Goal: Task Accomplishment & Management: Manage account settings

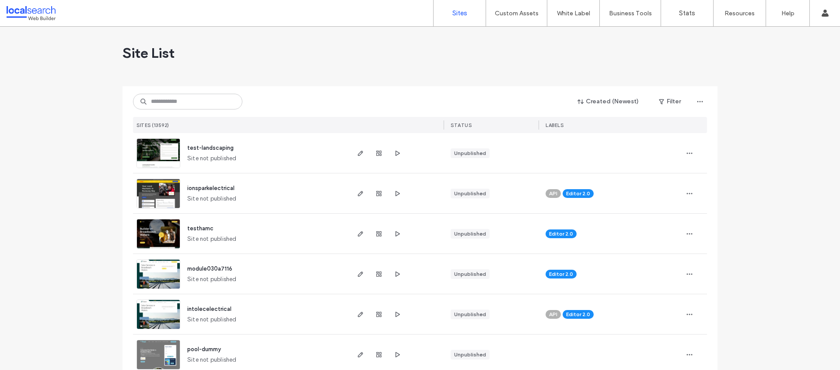
click at [185, 113] on div "Created (Newest) Filter SITES (13592) STATUS LABELS" at bounding box center [420, 109] width 574 height 47
click at [183, 107] on input at bounding box center [187, 102] width 109 height 16
paste input "********"
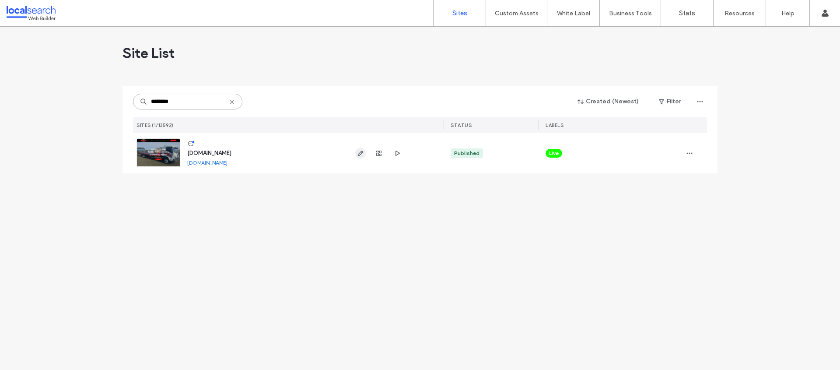
type input "********"
click at [356, 152] on span "button" at bounding box center [360, 153] width 11 height 11
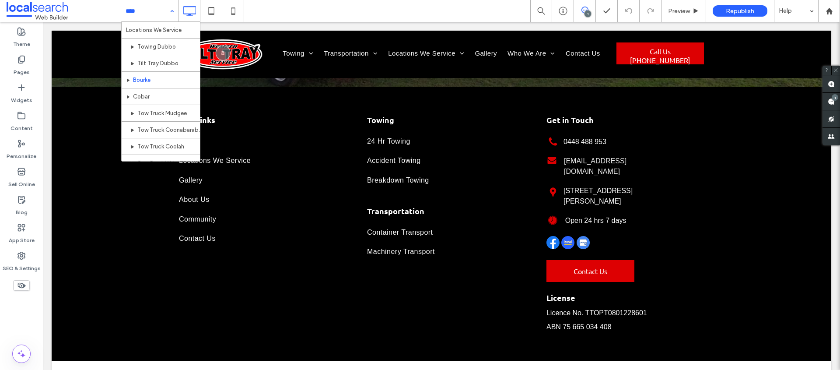
scroll to position [104, 0]
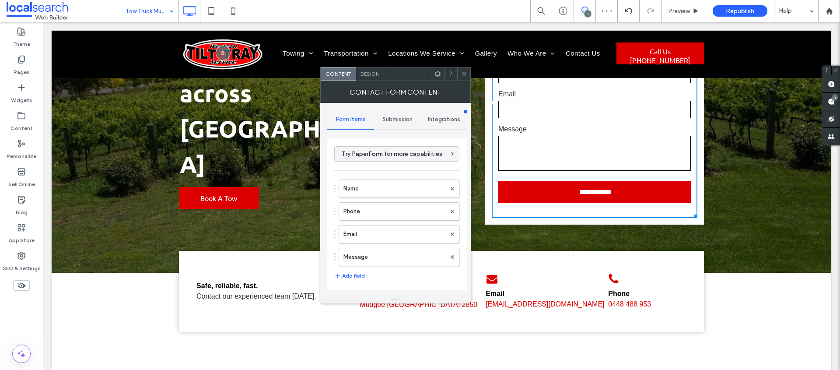
click at [379, 119] on div "Submission" at bounding box center [397, 119] width 47 height 19
click at [398, 164] on label "New submission notification" at bounding box center [397, 161] width 117 height 18
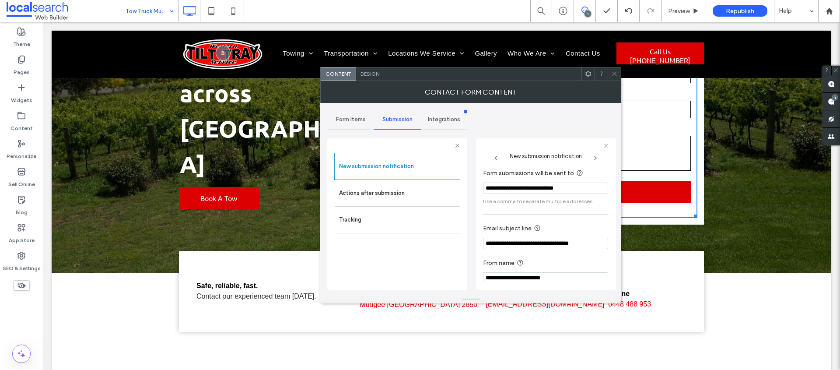
click at [614, 75] on icon at bounding box center [614, 73] width 7 height 7
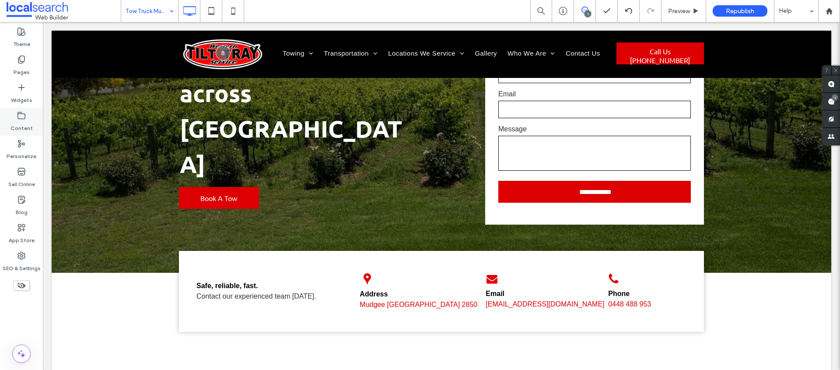
click at [17, 117] on icon at bounding box center [21, 115] width 9 height 9
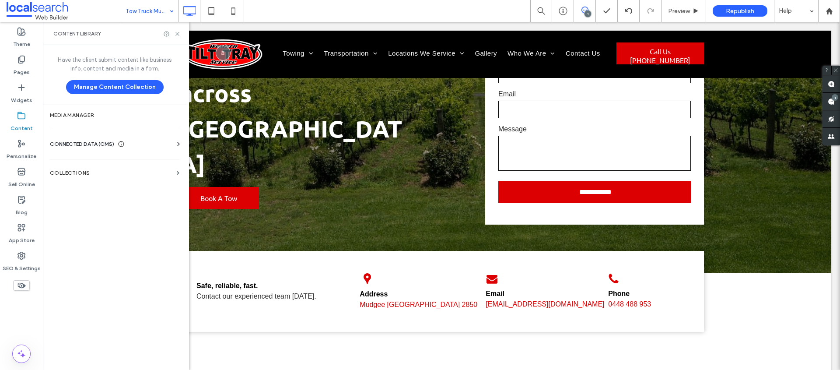
click at [86, 142] on span "CONNECTED DATA (CMS)" at bounding box center [82, 144] width 64 height 9
click at [80, 161] on section "Business Info" at bounding box center [116, 165] width 133 height 20
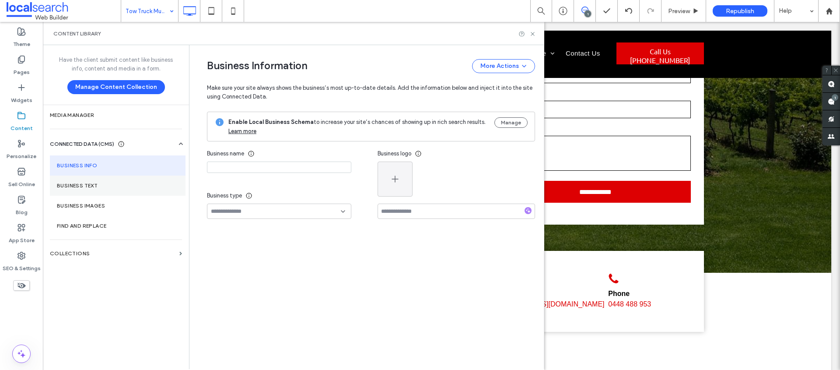
type input "**********"
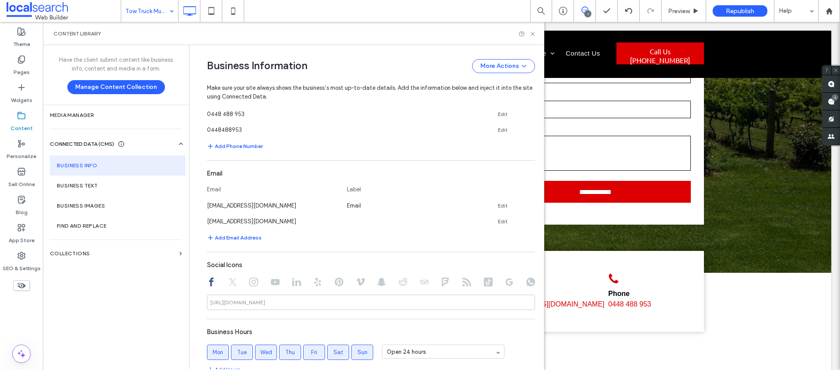
scroll to position [339, 0]
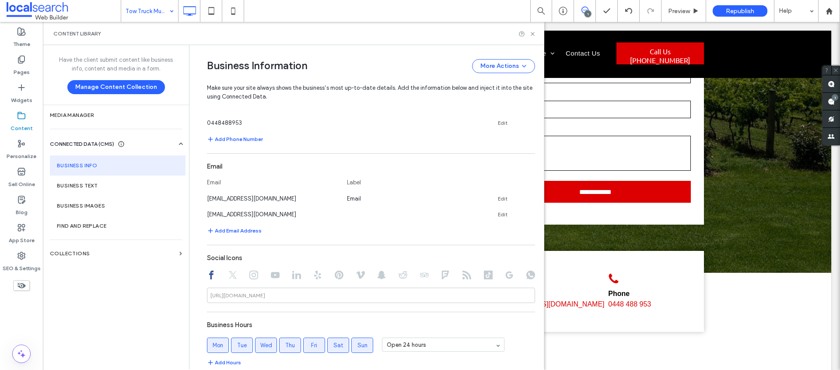
click at [273, 206] on section "Email Email Label westerntilttrayserv@bigpond.com Email Edit admin@westerntilt.…" at bounding box center [371, 197] width 328 height 78
click at [274, 214] on div "admin@westerntilt.com" at bounding box center [272, 214] width 131 height 9
click at [529, 198] on icon at bounding box center [531, 197] width 7 height 7
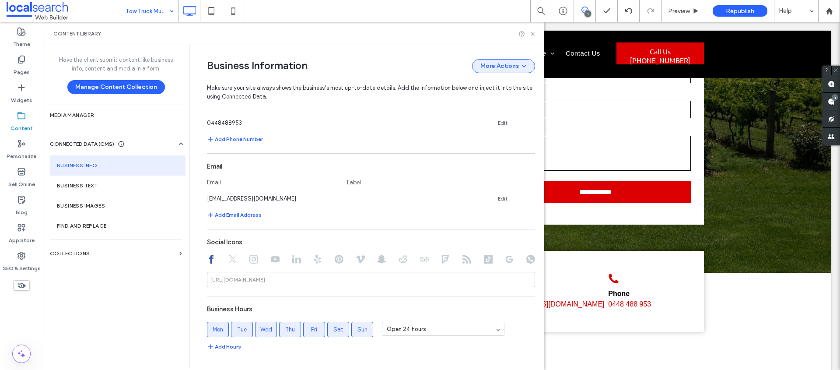
click at [508, 60] on button "More Actions" at bounding box center [503, 66] width 63 height 14
click at [495, 103] on span "Publish Business Information" at bounding box center [487, 105] width 72 height 9
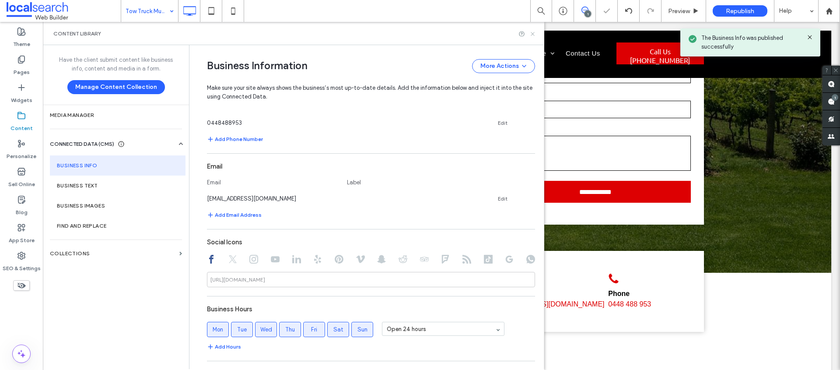
click at [531, 34] on icon at bounding box center [533, 34] width 7 height 7
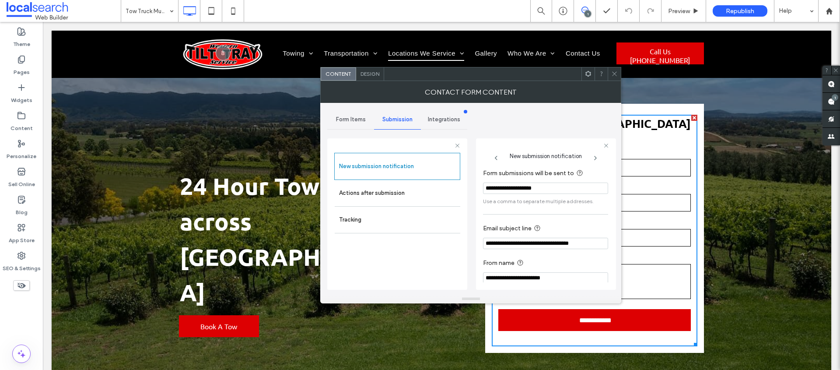
type input "**********"
click at [566, 125] on div "**********" at bounding box center [470, 199] width 287 height 192
click at [615, 75] on icon at bounding box center [614, 73] width 7 height 7
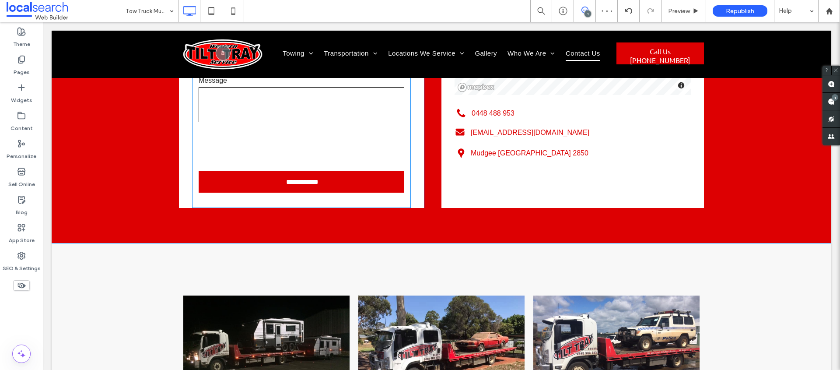
scroll to position [1117, 0]
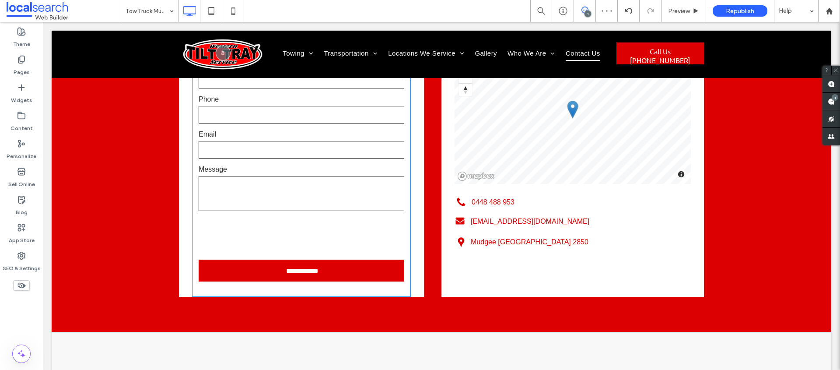
click at [288, 129] on label "Email" at bounding box center [302, 134] width 206 height 11
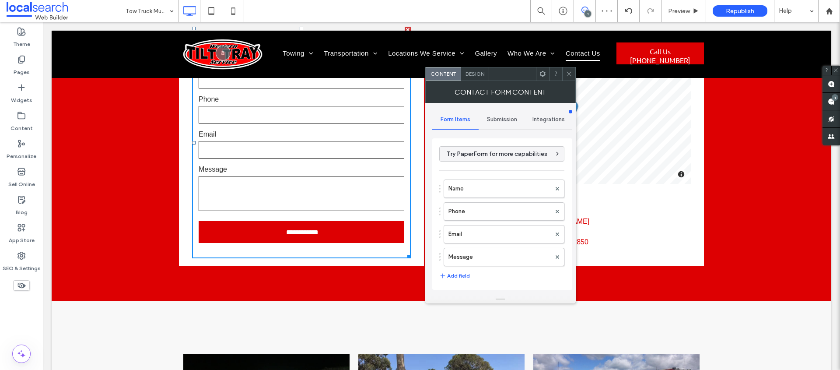
click at [485, 122] on div "Submission" at bounding box center [502, 119] width 47 height 19
drag, startPoint x: 487, startPoint y: 158, endPoint x: 498, endPoint y: 171, distance: 16.4
click at [488, 158] on label "New submission notification" at bounding box center [502, 161] width 117 height 18
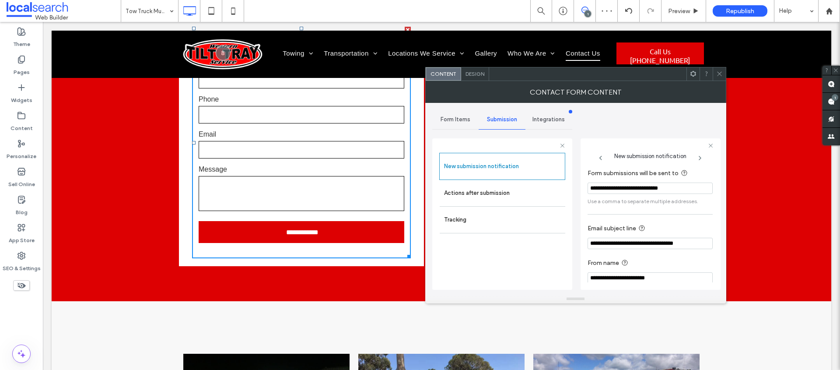
click at [618, 191] on input "**********" at bounding box center [650, 187] width 125 height 11
paste input "Form submissions will be sent to"
type input "**********"
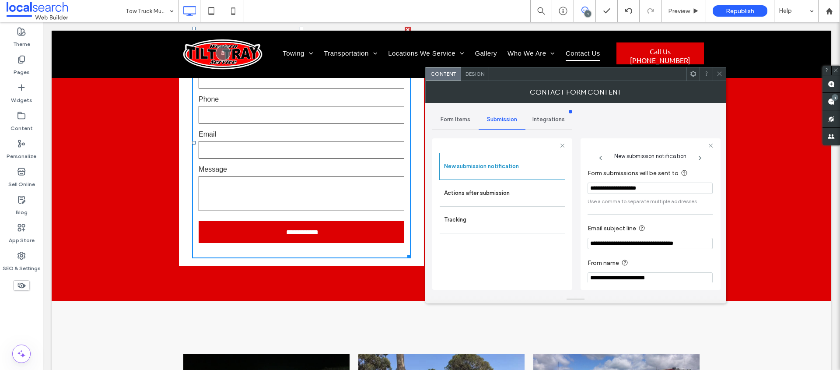
click at [667, 105] on div "**********" at bounding box center [575, 199] width 287 height 192
click at [716, 72] on icon at bounding box center [719, 73] width 7 height 7
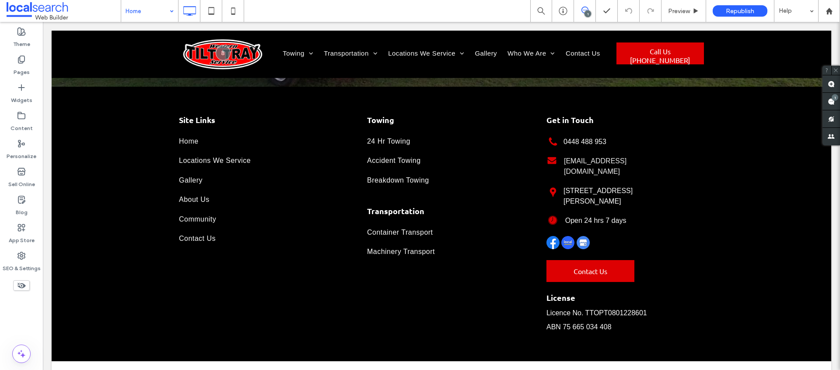
scroll to position [2160, 0]
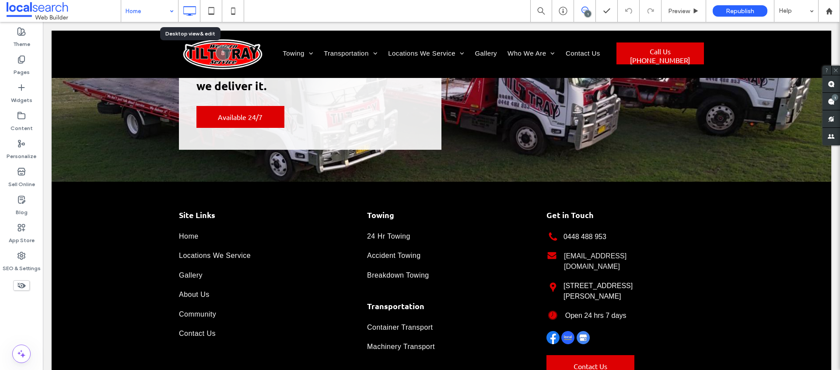
click at [149, 8] on input at bounding box center [148, 11] width 44 height 22
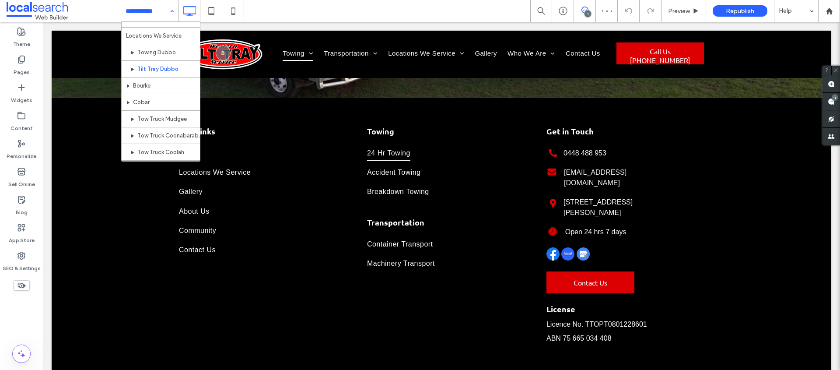
scroll to position [52, 0]
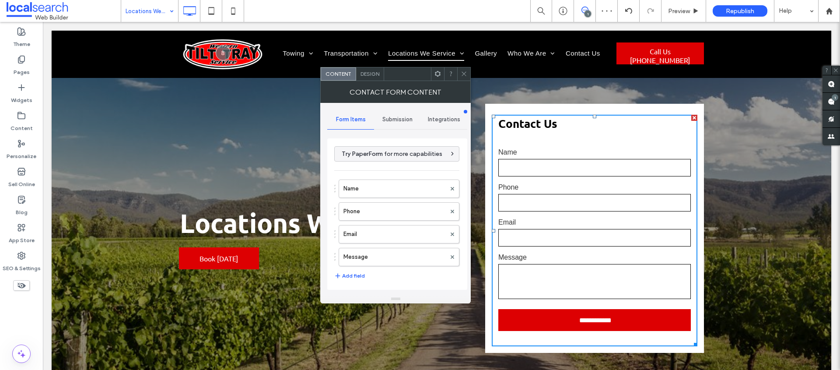
click at [382, 119] on span "Submission" at bounding box center [397, 119] width 30 height 7
click at [389, 158] on label "New submission notification" at bounding box center [397, 161] width 117 height 18
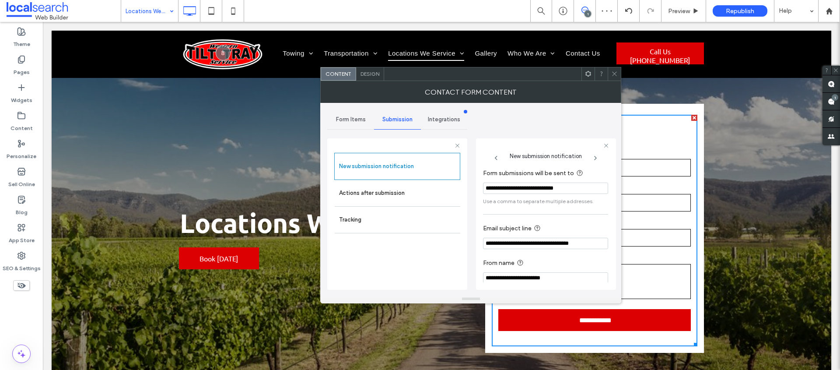
click at [505, 183] on input "**********" at bounding box center [545, 187] width 125 height 11
paste input "Form submissions will be sent to"
type input "**********"
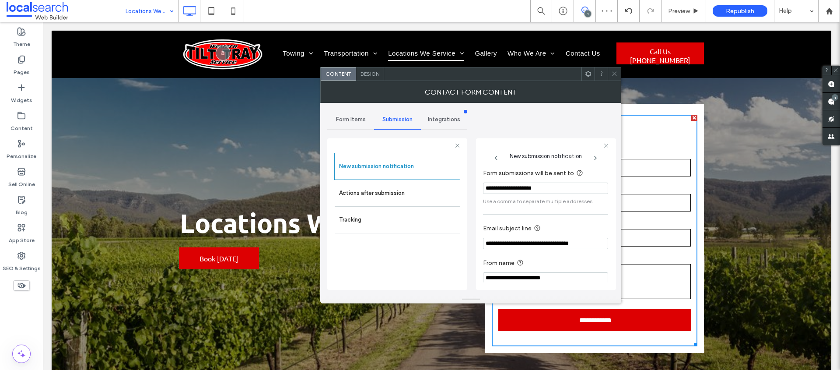
click at [553, 109] on div "**********" at bounding box center [470, 199] width 287 height 192
click at [610, 74] on div at bounding box center [614, 73] width 13 height 13
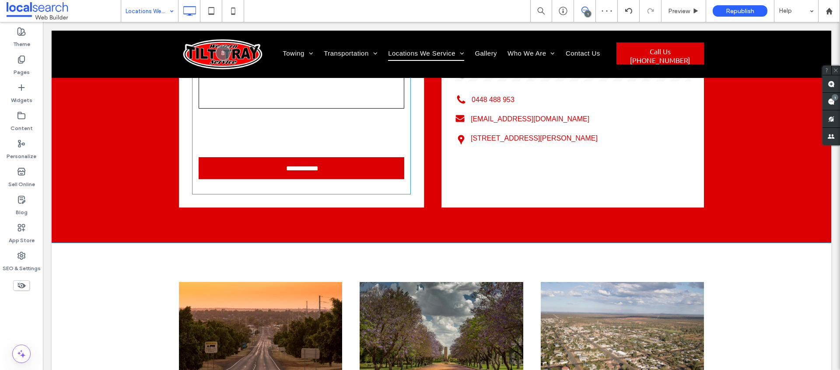
scroll to position [927, 0]
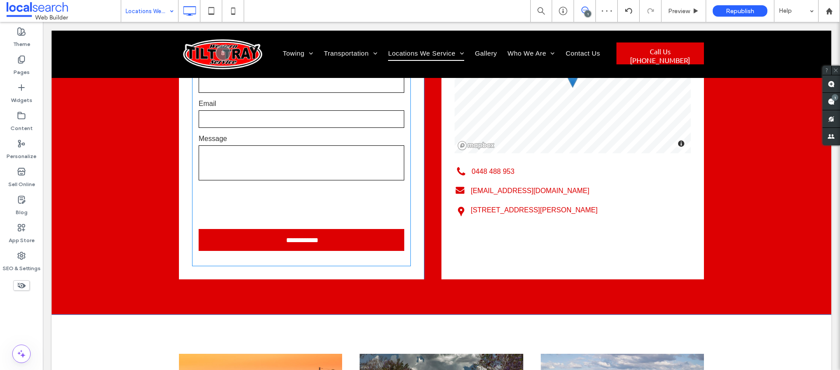
click at [326, 179] on textarea at bounding box center [302, 162] width 206 height 35
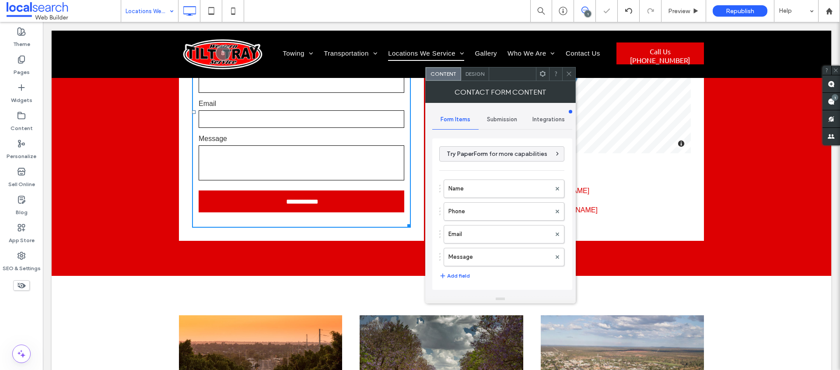
click at [501, 113] on div "Submission" at bounding box center [502, 119] width 47 height 19
click at [504, 150] on div "New submission notification" at bounding box center [503, 160] width 126 height 27
click at [498, 170] on div "New submission notification" at bounding box center [503, 160] width 126 height 27
click at [478, 152] on label "New submission notification" at bounding box center [502, 161] width 117 height 18
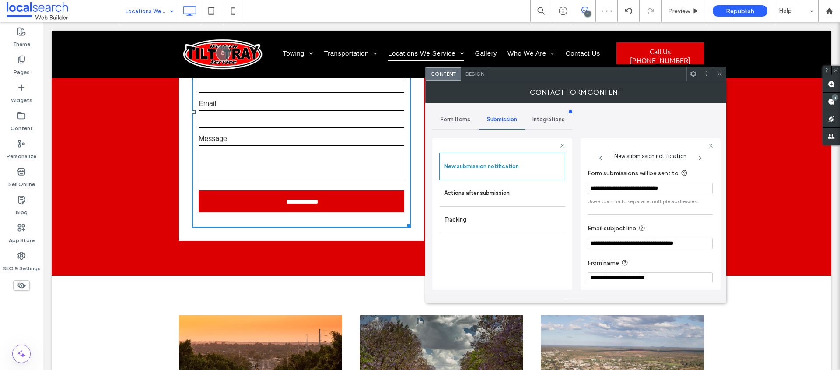
click at [617, 189] on input "**********" at bounding box center [650, 187] width 125 height 11
paste input "Form submissions will be sent to"
type input "**********"
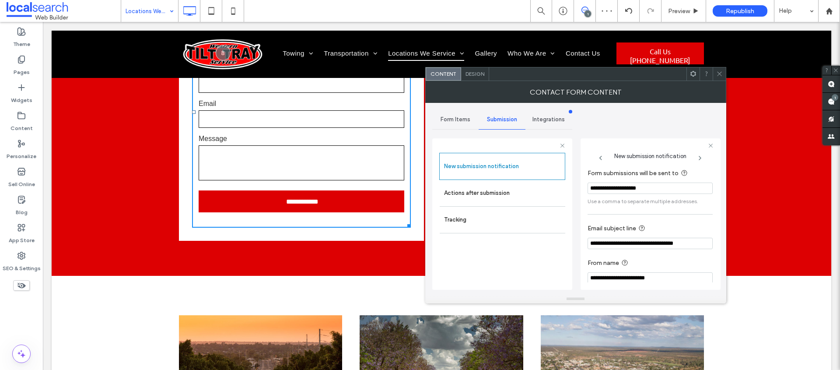
click at [653, 116] on div "**********" at bounding box center [575, 199] width 287 height 192
click at [720, 75] on icon at bounding box center [719, 73] width 7 height 7
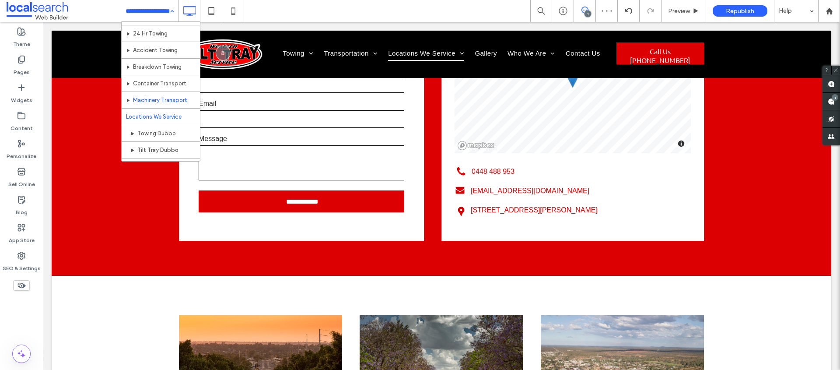
scroll to position [45, 0]
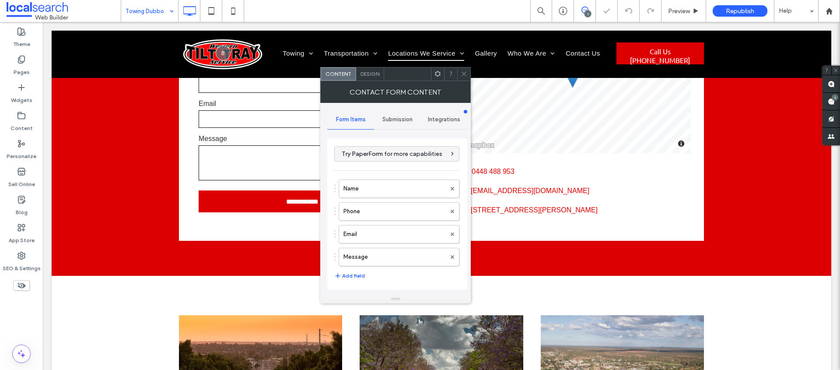
click at [381, 117] on div "Submission" at bounding box center [397, 119] width 47 height 19
click at [400, 158] on label "New submission notification" at bounding box center [397, 161] width 117 height 18
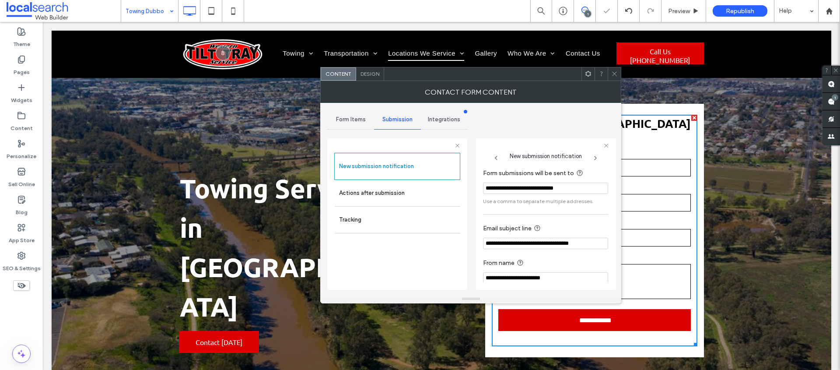
click at [563, 189] on input "**********" at bounding box center [545, 187] width 125 height 11
paste input "Form submissions will be sent to"
type input "**********"
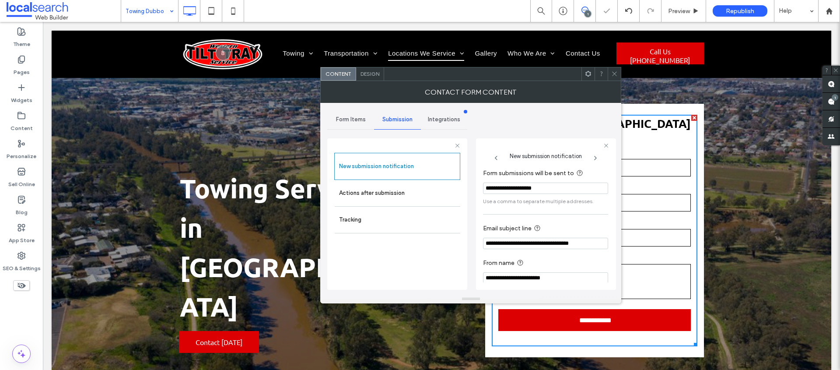
click at [560, 126] on div "**********" at bounding box center [470, 199] width 287 height 192
click at [614, 75] on icon at bounding box center [614, 73] width 7 height 7
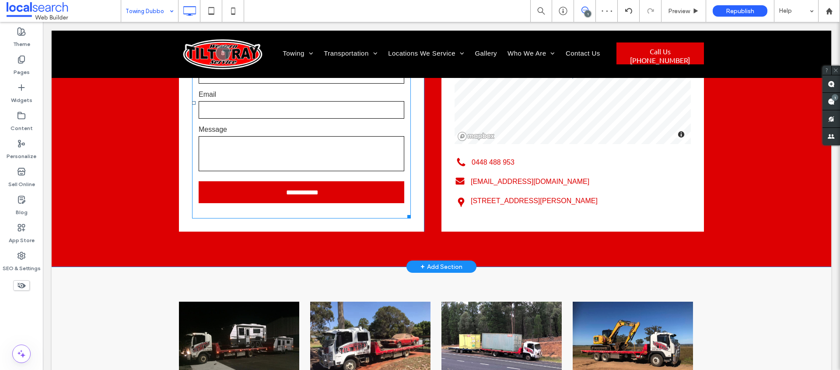
scroll to position [1128, 0]
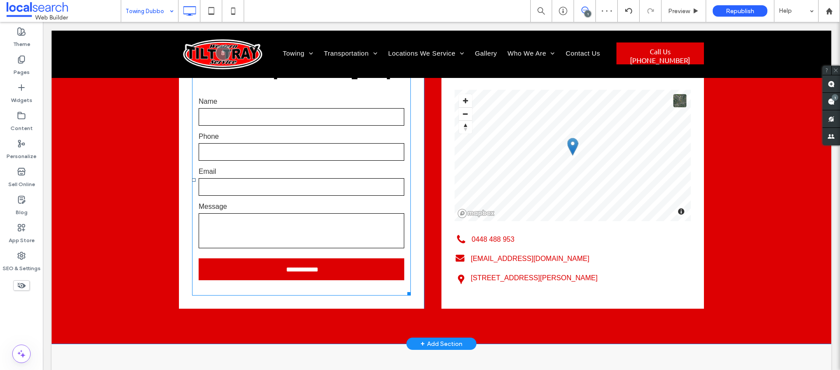
click at [300, 139] on form "**********" at bounding box center [301, 190] width 219 height 210
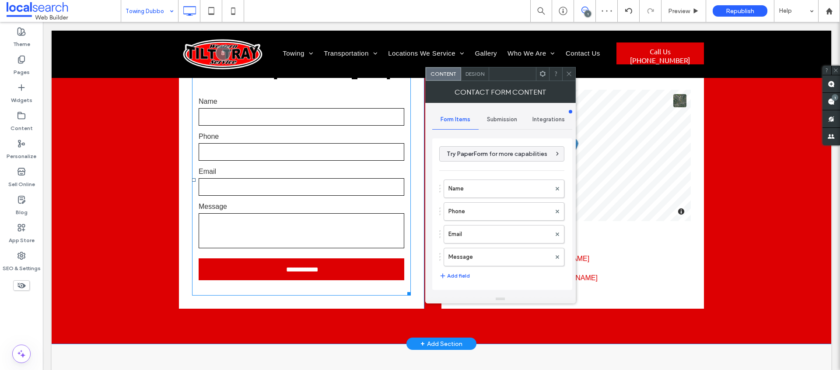
type input "**********"
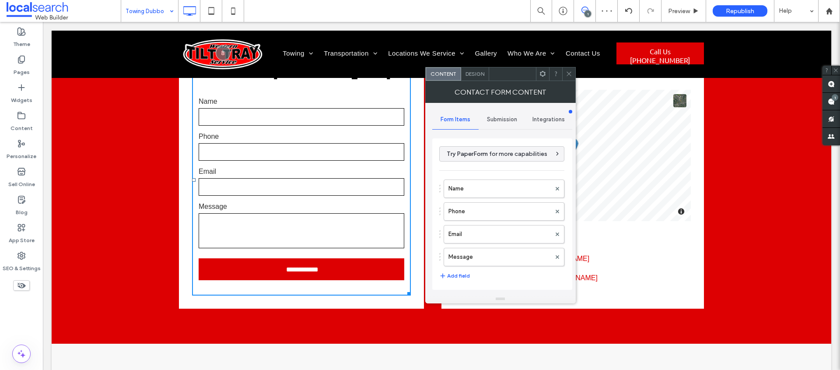
click at [505, 111] on div "Submission" at bounding box center [502, 119] width 47 height 19
click at [507, 147] on div "New submission notification" at bounding box center [503, 160] width 126 height 27
click at [516, 171] on div "New submission notification" at bounding box center [503, 160] width 126 height 27
click at [517, 158] on label "New submission notification" at bounding box center [502, 161] width 117 height 18
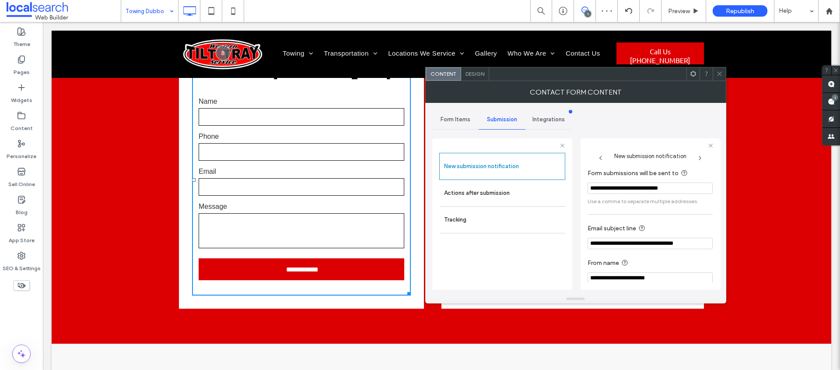
click at [610, 190] on input "**********" at bounding box center [650, 187] width 125 height 11
paste input "Form submissions will be sent to"
type input "**********"
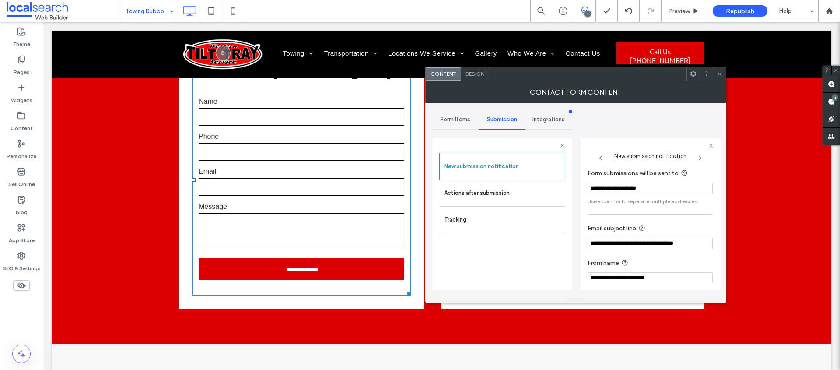
click at [656, 122] on div "**********" at bounding box center [575, 199] width 287 height 192
click at [717, 73] on icon at bounding box center [719, 73] width 7 height 7
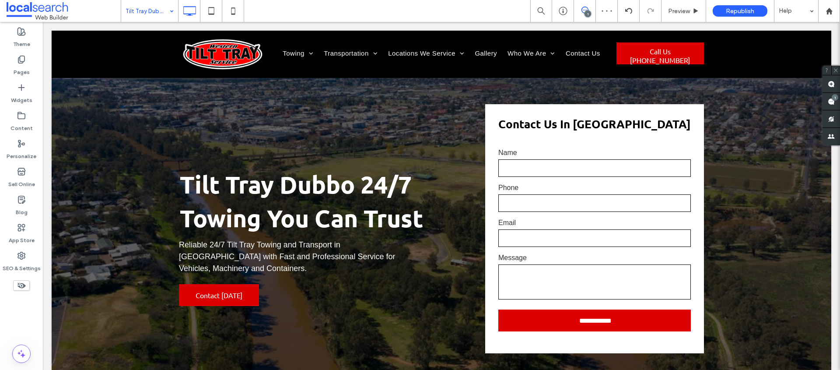
scroll to position [0, 0]
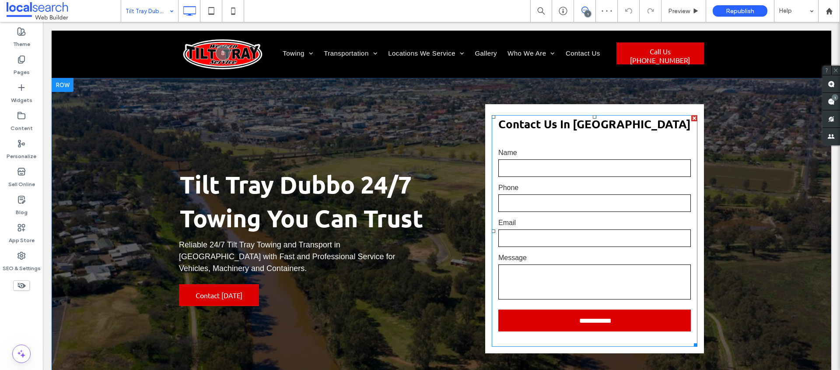
click at [523, 206] on input "text" at bounding box center [594, 203] width 193 height 18
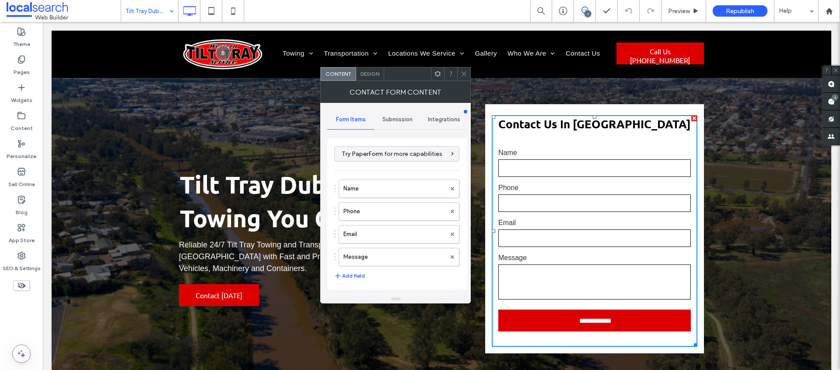
click at [408, 123] on div "Submission" at bounding box center [397, 119] width 47 height 19
click at [394, 150] on div "New submission notification" at bounding box center [398, 160] width 126 height 27
click at [394, 158] on label "New submission notification" at bounding box center [397, 161] width 117 height 18
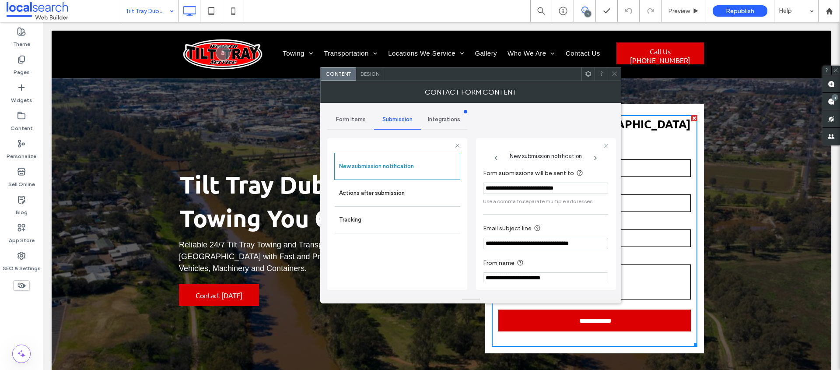
click at [518, 183] on input "**********" at bounding box center [545, 187] width 125 height 11
paste input "Form submissions will be sent to"
type input "**********"
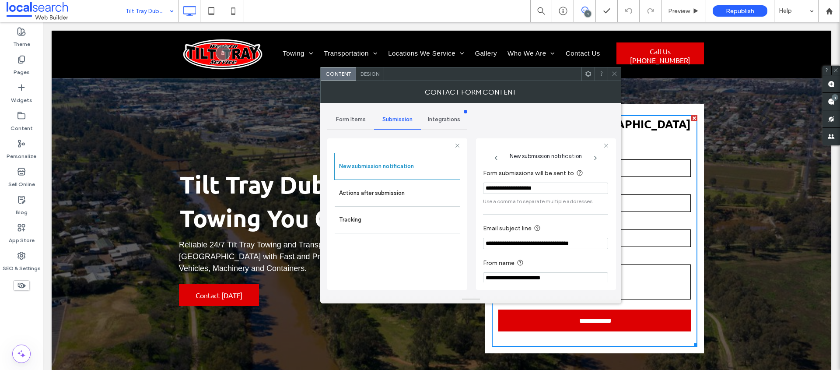
click at [550, 116] on div "**********" at bounding box center [470, 199] width 287 height 192
click at [613, 74] on icon at bounding box center [614, 73] width 7 height 7
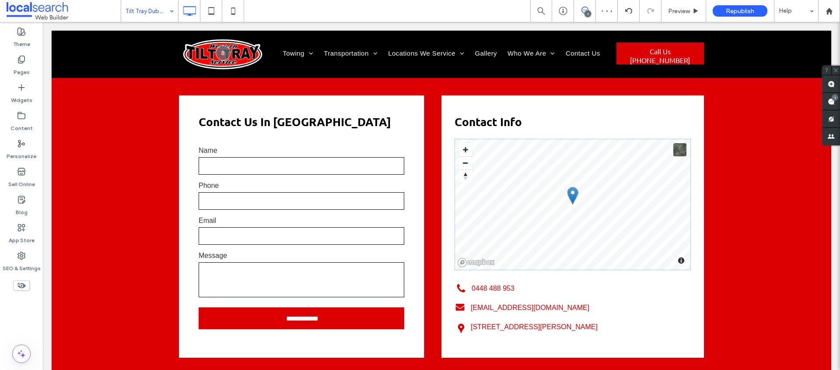
scroll to position [1711, 0]
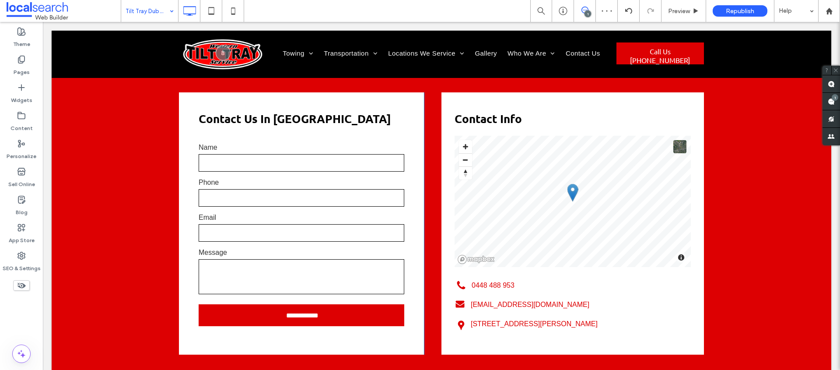
click at [323, 172] on form "**********" at bounding box center [301, 236] width 219 height 210
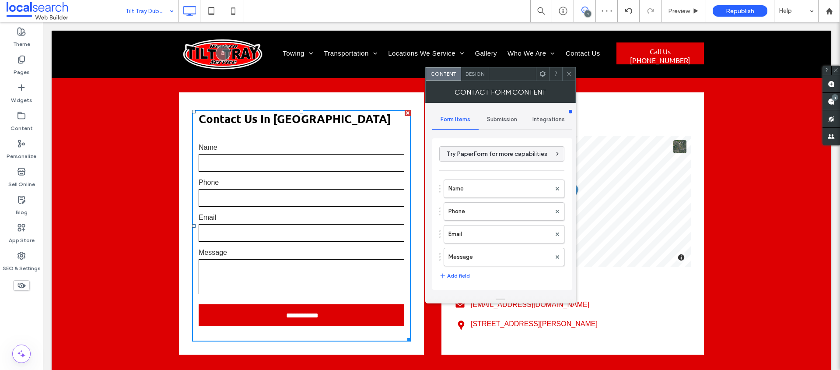
click at [500, 121] on span "Submission" at bounding box center [502, 119] width 30 height 7
click at [502, 165] on label "New submission notification" at bounding box center [502, 161] width 117 height 18
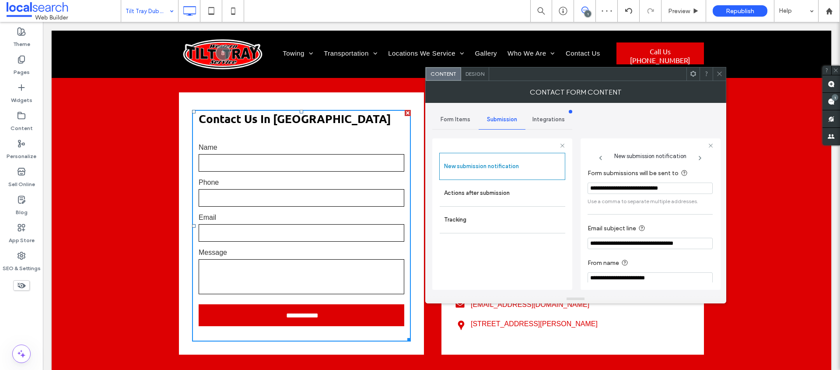
click at [625, 191] on input "**********" at bounding box center [650, 187] width 125 height 11
paste input "Form submissions will be sent to"
type input "**********"
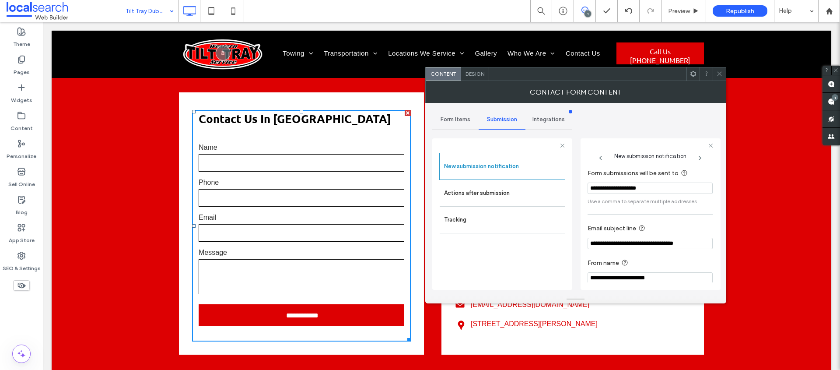
click at [658, 132] on div "**********" at bounding box center [651, 212] width 140 height 163
click at [719, 71] on icon at bounding box center [719, 73] width 7 height 7
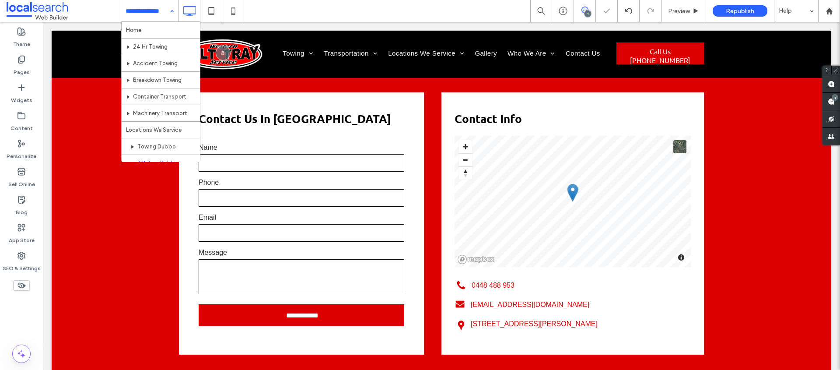
drag, startPoint x: 147, startPoint y: 15, endPoint x: 123, endPoint y: 1, distance: 27.1
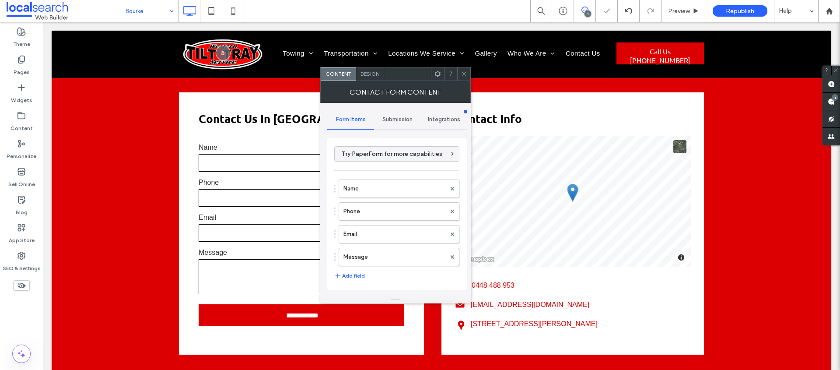
click at [392, 123] on span "Submission" at bounding box center [397, 119] width 30 height 7
click at [402, 163] on label "New submission notification" at bounding box center [397, 161] width 117 height 18
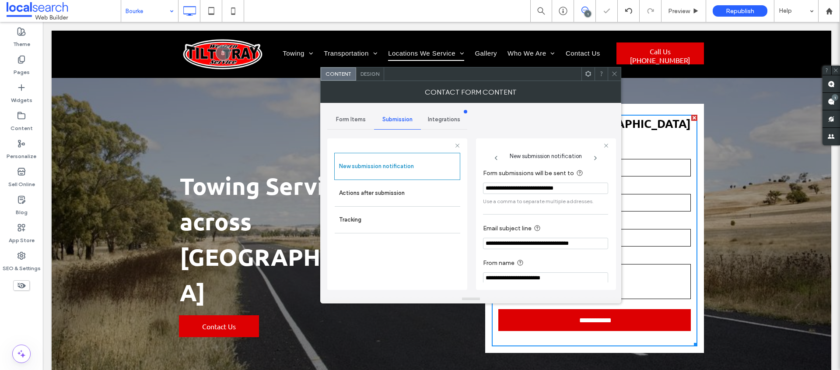
click at [551, 190] on input "**********" at bounding box center [545, 187] width 125 height 11
paste input "Form submissions will be sent to"
type input "**********"
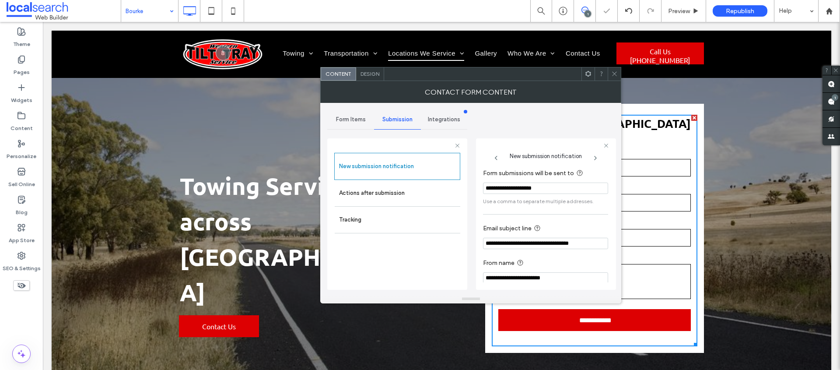
click at [565, 132] on div "**********" at bounding box center [546, 212] width 140 height 163
click at [616, 74] on icon at bounding box center [614, 73] width 7 height 7
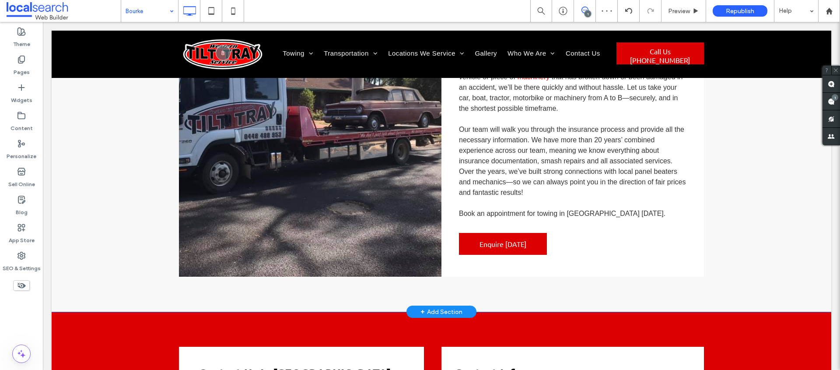
scroll to position [1196, 0]
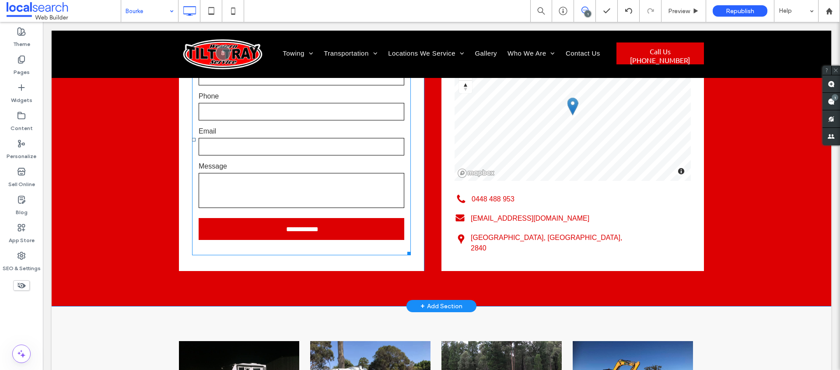
click at [340, 129] on form "**********" at bounding box center [301, 150] width 219 height 210
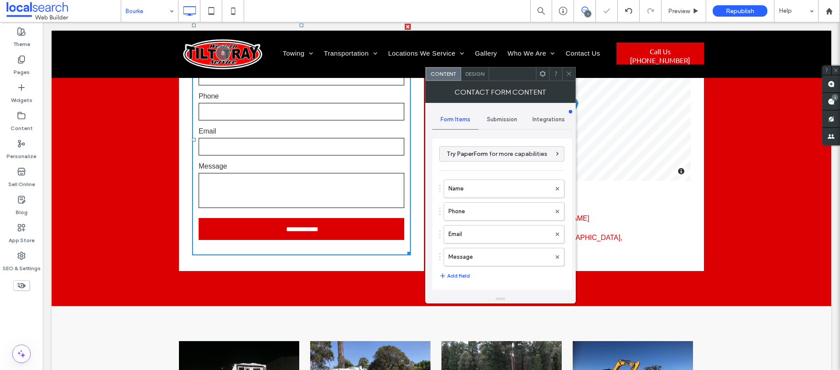
click at [501, 110] on div "Submission" at bounding box center [502, 119] width 47 height 19
click at [502, 154] on label "New submission notification" at bounding box center [502, 161] width 117 height 18
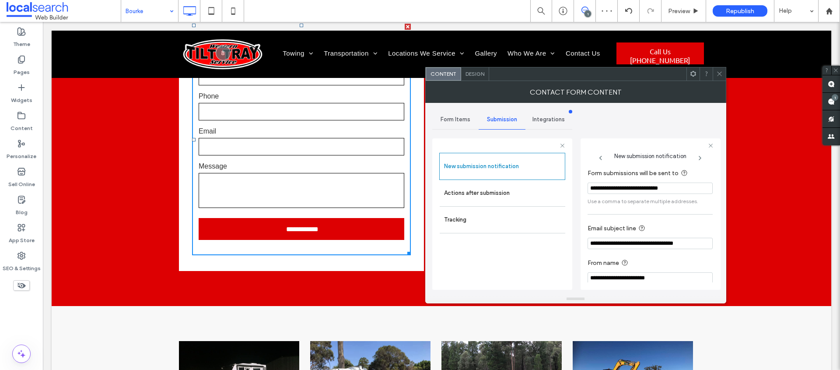
click at [626, 195] on section "**********" at bounding box center [650, 187] width 125 height 46
click at [625, 195] on section "**********" at bounding box center [650, 187] width 125 height 46
click at [625, 193] on input "**********" at bounding box center [650, 187] width 125 height 11
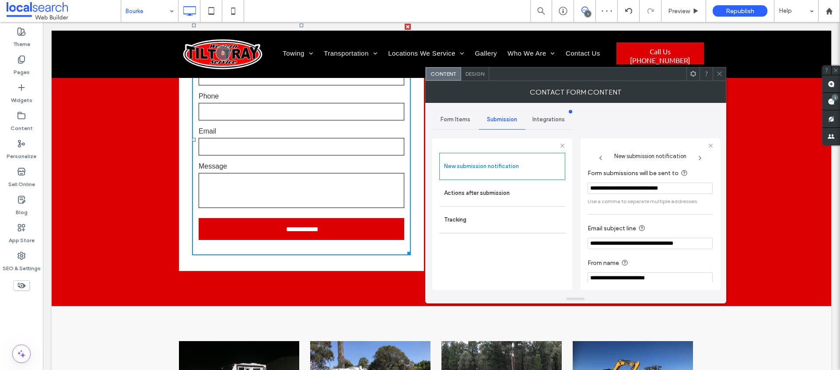
click at [625, 193] on input "**********" at bounding box center [650, 187] width 125 height 11
paste input "Form submissions will be sent to"
type input "**********"
click at [658, 114] on div "**********" at bounding box center [575, 199] width 287 height 192
click at [721, 72] on icon at bounding box center [719, 73] width 7 height 7
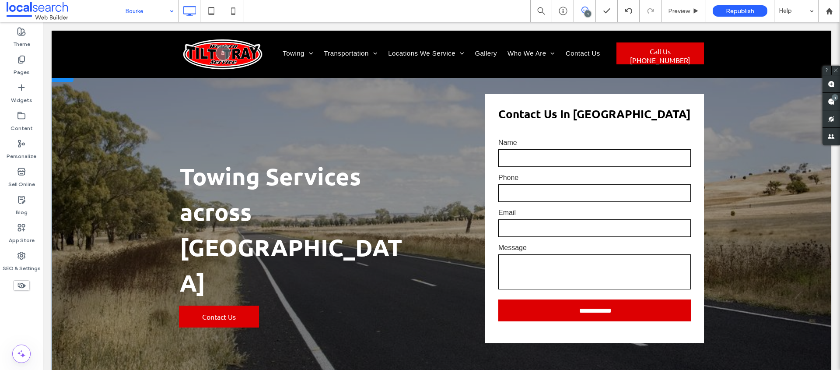
scroll to position [0, 0]
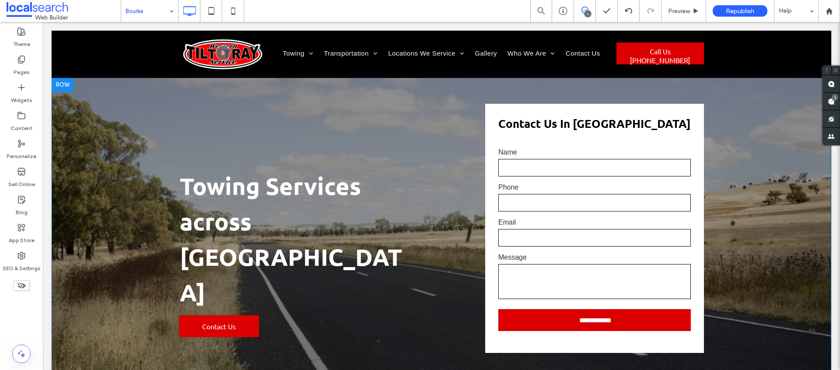
click at [602, 212] on div "Phone" at bounding box center [595, 197] width 206 height 31
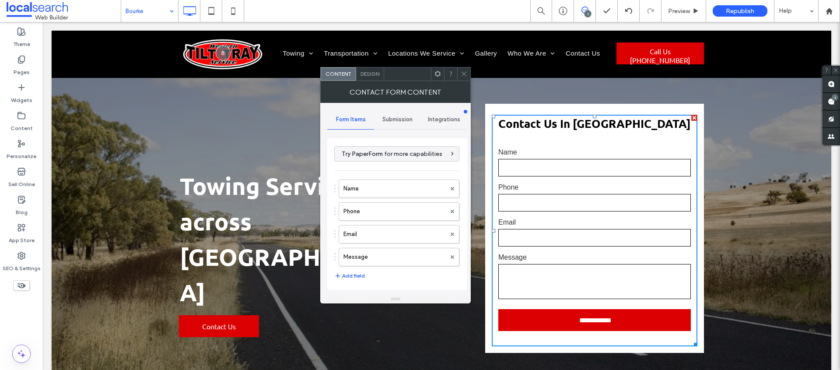
click at [406, 113] on div "Submission" at bounding box center [397, 119] width 47 height 19
click at [386, 169] on div "New submission notification" at bounding box center [398, 160] width 126 height 27
click at [413, 158] on label "New submission notification" at bounding box center [397, 161] width 117 height 18
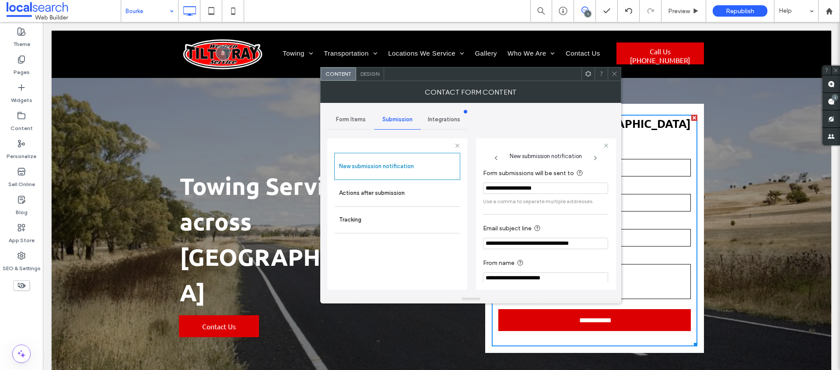
click at [615, 75] on icon at bounding box center [614, 73] width 7 height 7
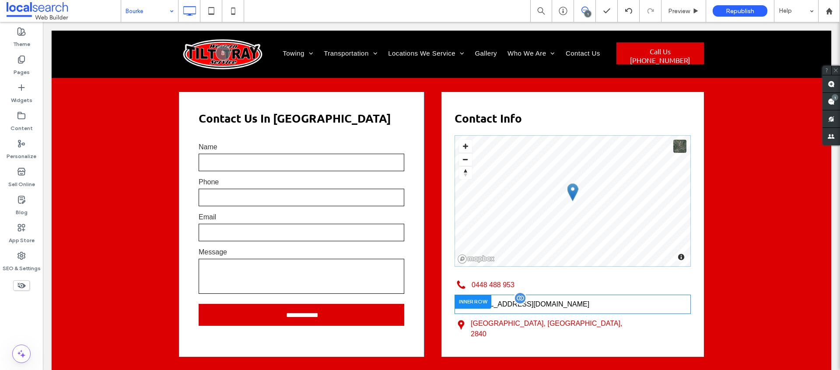
scroll to position [1182, 0]
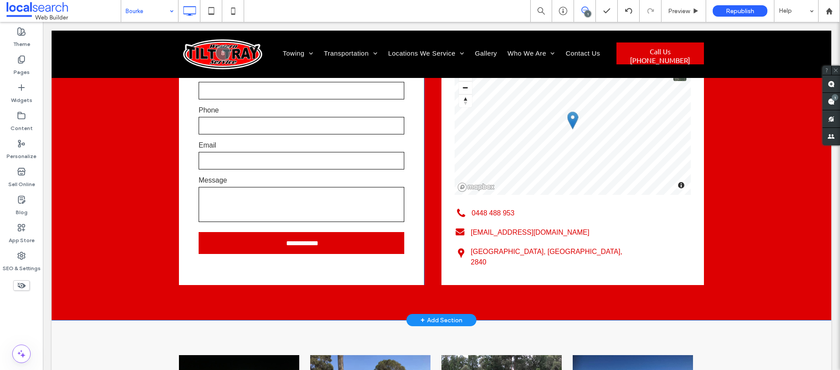
click at [327, 175] on label "Message" at bounding box center [302, 180] width 206 height 11
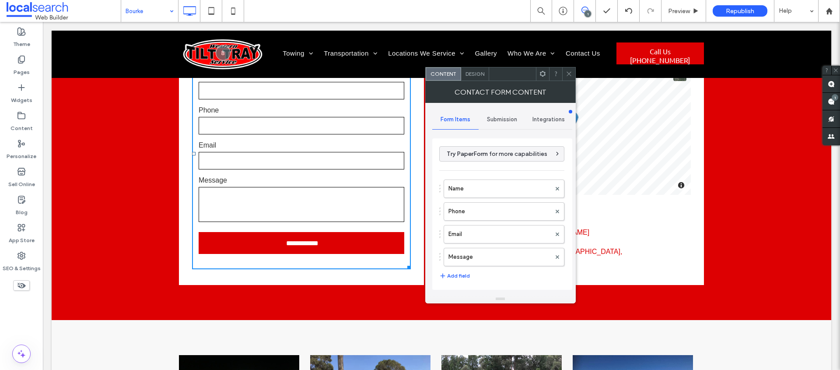
drag, startPoint x: 486, startPoint y: 122, endPoint x: 488, endPoint y: 126, distance: 4.7
click at [486, 122] on div "Submission" at bounding box center [502, 119] width 47 height 19
click at [491, 155] on label "New submission notification" at bounding box center [502, 161] width 117 height 18
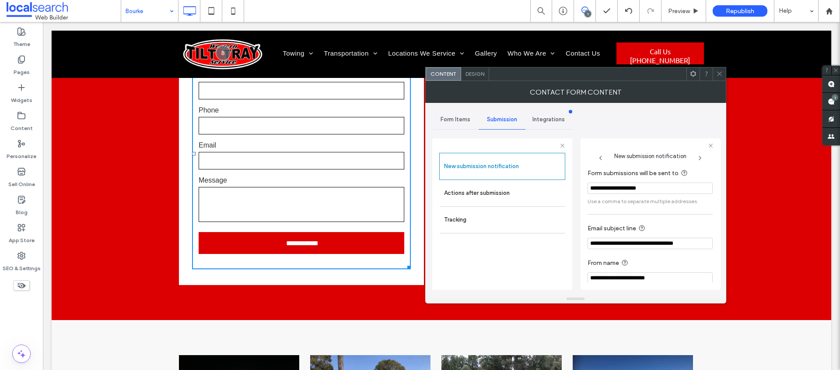
click at [721, 74] on icon at bounding box center [719, 73] width 7 height 7
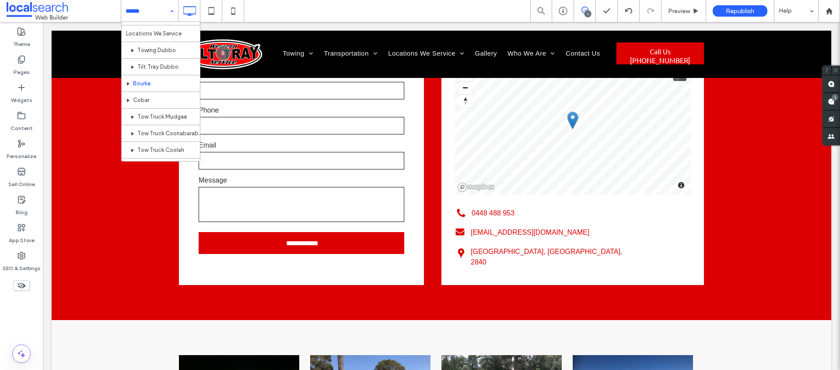
scroll to position [97, 0]
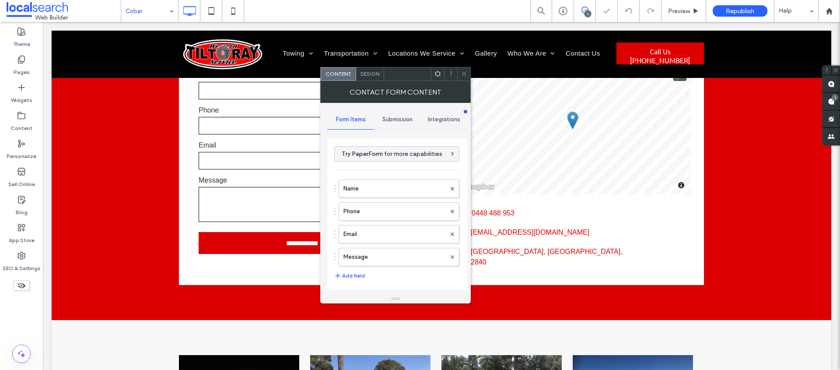
click at [410, 123] on div "Submission" at bounding box center [397, 119] width 47 height 19
click at [397, 156] on label "New submission notification" at bounding box center [397, 161] width 117 height 18
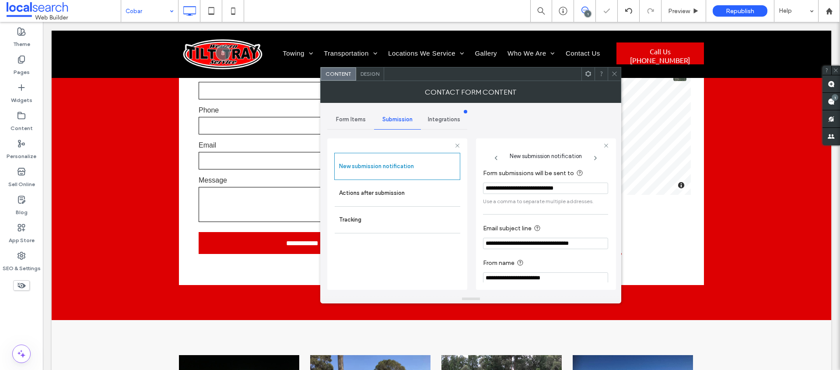
click at [540, 191] on input "**********" at bounding box center [545, 187] width 125 height 11
paste input "Form submissions will be sent to"
type input "**********"
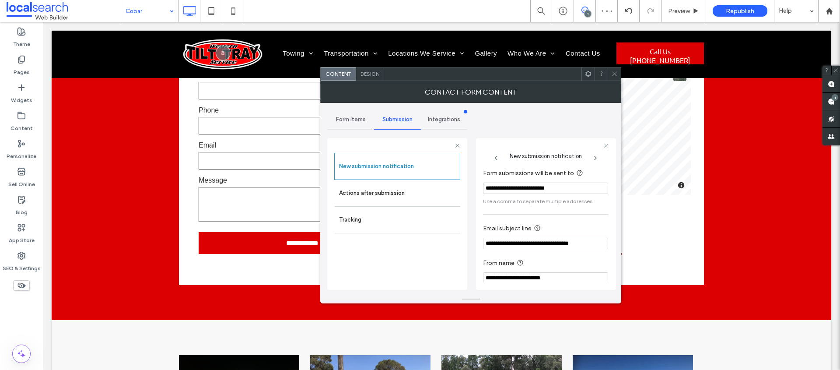
click at [538, 113] on div "**********" at bounding box center [470, 199] width 287 height 192
click at [543, 188] on input "**********" at bounding box center [545, 187] width 125 height 11
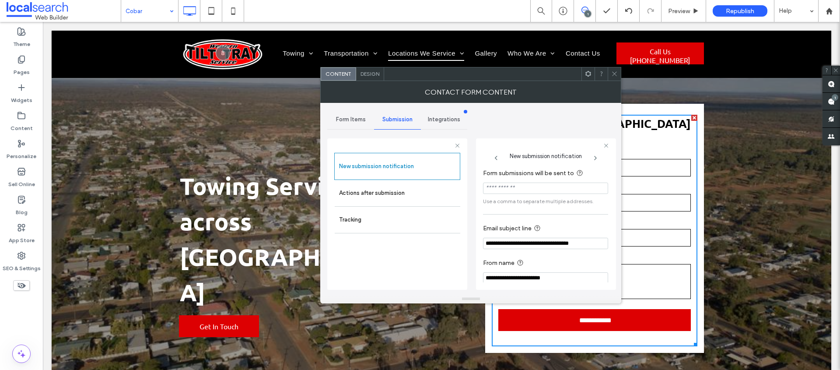
click at [539, 186] on input "Form submissions will be sent to" at bounding box center [545, 187] width 125 height 11
paste input "**********"
type input "**********"
click at [532, 105] on div "**********" at bounding box center [470, 199] width 287 height 192
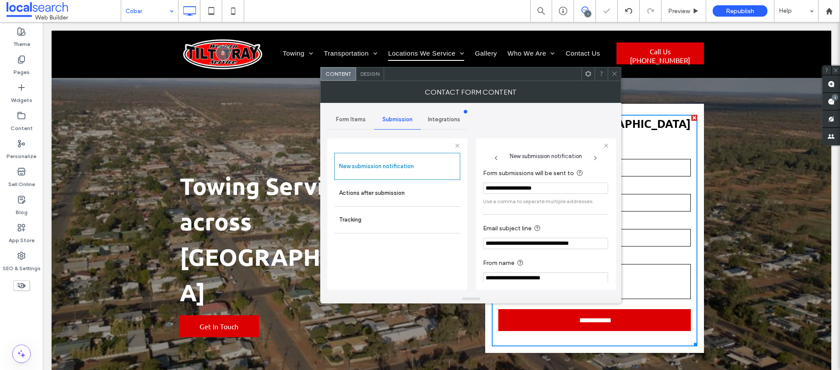
click at [613, 77] on icon at bounding box center [614, 73] width 7 height 7
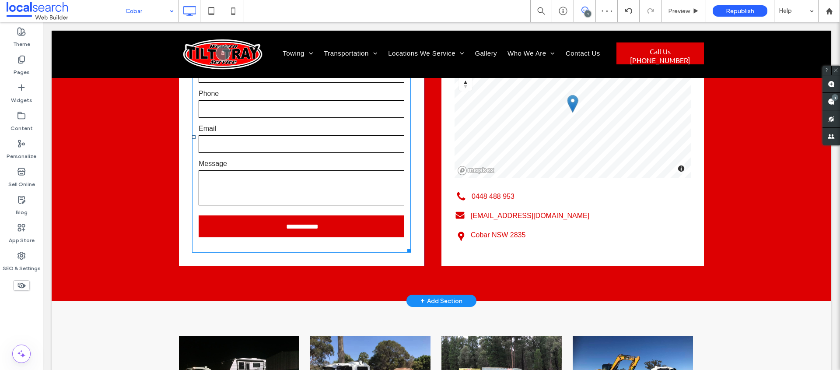
scroll to position [1074, 0]
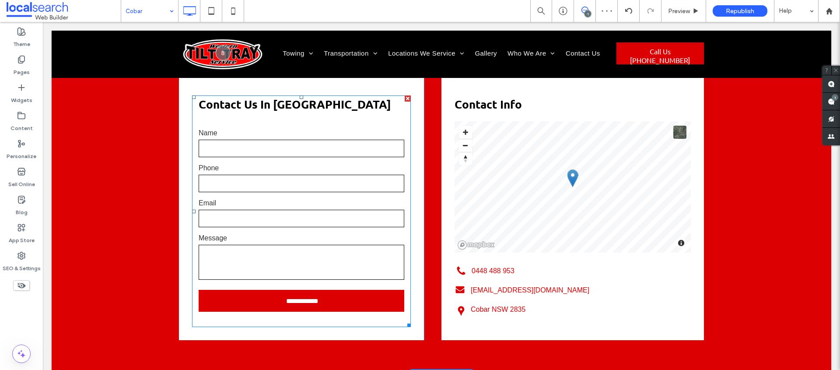
click at [317, 195] on form "**********" at bounding box center [301, 222] width 219 height 210
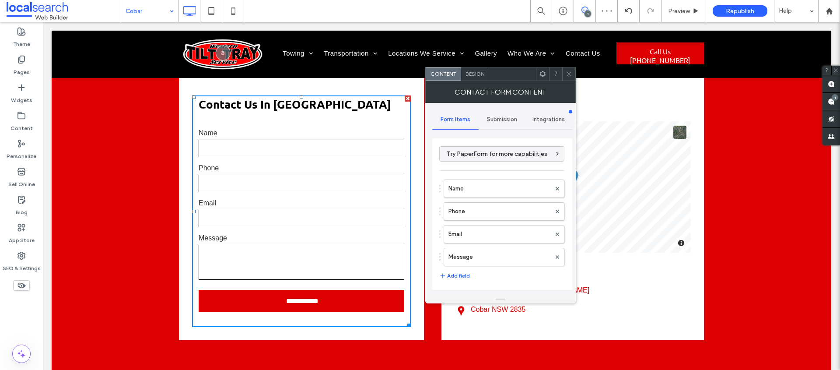
click at [484, 110] on div "Submission" at bounding box center [502, 119] width 47 height 19
click at [495, 125] on div "Submission" at bounding box center [502, 119] width 47 height 19
click at [498, 158] on label "New submission notification" at bounding box center [502, 161] width 117 height 18
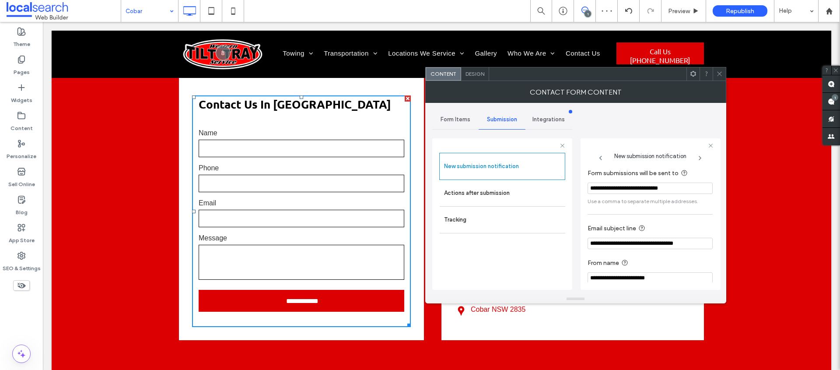
click at [600, 182] on input "**********" at bounding box center [650, 187] width 125 height 11
click at [611, 190] on input "**********" at bounding box center [650, 187] width 125 height 11
paste input "Form submissions will be sent to"
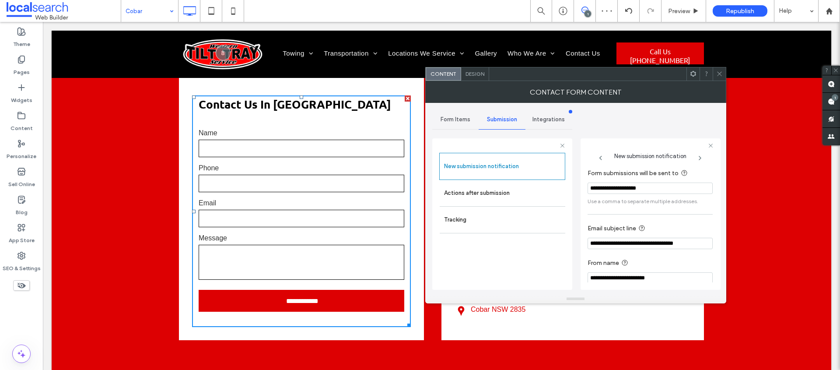
type input "**********"
click at [646, 123] on div "**********" at bounding box center [575, 199] width 287 height 192
click at [716, 74] on div at bounding box center [719, 73] width 13 height 13
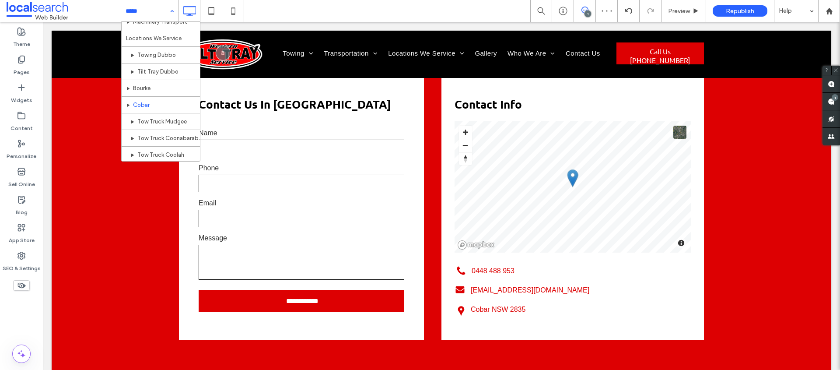
scroll to position [102, 0]
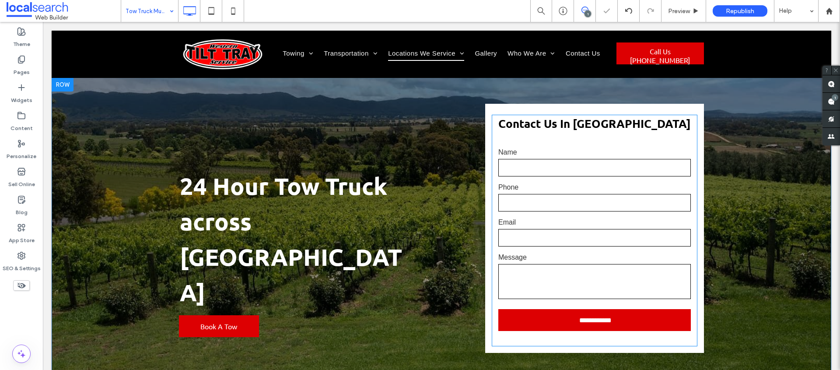
click at [599, 198] on input "text" at bounding box center [594, 203] width 193 height 18
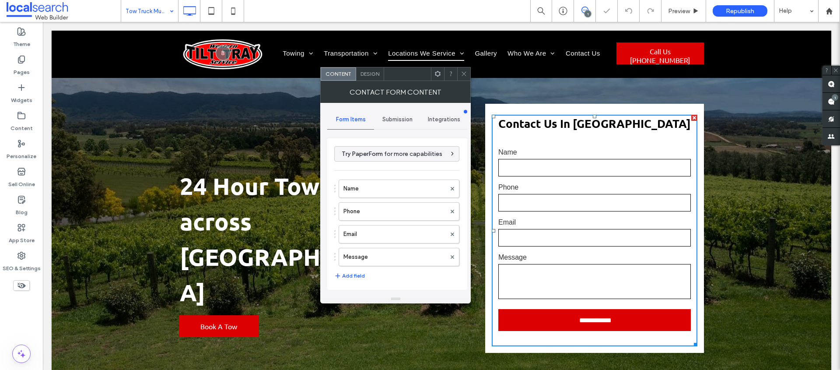
click at [396, 120] on span "Submission" at bounding box center [397, 119] width 30 height 7
click at [408, 157] on label "New submission notification" at bounding box center [397, 161] width 117 height 18
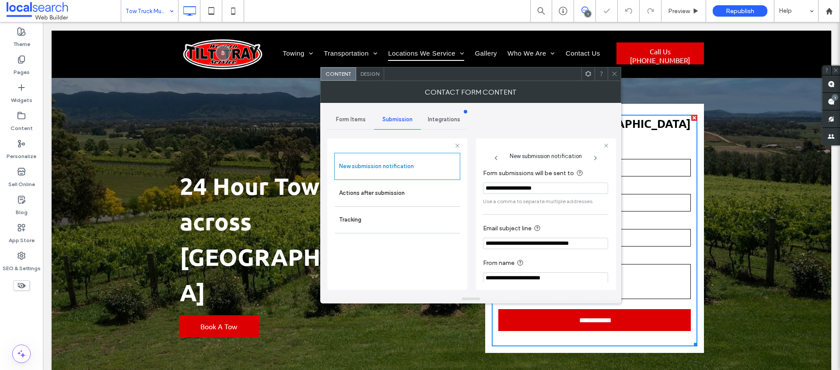
click at [550, 185] on input "**********" at bounding box center [545, 187] width 125 height 11
click at [615, 78] on span at bounding box center [614, 73] width 7 height 13
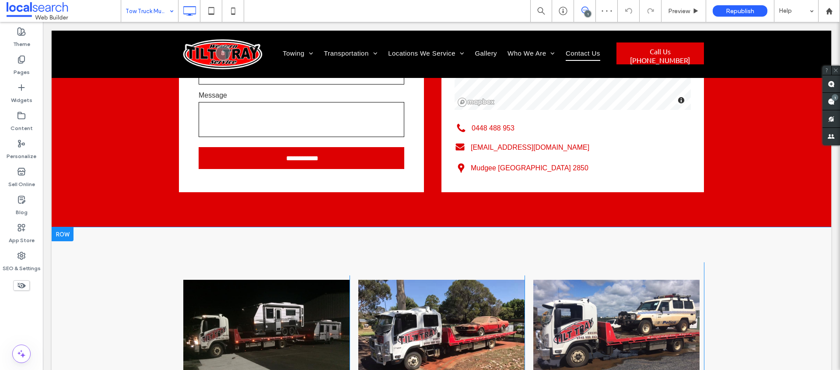
scroll to position [1039, 0]
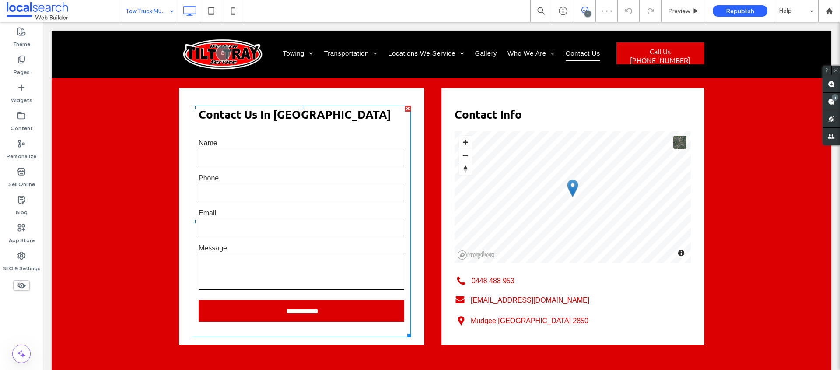
click at [313, 185] on input "text" at bounding box center [302, 194] width 206 height 18
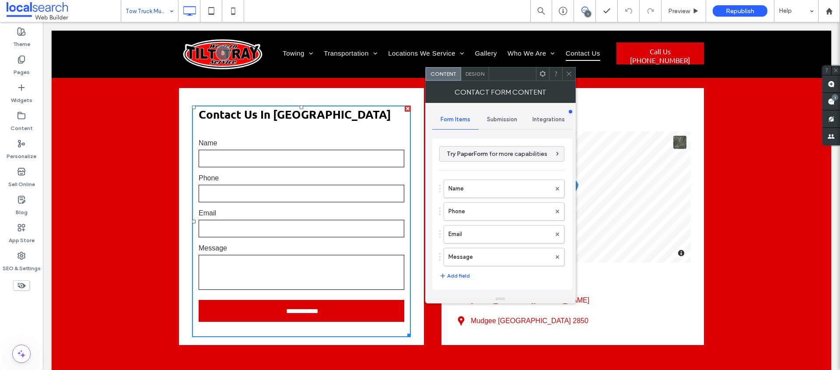
click at [502, 122] on span "Submission" at bounding box center [502, 119] width 30 height 7
click at [511, 159] on label "New submission notification" at bounding box center [502, 161] width 117 height 18
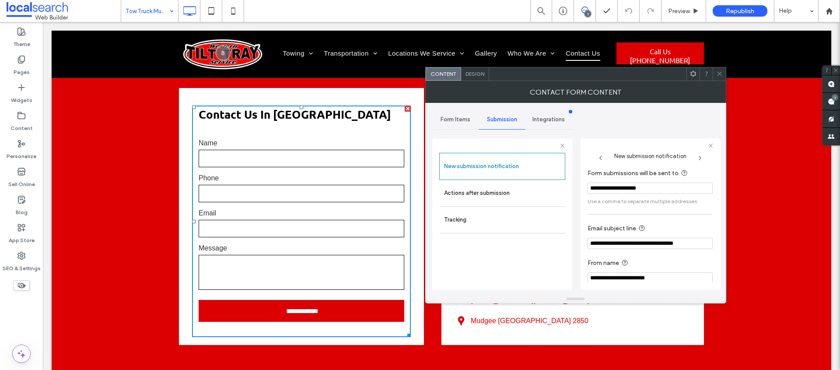
click at [721, 74] on icon at bounding box center [719, 73] width 7 height 7
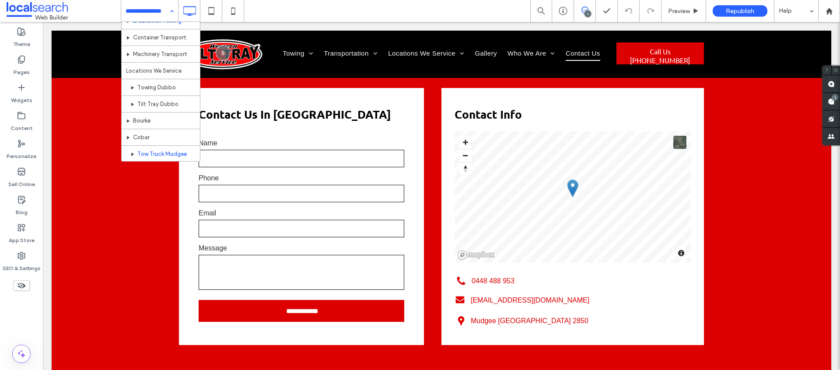
scroll to position [79, 0]
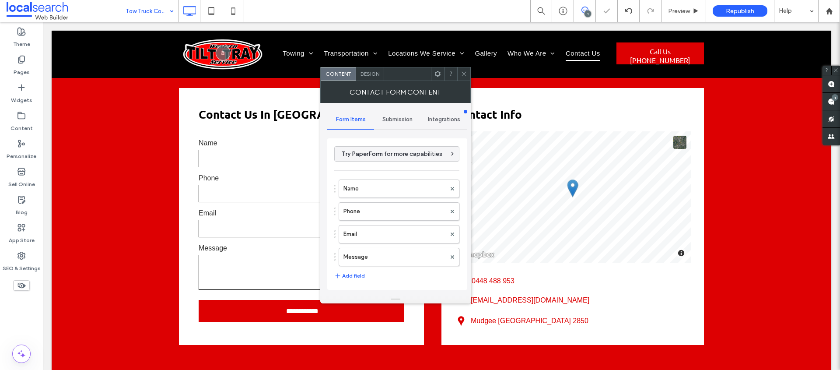
click at [389, 115] on div "Submission" at bounding box center [397, 119] width 47 height 19
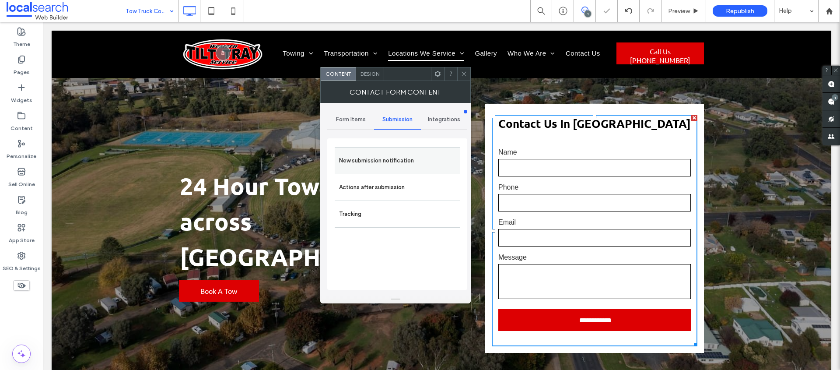
click at [446, 164] on label "New submission notification" at bounding box center [397, 161] width 117 height 18
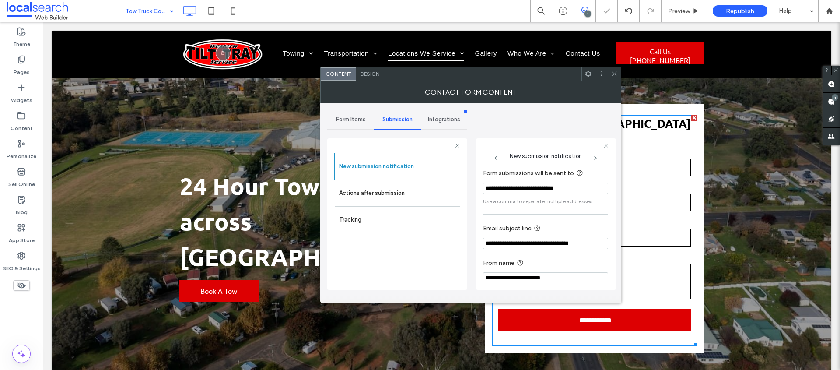
click at [553, 193] on input "**********" at bounding box center [545, 187] width 125 height 11
paste input "Form submissions will be sent to"
type input "**********"
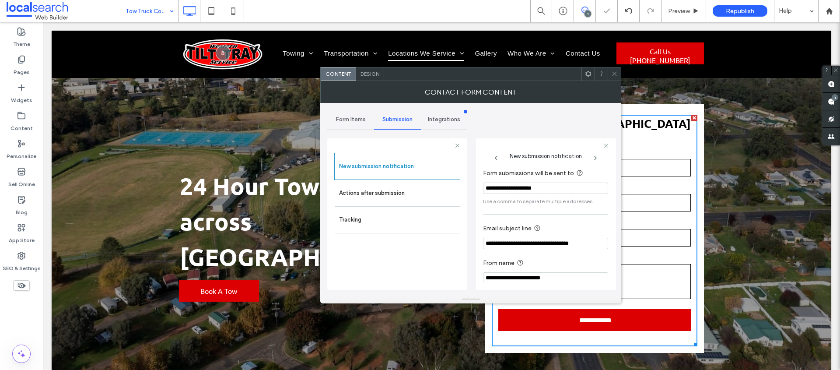
click at [549, 111] on div "**********" at bounding box center [470, 199] width 287 height 192
click at [618, 72] on icon at bounding box center [614, 73] width 7 height 7
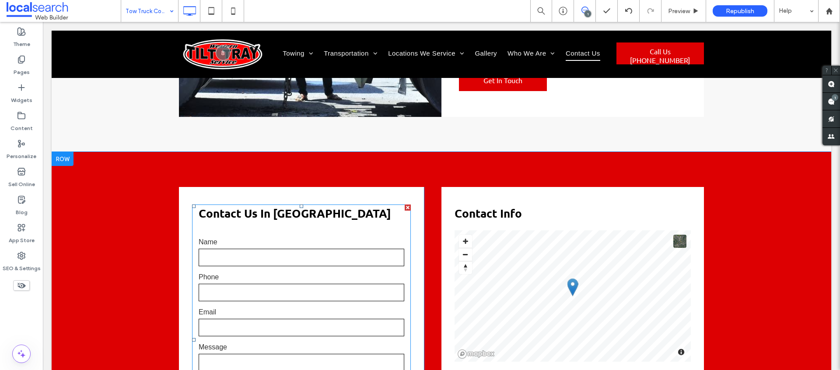
scroll to position [1100, 0]
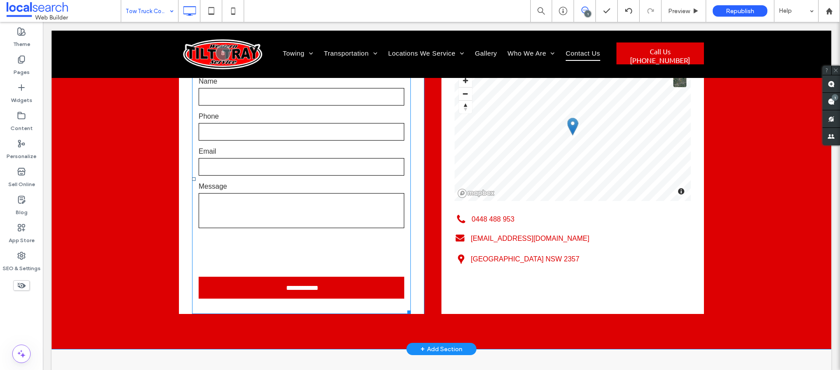
click at [310, 158] on input "text" at bounding box center [302, 167] width 206 height 18
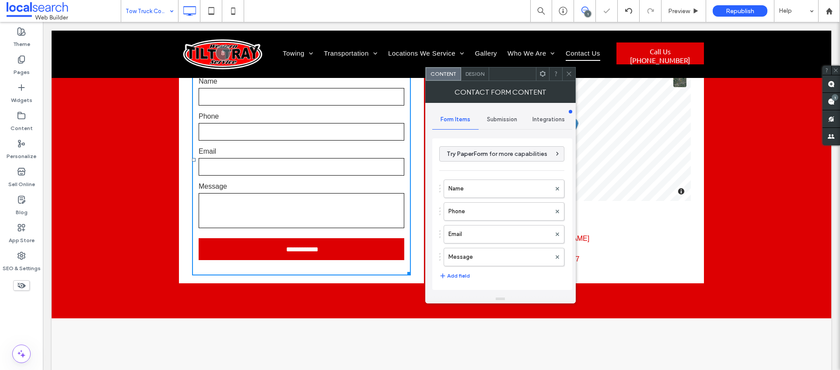
click at [487, 118] on span "Submission" at bounding box center [502, 119] width 30 height 7
click at [490, 167] on label "New submission notification" at bounding box center [502, 161] width 117 height 18
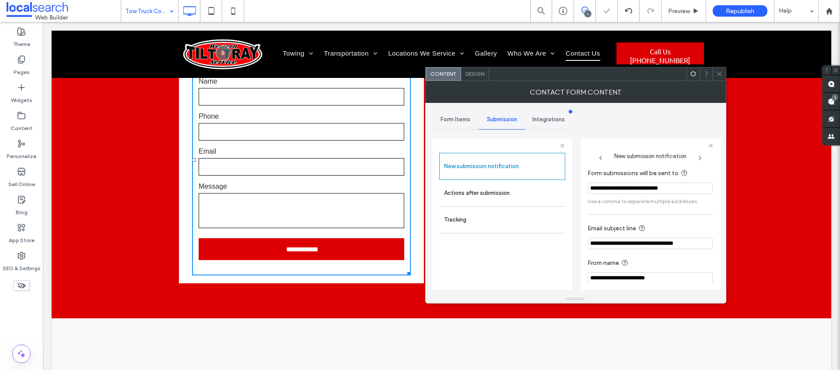
click at [636, 181] on section "**********" at bounding box center [650, 187] width 125 height 46
click at [636, 182] on section "**********" at bounding box center [650, 187] width 125 height 46
click at [635, 192] on input "**********" at bounding box center [650, 187] width 125 height 11
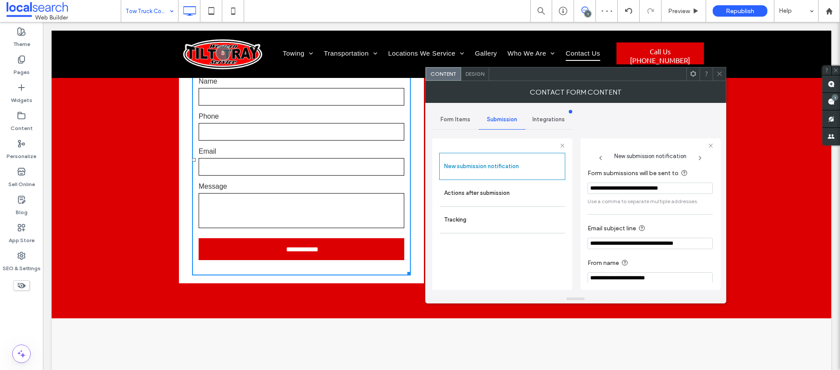
click at [635, 192] on input "**********" at bounding box center [650, 187] width 125 height 11
paste input "Form submissions will be sent to"
type input "**********"
drag, startPoint x: 658, startPoint y: 126, endPoint x: 663, endPoint y: 120, distance: 8.1
click at [658, 126] on div "**********" at bounding box center [575, 199] width 287 height 192
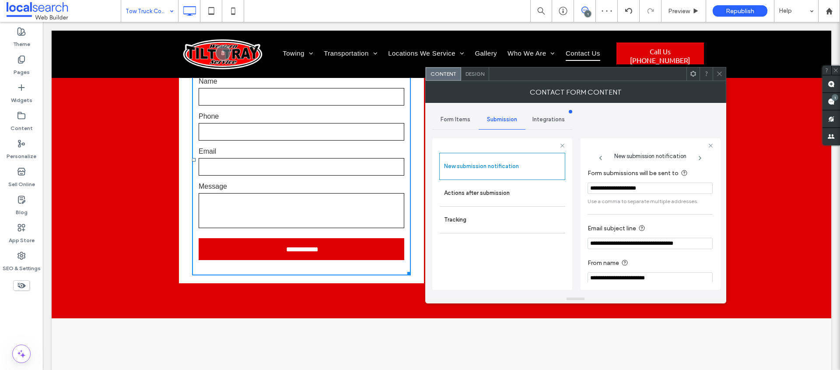
click at [717, 74] on icon at bounding box center [719, 73] width 7 height 7
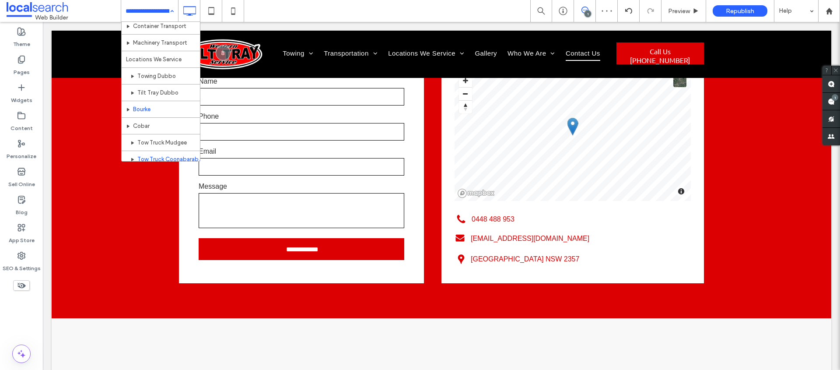
scroll to position [157, 0]
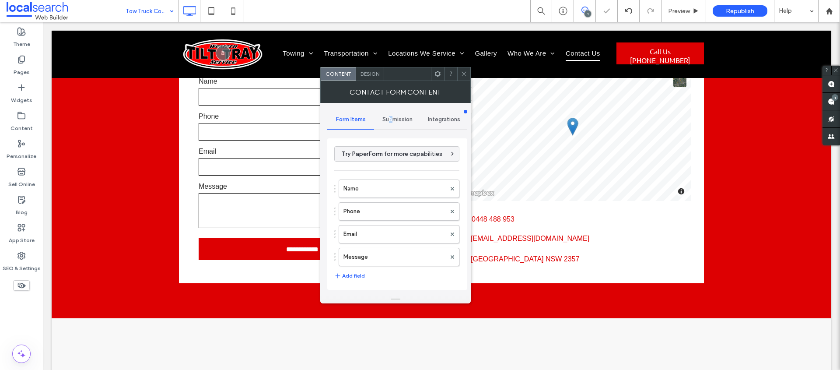
click at [391, 119] on span "Submission" at bounding box center [397, 119] width 30 height 7
click at [394, 163] on label "New submission notification" at bounding box center [397, 161] width 117 height 18
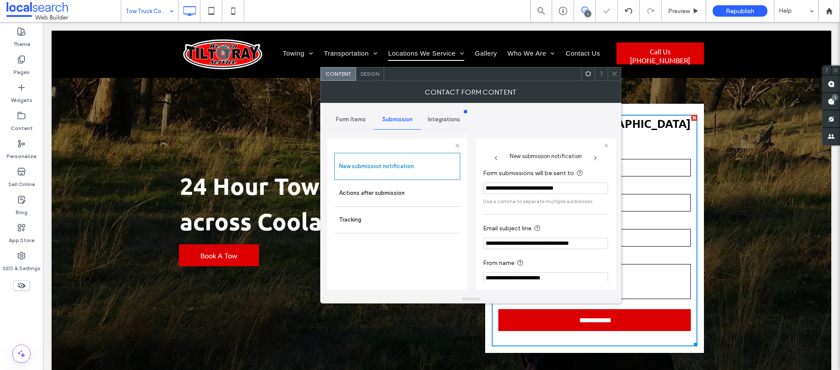
click at [516, 182] on section "**********" at bounding box center [545, 187] width 125 height 46
click at [517, 188] on input "**********" at bounding box center [545, 187] width 125 height 11
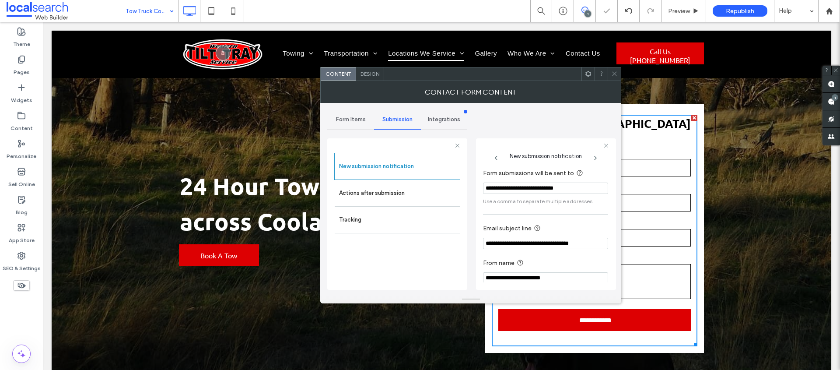
paste input "Form submissions will be sent to"
type input "**********"
click at [555, 113] on div "**********" at bounding box center [470, 199] width 287 height 192
click at [615, 74] on use at bounding box center [615, 74] width 4 height 4
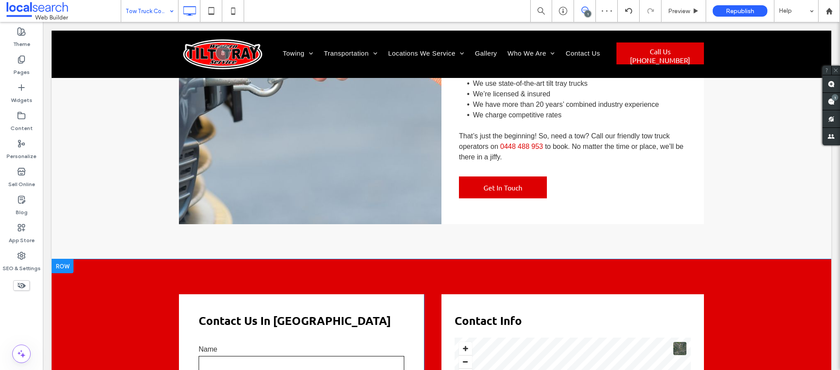
scroll to position [943, 0]
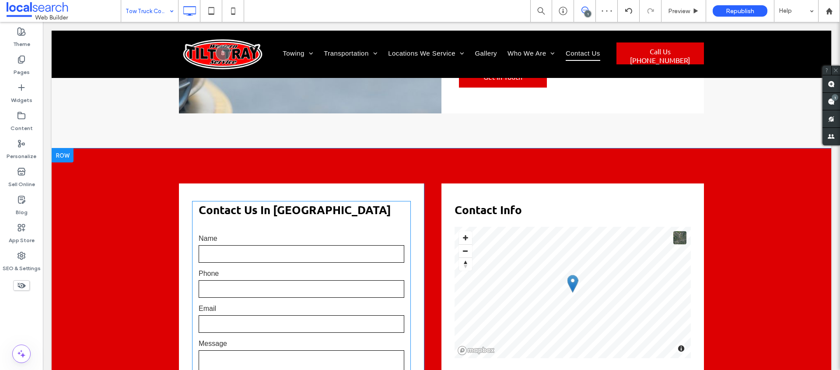
click at [359, 245] on input "text" at bounding box center [302, 254] width 206 height 18
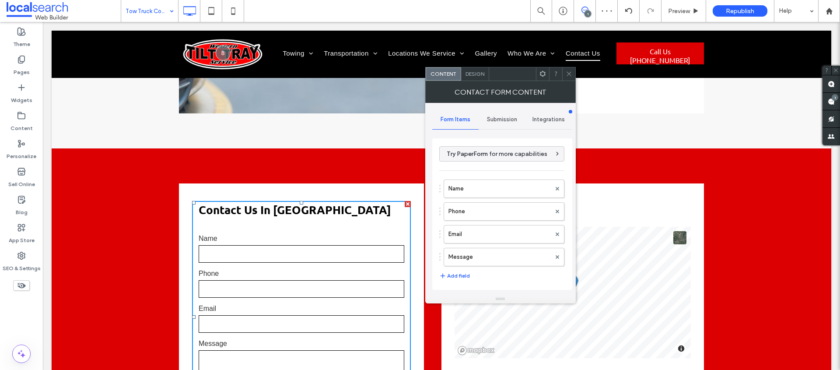
click at [503, 123] on div "Submission" at bounding box center [502, 119] width 47 height 19
click at [502, 160] on label "New submission notification" at bounding box center [502, 161] width 117 height 18
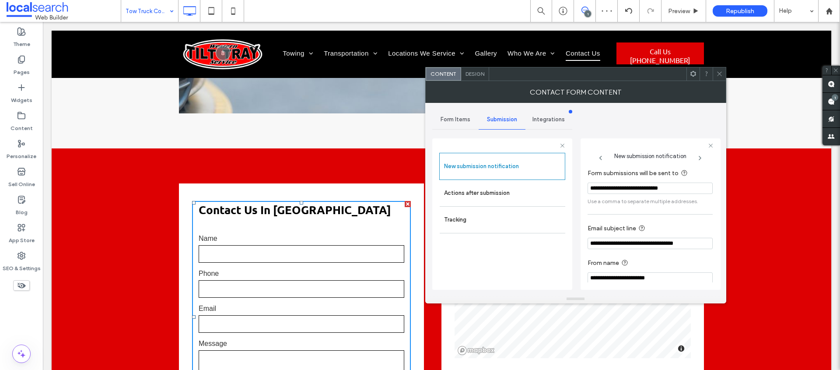
click at [623, 188] on input "**********" at bounding box center [650, 187] width 125 height 11
paste input "Form submissions will be sent to"
type input "**********"
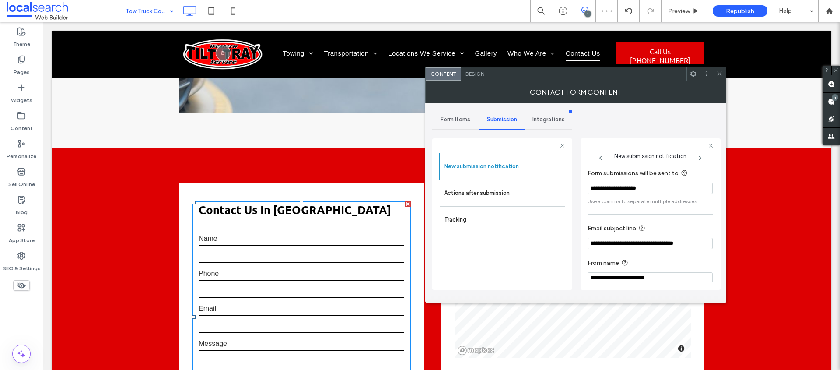
click at [661, 122] on div "**********" at bounding box center [575, 199] width 287 height 192
click at [719, 73] on use at bounding box center [719, 74] width 4 height 4
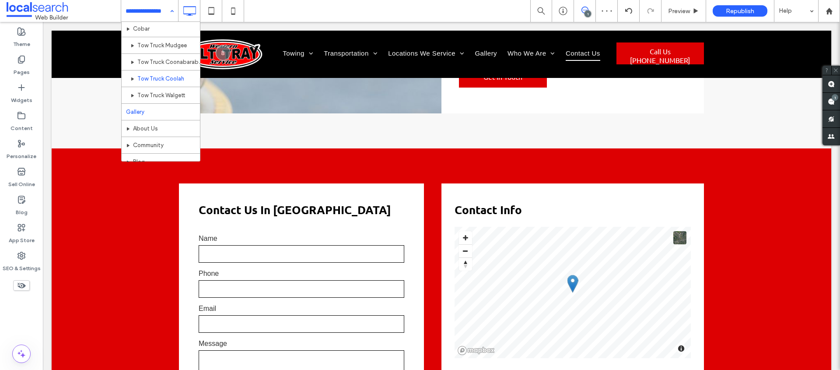
scroll to position [169, 0]
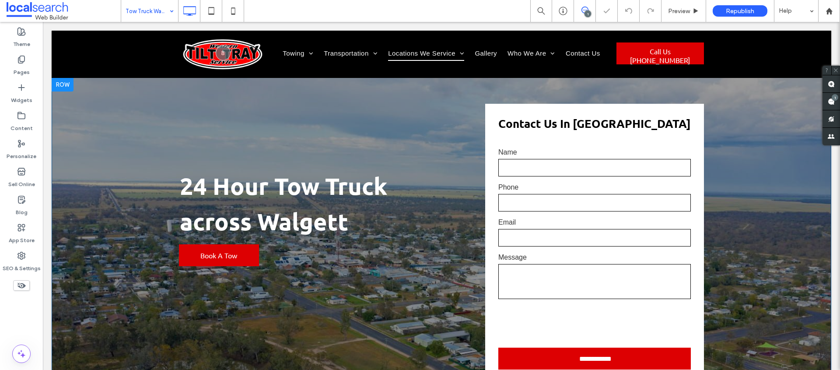
click at [549, 152] on label "Name" at bounding box center [594, 152] width 193 height 11
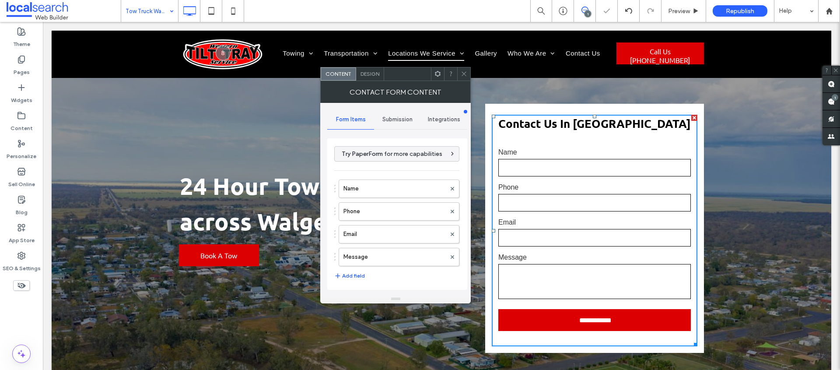
click at [391, 116] on span "Submission" at bounding box center [397, 119] width 30 height 7
click at [395, 151] on div "New submission notification" at bounding box center [398, 160] width 126 height 27
click at [418, 163] on label "New submission notification" at bounding box center [397, 161] width 117 height 18
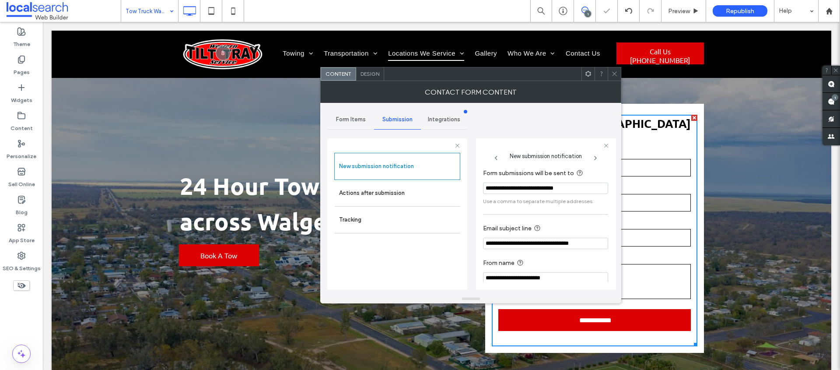
click at [545, 184] on input "**********" at bounding box center [545, 187] width 125 height 11
paste input "Form submissions will be sent to"
type input "**********"
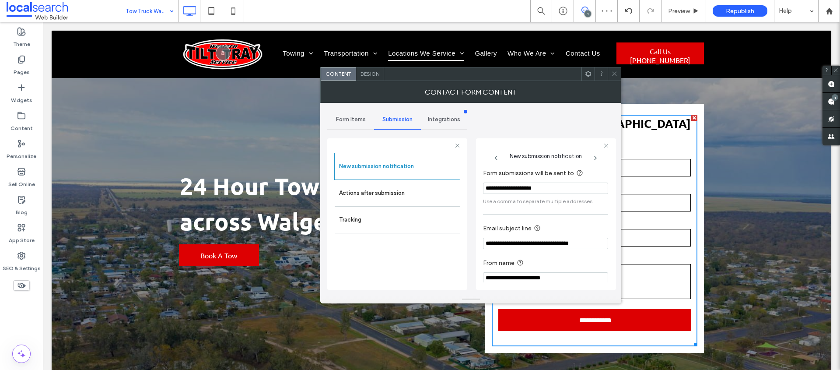
drag, startPoint x: 555, startPoint y: 120, endPoint x: 576, endPoint y: 109, distance: 23.9
click at [558, 118] on div "**********" at bounding box center [470, 199] width 287 height 192
click at [617, 72] on icon at bounding box center [614, 73] width 7 height 7
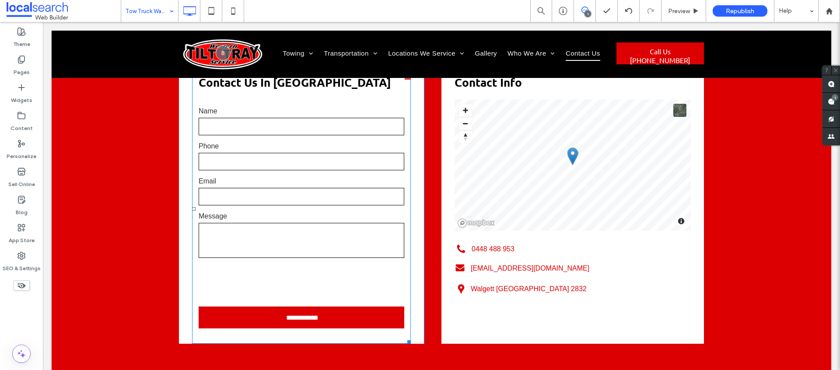
scroll to position [1074, 0]
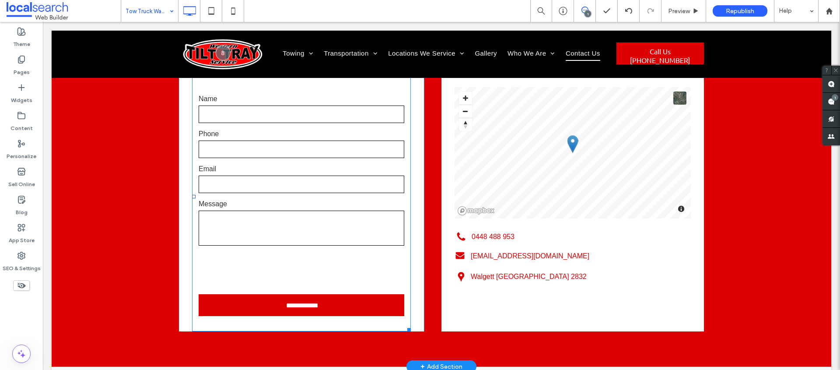
click at [365, 169] on div "Email" at bounding box center [301, 179] width 219 height 31
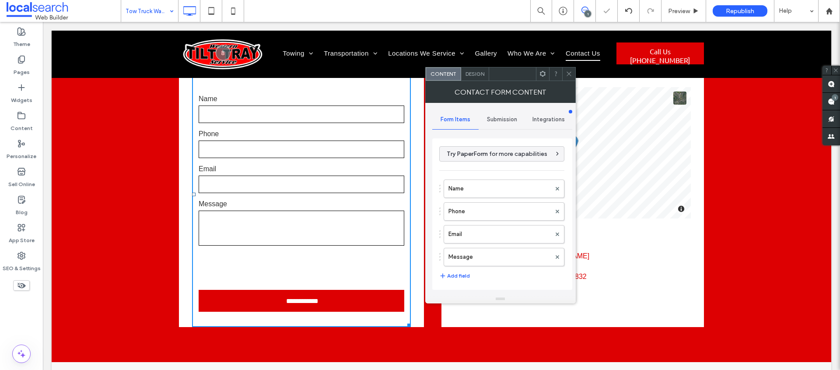
click at [490, 126] on div "Submission" at bounding box center [502, 119] width 47 height 19
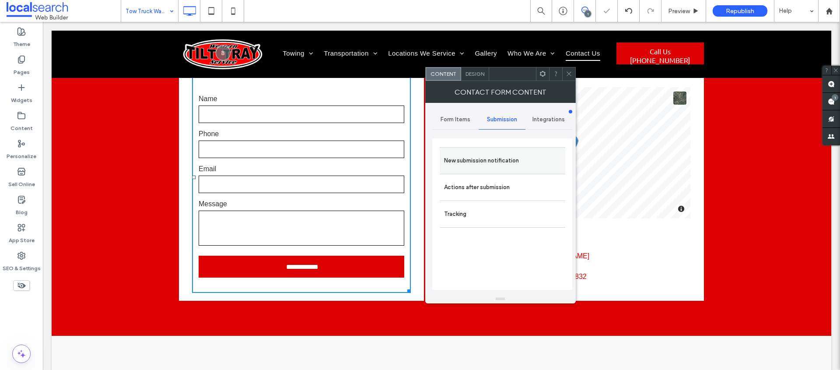
click at [498, 159] on label "New submission notification" at bounding box center [502, 161] width 117 height 18
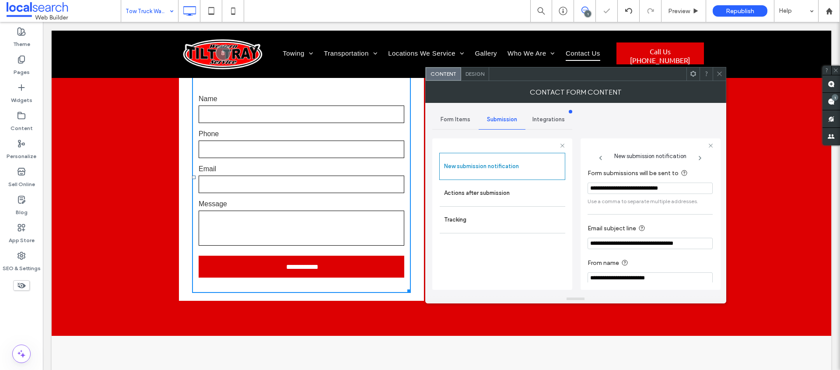
click at [622, 188] on input "**********" at bounding box center [650, 187] width 125 height 11
paste input "Form submissions will be sent to"
type input "**********"
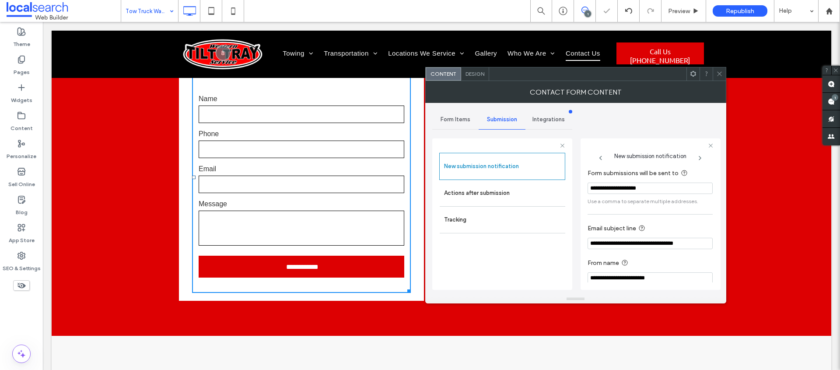
drag, startPoint x: 668, startPoint y: 121, endPoint x: 677, endPoint y: 116, distance: 10.6
click at [670, 120] on div "**********" at bounding box center [575, 199] width 287 height 192
click at [721, 74] on icon at bounding box center [719, 73] width 7 height 7
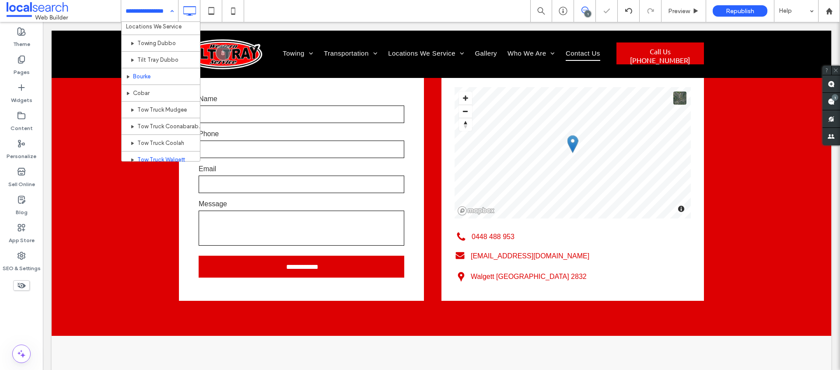
scroll to position [192, 0]
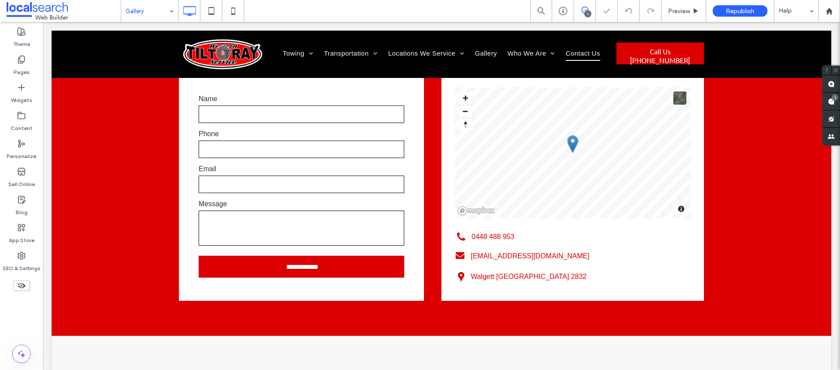
click at [142, 10] on input at bounding box center [148, 11] width 44 height 22
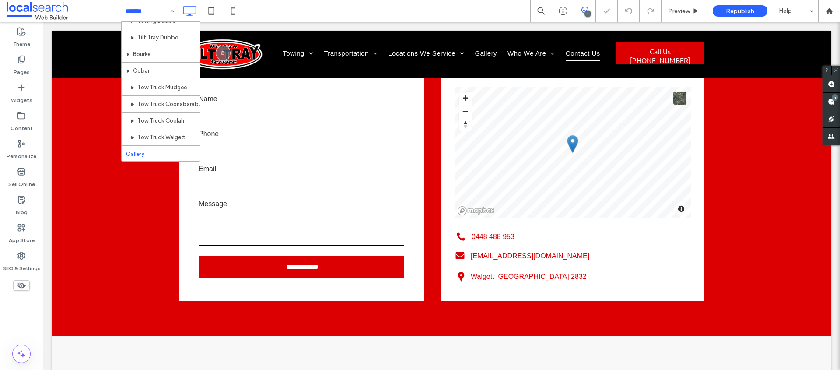
scroll to position [192, 0]
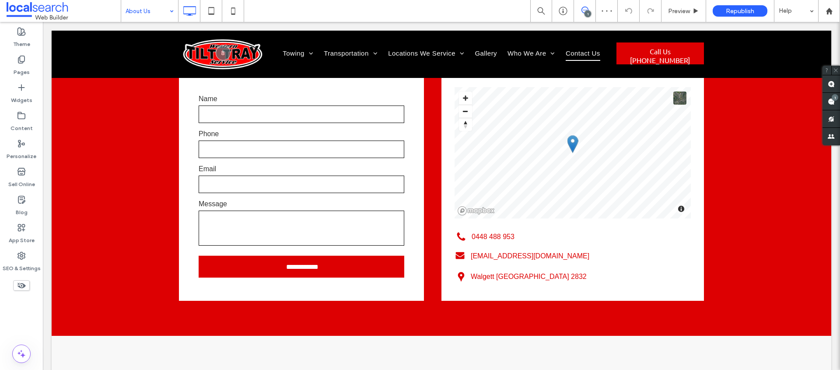
click at [144, 1] on input at bounding box center [148, 11] width 44 height 22
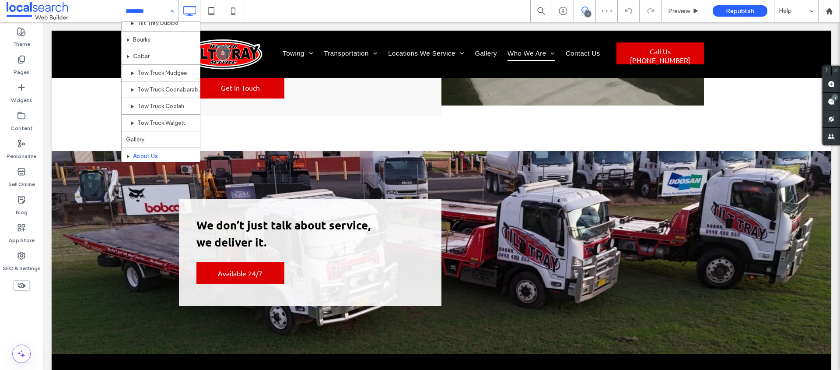
scroll to position [192, 0]
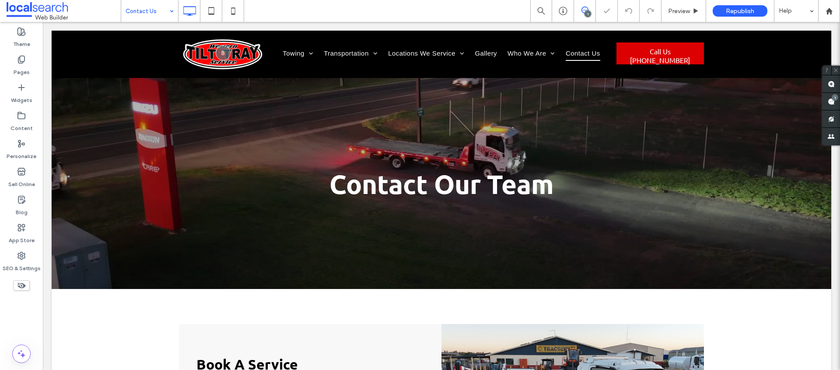
scroll to position [368, 0]
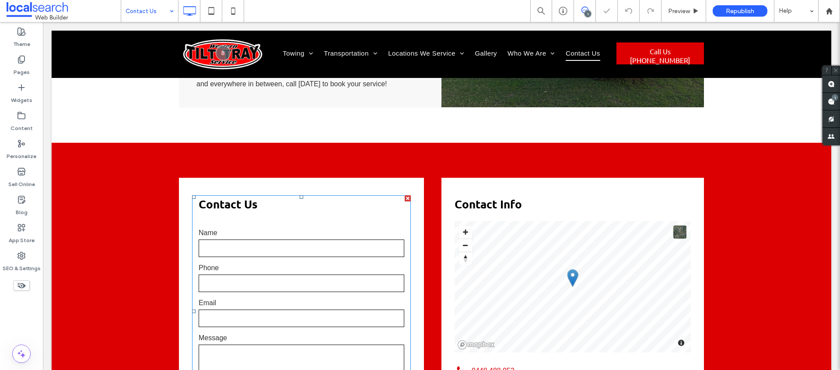
click at [311, 241] on input "text" at bounding box center [302, 248] width 206 height 18
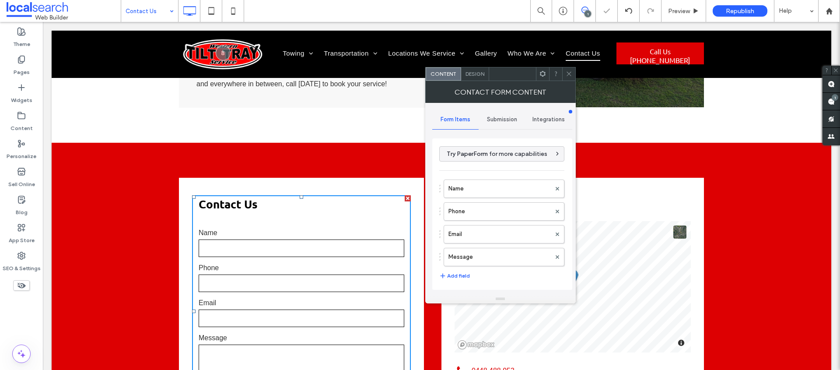
click at [500, 117] on span "Submission" at bounding box center [502, 119] width 30 height 7
click at [504, 153] on label "New submission notification" at bounding box center [502, 161] width 117 height 18
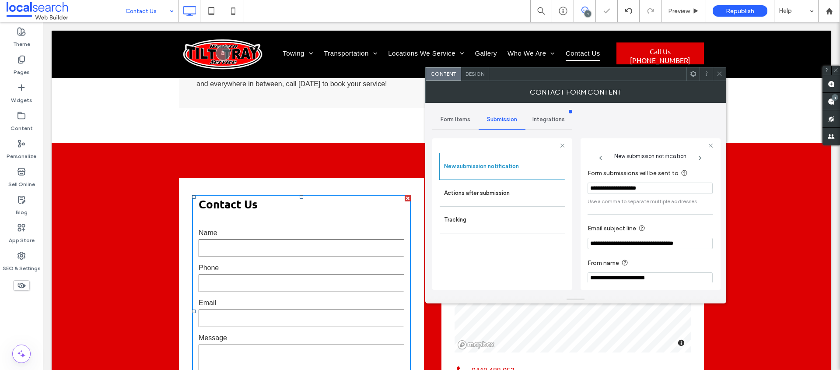
click at [610, 186] on input "**********" at bounding box center [650, 187] width 125 height 11
click at [720, 75] on use at bounding box center [719, 74] width 4 height 4
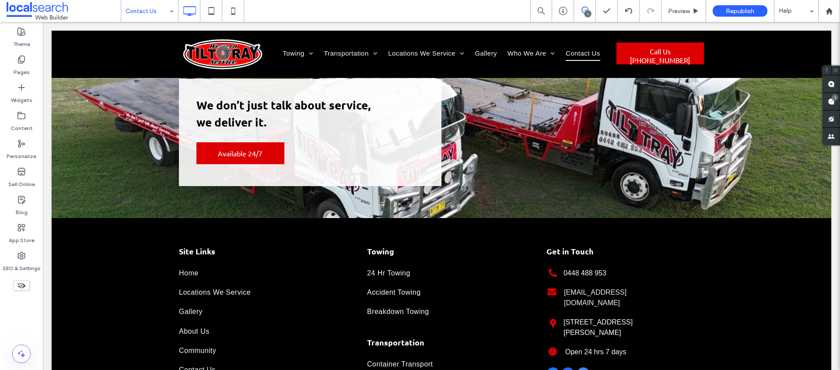
scroll to position [793, 0]
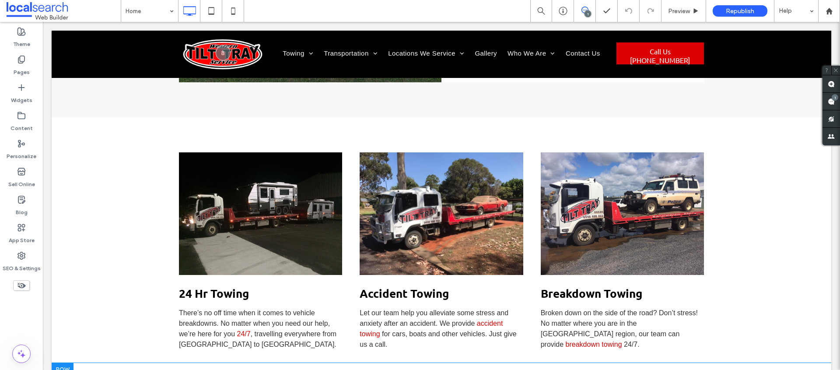
scroll to position [825, 0]
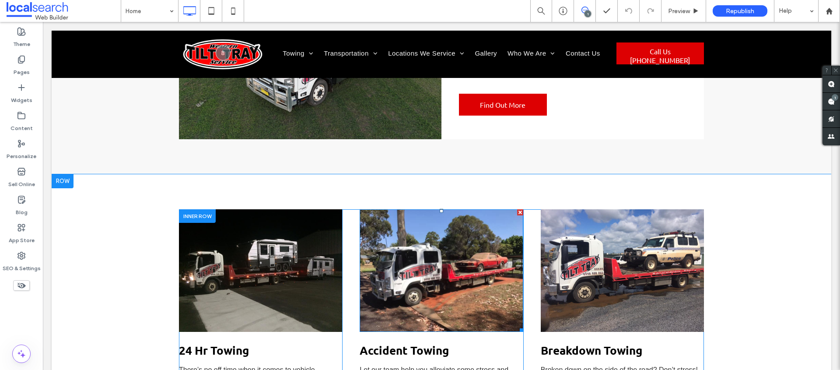
click at [432, 216] on img at bounding box center [441, 270] width 163 height 123
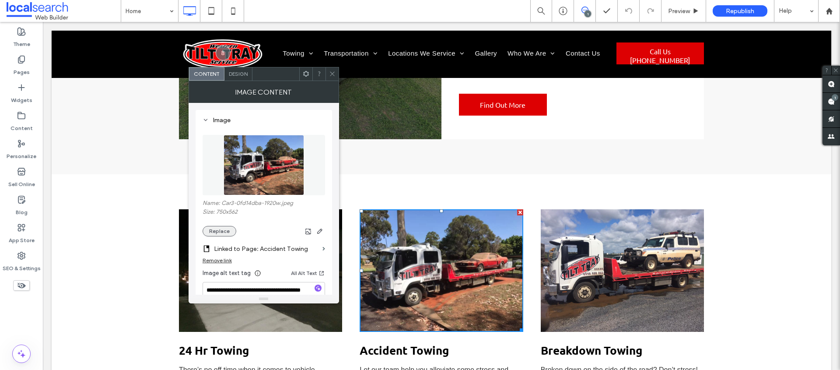
click at [225, 231] on button "Replace" at bounding box center [220, 231] width 34 height 11
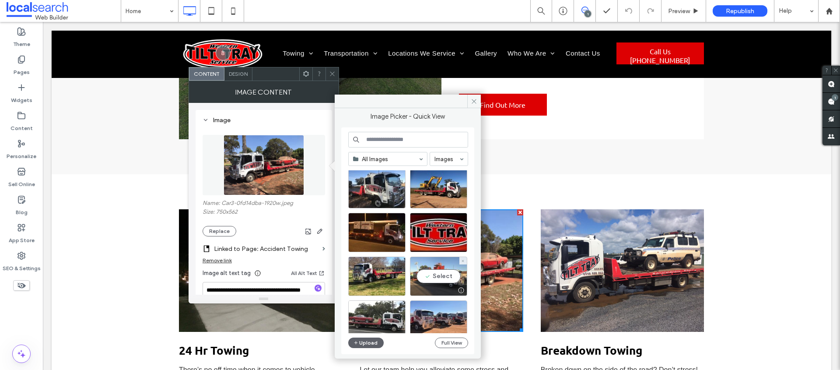
scroll to position [1227, 0]
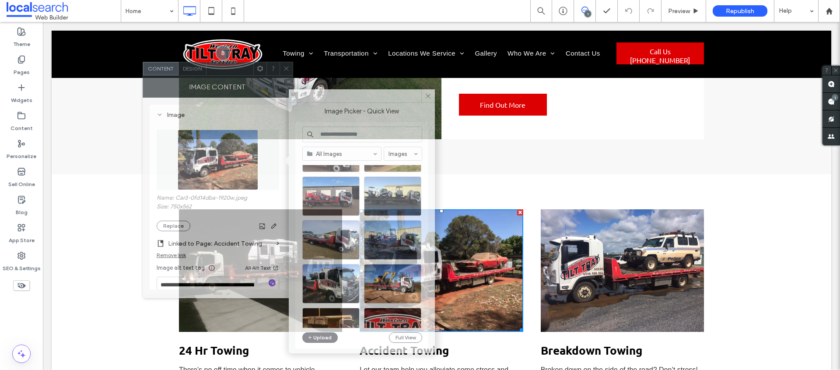
drag, startPoint x: 271, startPoint y: 74, endPoint x: 226, endPoint y: 68, distance: 45.0
click at [226, 68] on div at bounding box center [230, 68] width 47 height 13
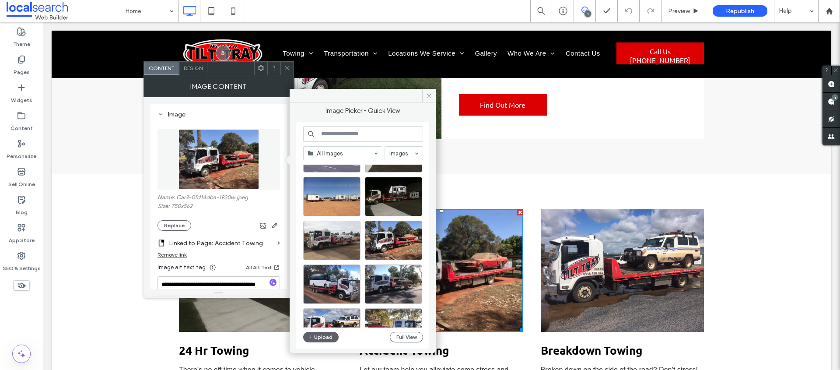
scroll to position [1539, 0]
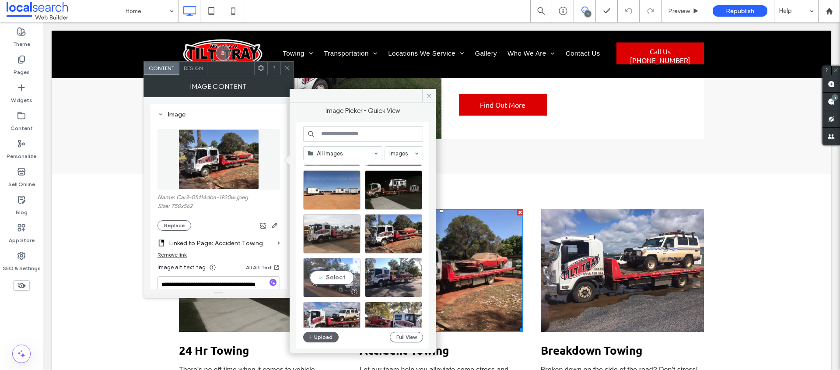
click at [339, 275] on div "Select" at bounding box center [331, 277] width 57 height 39
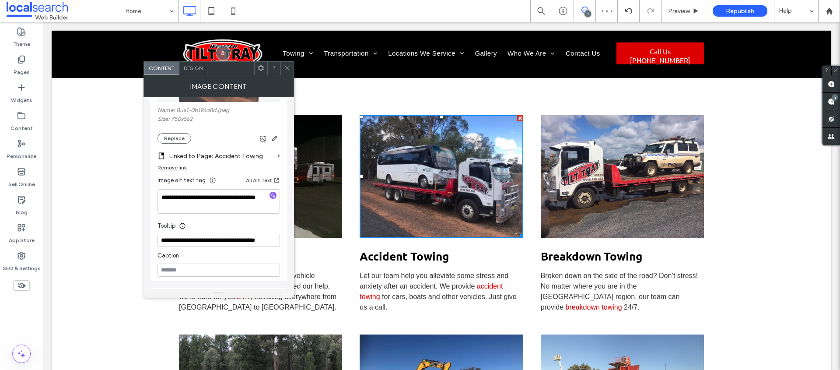
scroll to position [1012, 0]
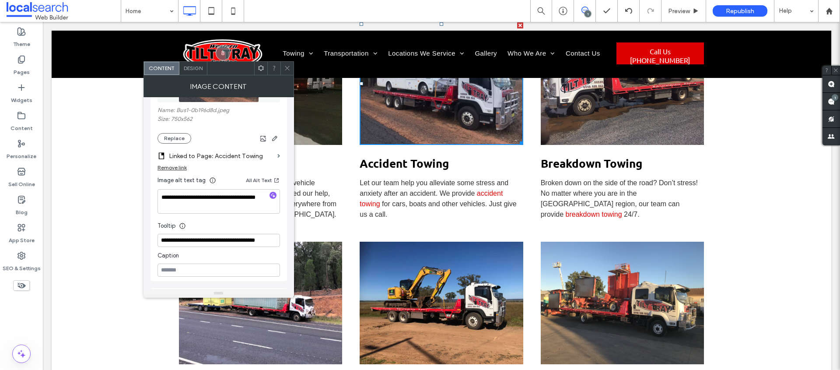
click at [282, 63] on div at bounding box center [287, 68] width 13 height 13
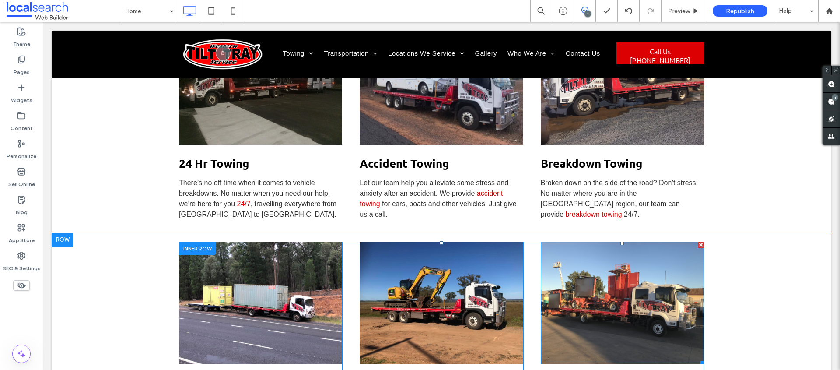
click at [592, 265] on img at bounding box center [622, 303] width 163 height 123
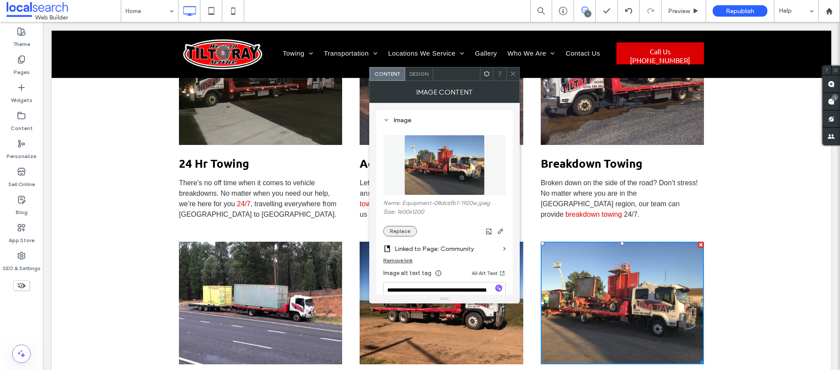
click at [403, 232] on button "Replace" at bounding box center [400, 231] width 34 height 11
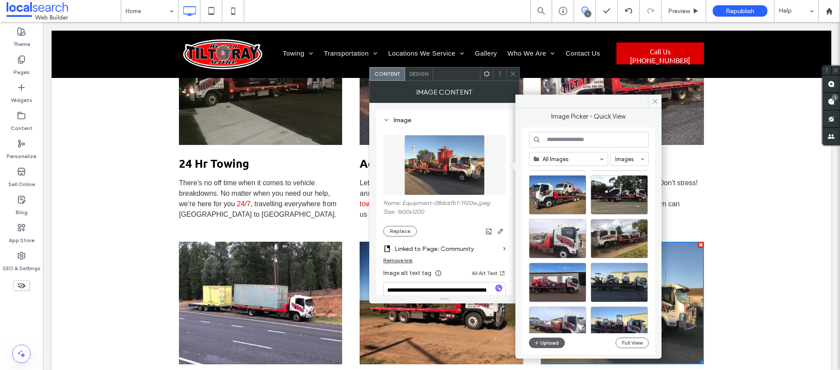
scroll to position [1238, 0]
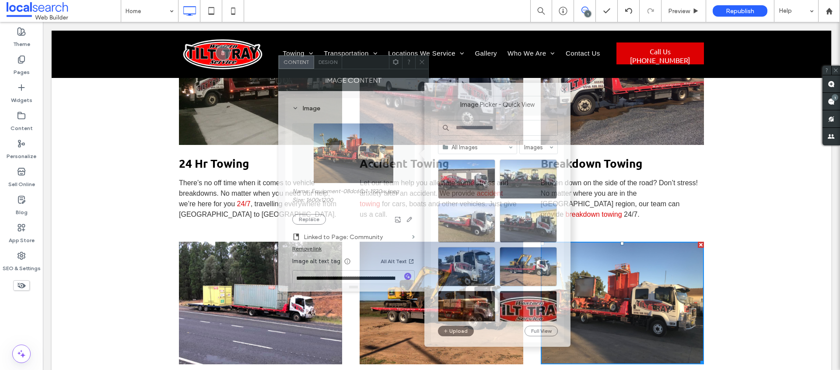
drag, startPoint x: 440, startPoint y: 77, endPoint x: 301, endPoint y: 53, distance: 141.2
click at [342, 56] on div at bounding box center [365, 62] width 47 height 13
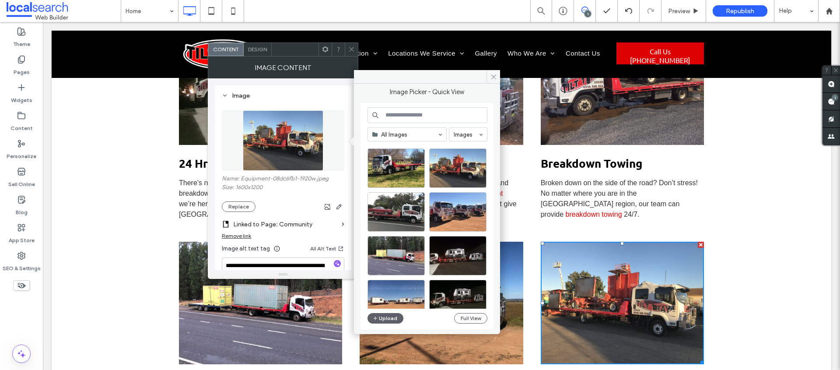
scroll to position [1426, 0]
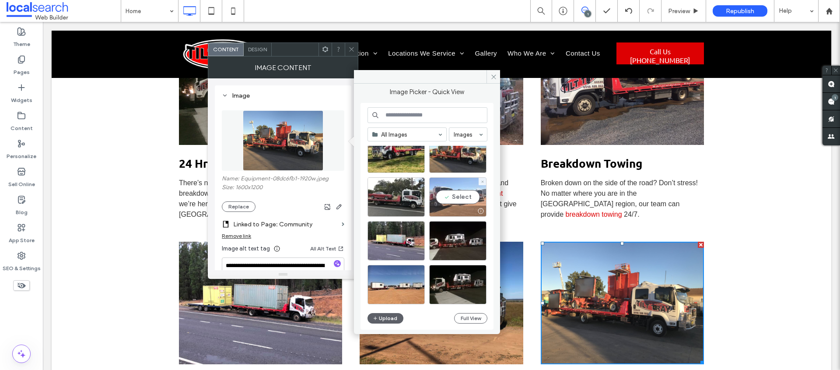
click at [457, 198] on div "Select" at bounding box center [457, 196] width 57 height 39
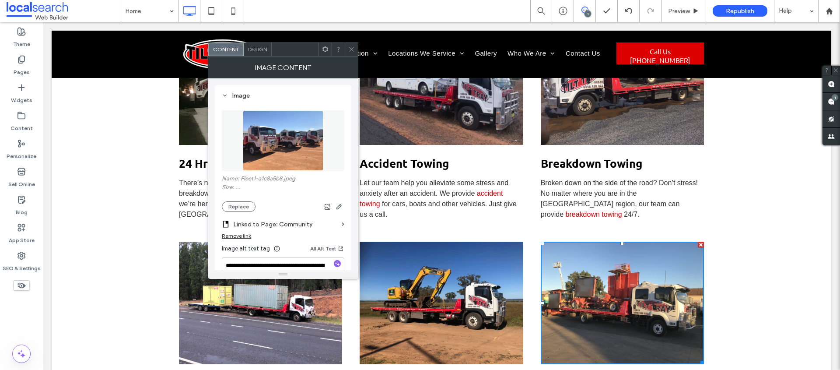
click at [350, 47] on icon at bounding box center [351, 49] width 7 height 7
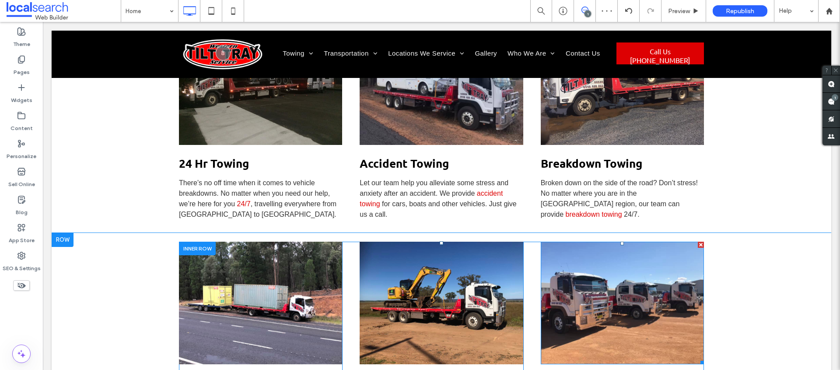
click at [634, 250] on img at bounding box center [622, 303] width 163 height 123
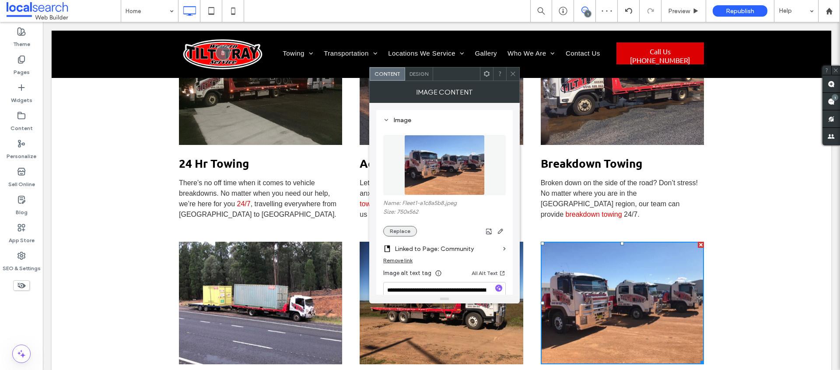
click at [401, 232] on button "Replace" at bounding box center [400, 231] width 34 height 11
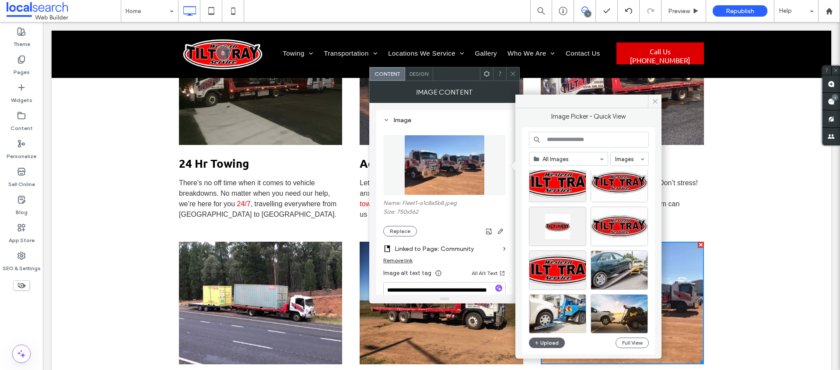
scroll to position [0, 0]
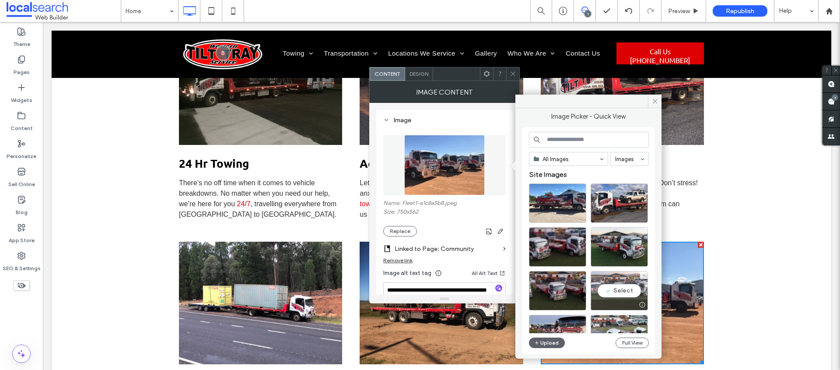
click at [613, 287] on div "Select" at bounding box center [619, 290] width 57 height 39
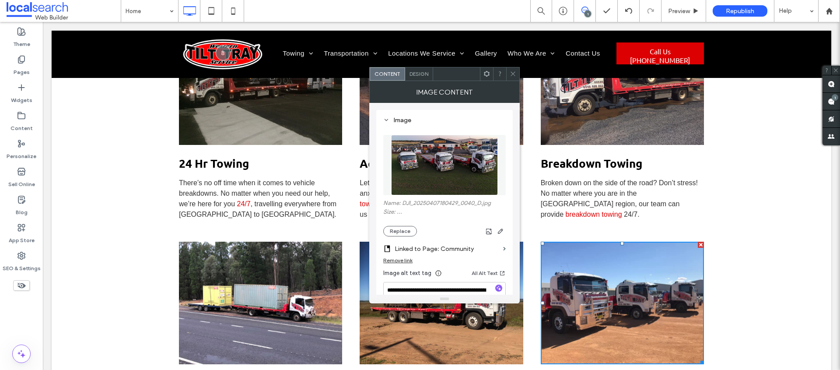
click at [510, 74] on icon at bounding box center [513, 73] width 7 height 7
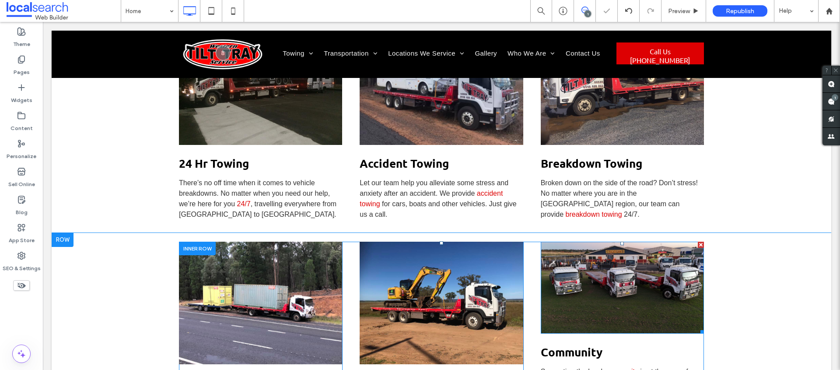
click at [612, 243] on img at bounding box center [622, 288] width 163 height 92
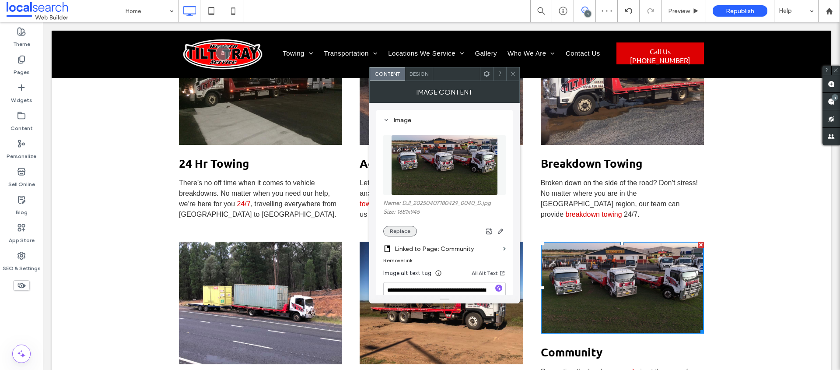
click at [399, 232] on button "Replace" at bounding box center [400, 231] width 34 height 11
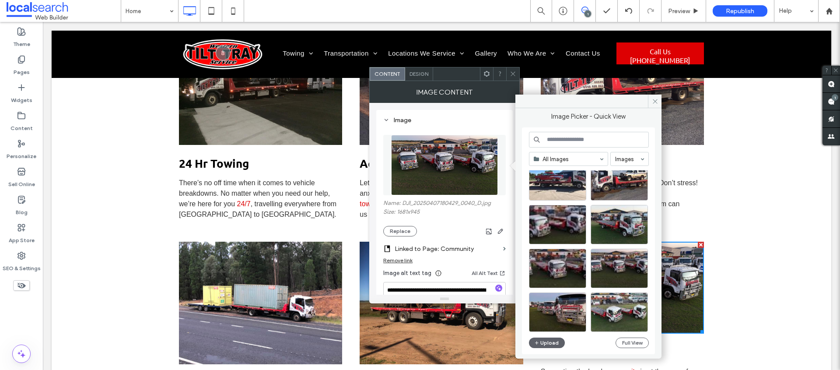
scroll to position [139, 0]
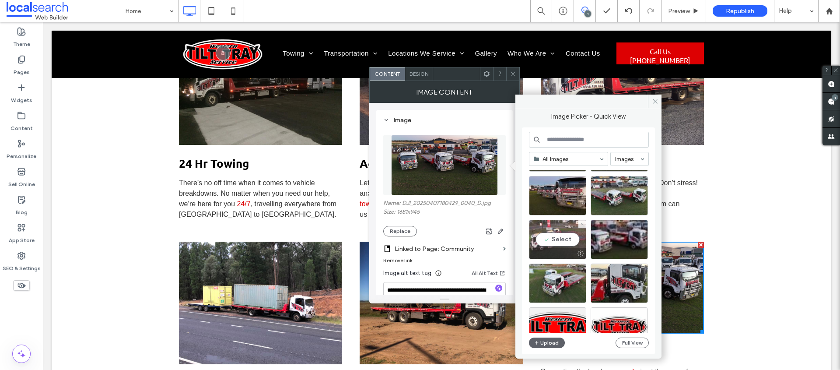
click at [551, 234] on div "Select" at bounding box center [557, 239] width 57 height 39
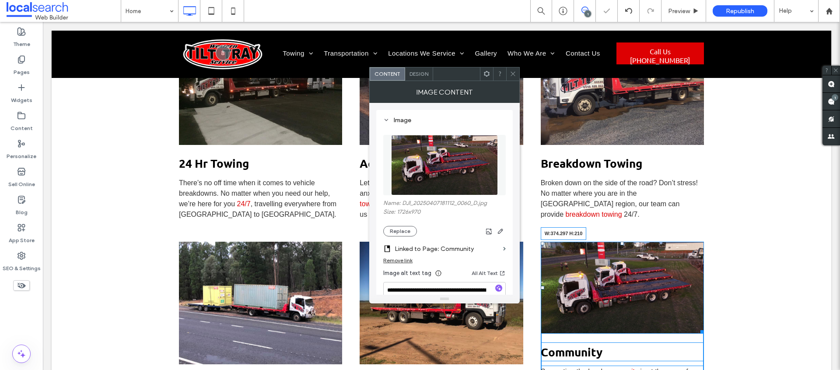
drag, startPoint x: 698, startPoint y: 291, endPoint x: 741, endPoint y: 324, distance: 53.4
click at [698, 302] on div "W:374.297 H:210 Community Supporting the local community is at the core of our …" at bounding box center [622, 343] width 163 height 202
click at [402, 227] on button "Replace" at bounding box center [400, 231] width 34 height 11
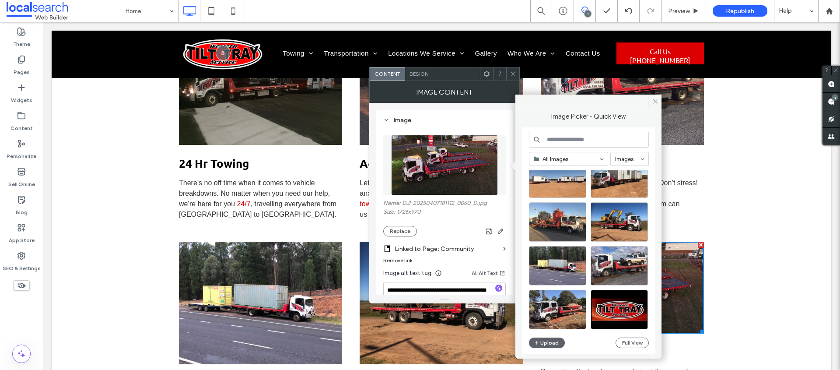
scroll to position [1951, 0]
click at [613, 265] on div "Select" at bounding box center [619, 265] width 57 height 39
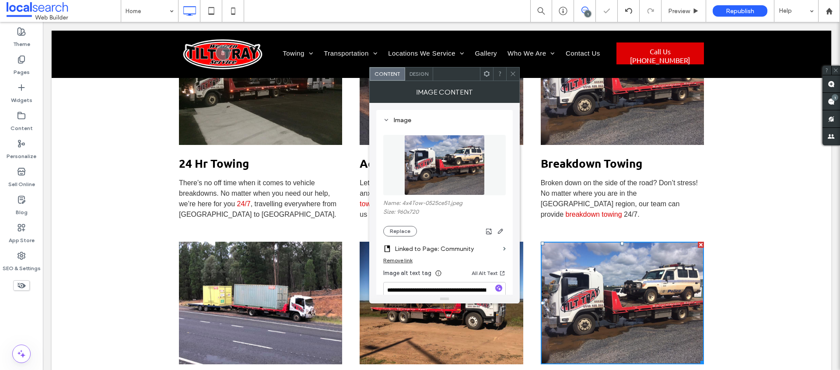
click at [512, 72] on use at bounding box center [513, 74] width 4 height 4
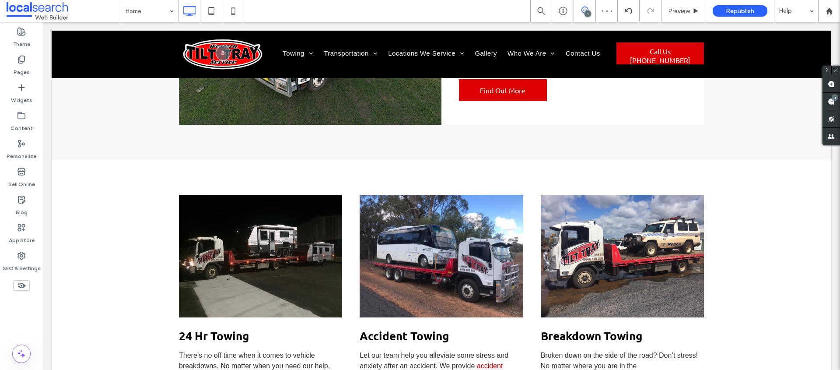
scroll to position [926, 0]
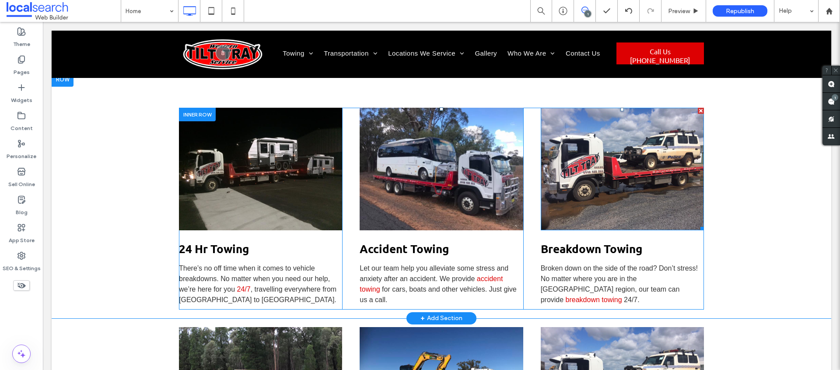
click at [627, 138] on img at bounding box center [622, 169] width 163 height 123
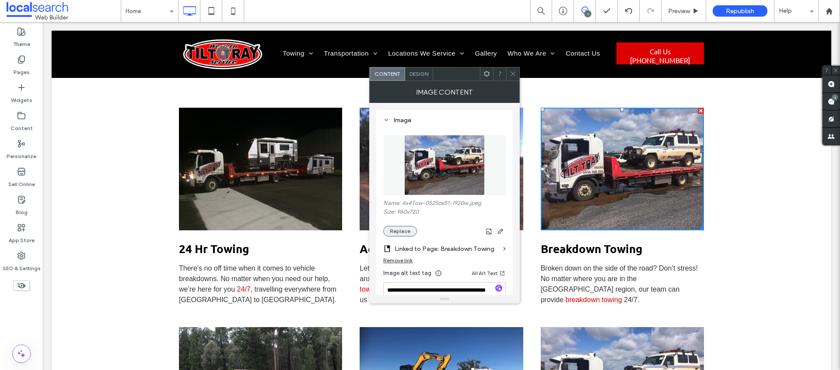
click at [403, 229] on button "Replace" at bounding box center [400, 231] width 34 height 11
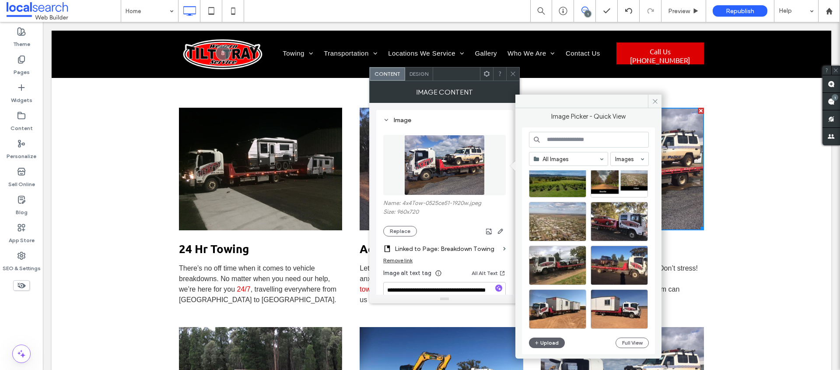
scroll to position [909, 0]
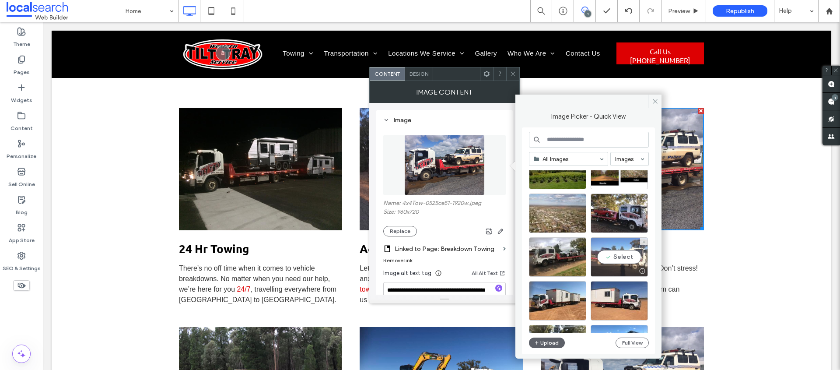
click at [613, 249] on div "Select" at bounding box center [619, 256] width 57 height 39
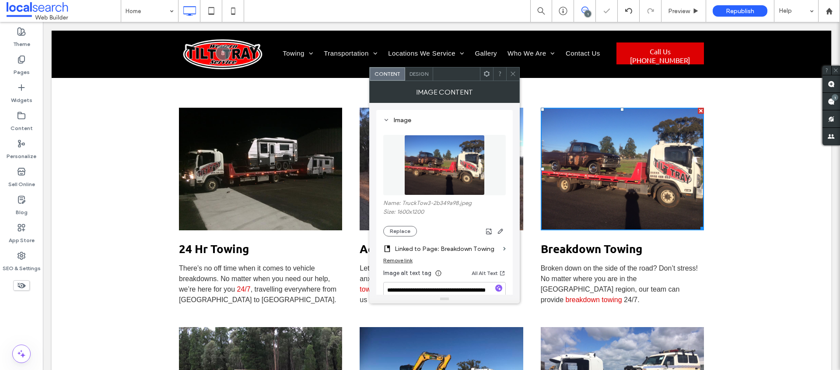
drag, startPoint x: 509, startPoint y: 71, endPoint x: 519, endPoint y: 76, distance: 11.7
click at [509, 71] on div at bounding box center [512, 73] width 13 height 13
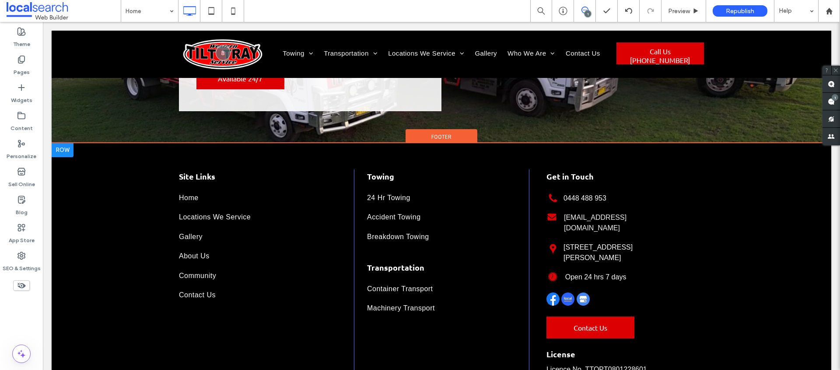
scroll to position [2255, 0]
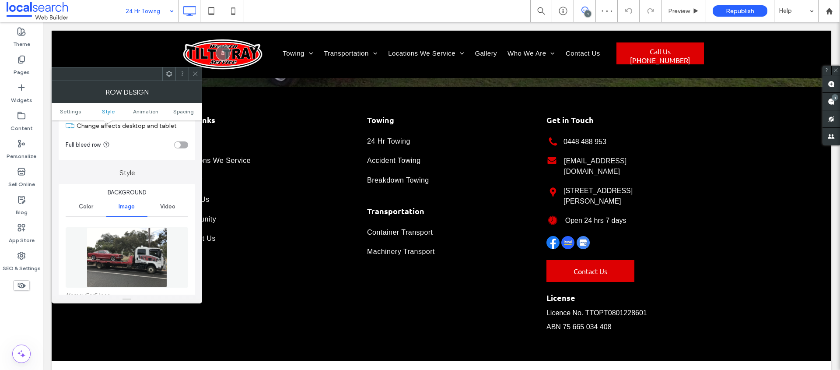
scroll to position [94, 0]
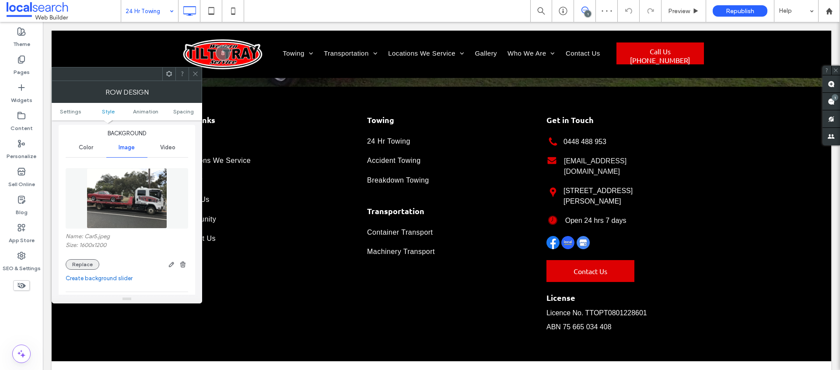
click at [73, 268] on button "Replace" at bounding box center [83, 264] width 34 height 11
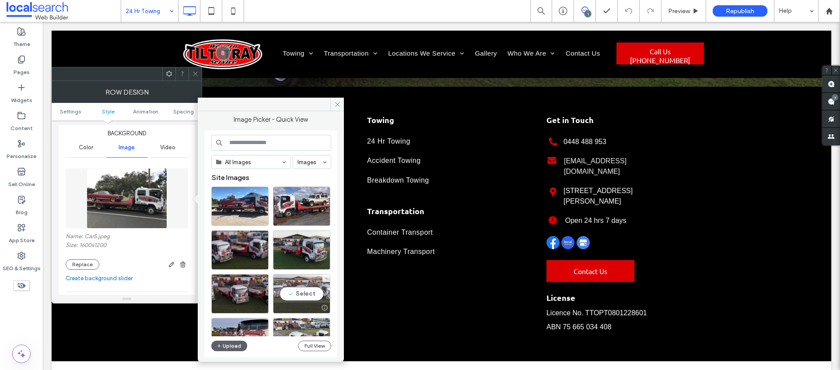
click at [295, 284] on div "Select" at bounding box center [301, 293] width 57 height 39
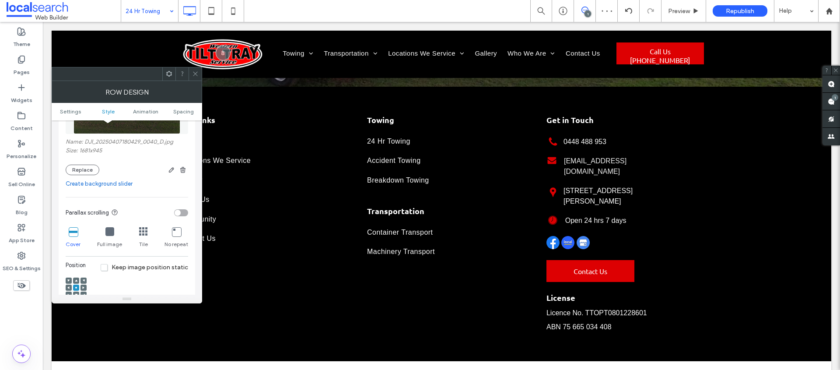
scroll to position [194, 0]
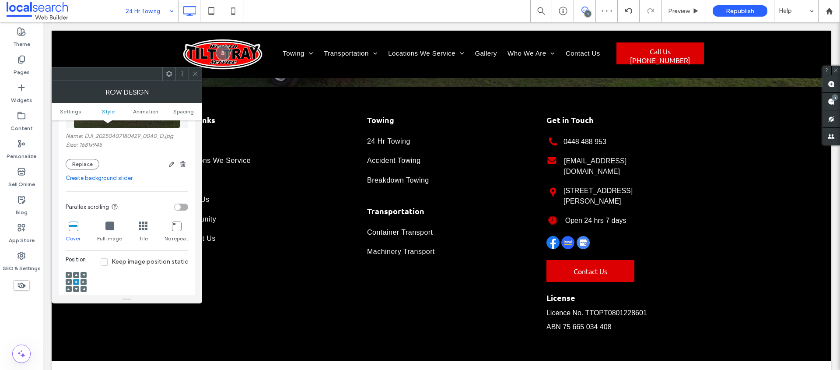
click at [74, 272] on div at bounding box center [76, 275] width 6 height 6
click at [75, 274] on icon at bounding box center [76, 275] width 3 height 3
click at [75, 281] on icon at bounding box center [76, 282] width 3 height 3
drag, startPoint x: 198, startPoint y: 68, endPoint x: 196, endPoint y: 76, distance: 7.6
click at [197, 69] on span at bounding box center [195, 73] width 7 height 13
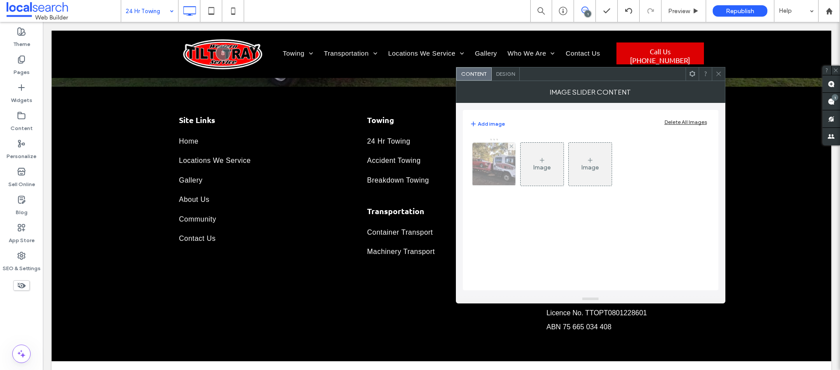
click at [490, 162] on div at bounding box center [494, 164] width 43 height 43
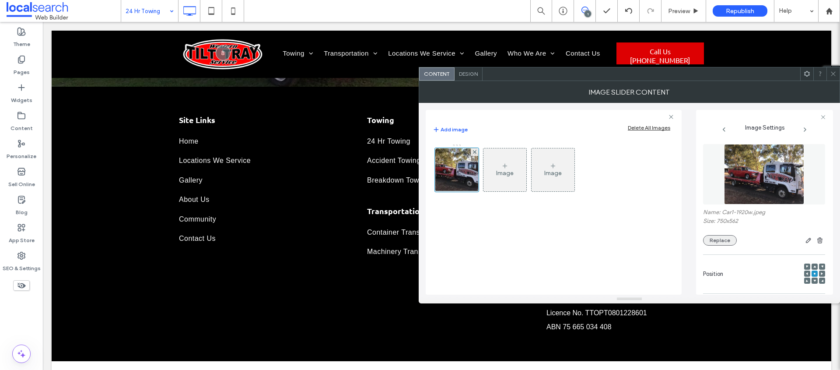
click at [726, 241] on button "Replace" at bounding box center [720, 240] width 34 height 11
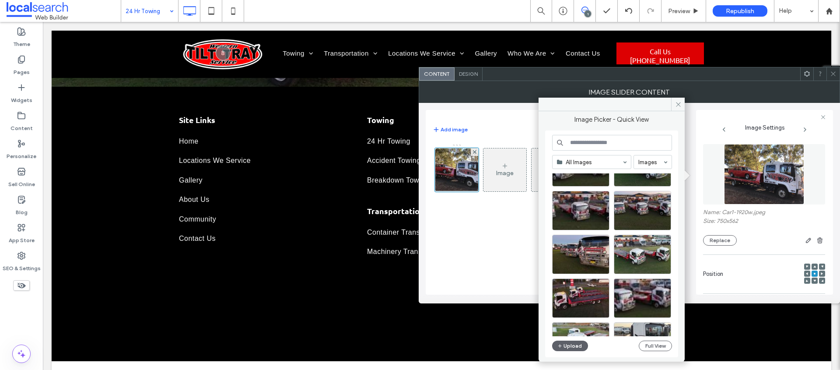
scroll to position [206, 0]
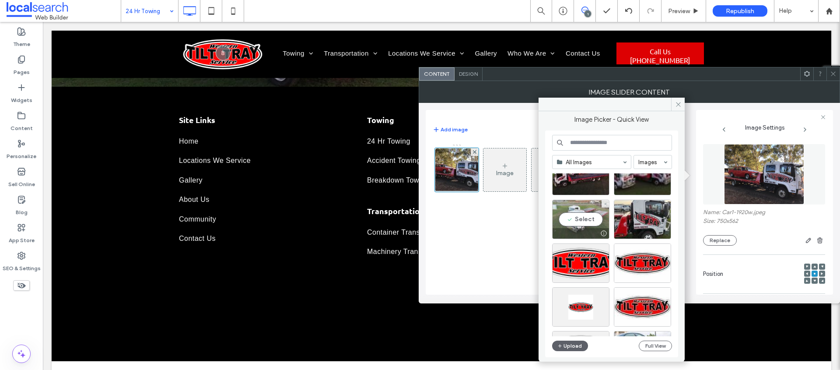
click at [589, 218] on div "Select" at bounding box center [580, 219] width 57 height 39
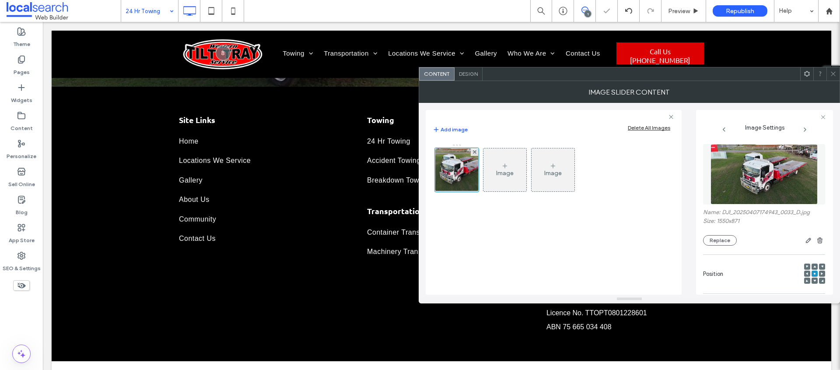
click at [835, 77] on icon at bounding box center [833, 73] width 7 height 7
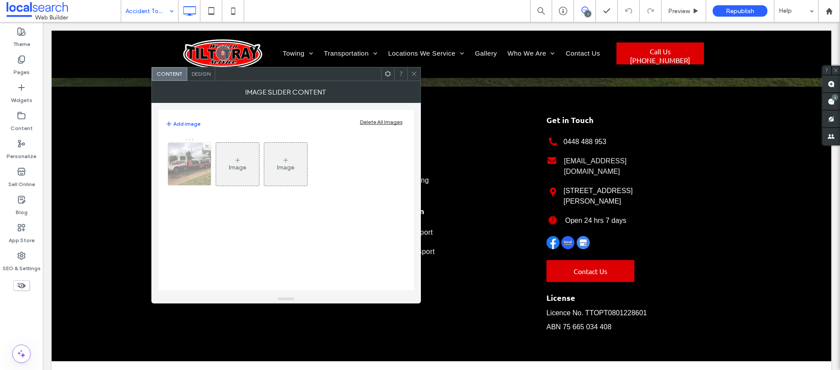
click at [200, 172] on div at bounding box center [189, 164] width 43 height 43
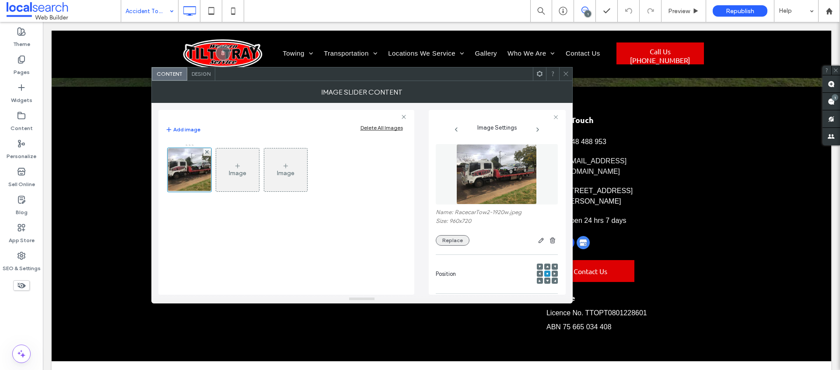
click at [457, 239] on button "Replace" at bounding box center [453, 240] width 34 height 11
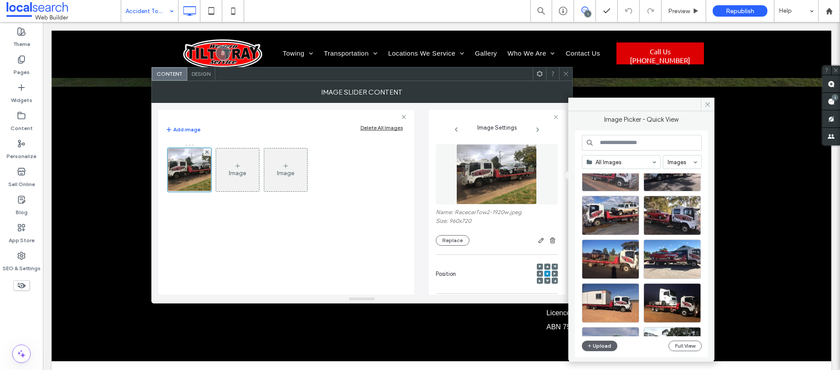
scroll to position [1657, 0]
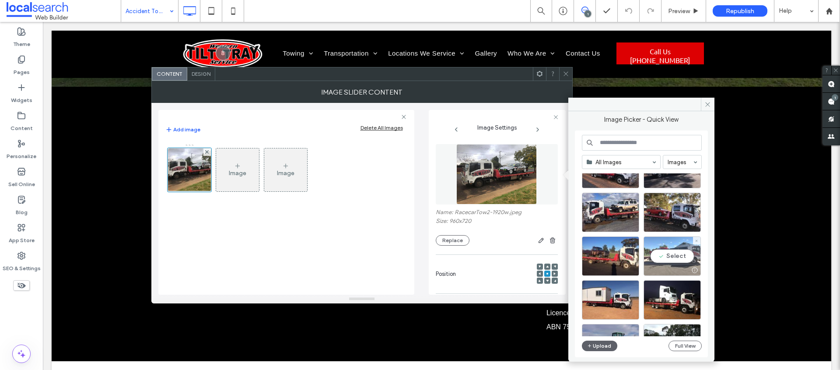
click at [666, 250] on div "Select" at bounding box center [672, 255] width 57 height 39
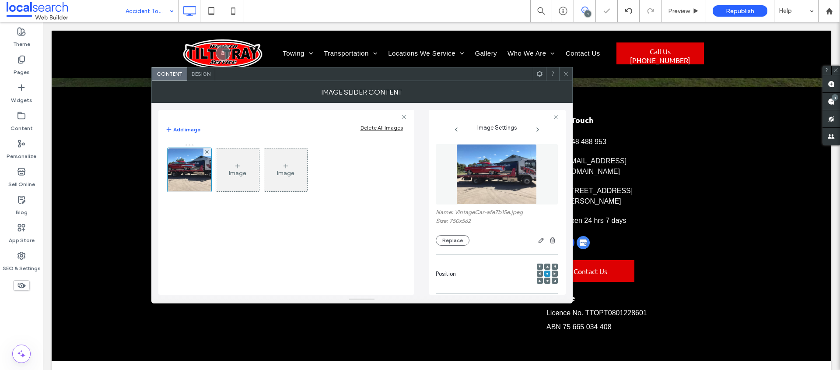
click at [563, 76] on icon at bounding box center [566, 73] width 7 height 7
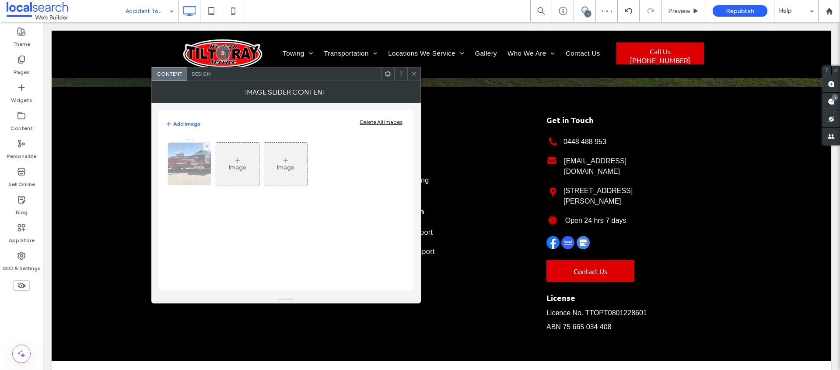
click at [205, 162] on img at bounding box center [189, 164] width 57 height 43
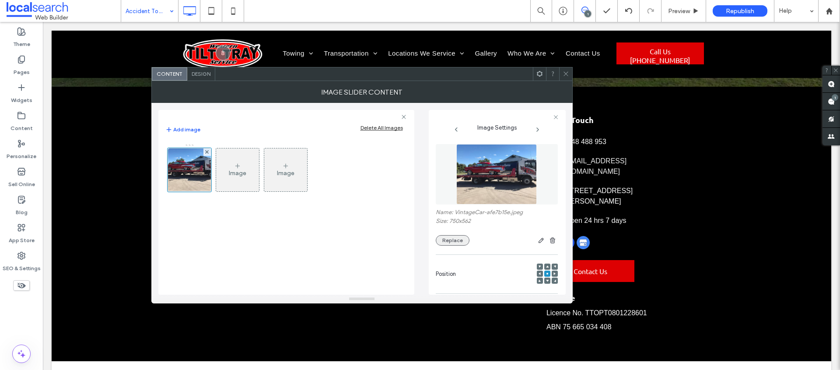
click at [456, 235] on div "Replace" at bounding box center [497, 240] width 122 height 11
click at [456, 245] on div "Name: VintageCar-afe7b15e.jpeg Size: 750x562 Replace" at bounding box center [497, 195] width 122 height 110
click at [453, 242] on button "Replace" at bounding box center [453, 240] width 34 height 11
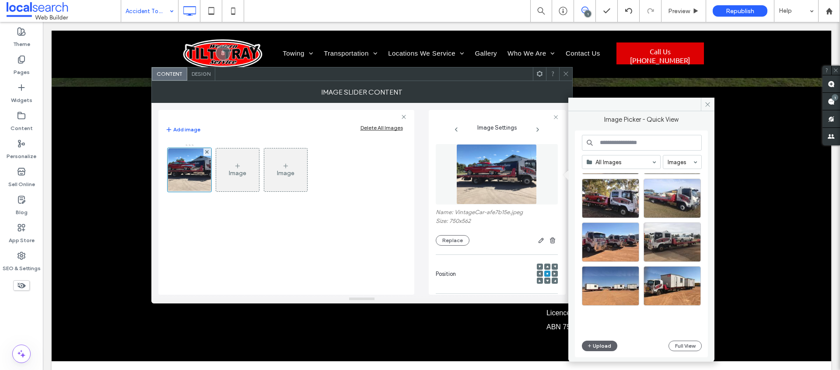
scroll to position [1700, 0]
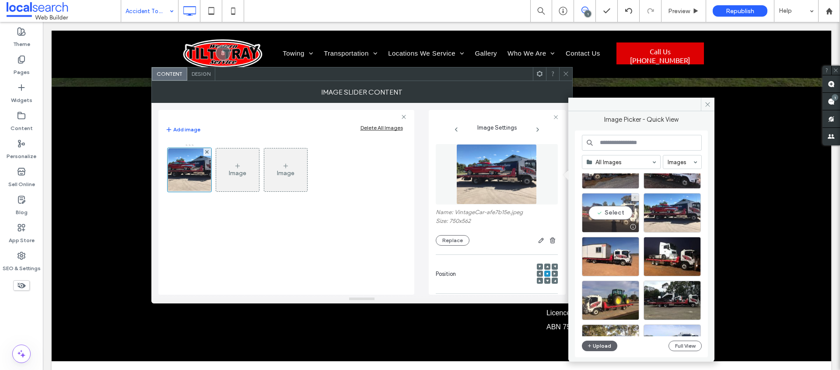
click at [615, 218] on div "Select" at bounding box center [610, 212] width 57 height 39
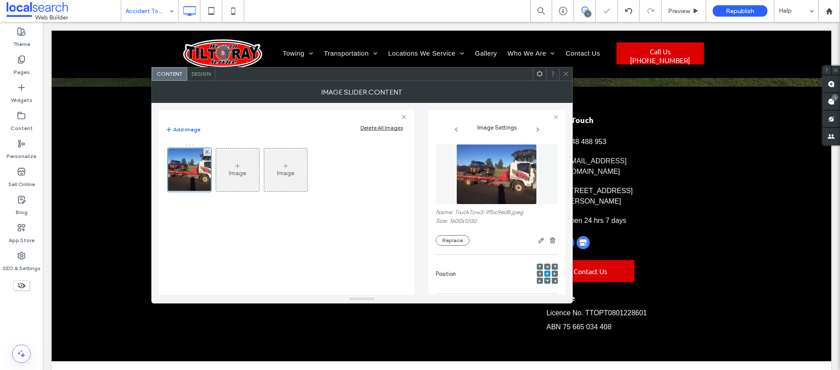
click at [563, 74] on icon at bounding box center [566, 73] width 7 height 7
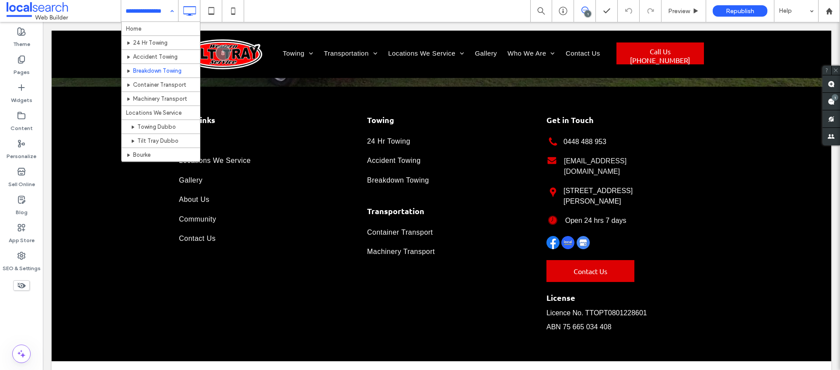
click at [152, 7] on input at bounding box center [148, 11] width 44 height 22
click at [145, 12] on input at bounding box center [148, 11] width 44 height 22
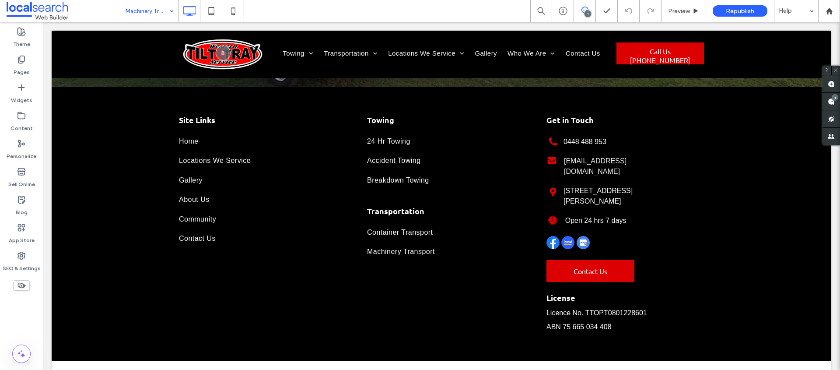
click at [156, 20] on input at bounding box center [148, 11] width 44 height 22
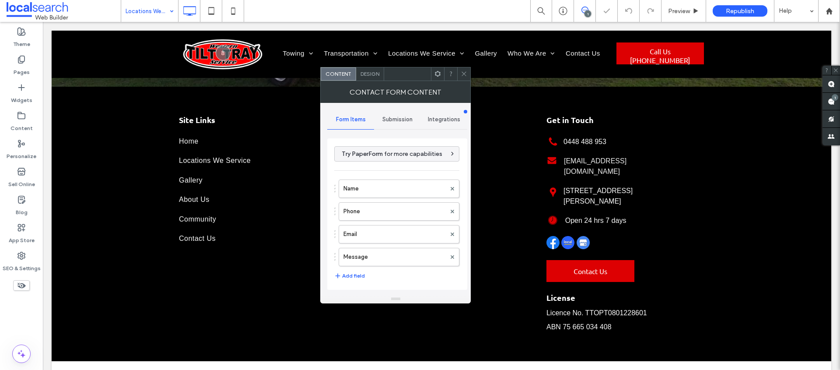
click at [388, 113] on div "Submission" at bounding box center [397, 119] width 47 height 19
click at [409, 161] on label "New submission notification" at bounding box center [397, 161] width 117 height 18
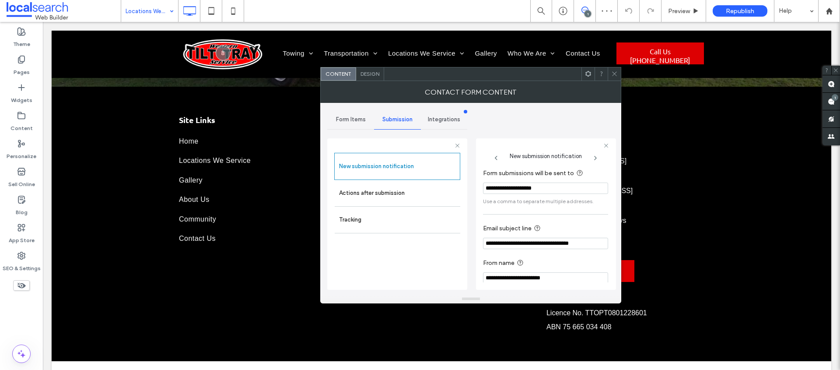
click at [610, 71] on div at bounding box center [614, 73] width 13 height 13
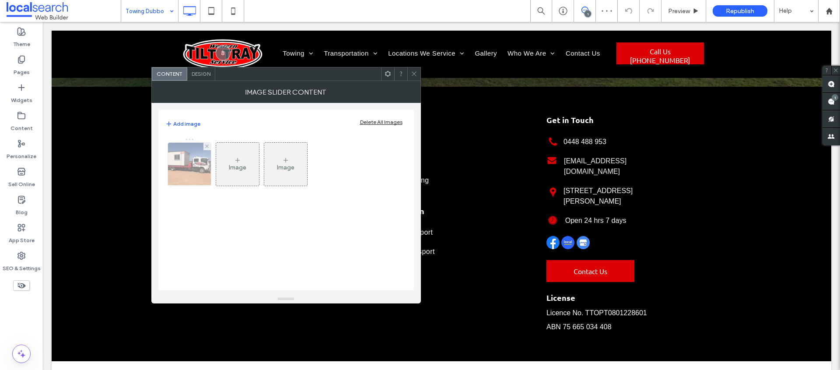
click at [188, 159] on div at bounding box center [189, 164] width 43 height 43
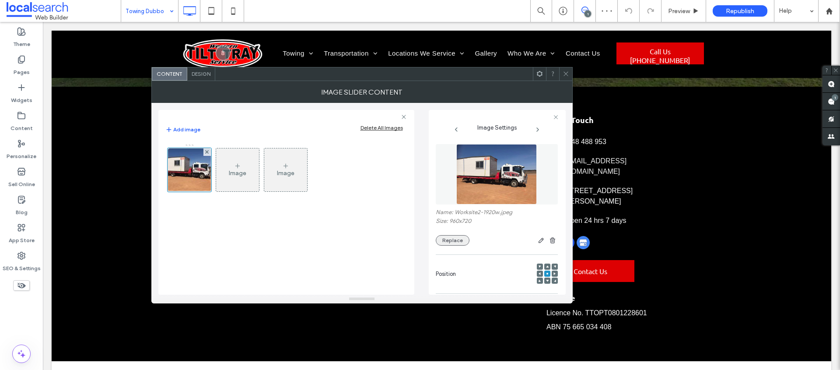
click at [453, 244] on button "Replace" at bounding box center [453, 240] width 34 height 11
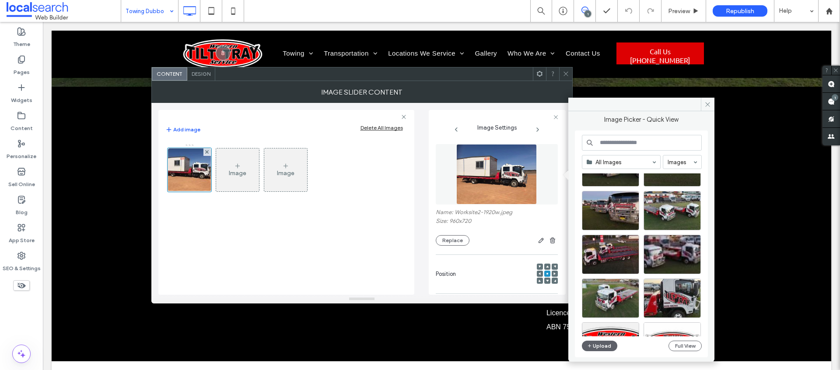
scroll to position [124, 0]
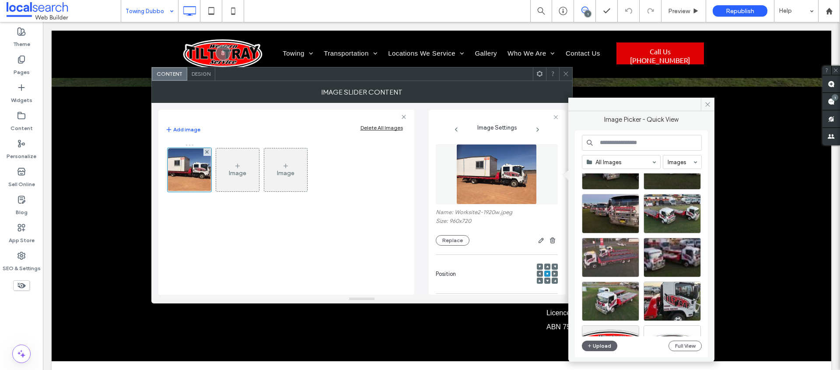
click at [607, 255] on div at bounding box center [610, 257] width 57 height 39
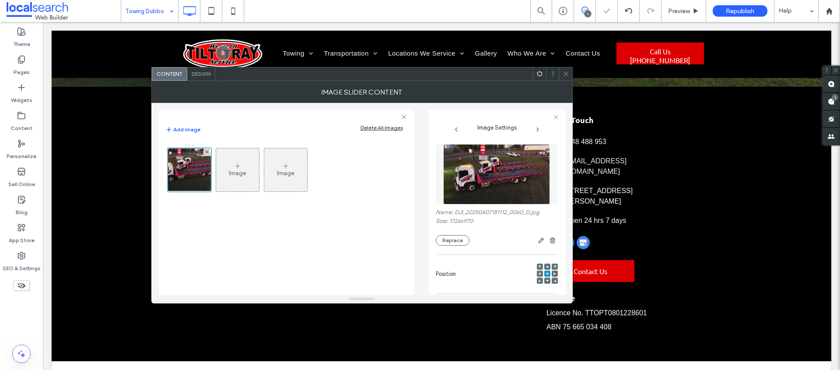
click at [568, 77] on span at bounding box center [566, 73] width 7 height 13
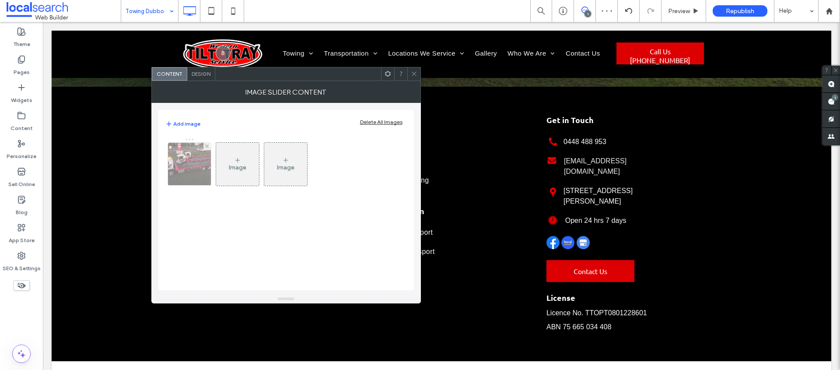
click at [179, 171] on img at bounding box center [189, 164] width 76 height 43
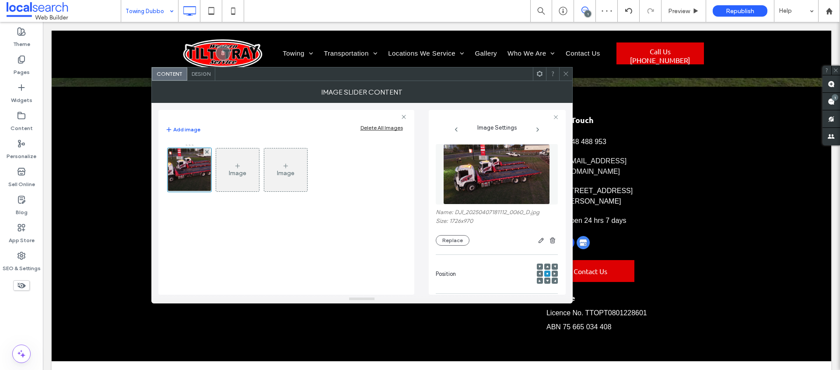
click at [537, 273] on div at bounding box center [540, 273] width 6 height 6
click at [539, 273] on icon at bounding box center [540, 273] width 3 height 3
click at [565, 75] on icon at bounding box center [566, 73] width 7 height 7
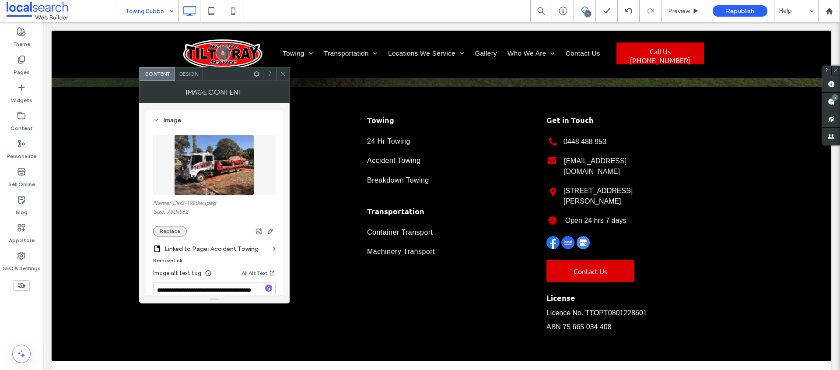
click at [175, 235] on button "Replace" at bounding box center [170, 231] width 34 height 11
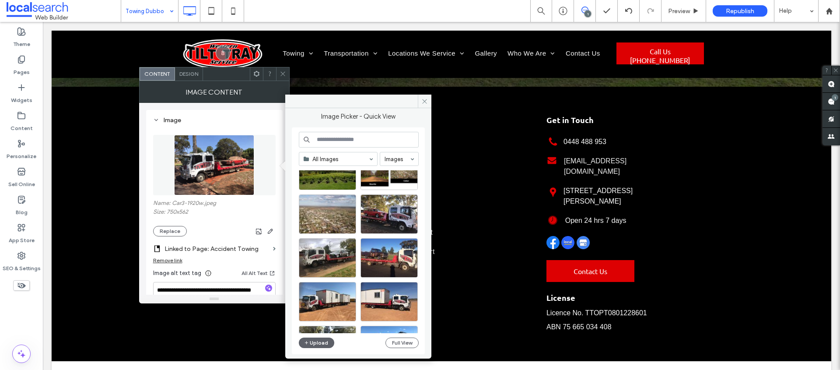
scroll to position [909, 0]
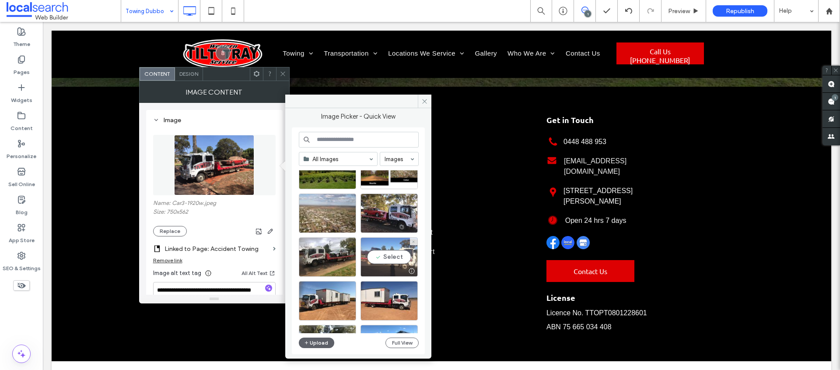
click at [387, 253] on div "Select" at bounding box center [389, 256] width 57 height 39
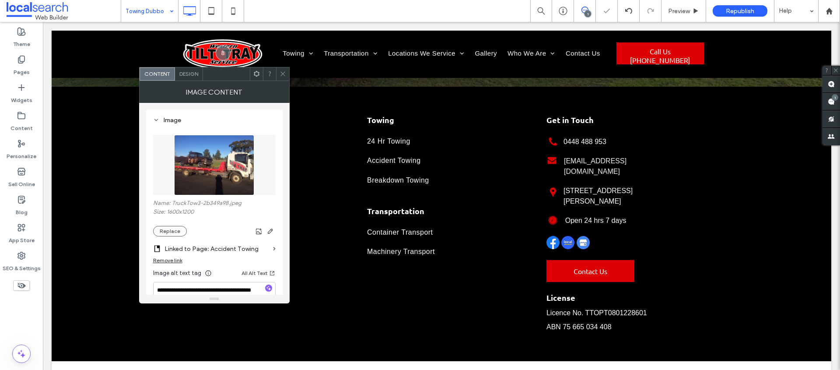
click at [280, 69] on span at bounding box center [283, 73] width 7 height 13
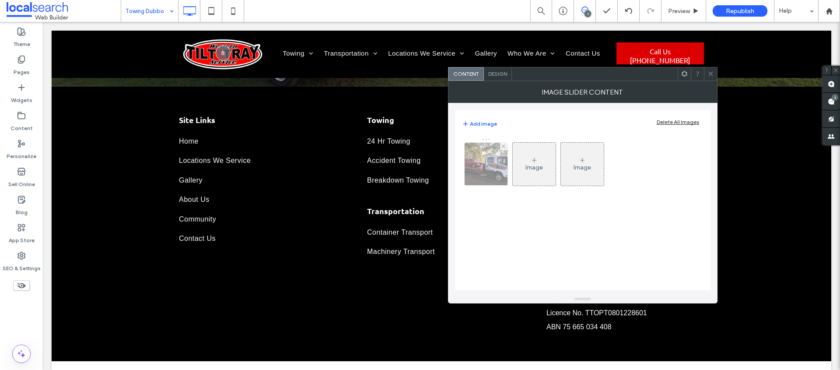
click at [495, 174] on img at bounding box center [485, 164] width 57 height 43
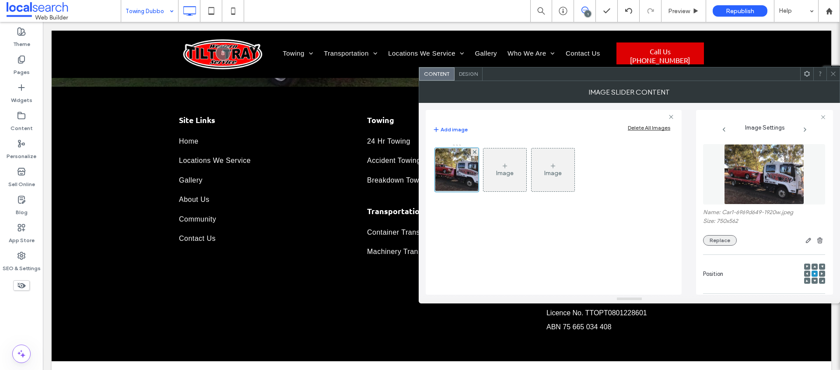
click at [723, 238] on button "Replace" at bounding box center [720, 240] width 34 height 11
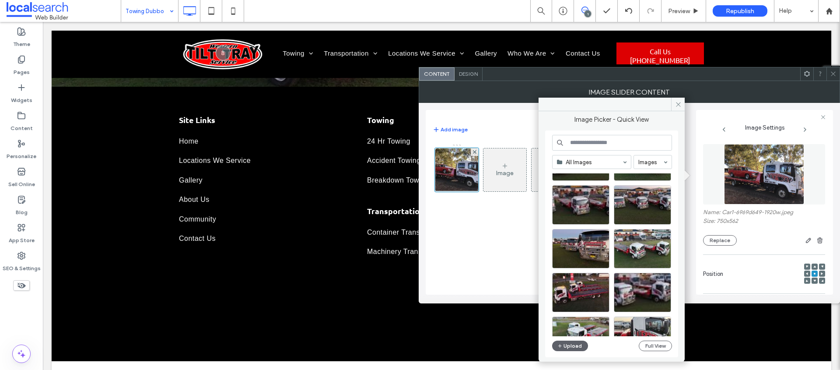
scroll to position [89, 0]
click at [583, 247] on div "Select" at bounding box center [580, 247] width 57 height 39
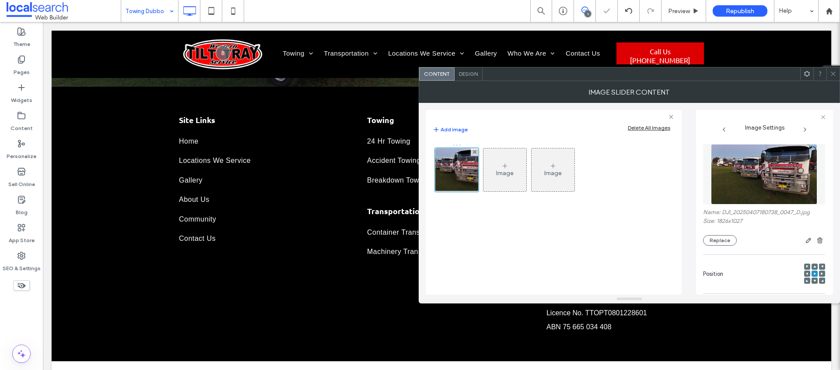
click at [836, 75] on icon at bounding box center [833, 73] width 7 height 7
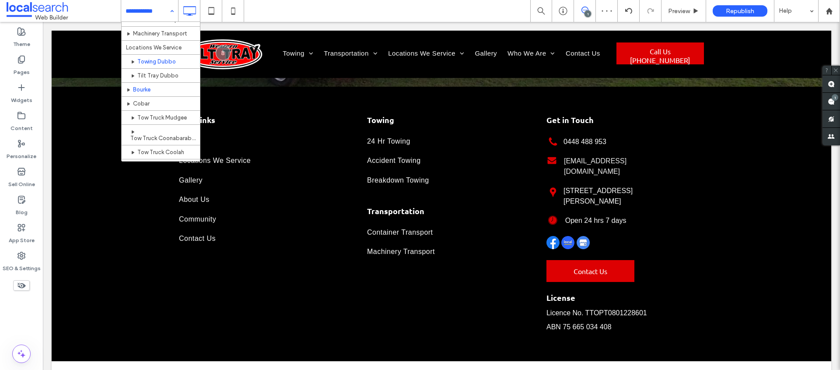
scroll to position [62, 0]
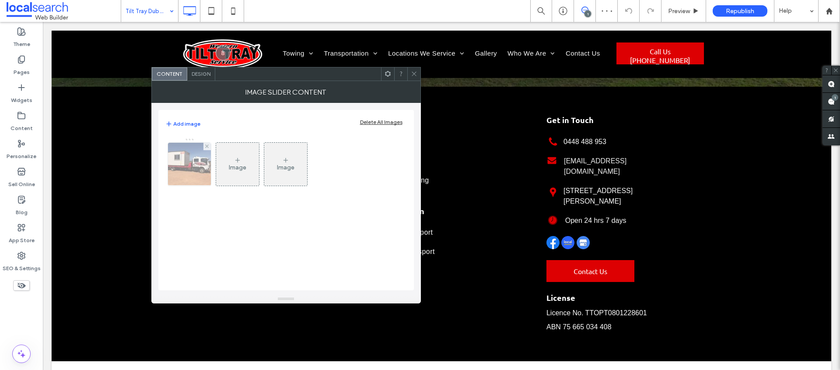
click at [198, 165] on img at bounding box center [189, 164] width 57 height 43
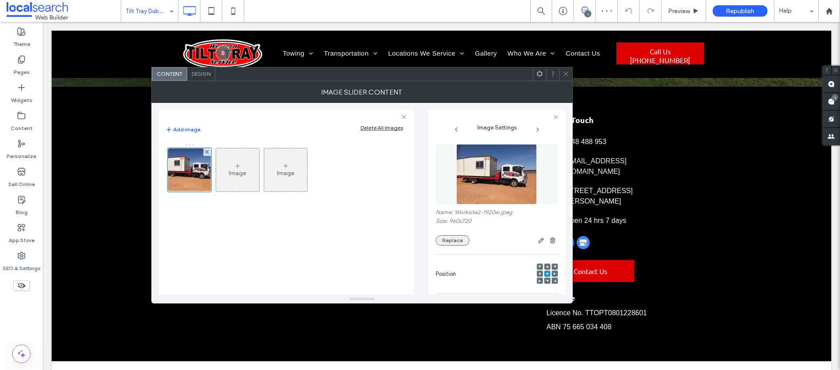
click at [450, 241] on button "Replace" at bounding box center [453, 240] width 34 height 11
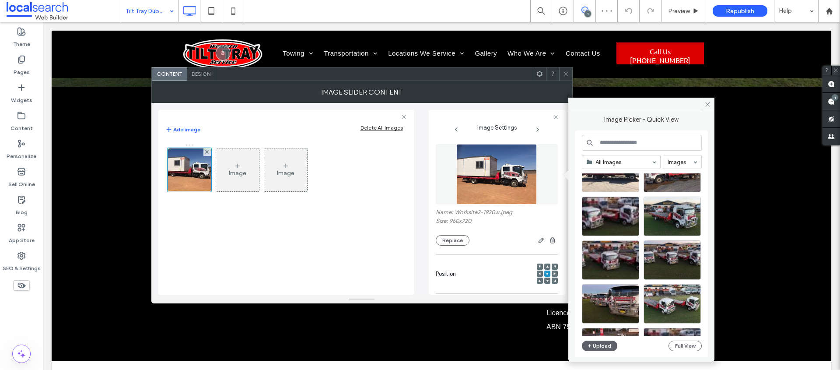
scroll to position [94, 0]
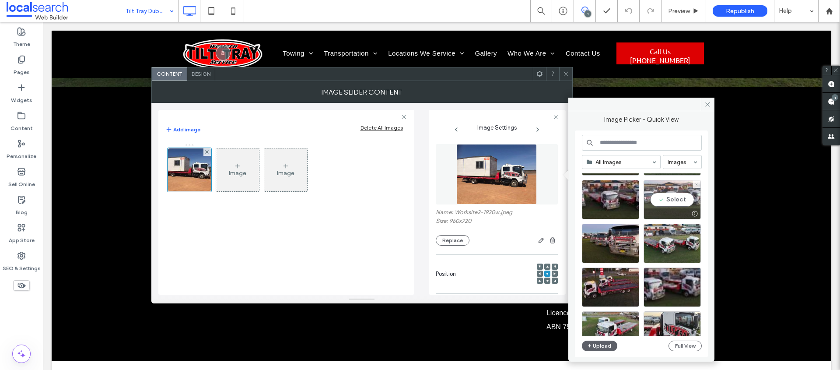
click at [660, 200] on div "Select" at bounding box center [672, 199] width 57 height 39
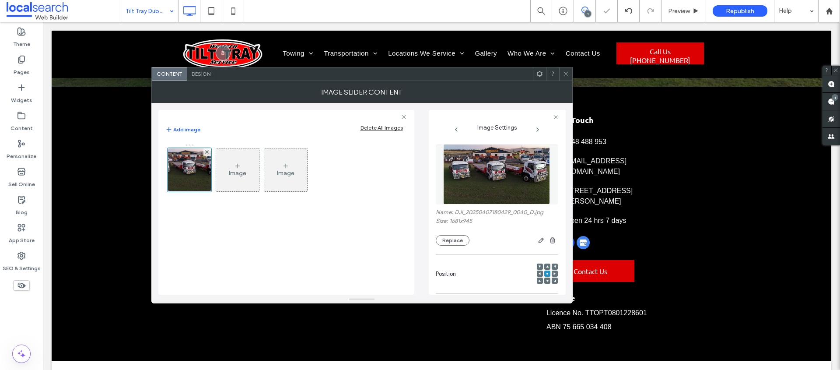
click at [566, 78] on span at bounding box center [566, 73] width 7 height 13
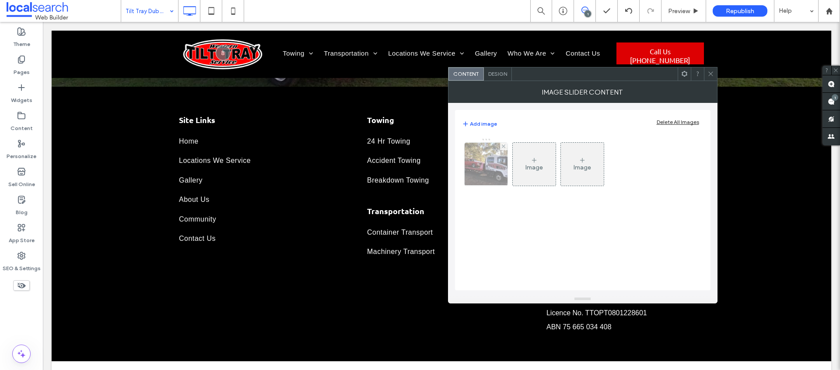
click at [482, 174] on img at bounding box center [485, 164] width 57 height 43
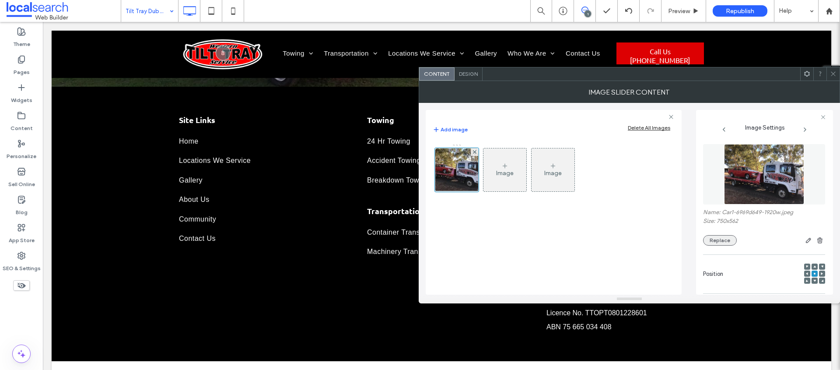
click at [732, 244] on button "Replace" at bounding box center [720, 240] width 34 height 11
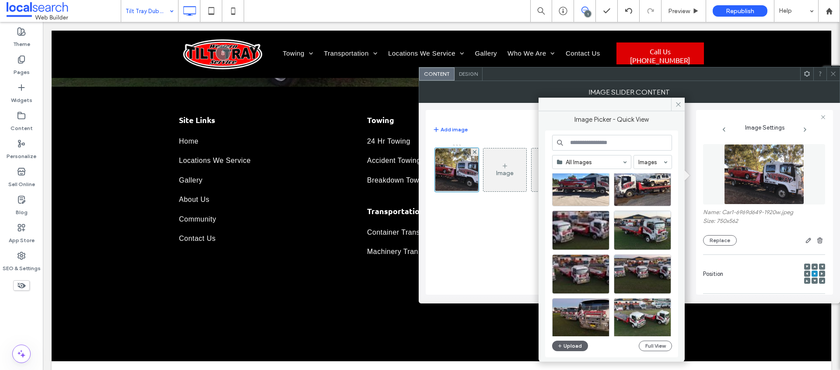
scroll to position [84, 0]
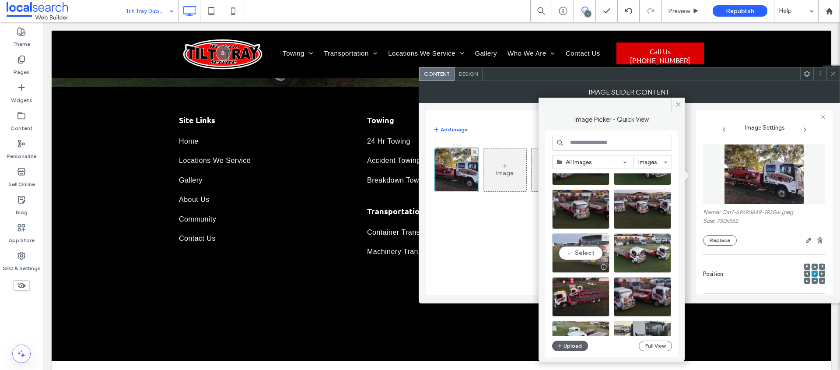
click at [586, 251] on div "Select" at bounding box center [580, 252] width 57 height 39
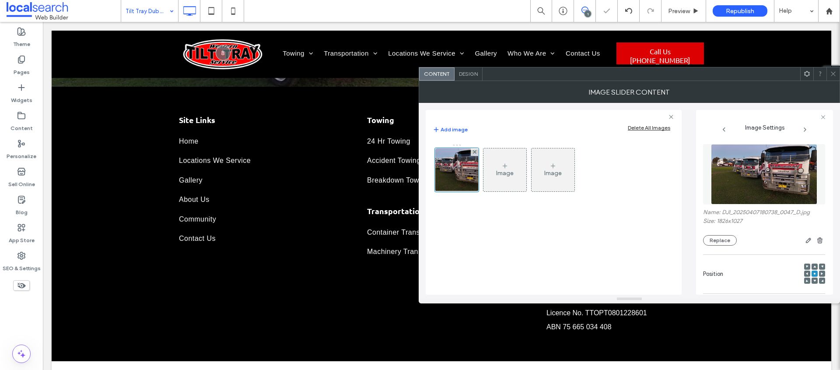
click at [817, 74] on icon at bounding box center [820, 73] width 7 height 7
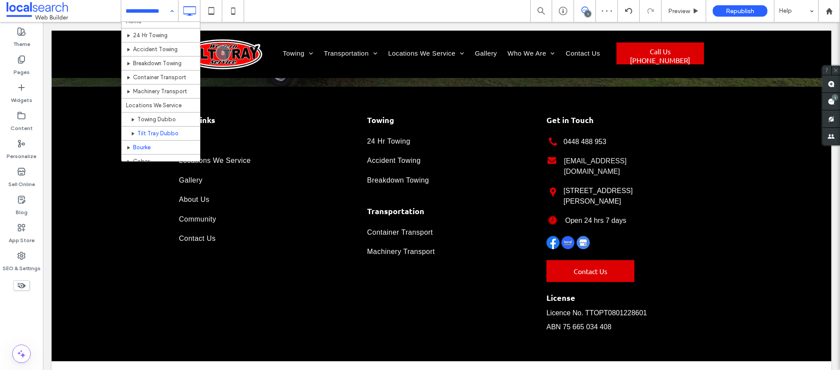
scroll to position [11, 0]
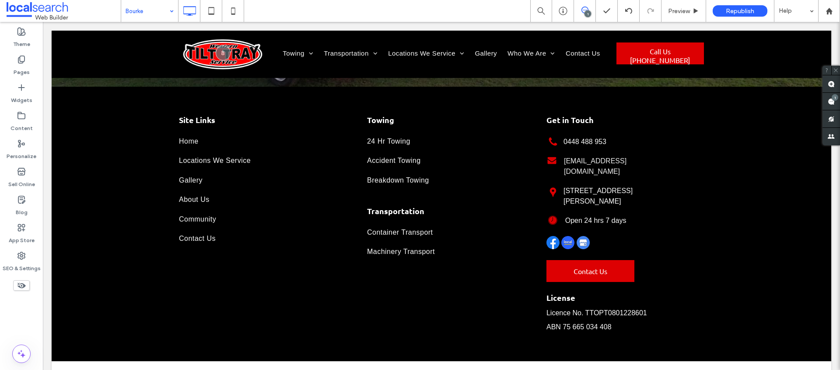
click at [145, 14] on input at bounding box center [148, 11] width 44 height 22
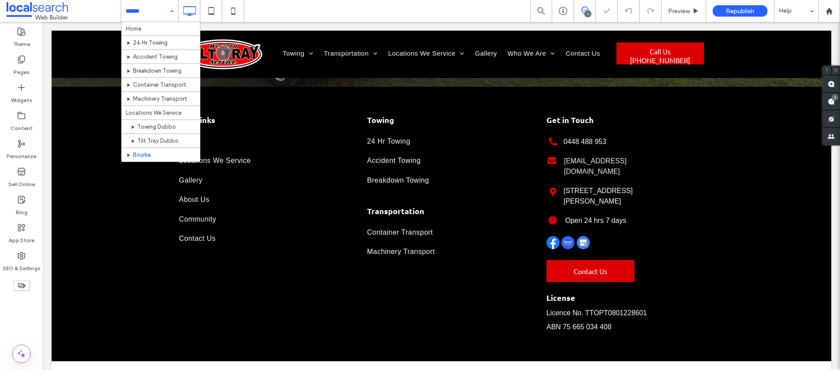
click at [146, 12] on input at bounding box center [148, 11] width 44 height 22
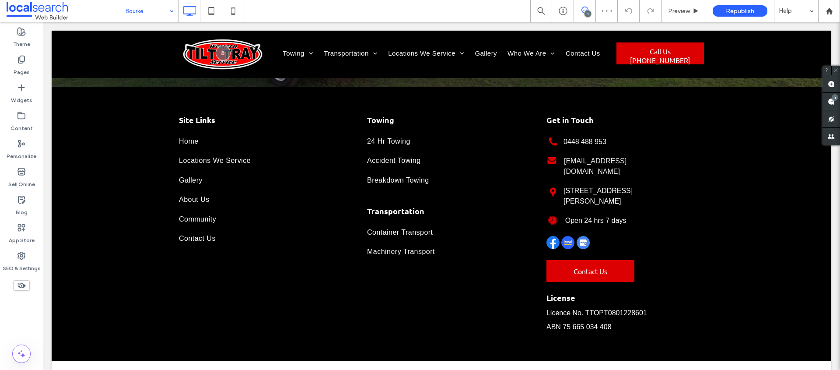
click at [305, 8] on div "Bourke 1 Preview Republish Help" at bounding box center [480, 11] width 719 height 22
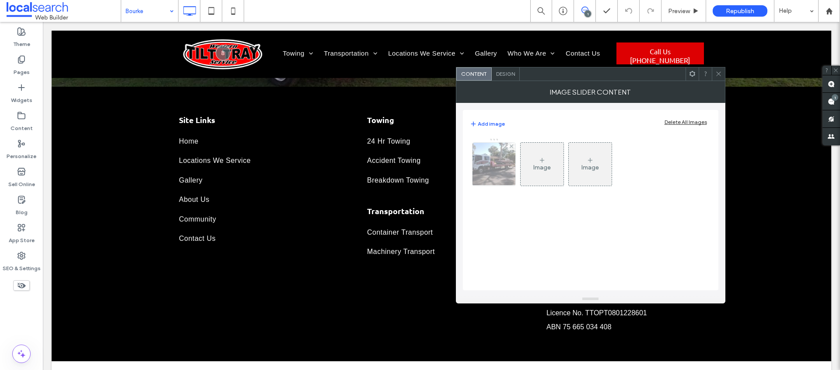
click at [511, 173] on div at bounding box center [494, 164] width 43 height 43
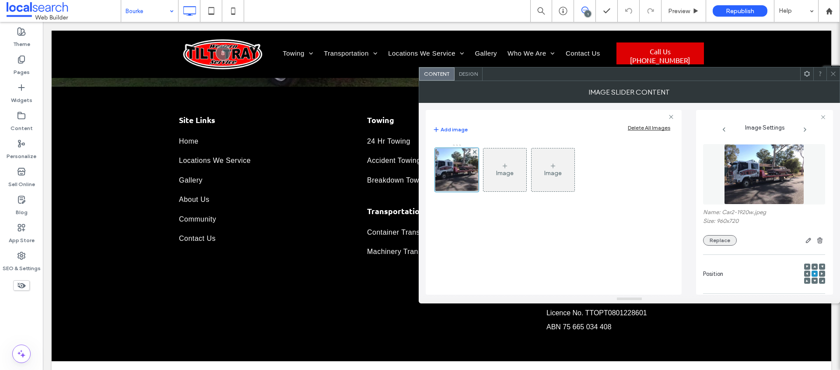
click at [715, 236] on button "Replace" at bounding box center [720, 240] width 34 height 11
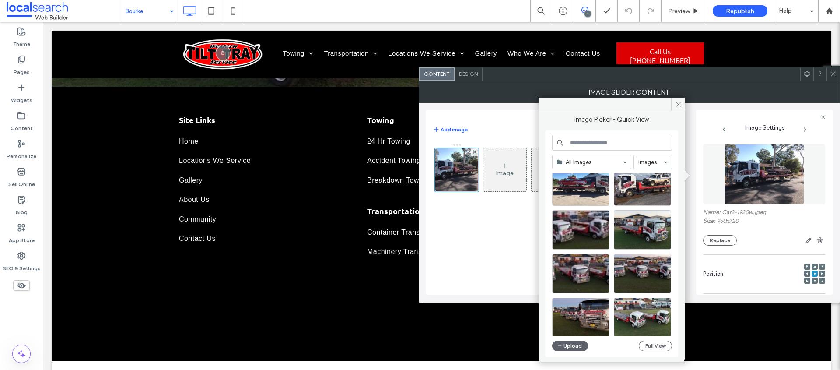
scroll to position [44, 0]
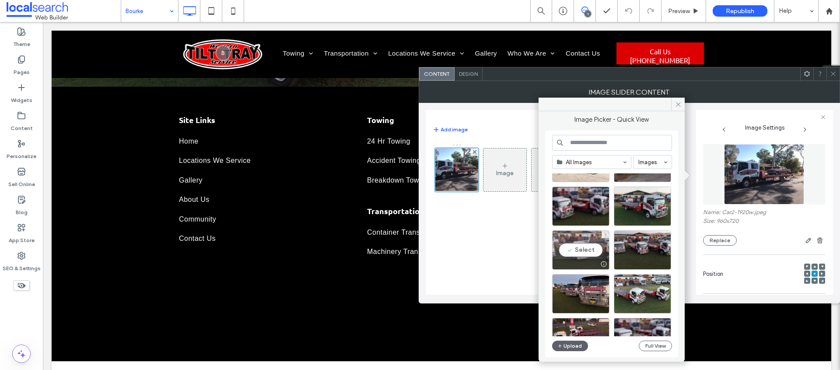
click at [587, 246] on div "Select" at bounding box center [580, 249] width 57 height 39
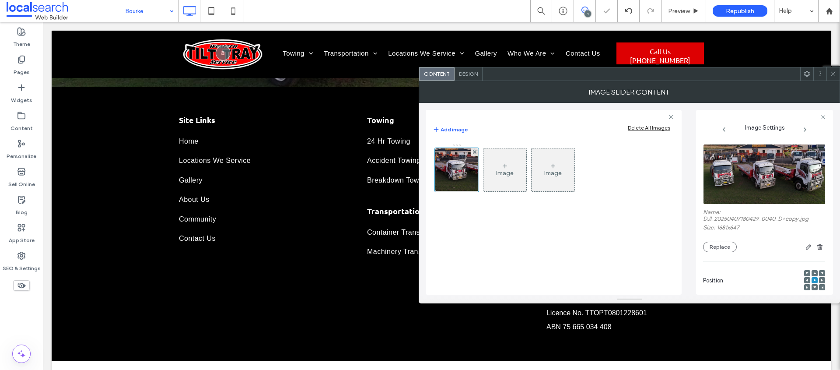
click at [832, 74] on icon at bounding box center [833, 73] width 7 height 7
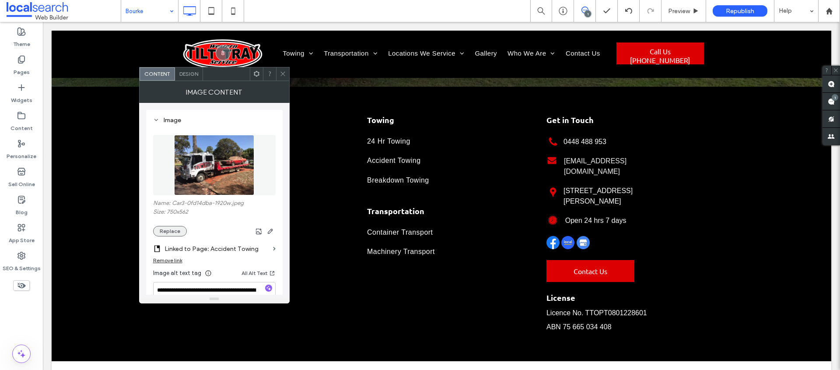
click at [168, 231] on button "Replace" at bounding box center [170, 231] width 34 height 11
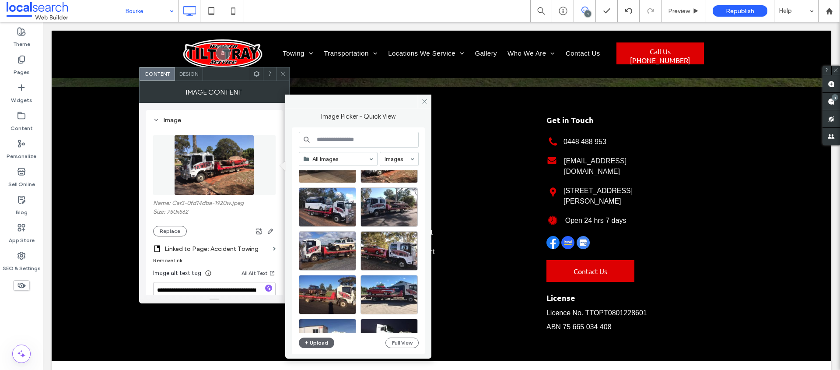
scroll to position [1639, 0]
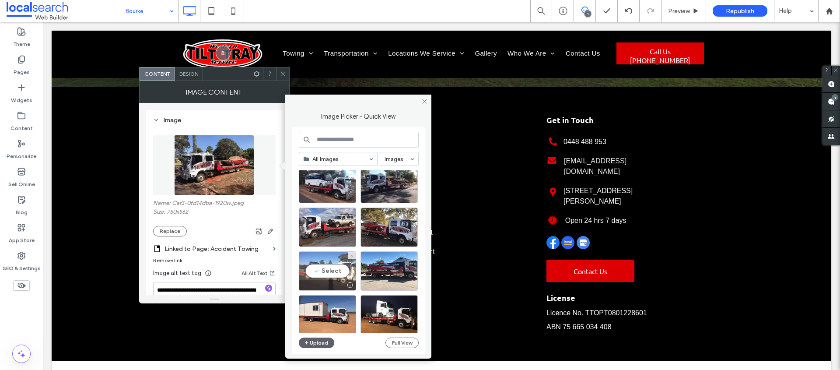
click at [336, 277] on div "Select" at bounding box center [327, 270] width 57 height 39
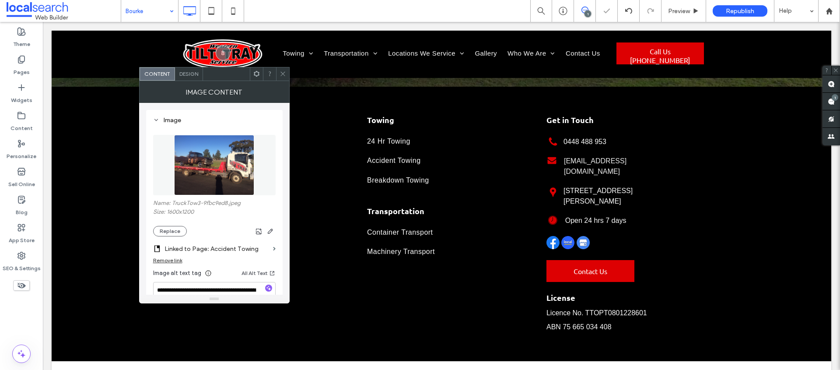
click at [283, 74] on use at bounding box center [283, 74] width 4 height 4
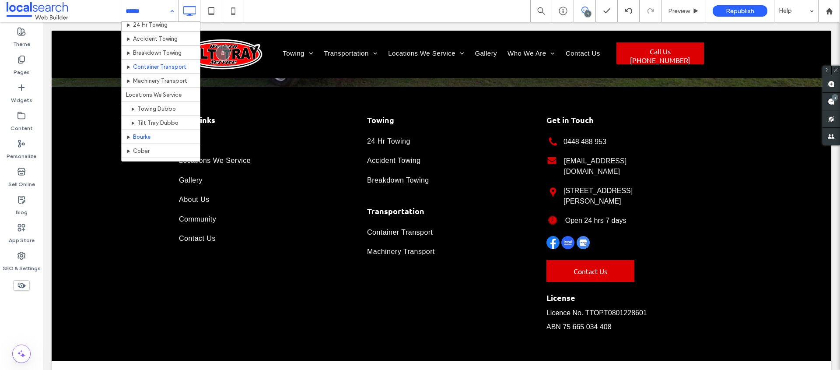
scroll to position [46, 0]
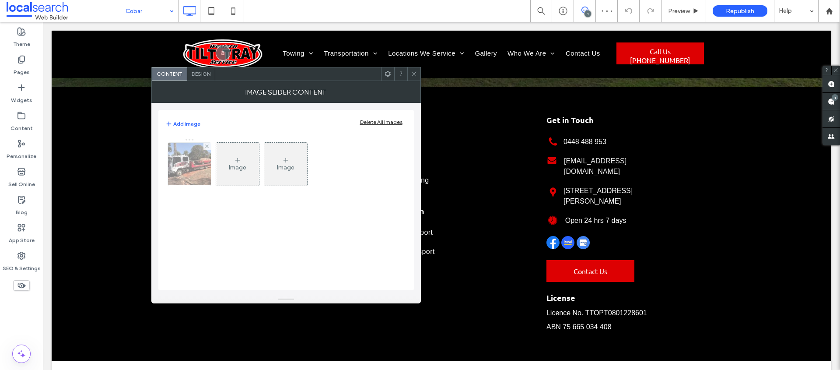
click at [182, 168] on div at bounding box center [189, 164] width 43 height 43
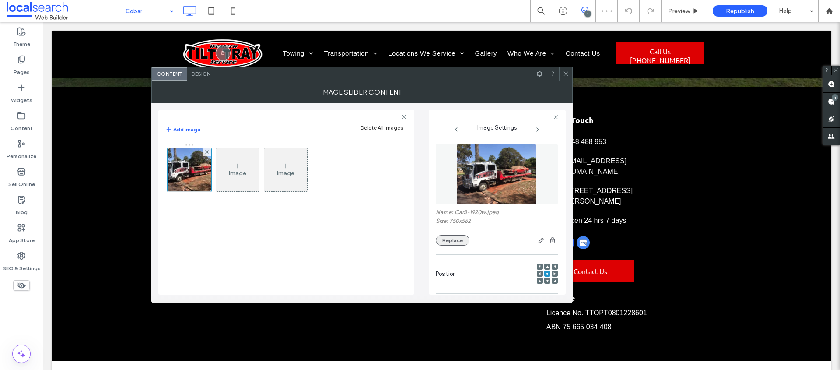
click at [454, 244] on button "Replace" at bounding box center [453, 240] width 34 height 11
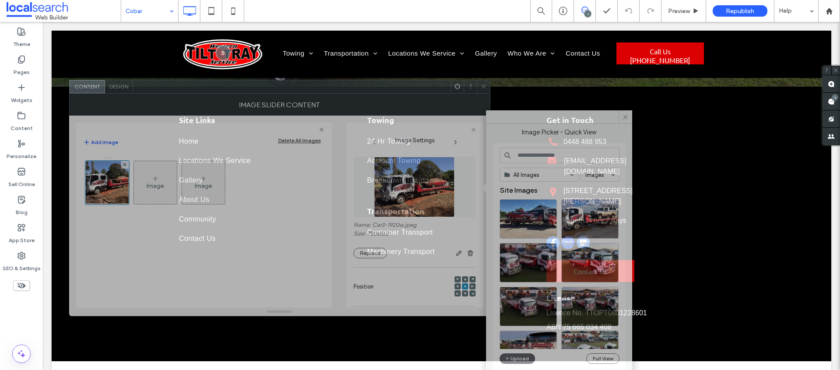
drag, startPoint x: 444, startPoint y: 80, endPoint x: 370, endPoint y: 88, distance: 74.0
click at [370, 88] on div at bounding box center [292, 86] width 318 height 13
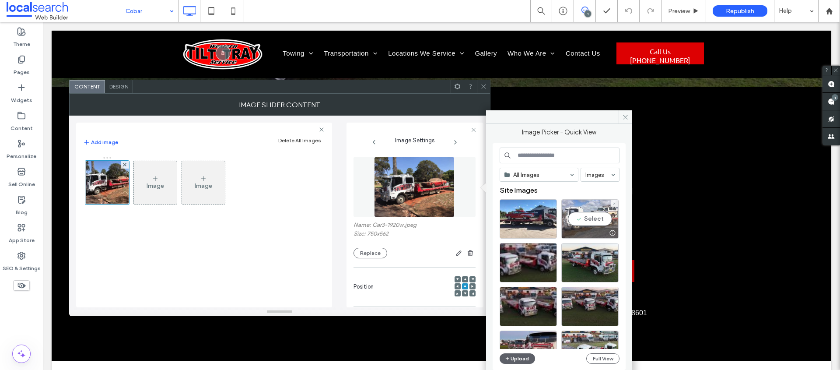
click at [586, 228] on div at bounding box center [590, 233] width 56 height 11
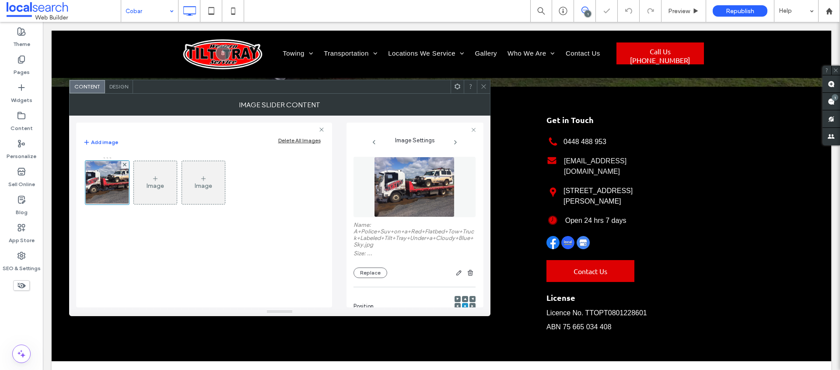
click at [485, 85] on icon at bounding box center [484, 86] width 7 height 7
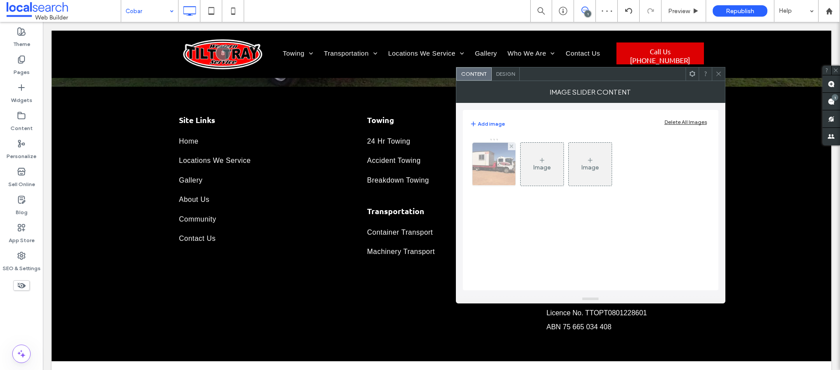
click at [499, 149] on img at bounding box center [493, 164] width 57 height 43
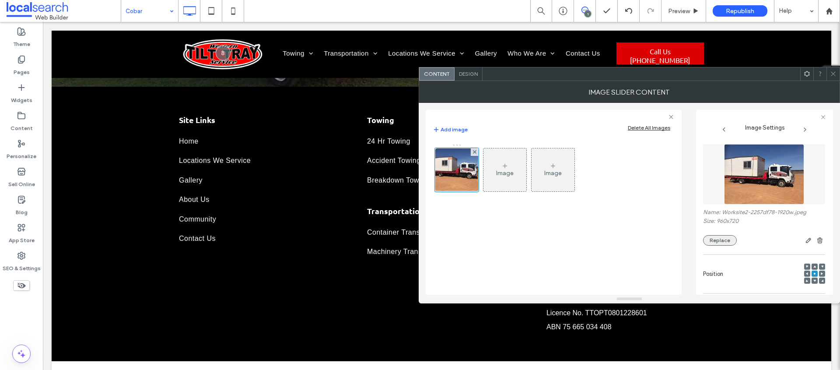
click at [725, 243] on button "Replace" at bounding box center [720, 240] width 34 height 11
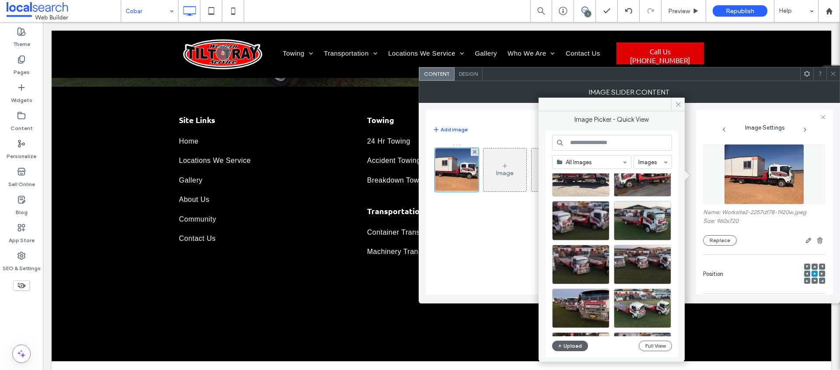
scroll to position [88, 0]
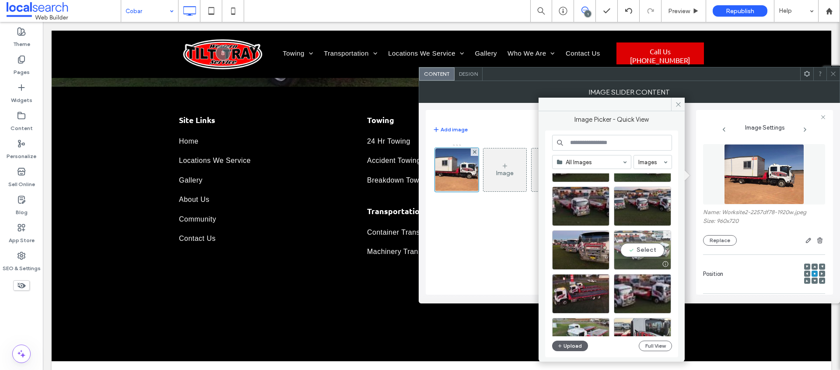
click at [649, 252] on div "Select" at bounding box center [642, 249] width 57 height 39
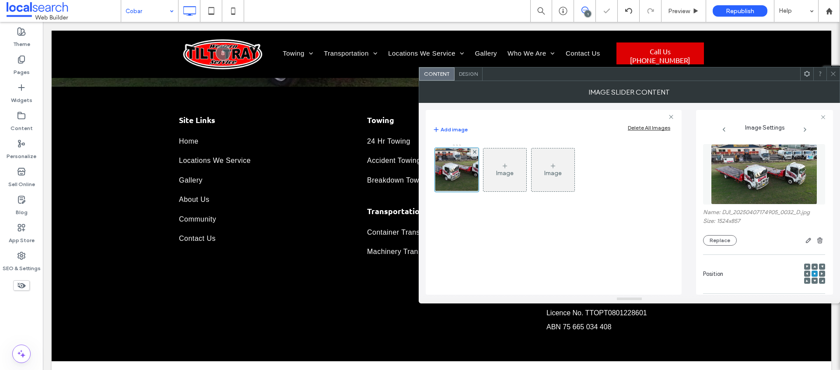
click at [837, 72] on div at bounding box center [833, 73] width 13 height 13
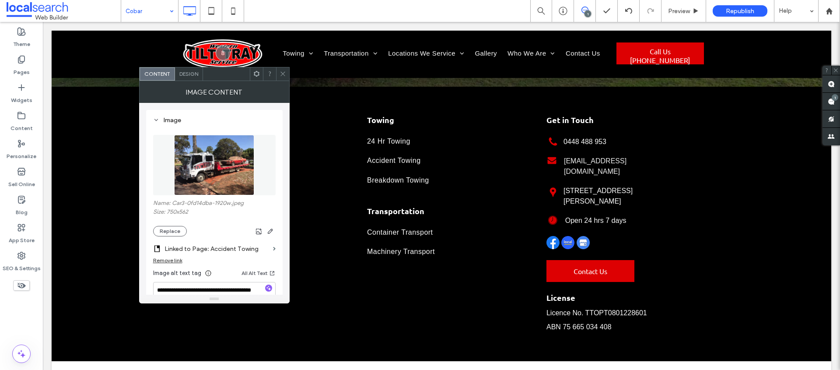
click at [174, 236] on section "Linked to Page: Accident Towing" at bounding box center [214, 246] width 123 height 21
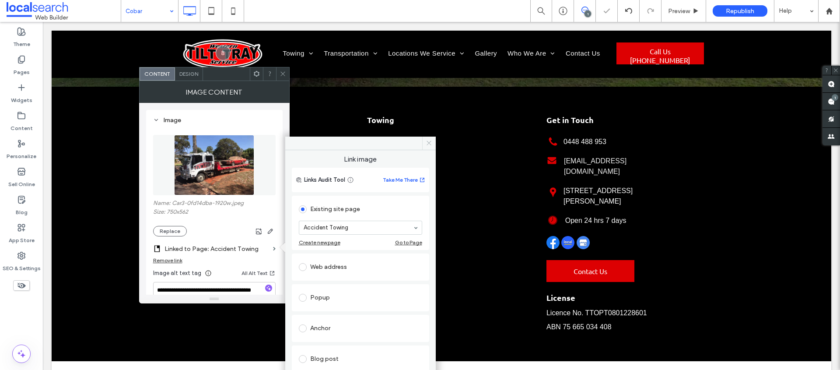
click at [429, 144] on icon at bounding box center [429, 143] width 7 height 7
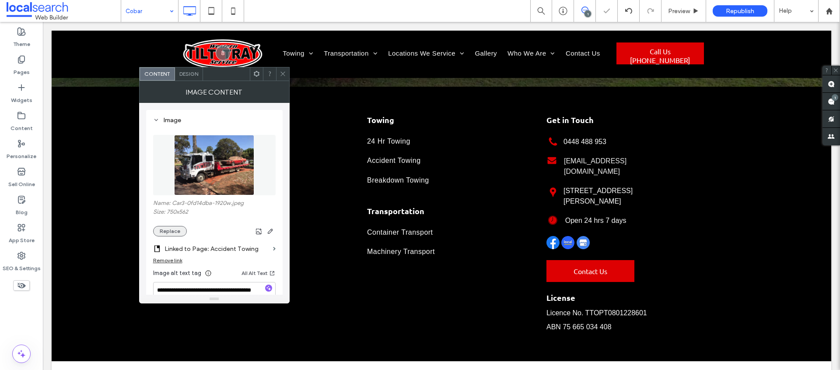
click at [170, 232] on button "Replace" at bounding box center [170, 231] width 34 height 11
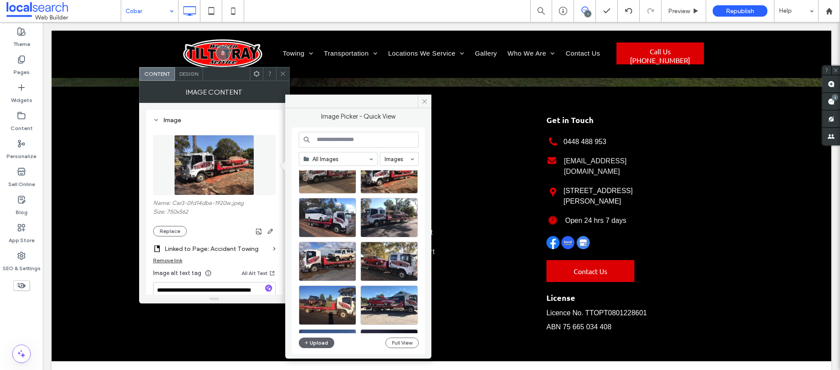
scroll to position [1630, 0]
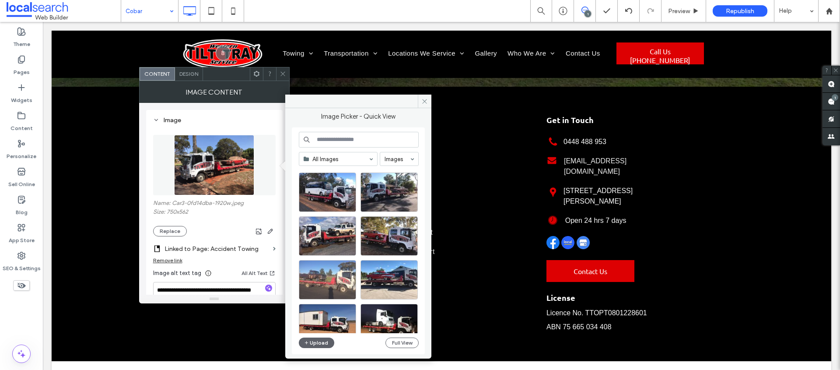
click at [331, 280] on div at bounding box center [327, 279] width 57 height 39
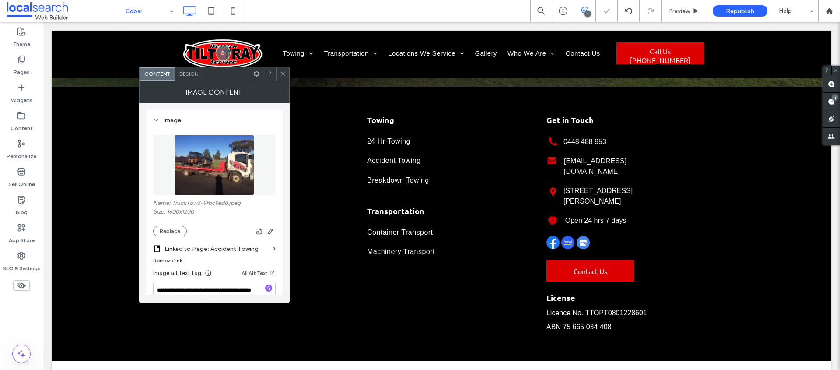
click at [282, 77] on icon at bounding box center [283, 73] width 7 height 7
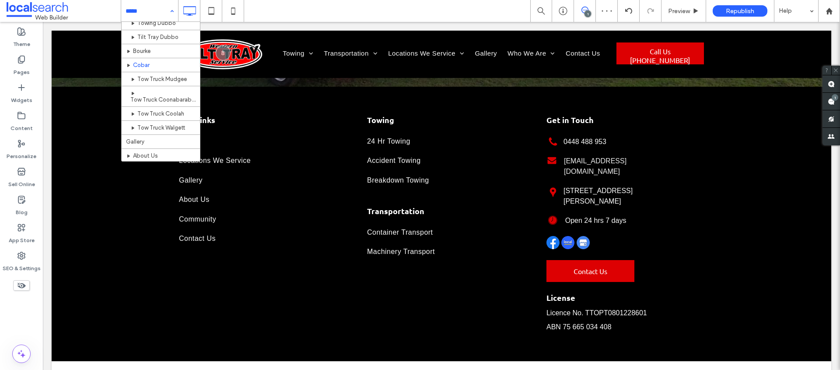
scroll to position [146, 0]
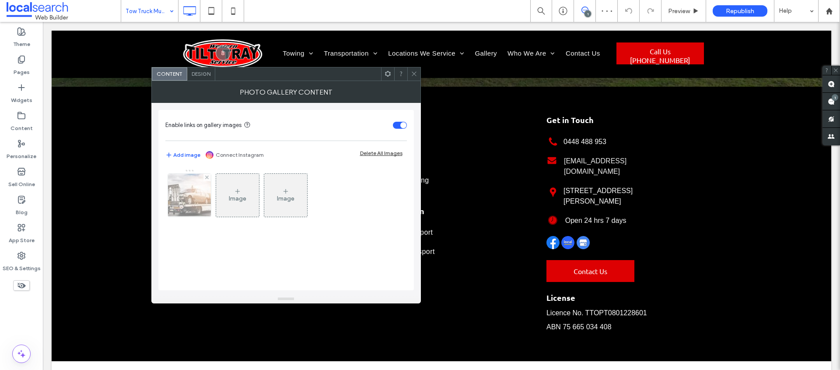
click at [187, 194] on img at bounding box center [189, 195] width 65 height 43
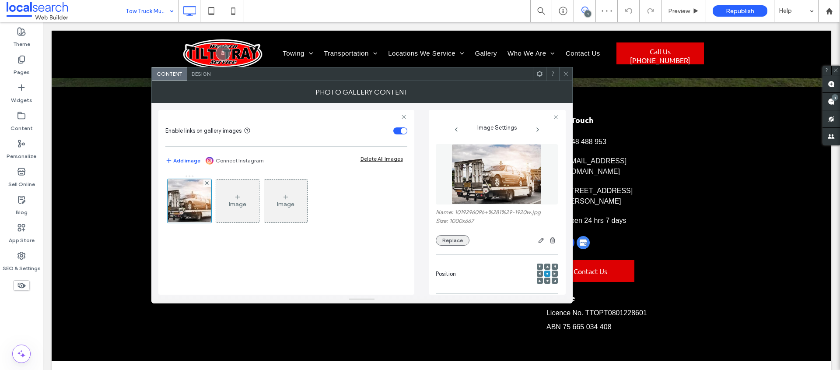
click at [452, 241] on button "Replace" at bounding box center [453, 240] width 34 height 11
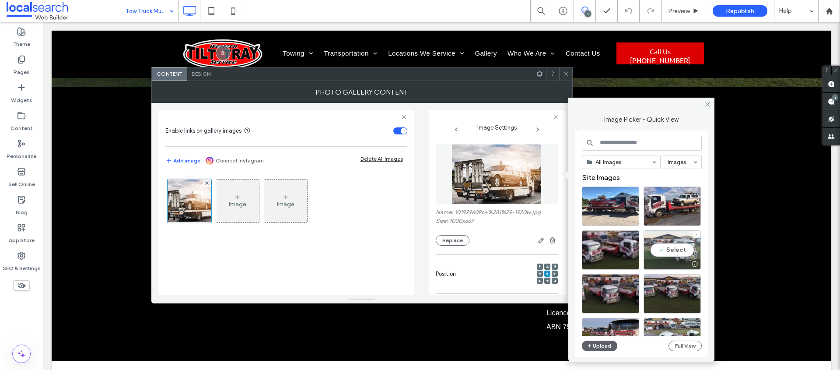
click at [683, 251] on div "Select" at bounding box center [672, 249] width 57 height 39
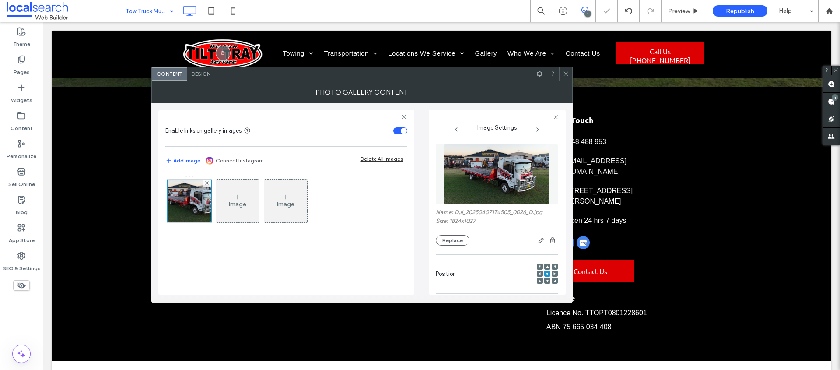
click at [563, 70] on span at bounding box center [566, 73] width 7 height 13
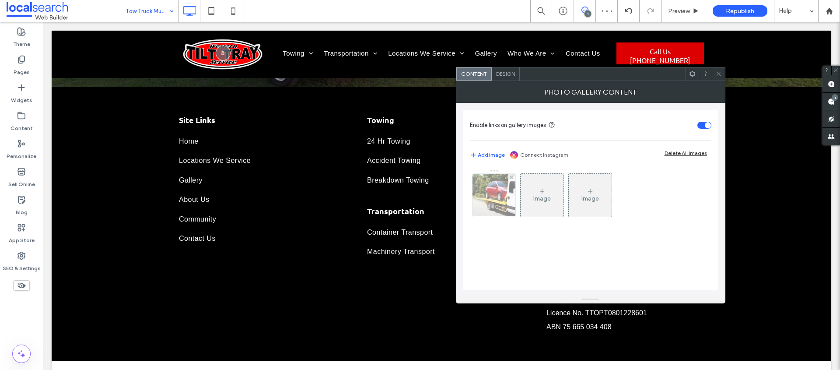
click at [512, 191] on img at bounding box center [494, 195] width 65 height 43
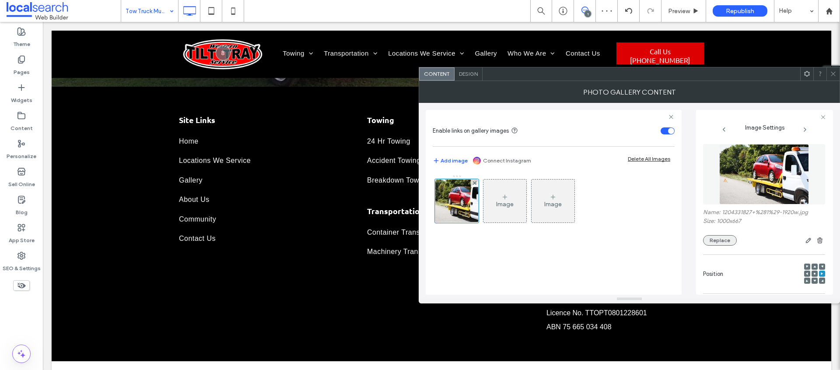
click at [725, 240] on button "Replace" at bounding box center [720, 240] width 34 height 11
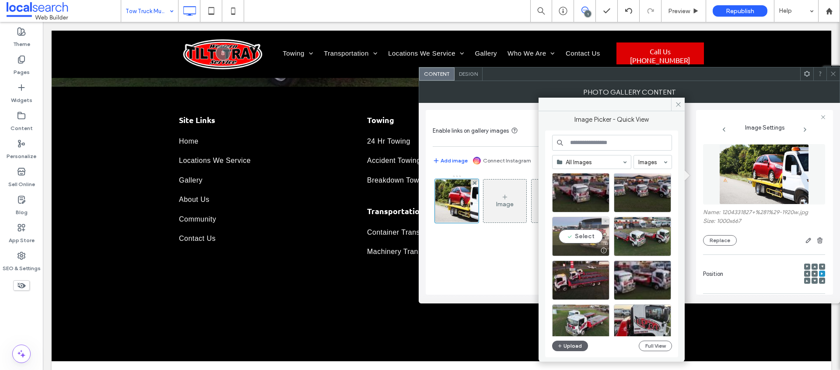
scroll to position [10, 0]
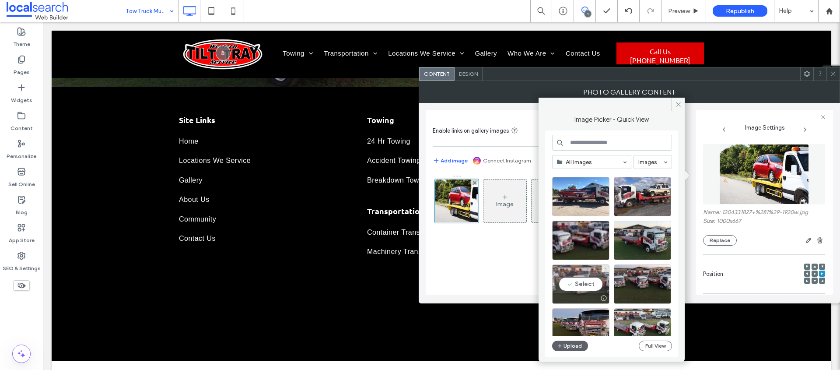
click at [579, 272] on div "Select" at bounding box center [580, 283] width 57 height 39
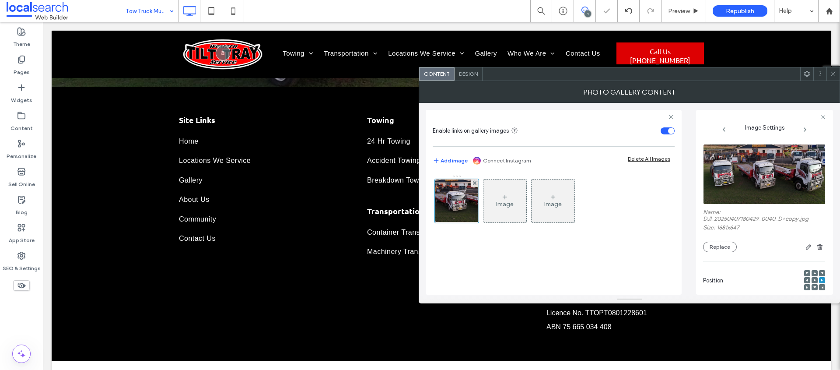
click at [837, 74] on div at bounding box center [833, 73] width 13 height 13
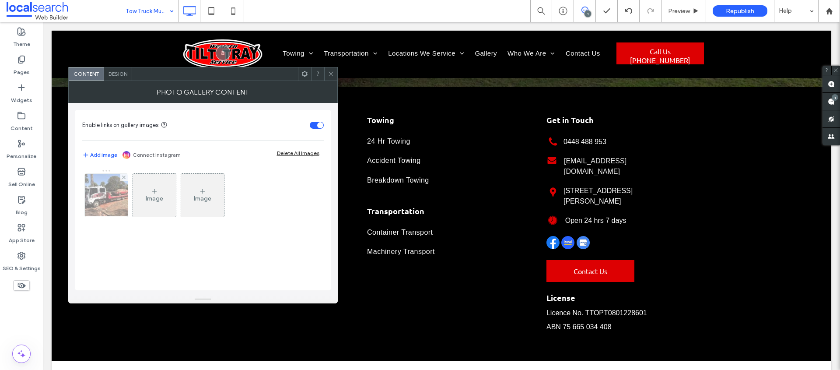
click at [103, 196] on img at bounding box center [105, 195] width 57 height 43
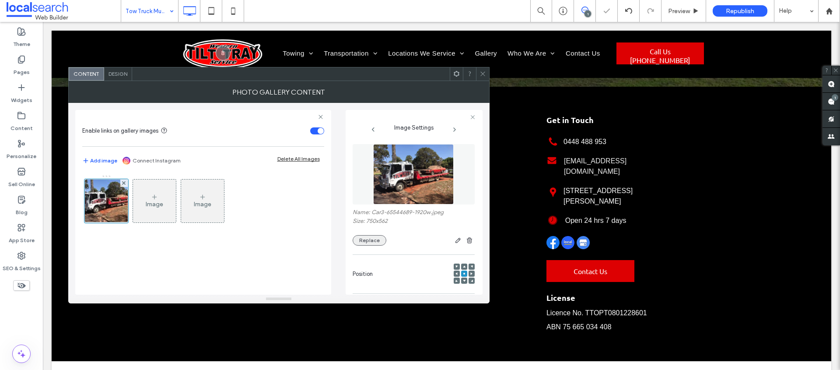
click at [373, 241] on button "Replace" at bounding box center [370, 240] width 34 height 11
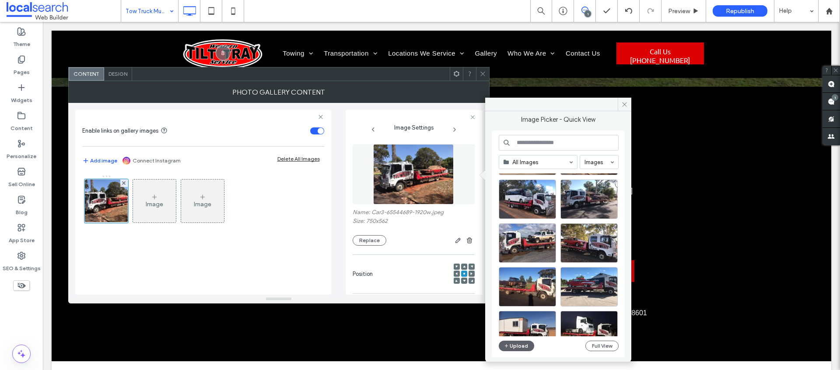
scroll to position [1631, 0]
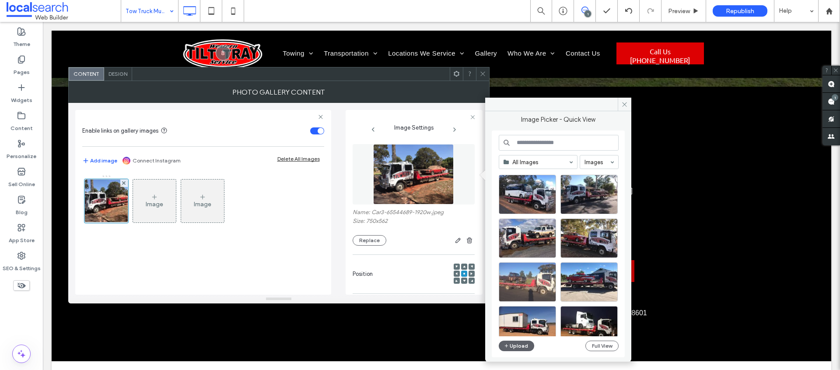
click at [512, 286] on div at bounding box center [527, 281] width 57 height 39
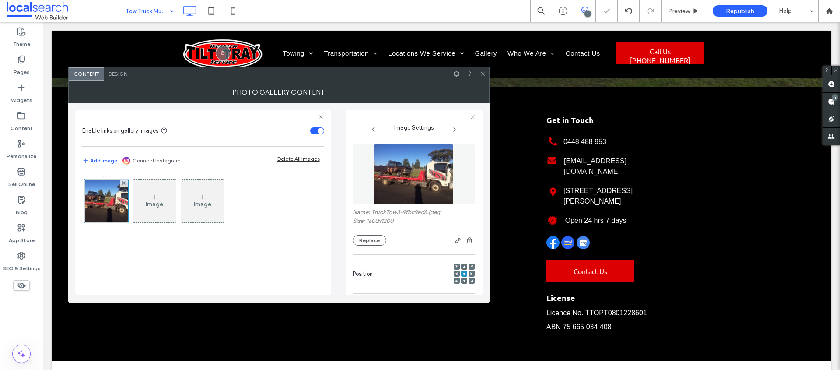
click at [484, 73] on icon at bounding box center [483, 73] width 7 height 7
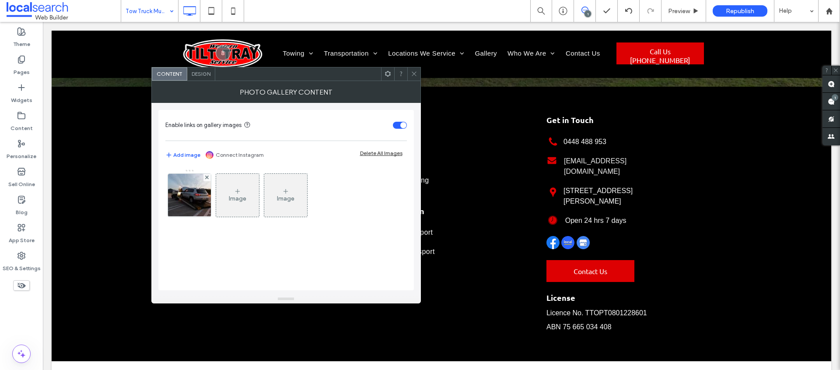
click at [412, 76] on icon at bounding box center [414, 73] width 7 height 7
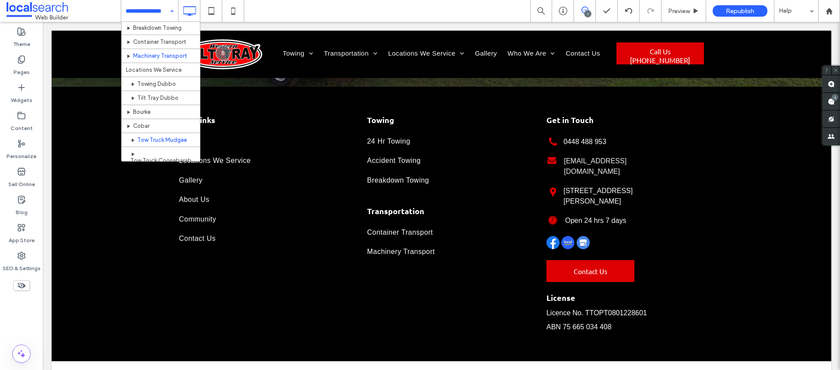
scroll to position [102, 0]
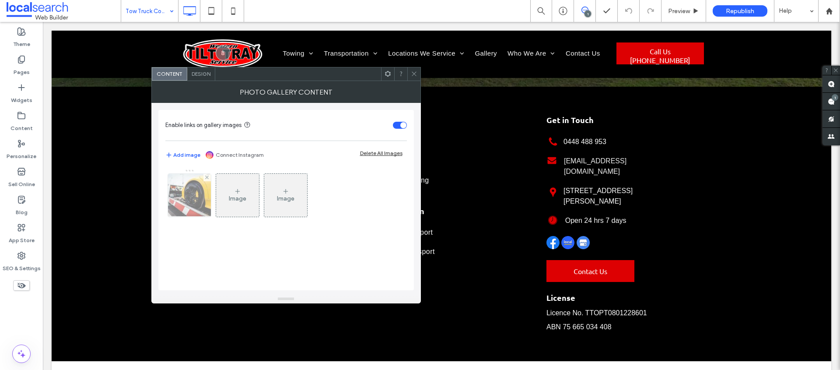
click at [190, 200] on img at bounding box center [189, 195] width 65 height 43
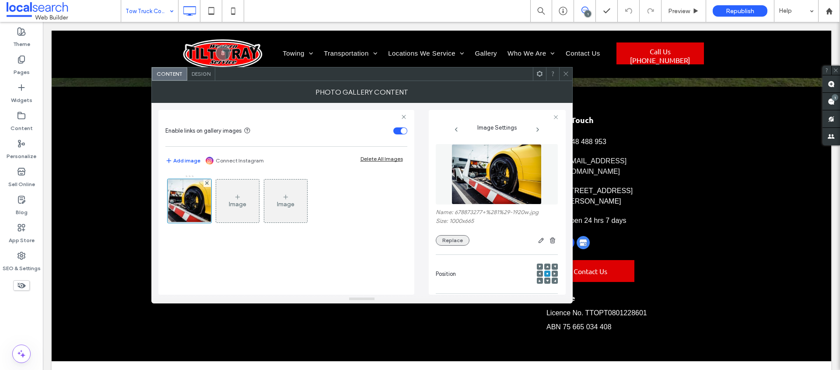
click at [456, 243] on button "Replace" at bounding box center [453, 240] width 34 height 11
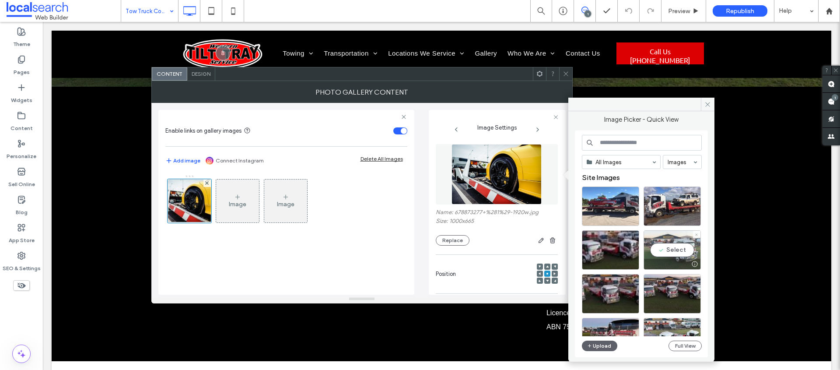
click at [660, 251] on div "Select" at bounding box center [672, 249] width 57 height 39
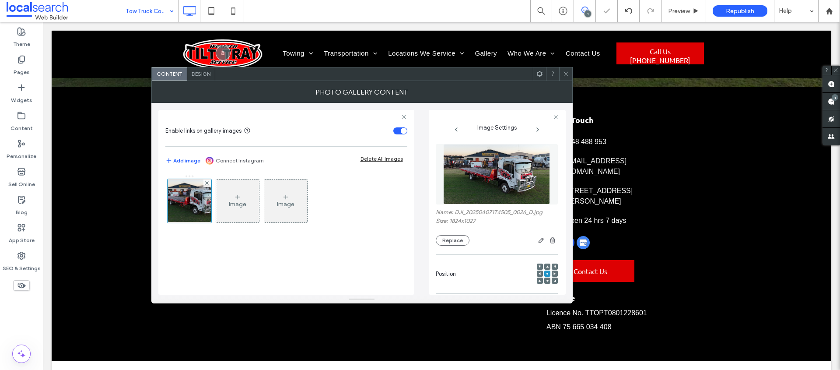
click at [570, 77] on div at bounding box center [565, 73] width 13 height 13
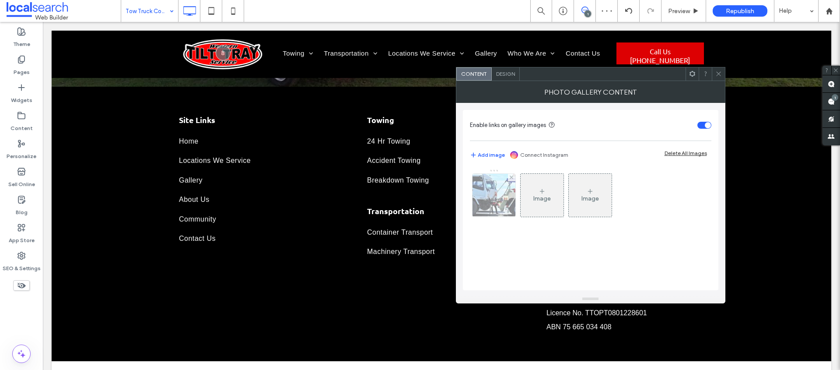
click at [482, 199] on img at bounding box center [494, 195] width 65 height 43
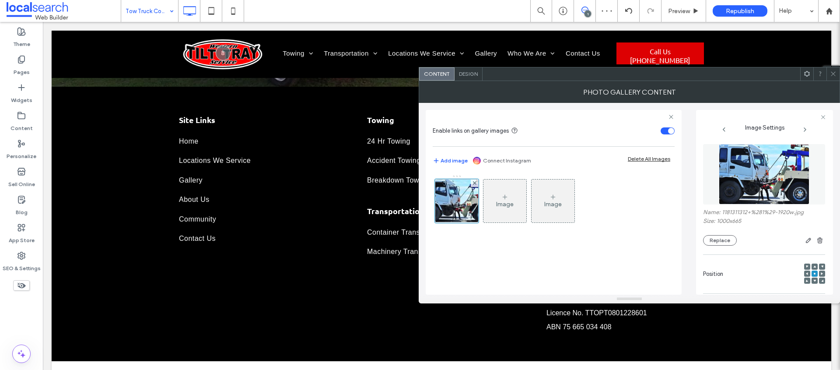
click at [714, 234] on div "Name: 1181311312+%281%29-1920w.jpg Size: 1000x665 Replace" at bounding box center [764, 227] width 122 height 37
click at [719, 240] on button "Replace" at bounding box center [720, 240] width 34 height 11
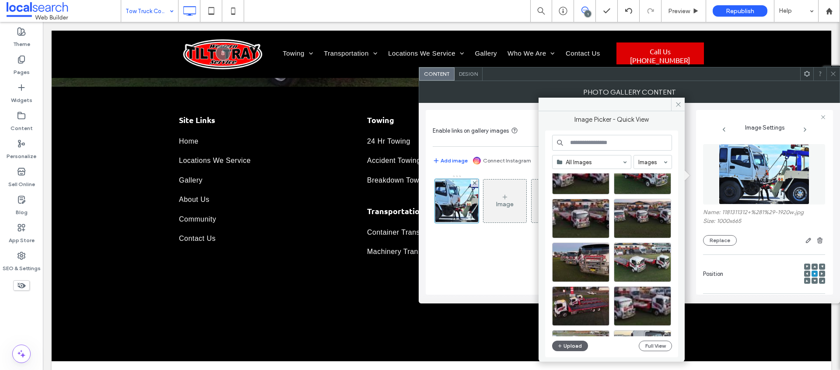
scroll to position [80, 0]
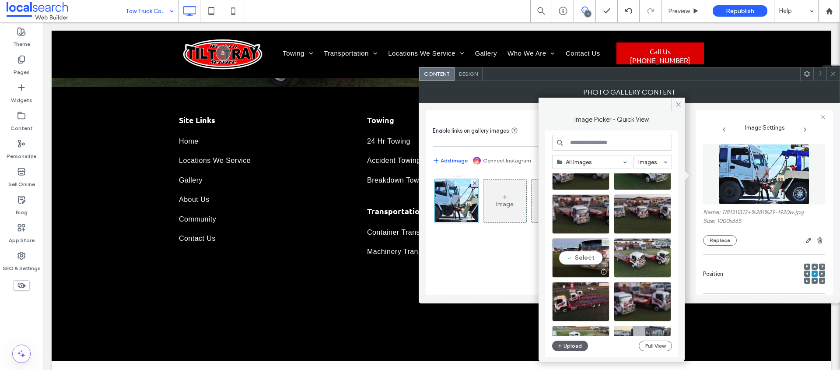
drag, startPoint x: 572, startPoint y: 263, endPoint x: 565, endPoint y: 261, distance: 7.9
click at [572, 263] on div "Select" at bounding box center [580, 257] width 57 height 39
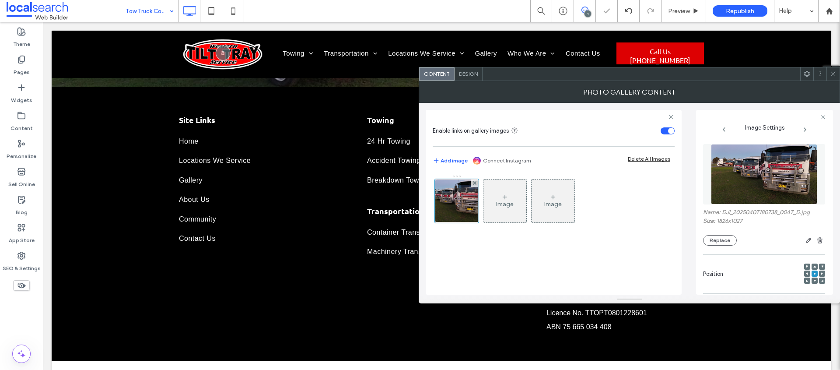
click at [833, 75] on icon at bounding box center [833, 73] width 7 height 7
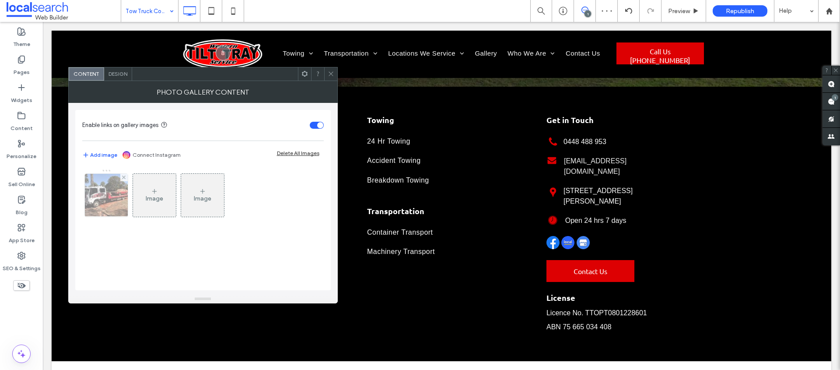
click at [104, 188] on img at bounding box center [105, 195] width 57 height 43
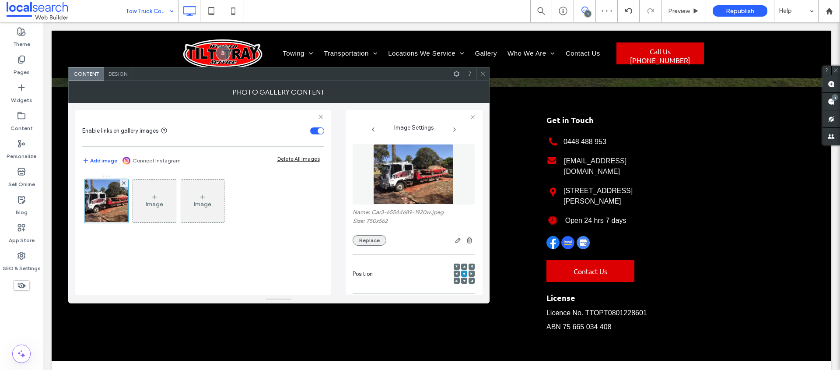
click at [376, 237] on button "Replace" at bounding box center [370, 240] width 34 height 11
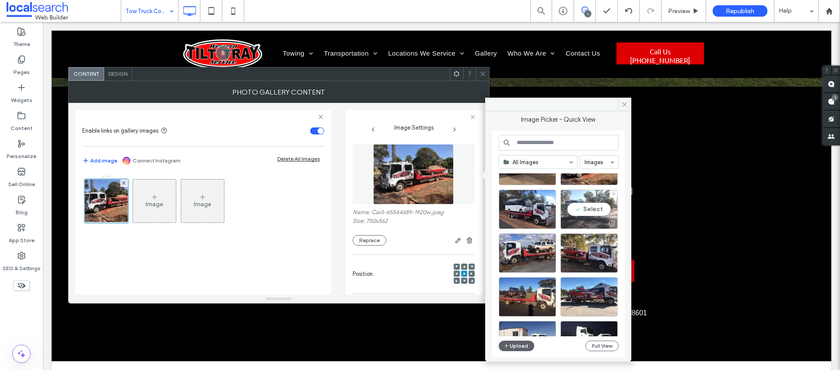
scroll to position [1643, 0]
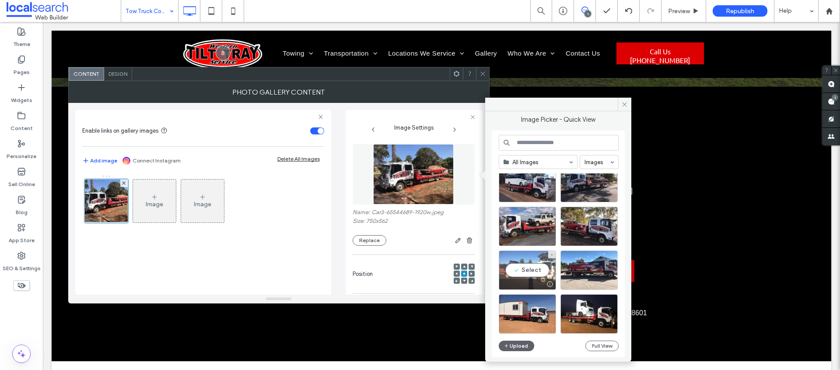
click at [512, 271] on div "Select" at bounding box center [527, 269] width 57 height 39
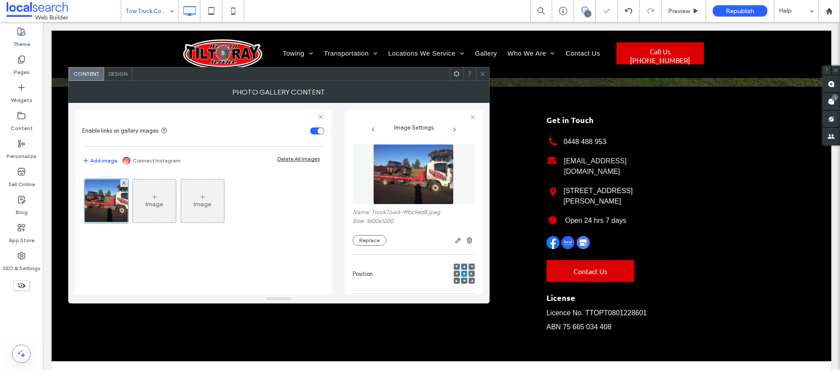
click at [482, 74] on use at bounding box center [483, 74] width 4 height 4
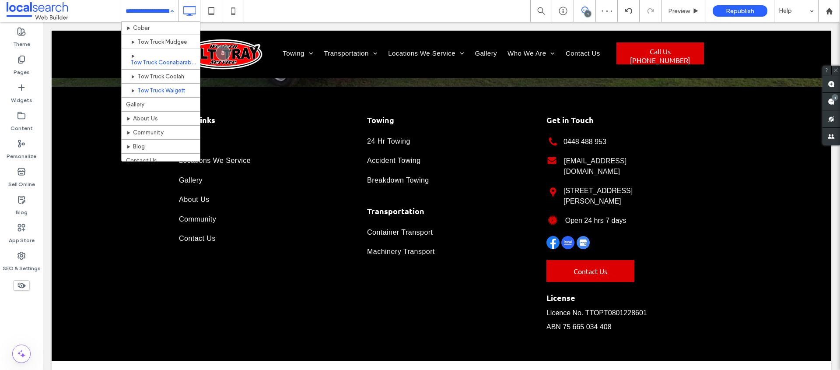
scroll to position [145, 0]
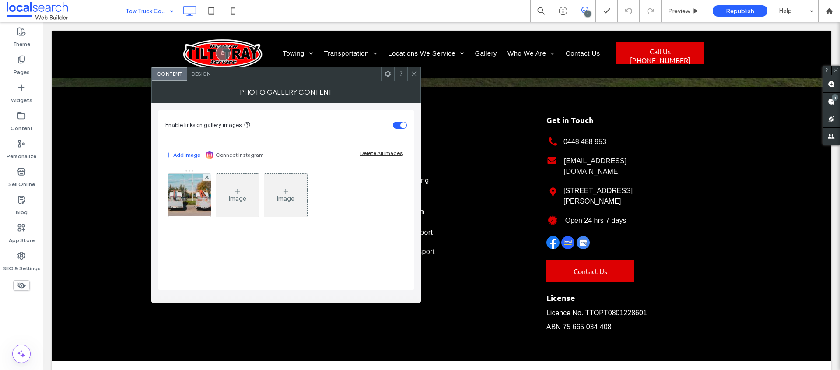
drag, startPoint x: 200, startPoint y: 196, endPoint x: 272, endPoint y: 219, distance: 75.6
click at [200, 196] on img at bounding box center [189, 195] width 65 height 43
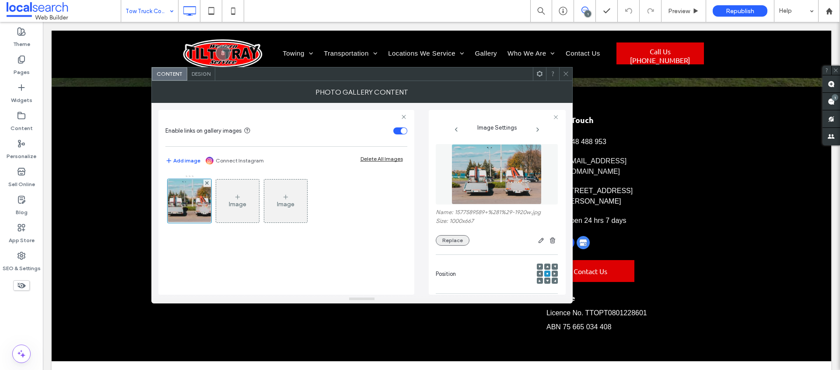
click at [456, 244] on button "Replace" at bounding box center [453, 240] width 34 height 11
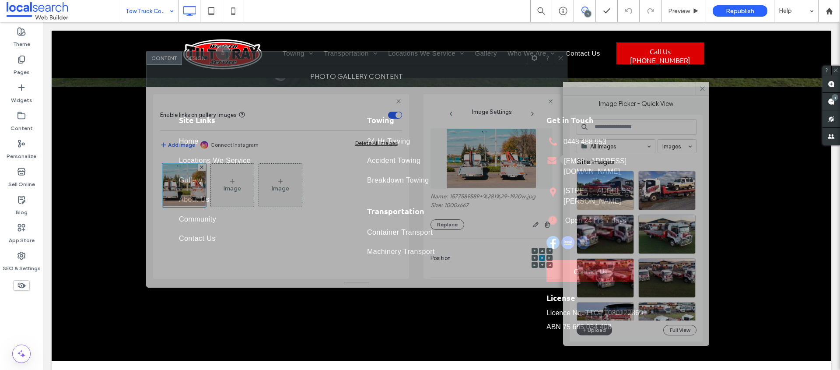
drag, startPoint x: 592, startPoint y: 197, endPoint x: 469, endPoint y: 88, distance: 164.6
click at [450, 63] on div at bounding box center [369, 58] width 318 height 13
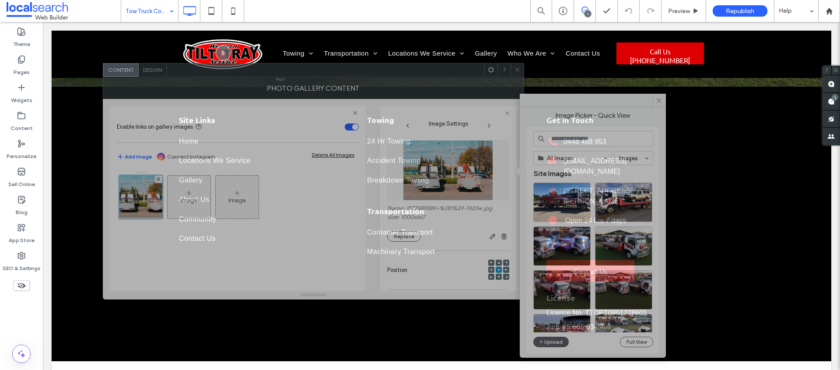
drag, startPoint x: 477, startPoint y: 61, endPoint x: 435, endPoint y: 72, distance: 43.5
click at [433, 73] on div at bounding box center [326, 69] width 318 height 13
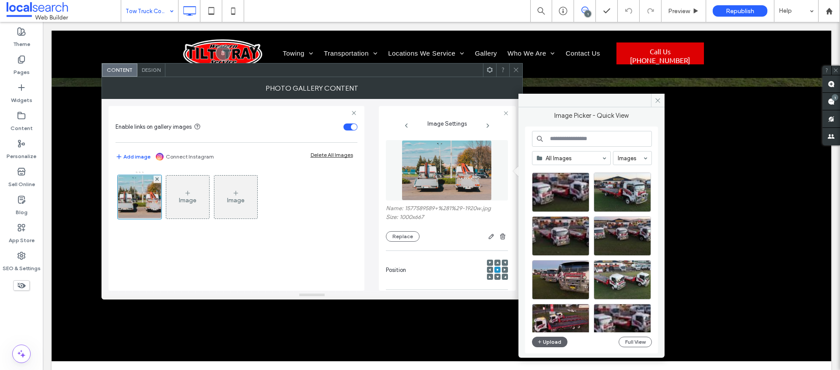
scroll to position [67, 0]
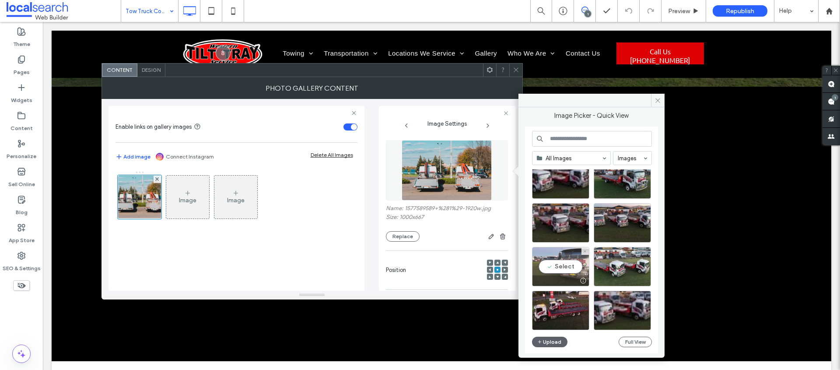
click at [561, 264] on div "Select" at bounding box center [560, 266] width 57 height 39
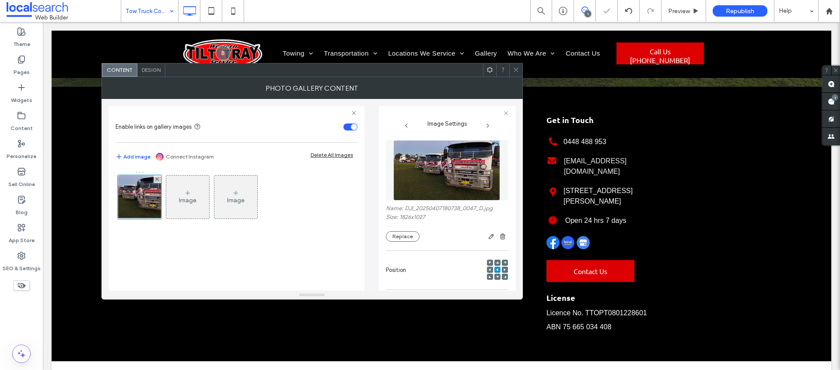
click at [515, 71] on icon at bounding box center [516, 70] width 7 height 7
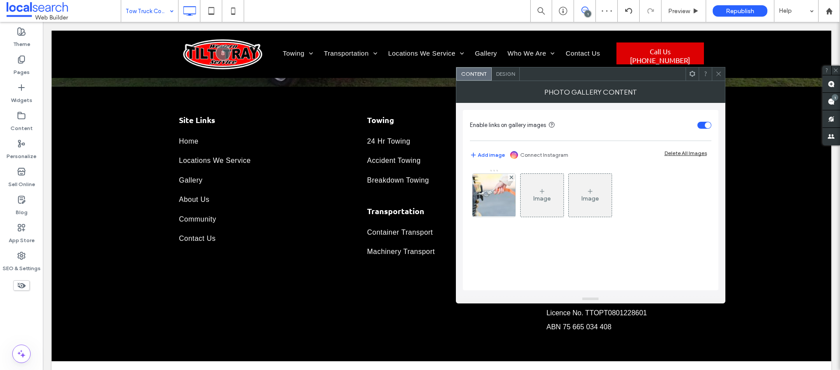
drag, startPoint x: 494, startPoint y: 196, endPoint x: 558, endPoint y: 215, distance: 66.1
click at [495, 196] on img at bounding box center [494, 195] width 65 height 43
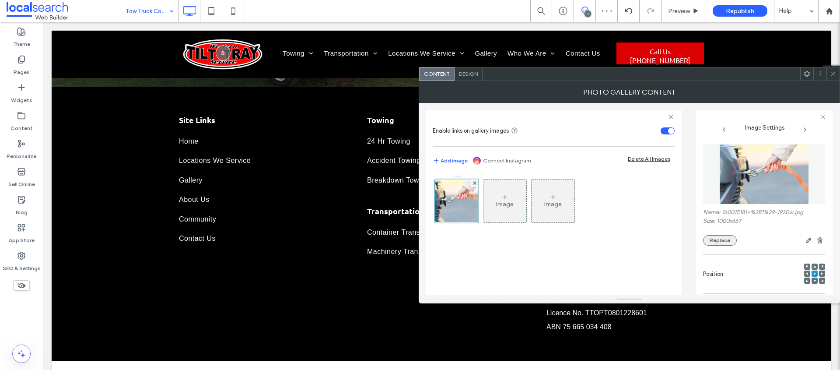
click at [729, 237] on button "Replace" at bounding box center [720, 240] width 34 height 11
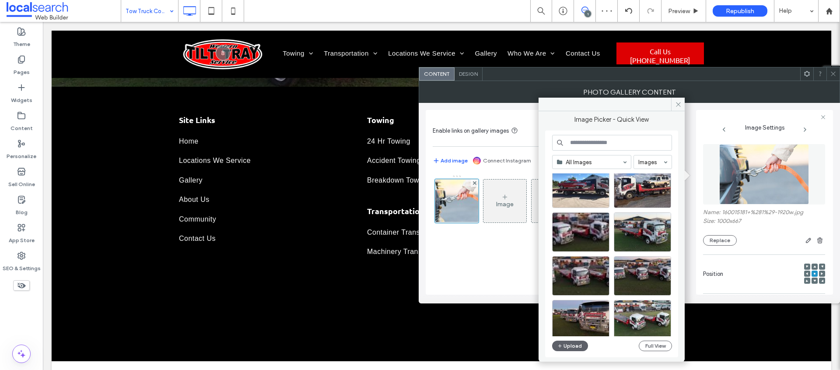
scroll to position [41, 0]
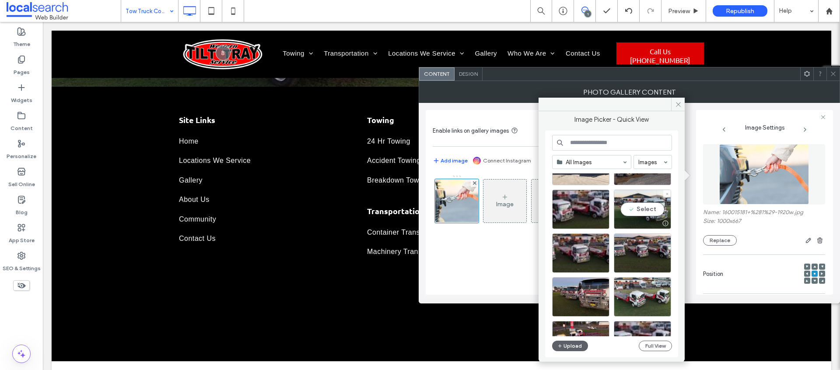
click at [647, 205] on div "Select" at bounding box center [642, 208] width 57 height 39
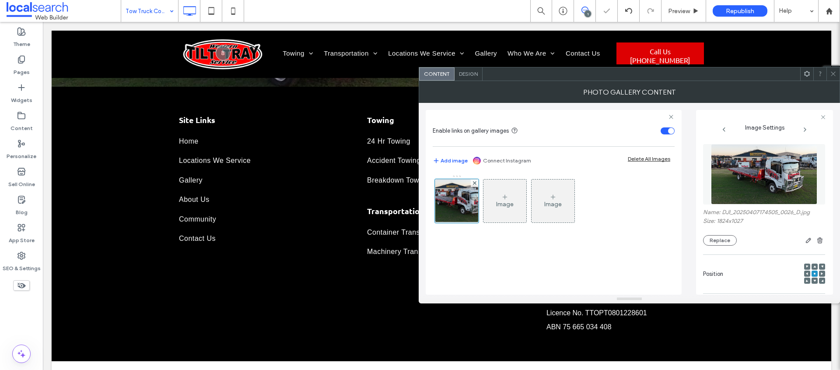
click at [835, 71] on icon at bounding box center [833, 73] width 7 height 7
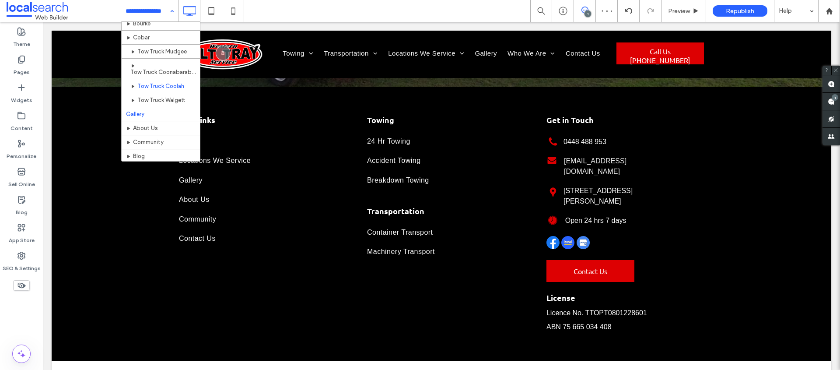
scroll to position [142, 0]
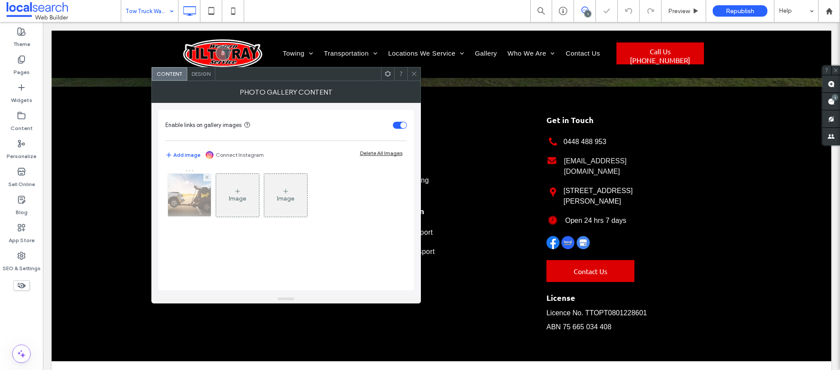
click at [206, 194] on img at bounding box center [189, 195] width 65 height 43
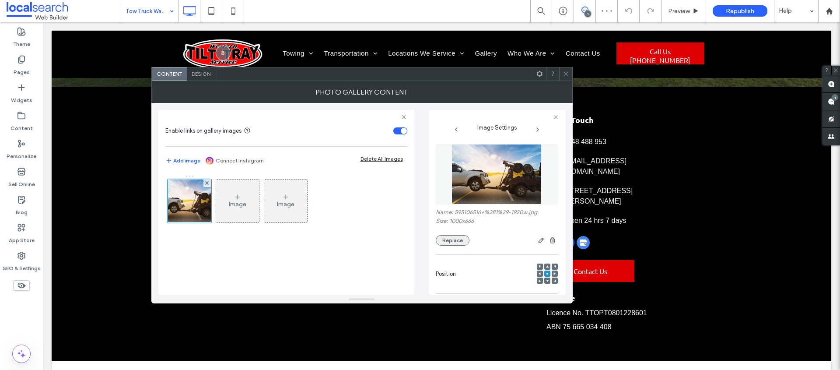
click at [456, 240] on button "Replace" at bounding box center [453, 240] width 34 height 11
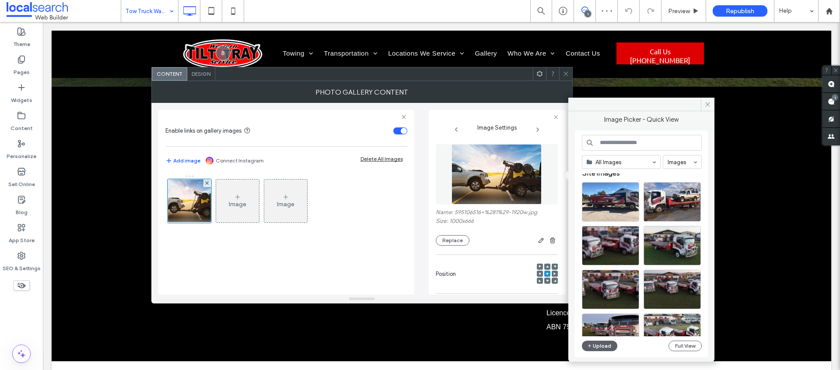
scroll to position [10, 0]
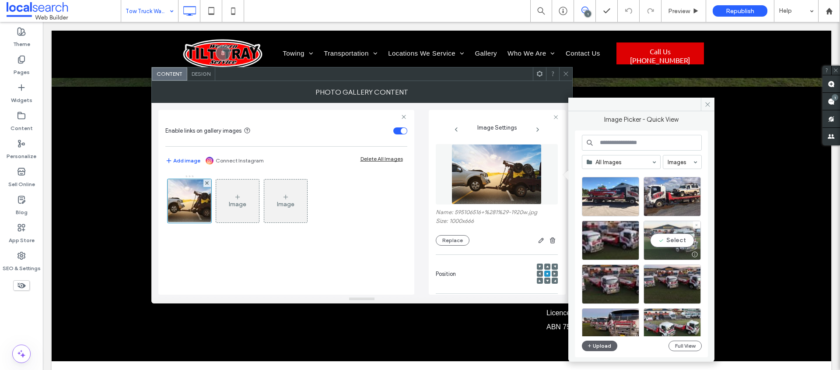
click at [662, 242] on div "Select" at bounding box center [672, 240] width 57 height 39
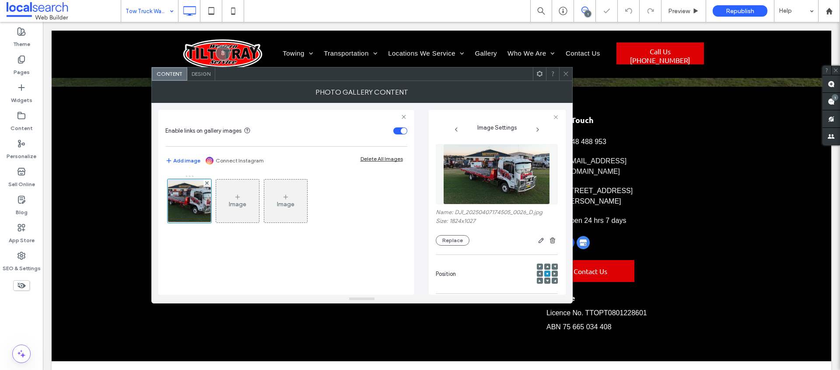
click at [565, 72] on icon at bounding box center [566, 73] width 7 height 7
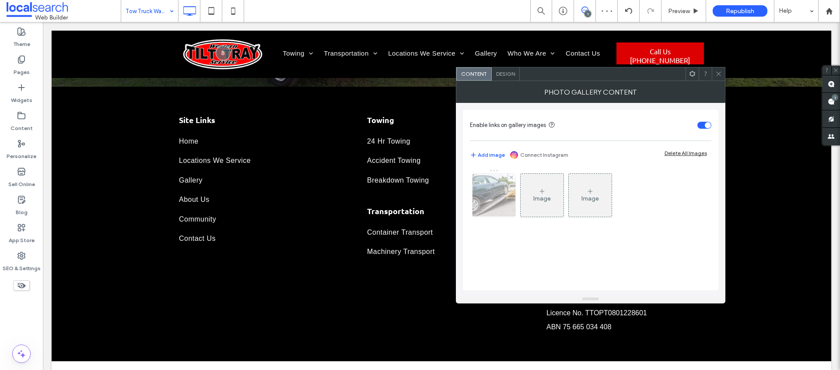
click at [498, 208] on img at bounding box center [494, 195] width 65 height 43
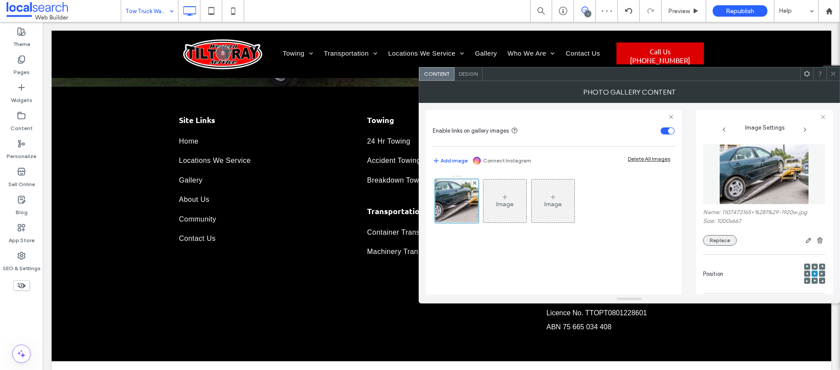
click at [721, 242] on button "Replace" at bounding box center [720, 240] width 34 height 11
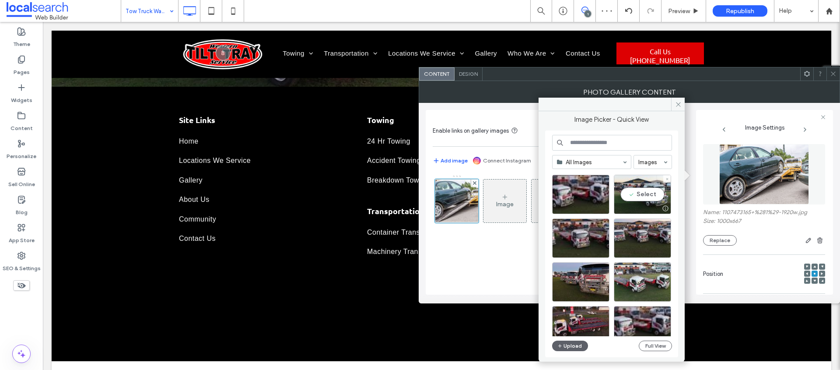
scroll to position [146, 0]
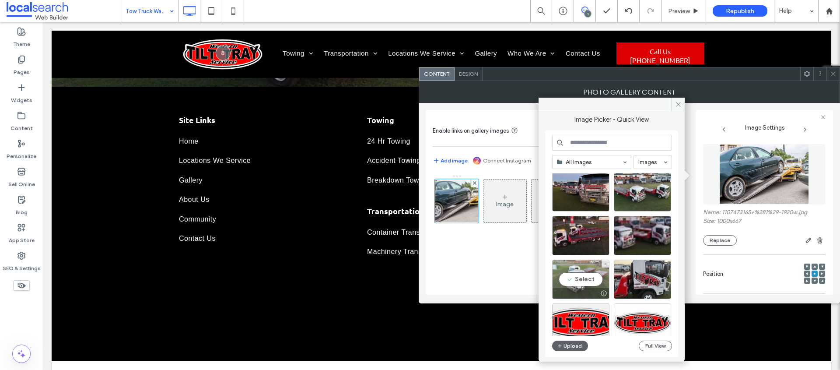
click at [569, 270] on div "Select" at bounding box center [580, 279] width 57 height 39
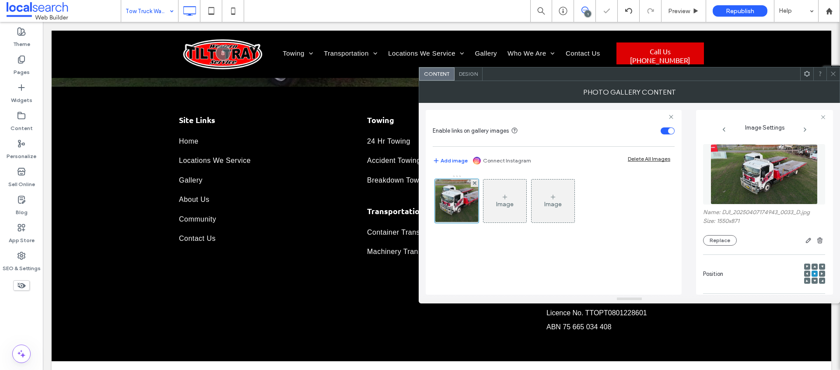
click at [834, 74] on use at bounding box center [833, 74] width 4 height 4
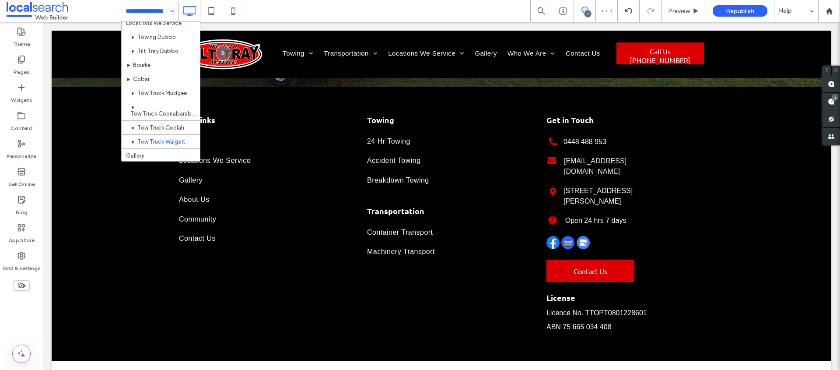
scroll to position [146, 0]
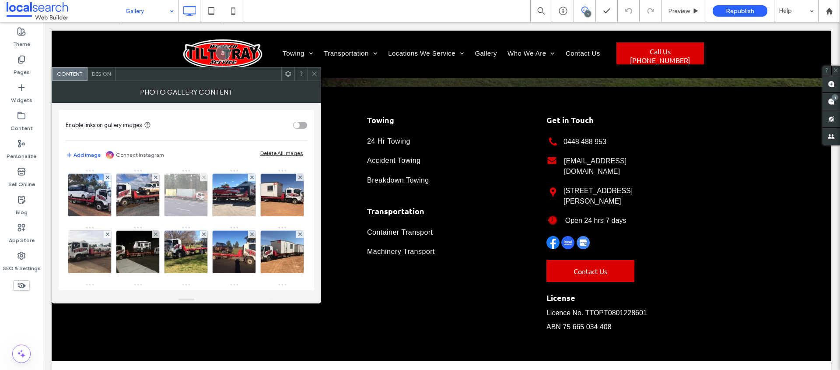
scroll to position [2, 0]
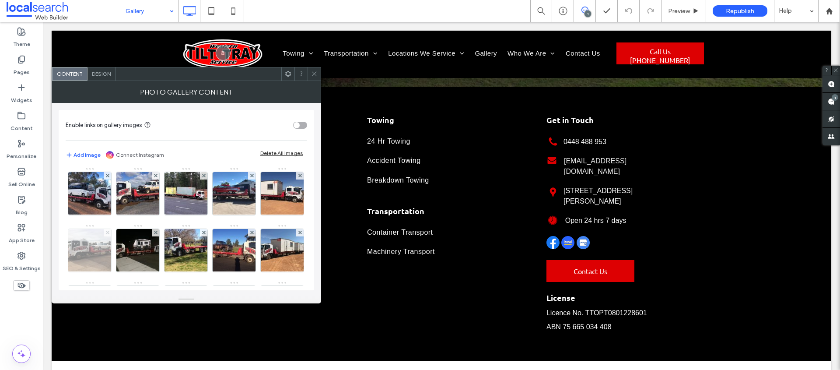
click at [109, 232] on use at bounding box center [107, 233] width 4 height 4
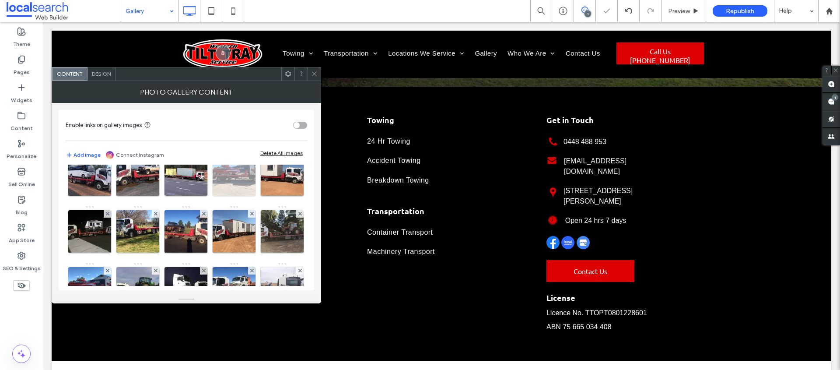
scroll to position [44, 0]
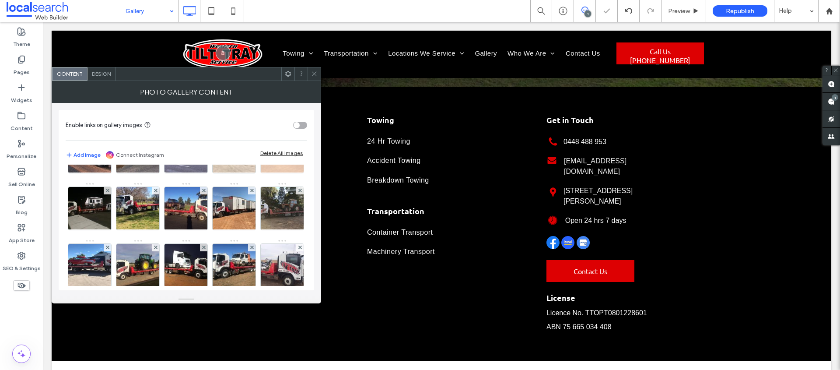
click at [298, 135] on icon at bounding box center [300, 134] width 4 height 4
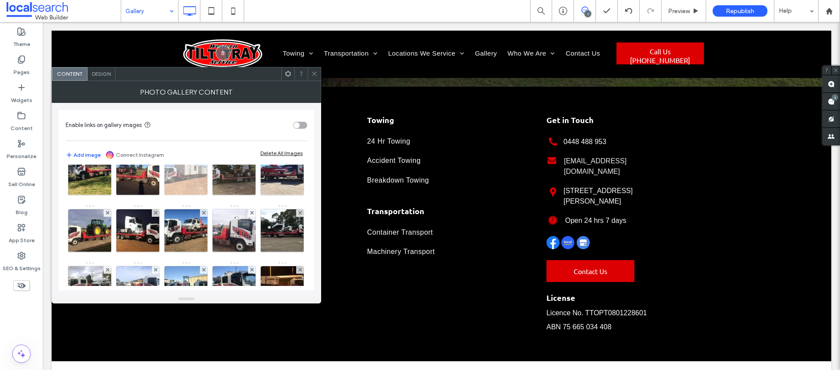
scroll to position [122, 0]
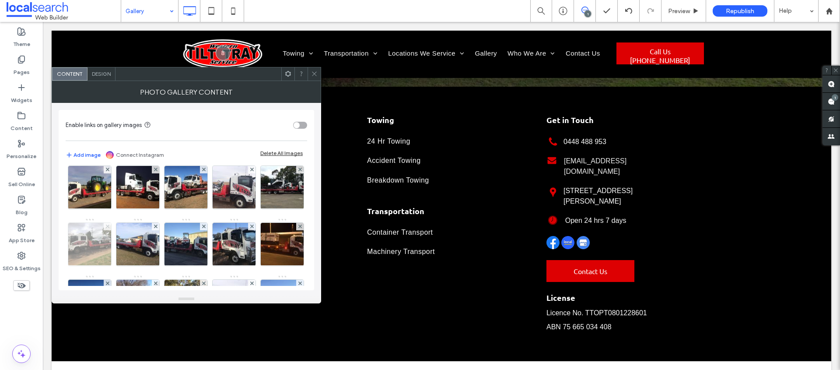
click at [109, 225] on use at bounding box center [107, 227] width 4 height 4
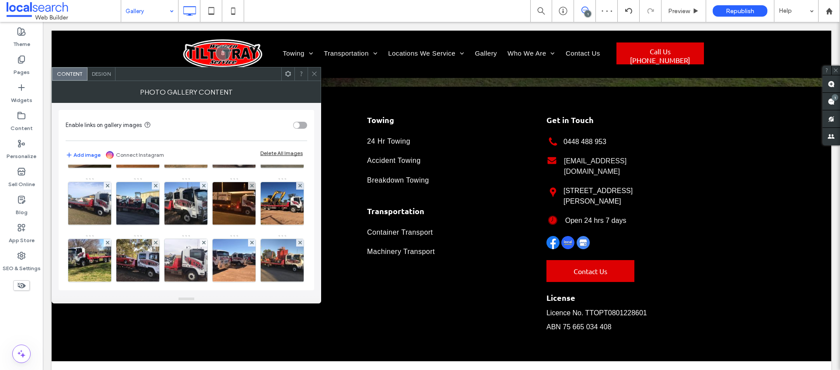
scroll to position [203, 0]
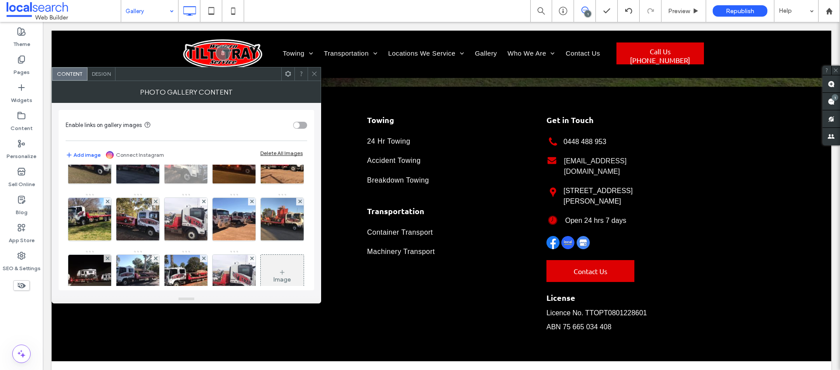
click at [202, 146] on use at bounding box center [204, 145] width 4 height 4
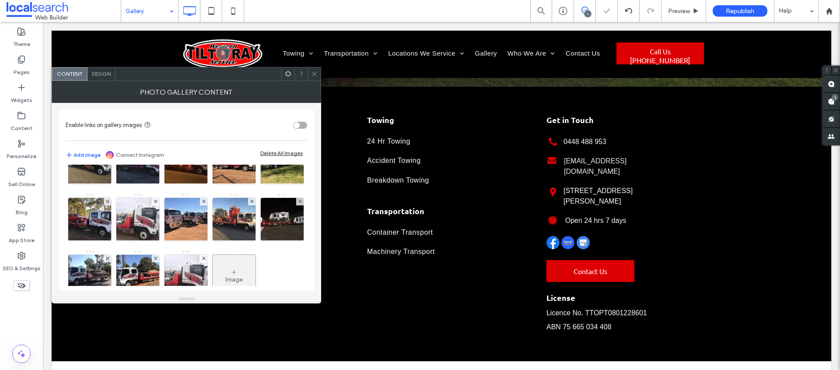
scroll to position [242, 0]
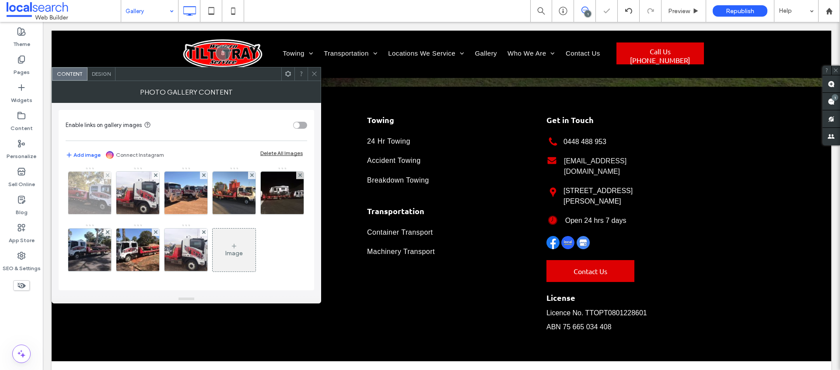
click at [105, 179] on div at bounding box center [107, 175] width 7 height 7
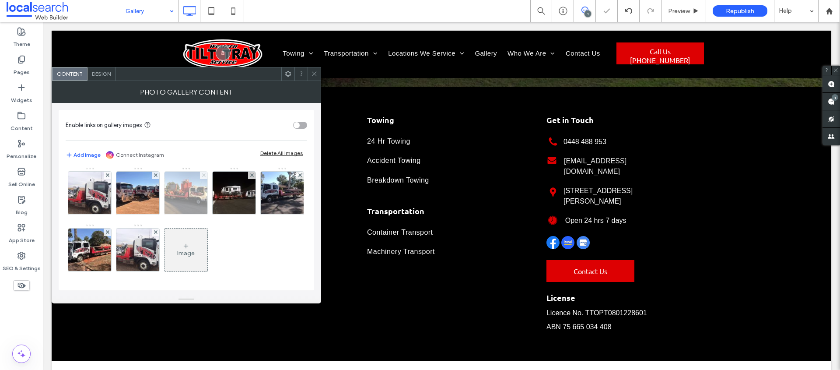
click at [203, 177] on use at bounding box center [204, 175] width 4 height 4
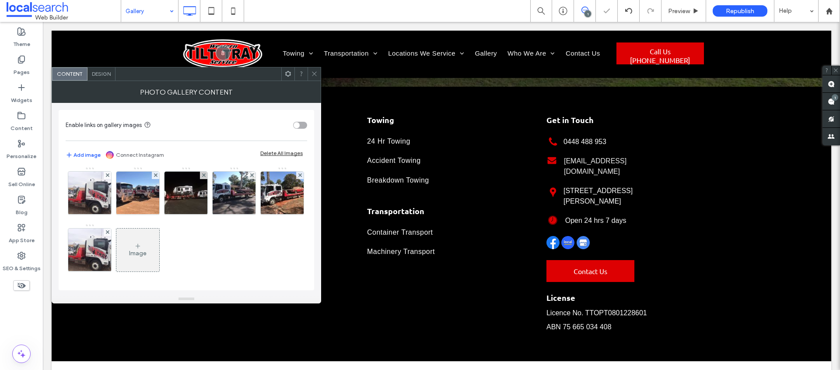
scroll to position [287, 0]
click at [298, 177] on use at bounding box center [300, 175] width 4 height 4
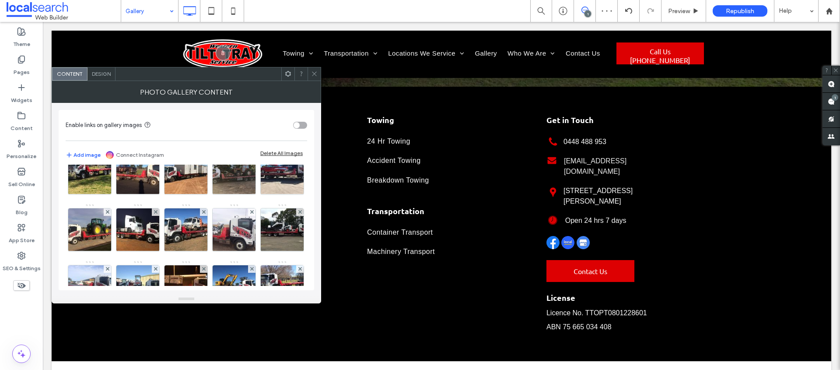
scroll to position [0, 0]
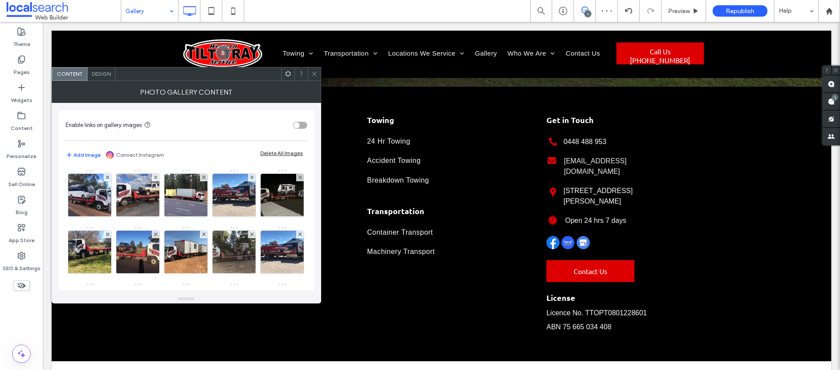
click at [316, 78] on span at bounding box center [314, 73] width 7 height 13
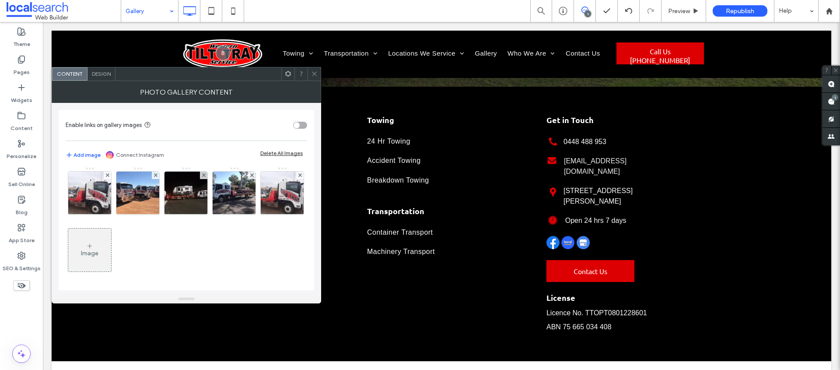
scroll to position [242, 0]
click at [155, 177] on use at bounding box center [156, 175] width 4 height 4
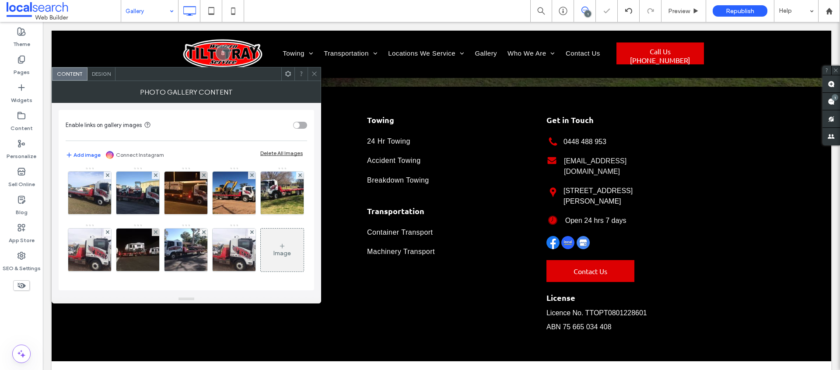
click at [311, 76] on icon at bounding box center [314, 73] width 7 height 7
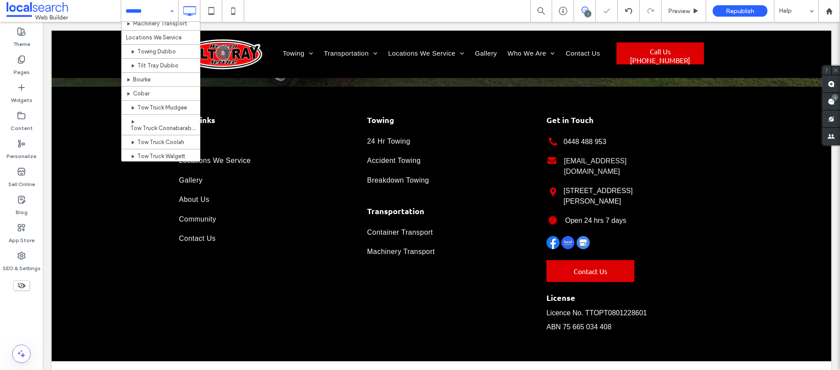
scroll to position [146, 0]
click at [156, 11] on input at bounding box center [148, 11] width 44 height 22
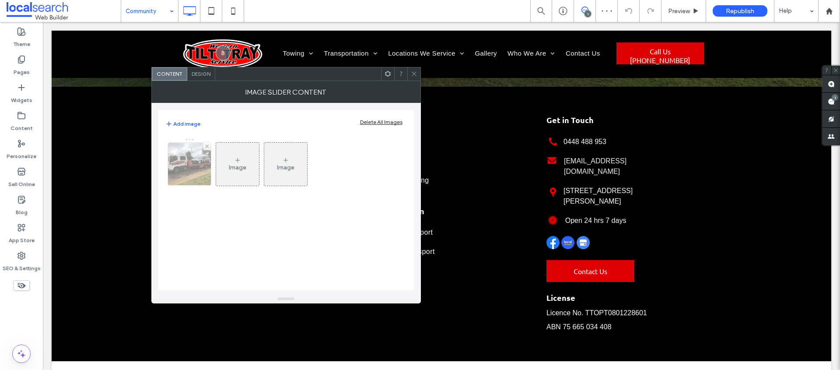
click at [200, 168] on img at bounding box center [189, 164] width 57 height 43
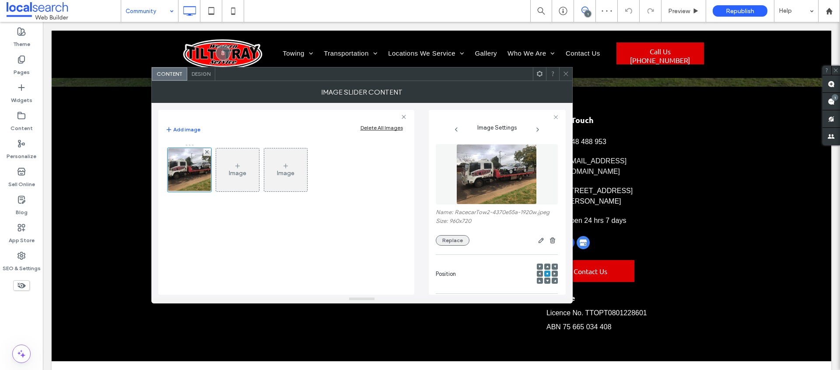
click at [458, 237] on button "Replace" at bounding box center [453, 240] width 34 height 11
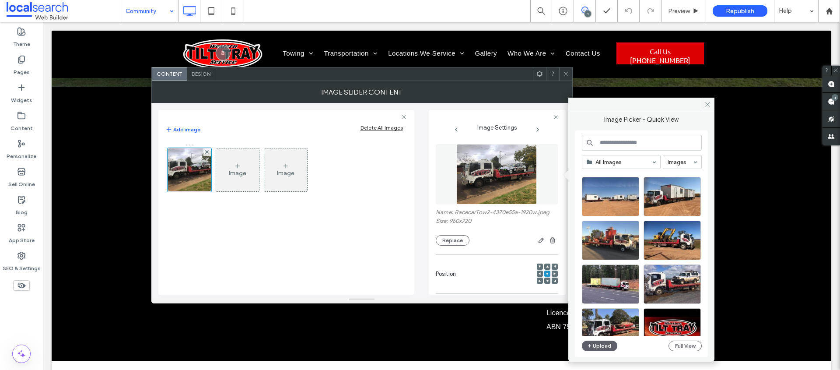
scroll to position [1937, 0]
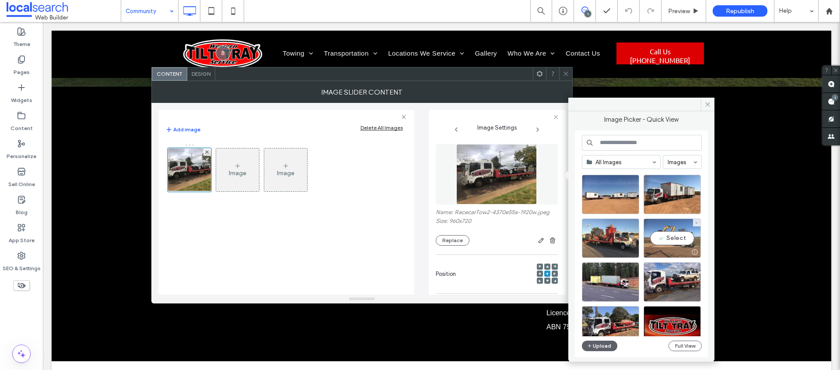
click at [667, 230] on div "Select" at bounding box center [672, 237] width 57 height 39
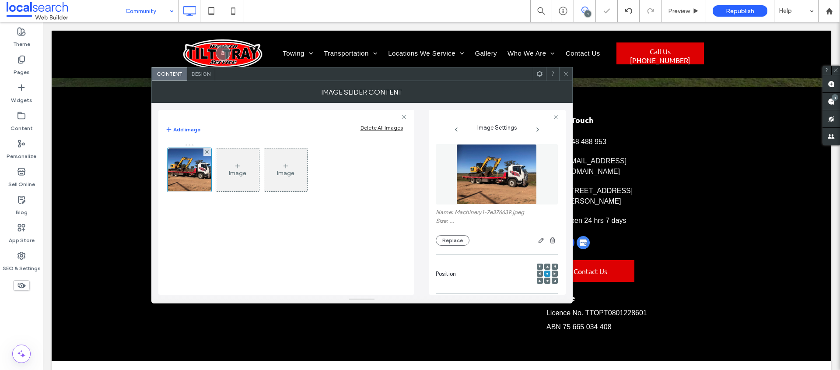
click at [566, 81] on div "Image Slider Content" at bounding box center [361, 92] width 421 height 22
click at [564, 72] on icon at bounding box center [566, 73] width 7 height 7
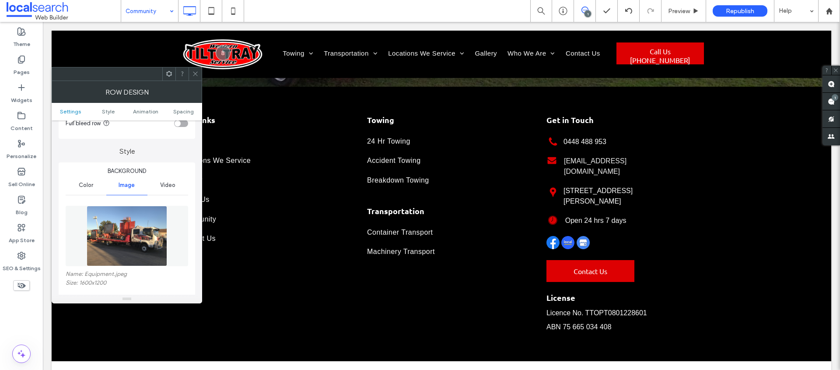
scroll to position [146, 0]
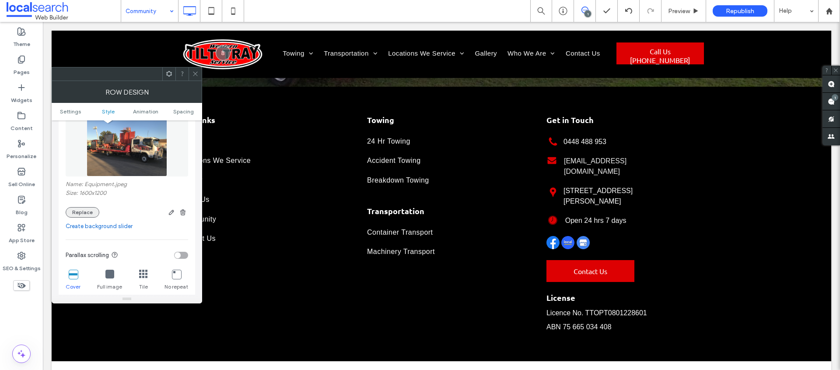
click at [89, 210] on button "Replace" at bounding box center [83, 212] width 34 height 11
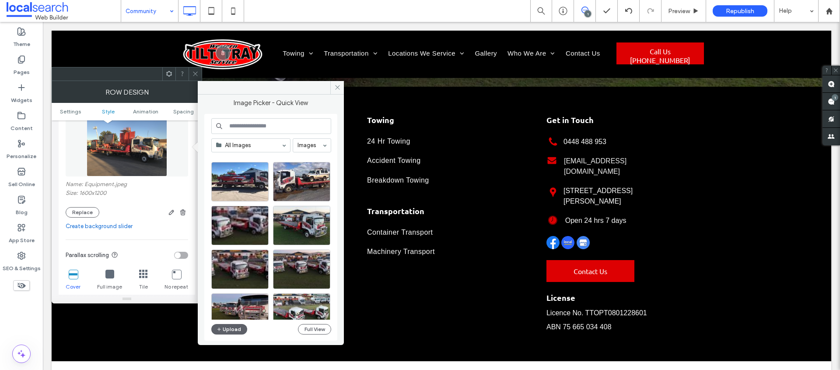
scroll to position [76, 0]
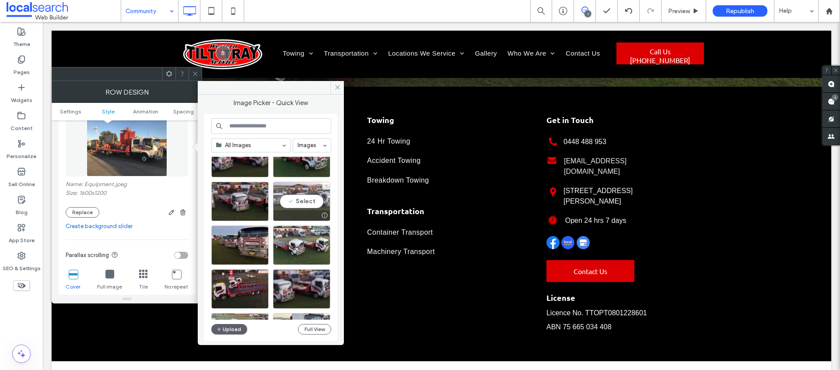
click at [306, 200] on div "Select" at bounding box center [301, 201] width 57 height 39
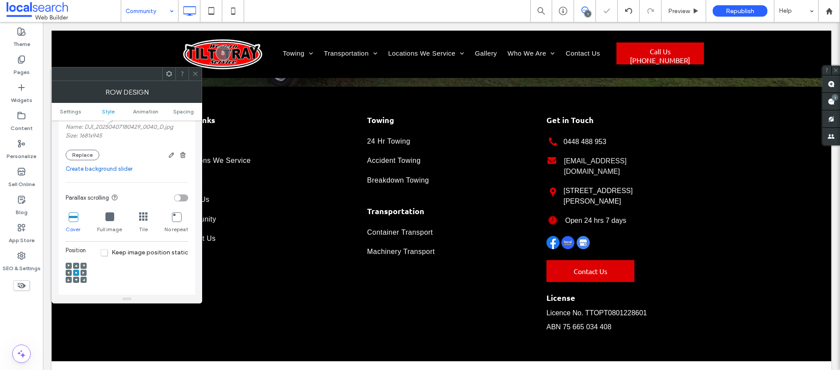
scroll to position [230, 0]
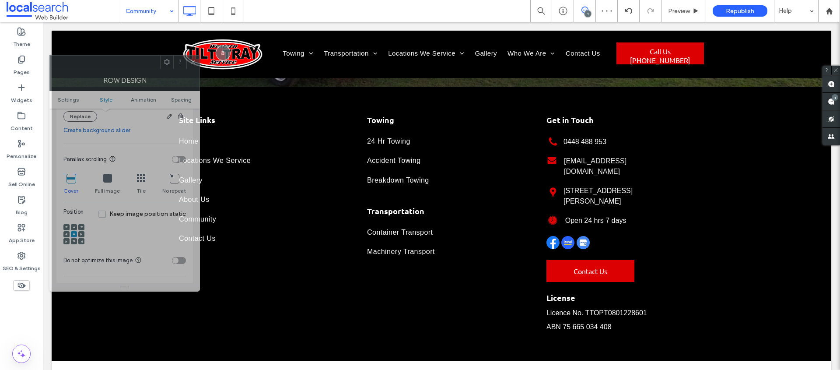
drag, startPoint x: 151, startPoint y: 73, endPoint x: 187, endPoint y: 126, distance: 64.0
click at [150, 69] on div "Row Design" at bounding box center [124, 80] width 151 height 22
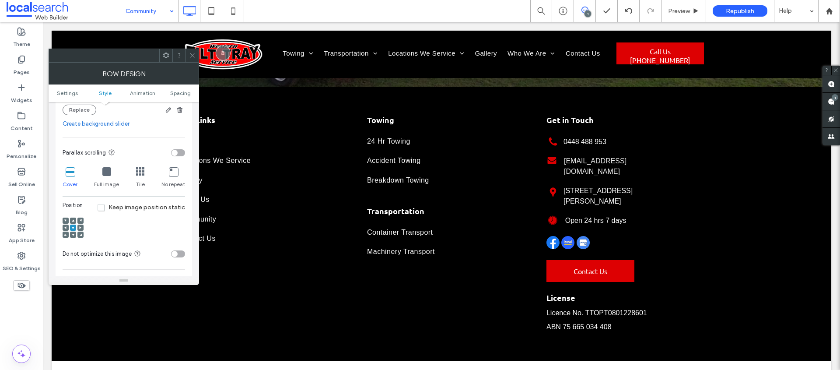
click at [68, 234] on div at bounding box center [66, 235] width 6 height 6
click at [71, 235] on div at bounding box center [73, 235] width 6 height 6
click at [73, 232] on span at bounding box center [73, 235] width 3 height 6
click at [74, 226] on div at bounding box center [73, 228] width 6 height 6
click at [74, 221] on span at bounding box center [73, 221] width 3 height 6
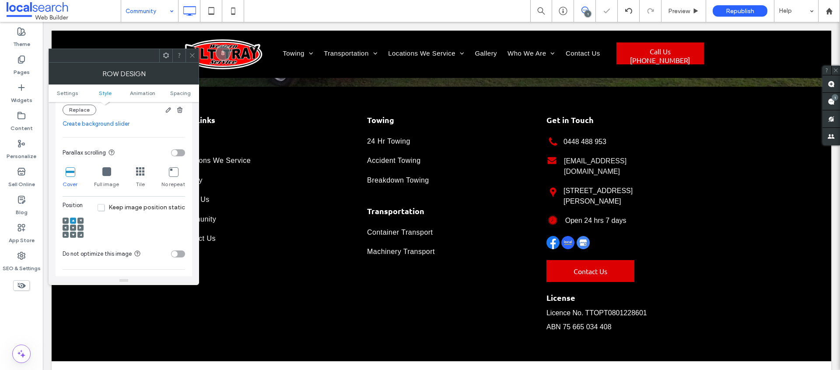
click at [73, 227] on use at bounding box center [73, 228] width 2 height 2
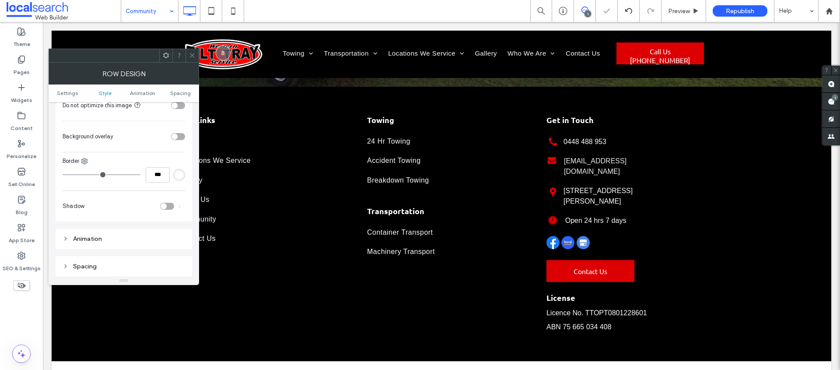
scroll to position [150, 0]
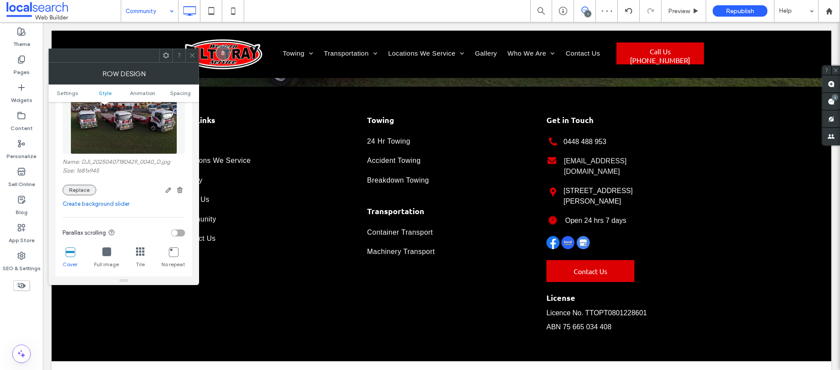
click at [88, 190] on button "Replace" at bounding box center [80, 190] width 34 height 11
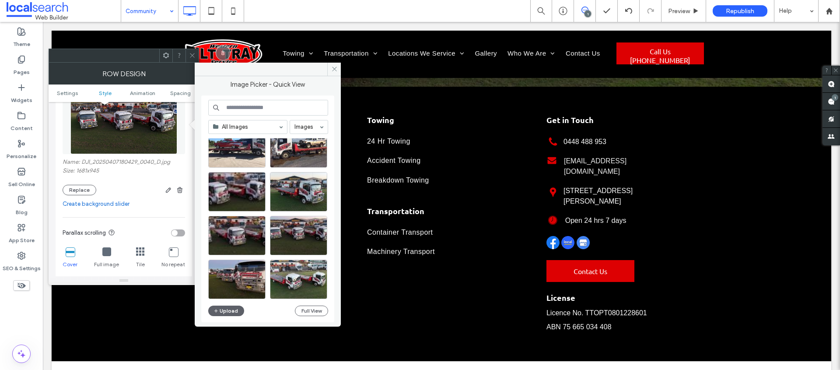
scroll to position [85, 0]
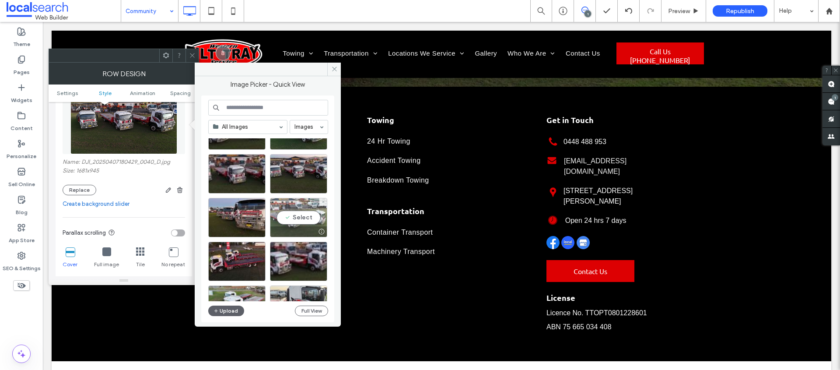
click at [299, 218] on div "Select" at bounding box center [298, 217] width 57 height 39
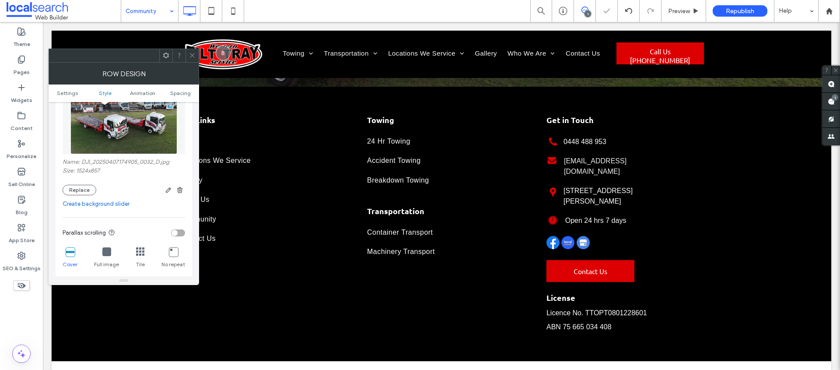
click at [191, 55] on icon at bounding box center [192, 55] width 7 height 7
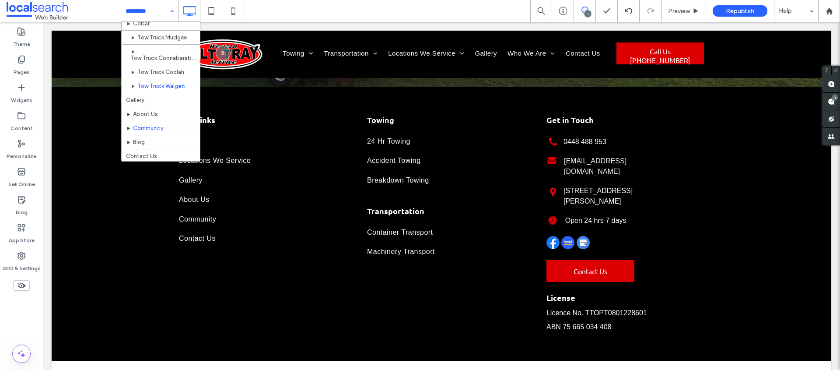
scroll to position [146, 0]
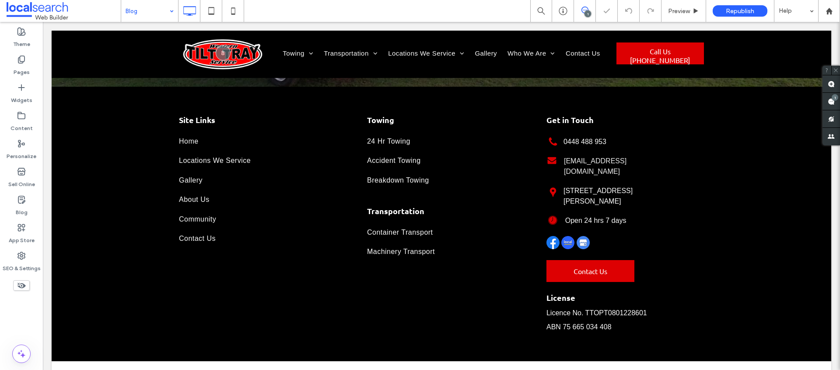
click at [165, 7] on input at bounding box center [148, 11] width 44 height 22
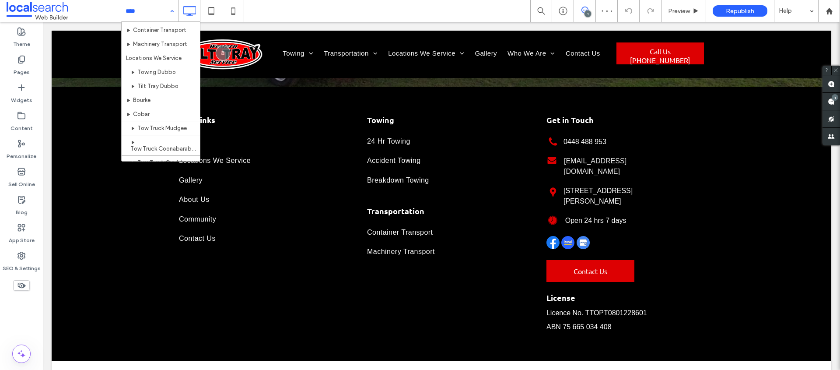
scroll to position [146, 0]
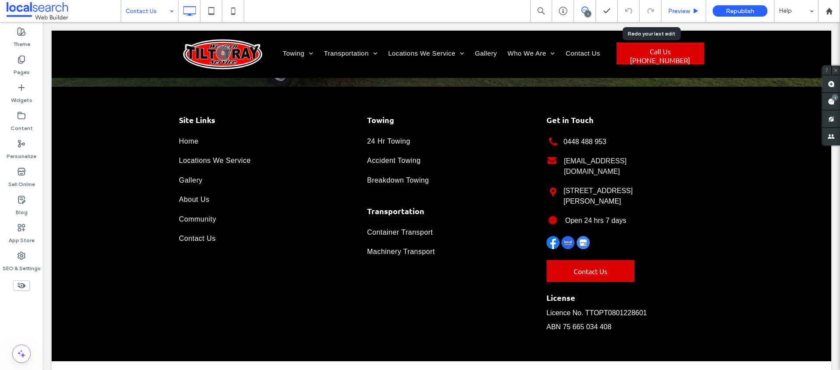
click at [667, 7] on div "Preview" at bounding box center [684, 11] width 45 height 22
click at [677, 10] on span "Preview" at bounding box center [679, 10] width 22 height 7
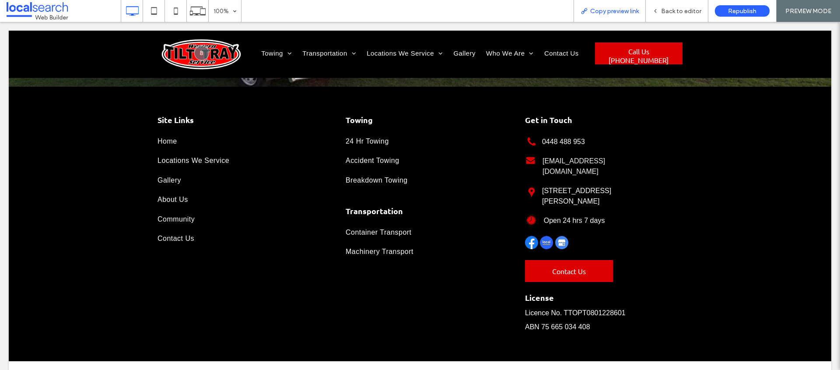
click at [615, 10] on span "Copy preview link" at bounding box center [614, 10] width 49 height 7
click at [679, 9] on span "Back to editor" at bounding box center [681, 10] width 40 height 7
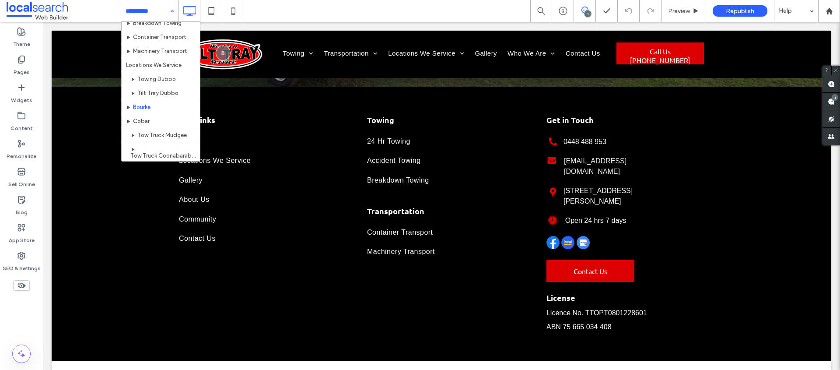
scroll to position [68, 0]
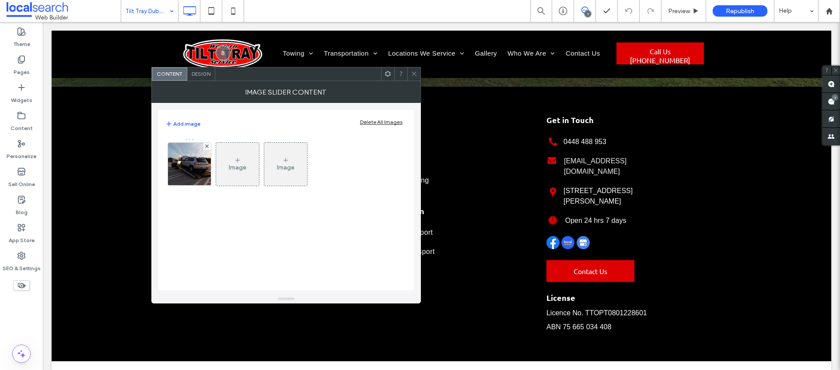
click at [158, 160] on div "Add image Delete All Images Image Image" at bounding box center [286, 199] width 256 height 192
click at [195, 166] on img at bounding box center [189, 164] width 65 height 43
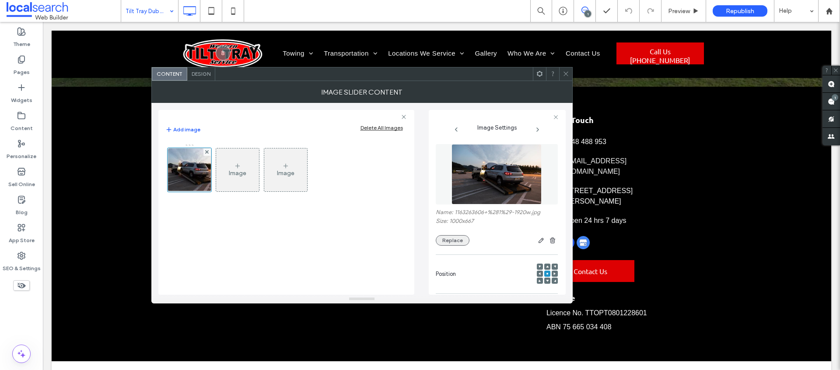
click at [455, 236] on button "Replace" at bounding box center [453, 240] width 34 height 11
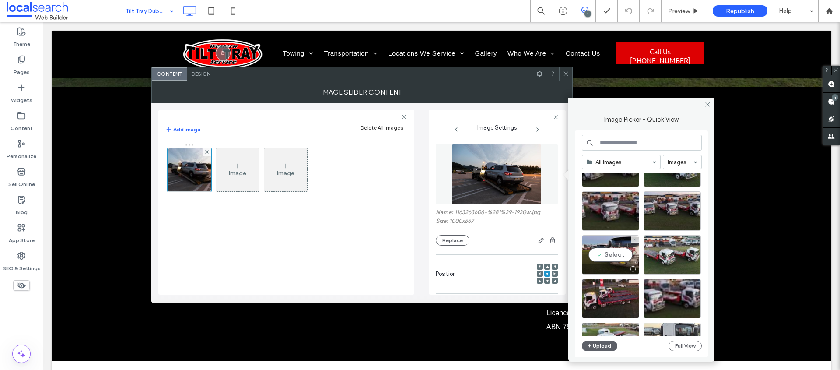
scroll to position [81, 0]
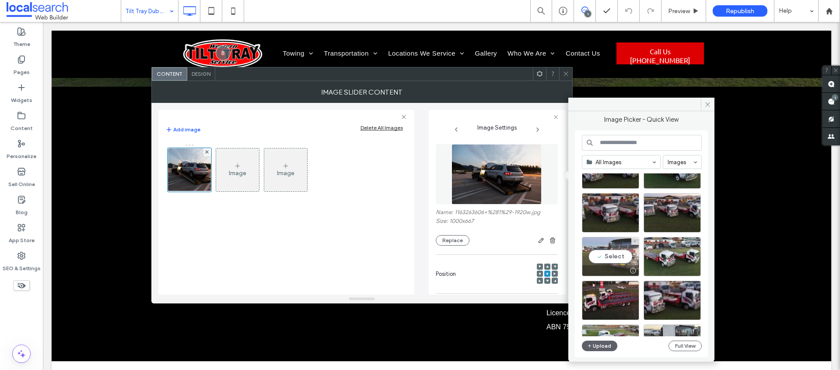
click at [618, 255] on div "Select" at bounding box center [610, 256] width 57 height 39
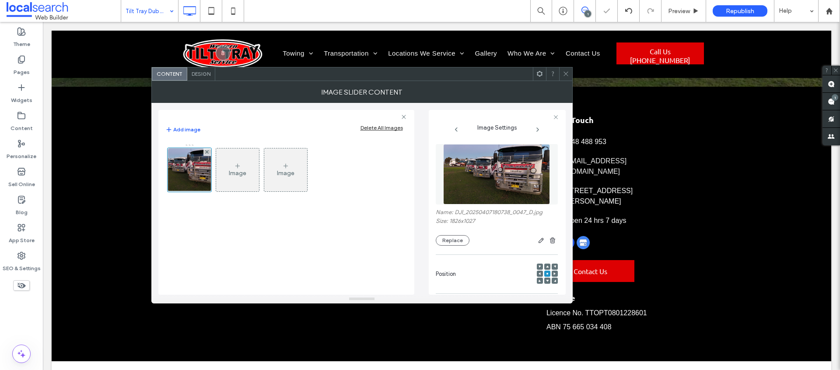
click at [561, 74] on div at bounding box center [565, 73] width 13 height 13
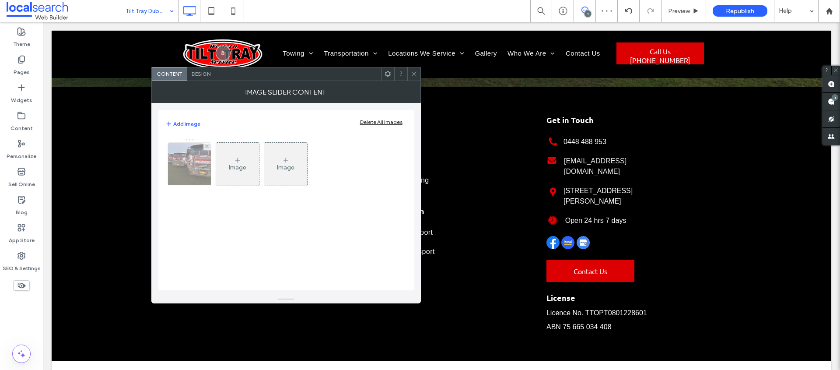
click at [188, 166] on img at bounding box center [189, 164] width 76 height 43
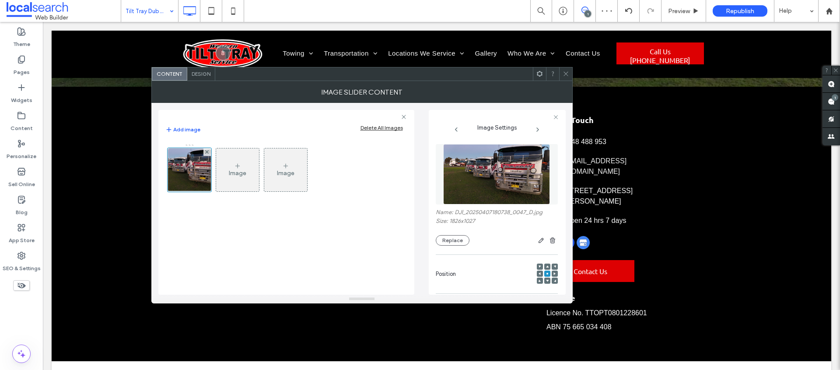
click at [467, 246] on div "Name: DJI_20250407180738_0047_D.jpg Size: 1826x1027 Replace" at bounding box center [497, 195] width 122 height 110
click at [460, 245] on button "Replace" at bounding box center [453, 240] width 34 height 11
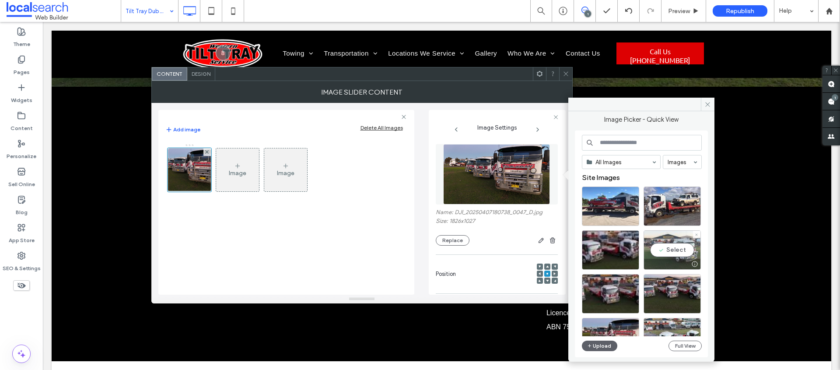
click at [666, 247] on div "Select" at bounding box center [672, 249] width 57 height 39
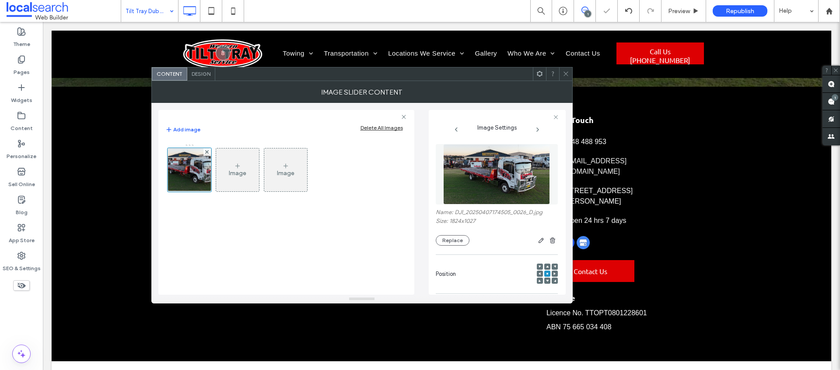
click at [565, 70] on icon at bounding box center [566, 73] width 7 height 7
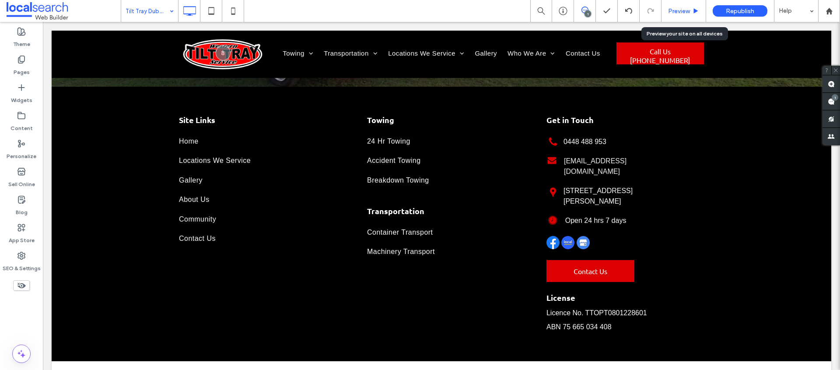
click at [686, 11] on span "Preview" at bounding box center [679, 10] width 22 height 7
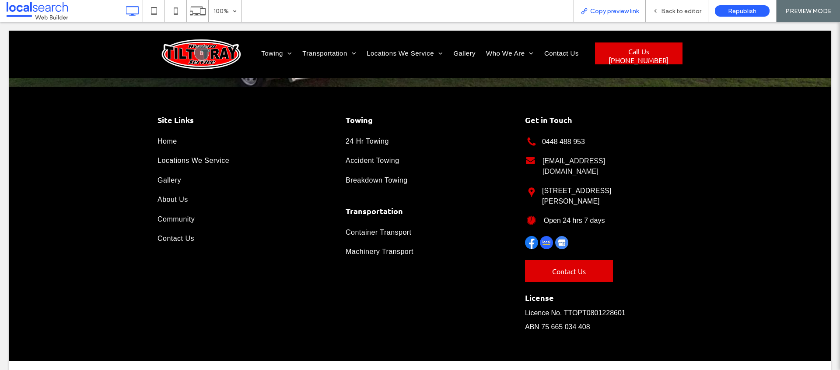
click at [624, 11] on span "Copy preview link" at bounding box center [614, 10] width 49 height 7
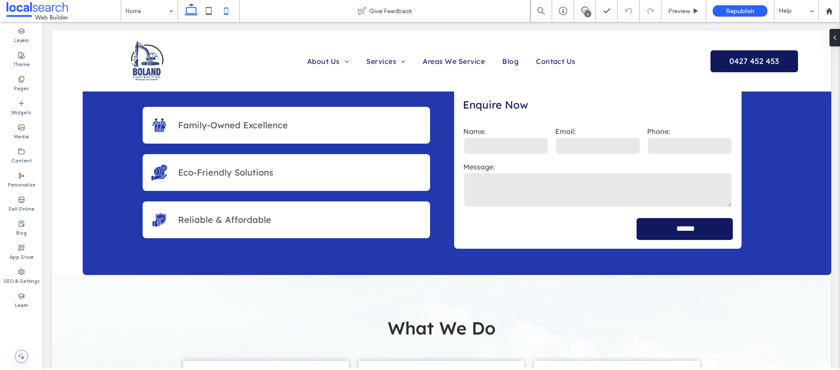
click at [229, 10] on icon at bounding box center [227, 11] width 18 height 18
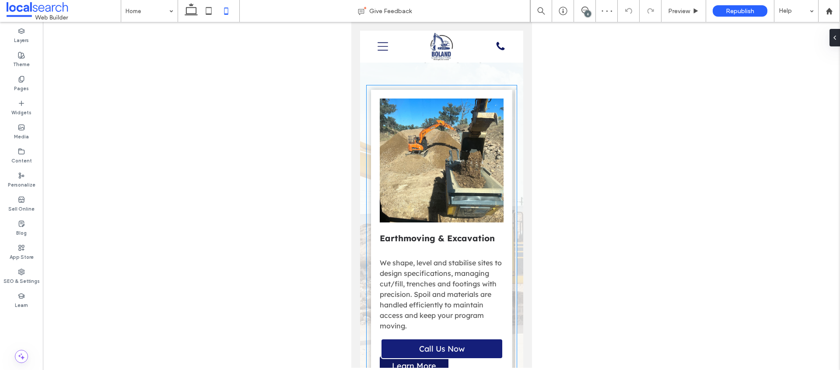
scroll to position [837, 0]
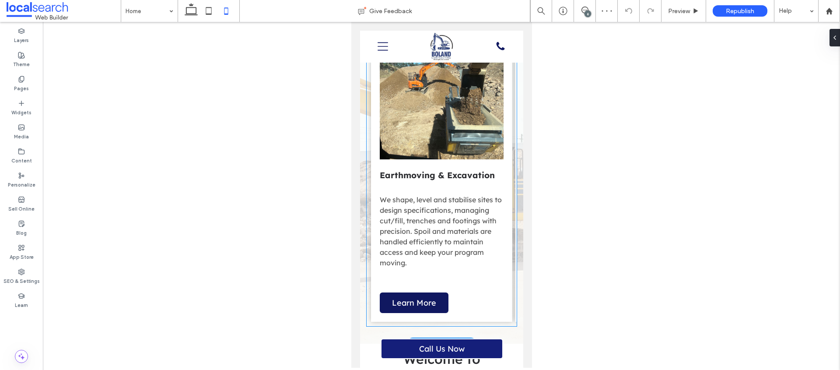
click at [436, 194] on p "We shape, level and stabilise sites to design specifications, managing cut/fill…" at bounding box center [441, 231] width 124 height 74
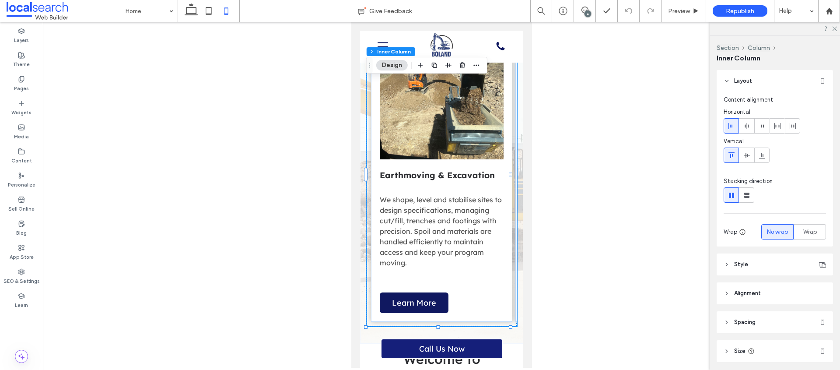
drag, startPoint x: 753, startPoint y: 248, endPoint x: 747, endPoint y: 263, distance: 15.7
click at [753, 249] on div "Layout Content alignment Horizontal Vertical Stacking direction Wrap No wrap Wr…" at bounding box center [778, 218] width 122 height 296
click at [746, 263] on span "Style" at bounding box center [741, 264] width 14 height 9
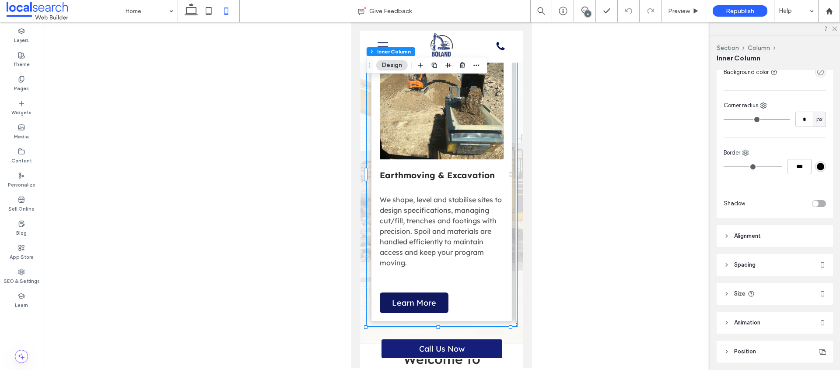
scroll to position [274, 0]
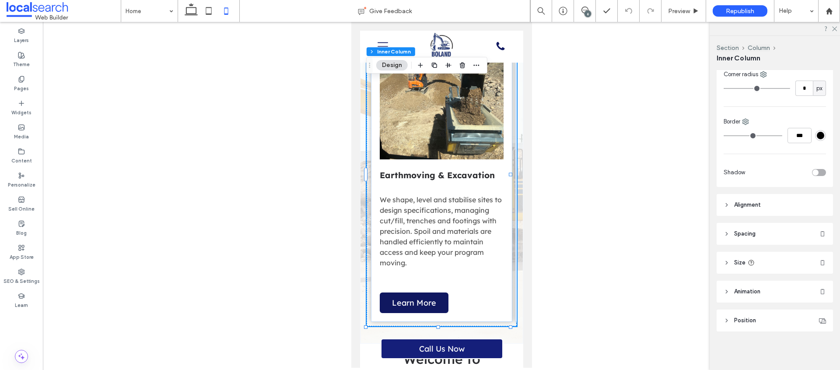
click at [754, 295] on span "Animation" at bounding box center [747, 291] width 26 height 9
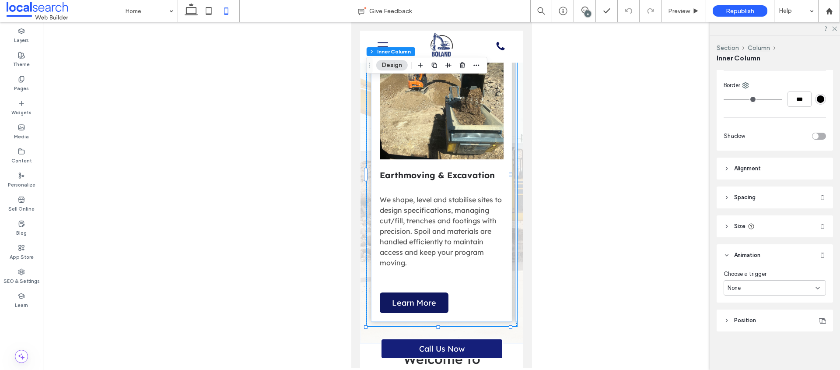
click at [756, 316] on header "Position" at bounding box center [775, 320] width 116 height 22
click at [752, 220] on header "Size" at bounding box center [775, 226] width 116 height 22
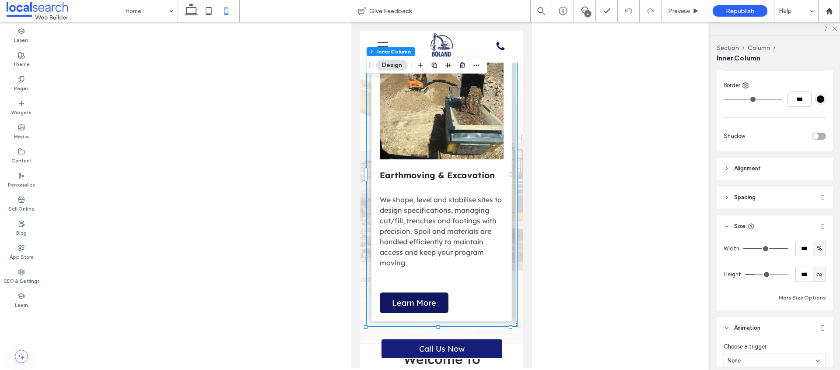
click at [757, 183] on div "Layout Content alignment Horizontal Vertical Stacking direction Wrap No wrap Wr…" at bounding box center [778, 218] width 122 height 296
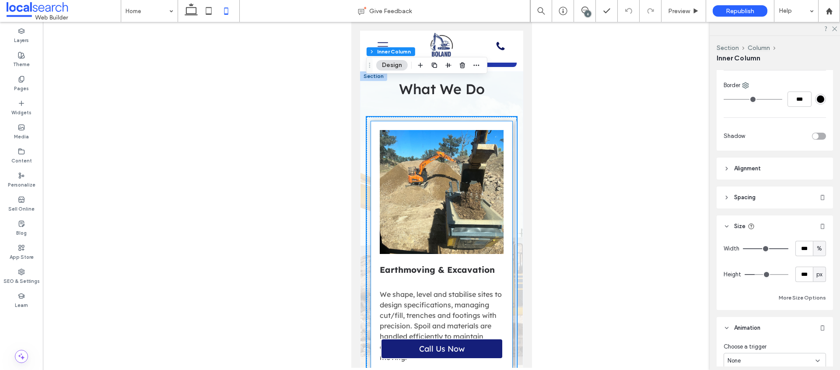
scroll to position [681, 0]
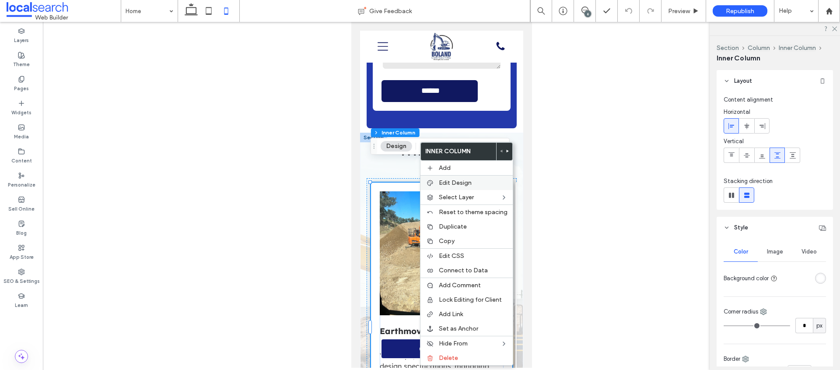
click at [453, 178] on div "Edit Design" at bounding box center [467, 182] width 92 height 15
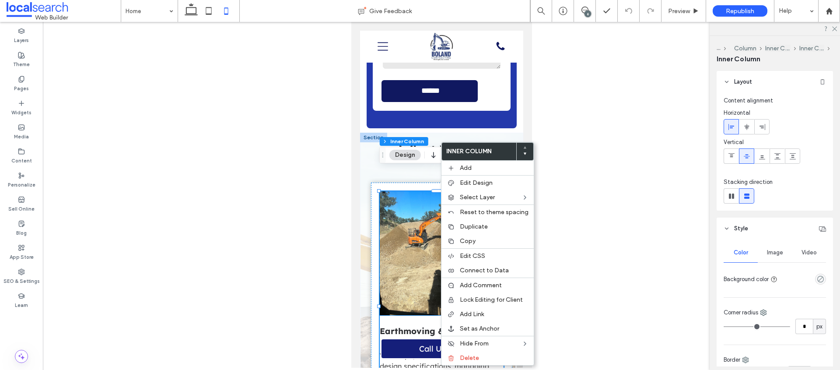
click at [393, 198] on link at bounding box center [441, 253] width 124 height 124
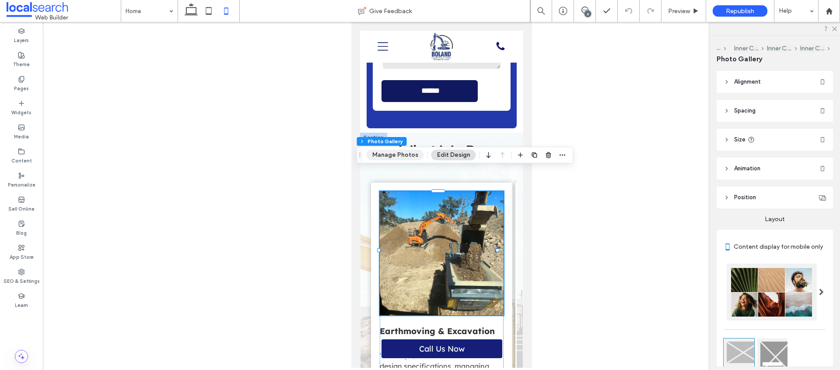
click at [394, 154] on button "Manage Photos" at bounding box center [395, 155] width 57 height 11
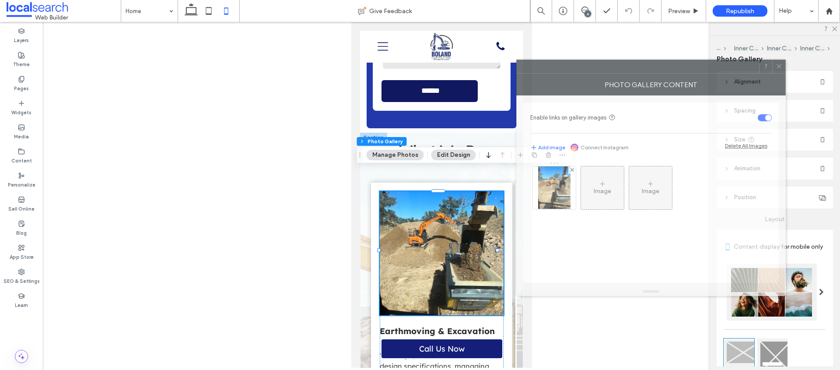
drag, startPoint x: 746, startPoint y: 75, endPoint x: 710, endPoint y: 68, distance: 36.6
click at [710, 68] on div at bounding box center [638, 66] width 242 height 13
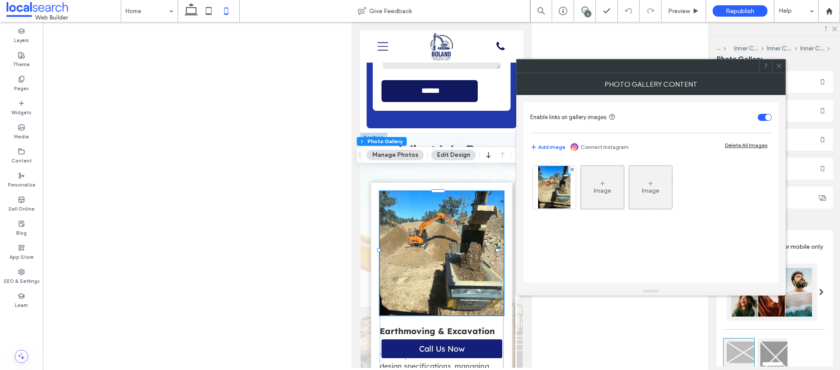
click at [778, 67] on icon at bounding box center [779, 66] width 7 height 7
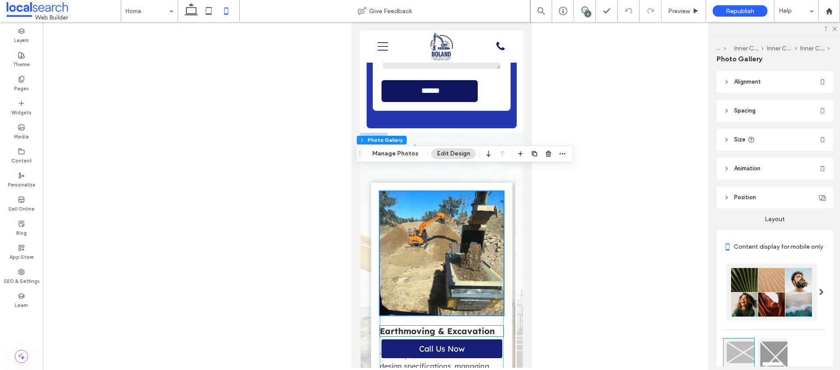
scroll to position [776, 0]
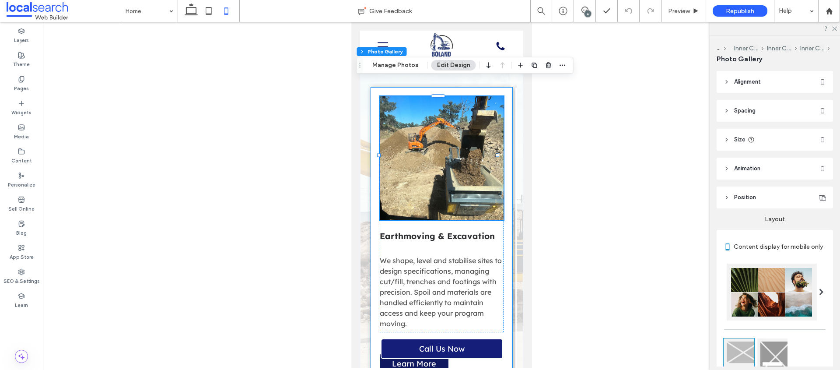
click at [399, 317] on div "View more Earthmoving & Excavation We shape, level and stabilise sites to desig…" at bounding box center [441, 235] width 141 height 295
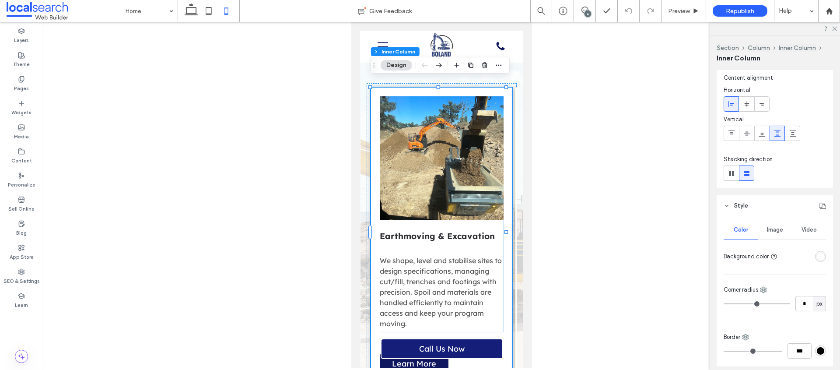
scroll to position [0, 0]
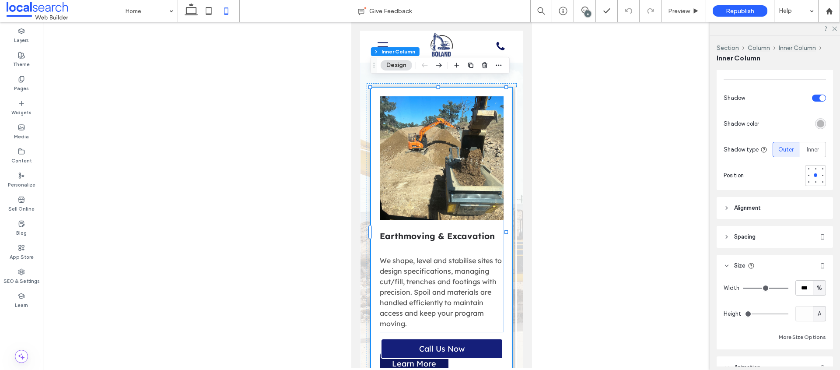
click at [758, 207] on span "Alignment" at bounding box center [747, 207] width 27 height 9
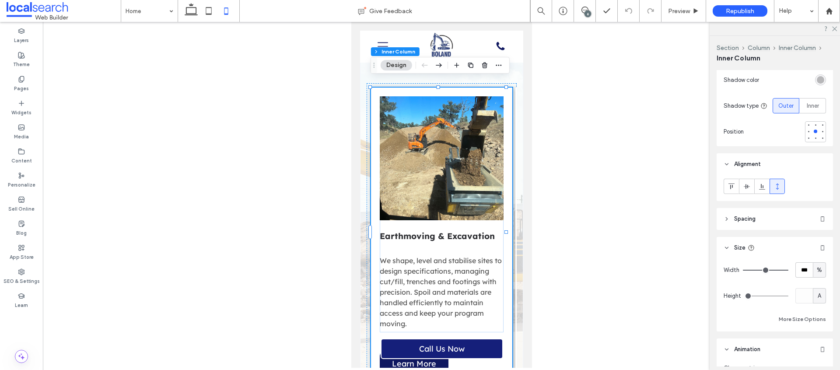
click at [760, 221] on header "Spacing" at bounding box center [775, 219] width 116 height 22
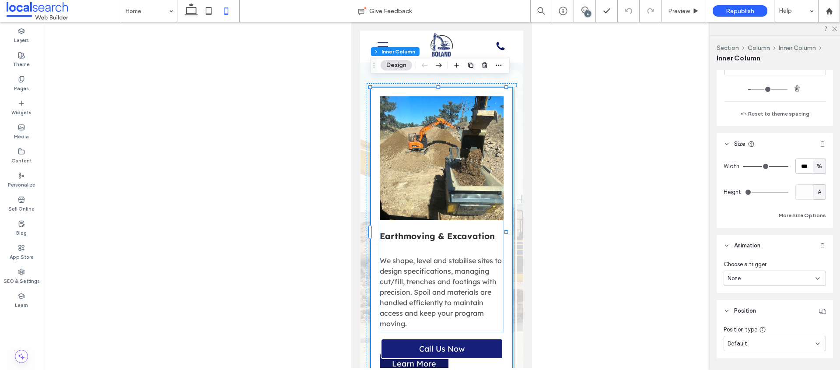
scroll to position [671, 0]
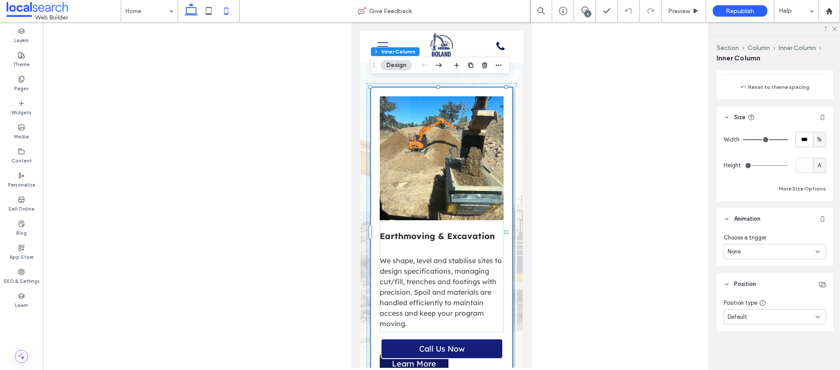
click at [190, 12] on icon at bounding box center [191, 11] width 18 height 18
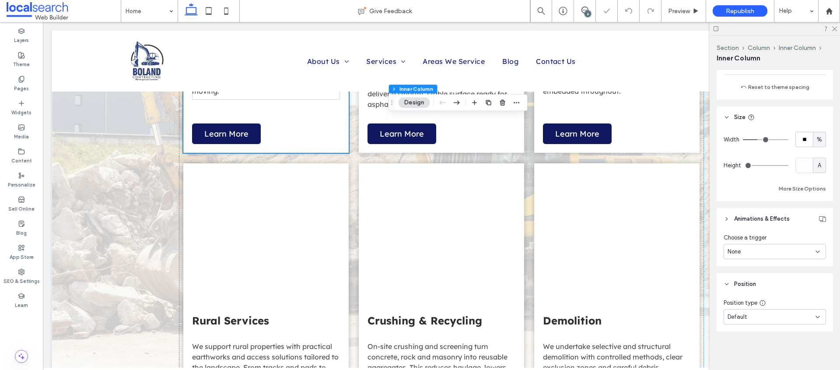
type input "**"
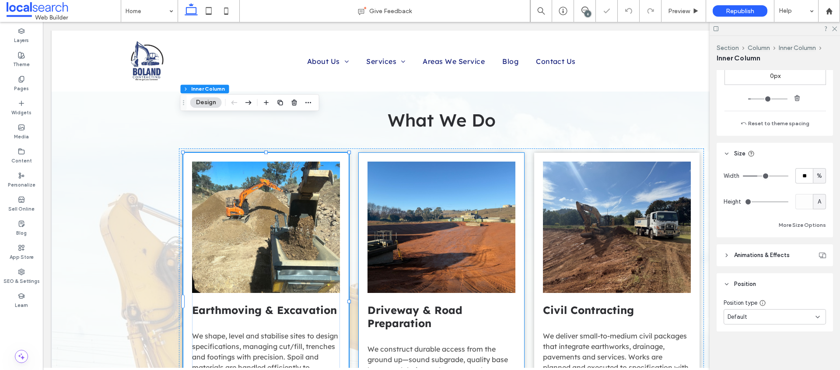
scroll to position [635, 0]
click at [249, 161] on link at bounding box center [266, 226] width 148 height 131
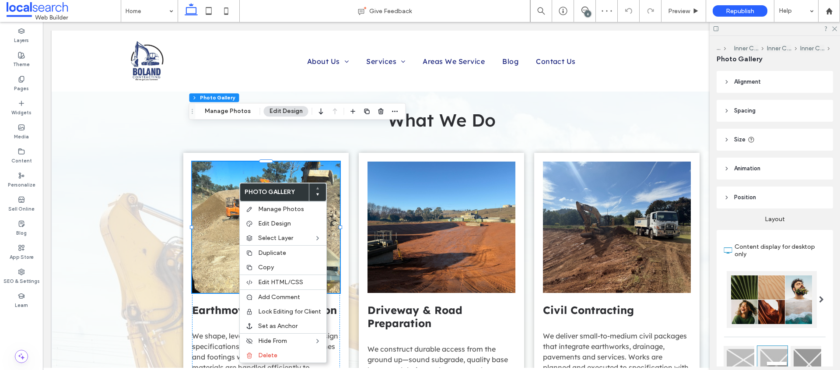
click at [185, 153] on div "View more Earthmoving & Excavation We shape, level and stabilise sites to desig…" at bounding box center [265, 301] width 165 height 297
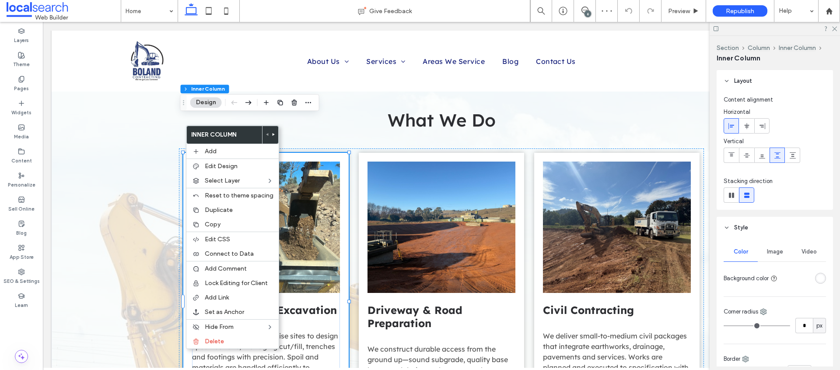
click at [183, 153] on div "View more Earthmoving & Excavation We shape, level and stabilise sites to desig…" at bounding box center [265, 301] width 165 height 297
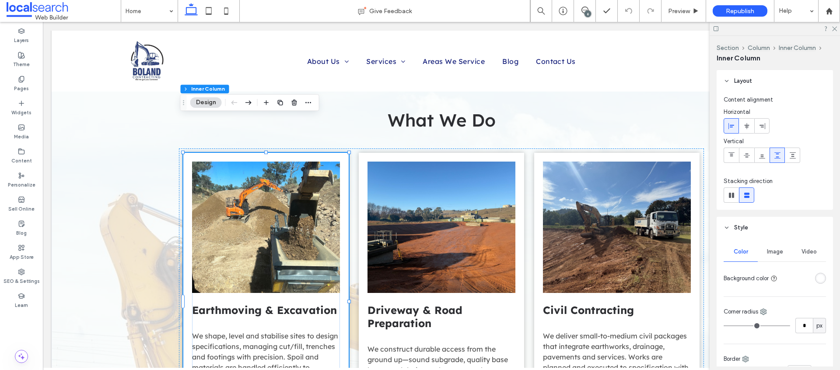
click at [180, 153] on div at bounding box center [180, 153] width 0 height 0
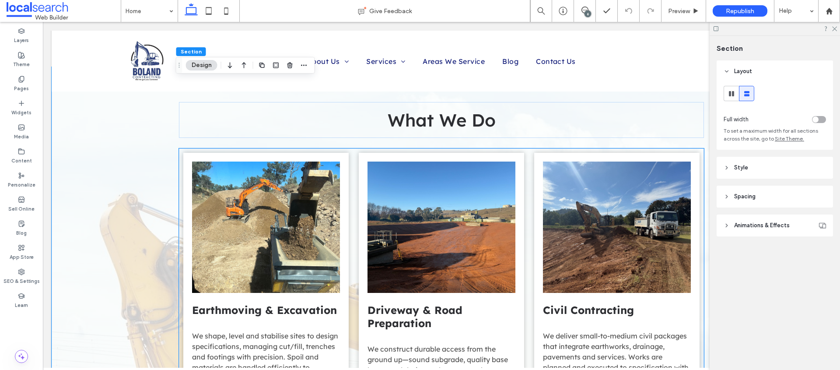
click at [186, 153] on div "View more Earthmoving & Excavation We shape, level and stabilise sites to desig…" at bounding box center [265, 301] width 165 height 297
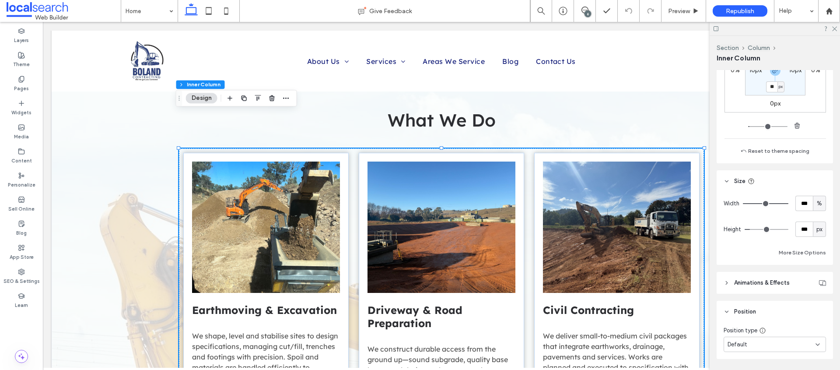
scroll to position [630, 0]
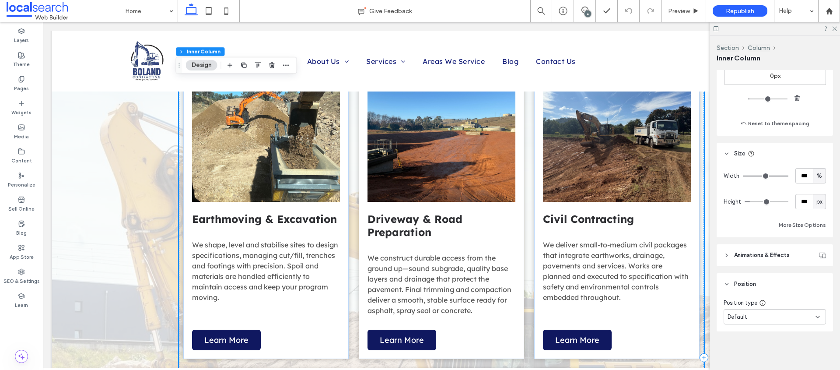
scroll to position [868, 0]
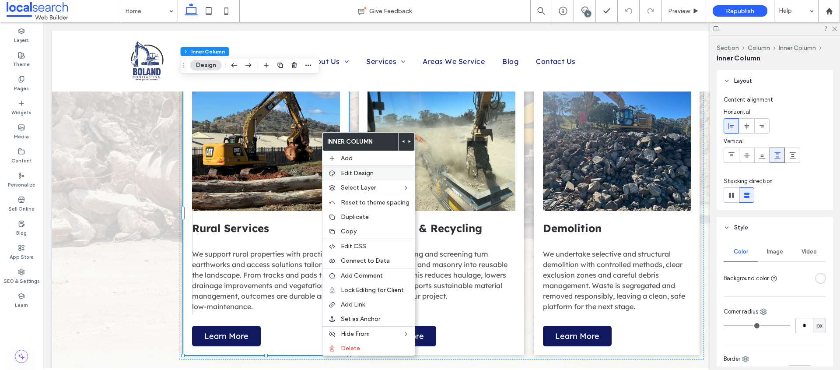
click at [370, 169] on span "Edit Design" at bounding box center [357, 172] width 33 height 7
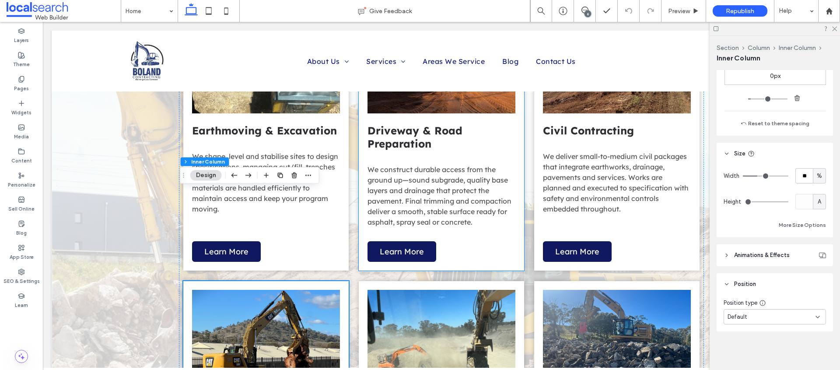
scroll to position [513, 0]
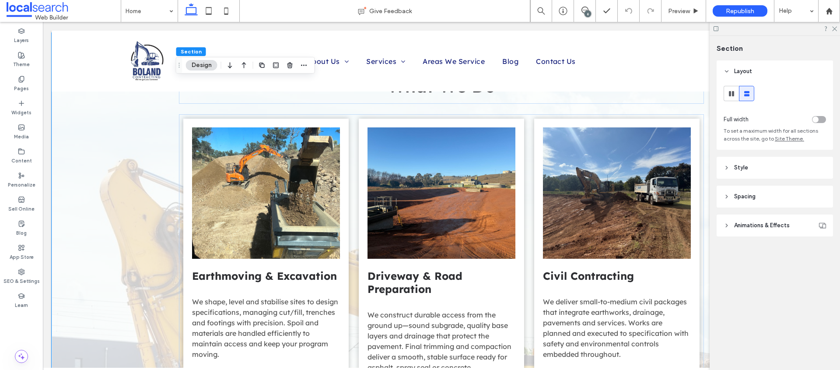
scroll to position [554, 0]
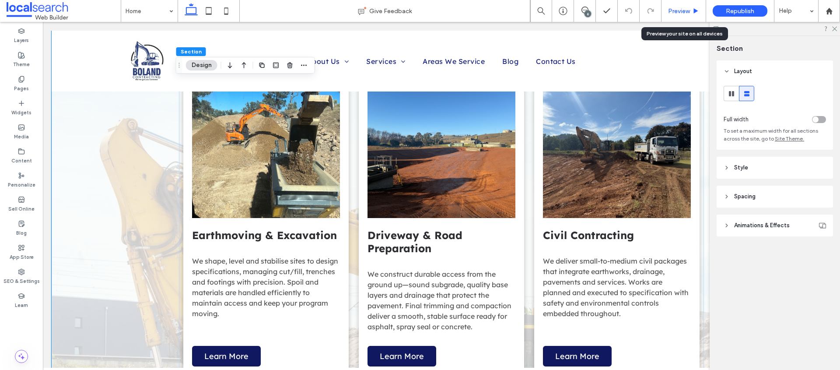
click at [679, 14] on span "Preview" at bounding box center [679, 10] width 22 height 7
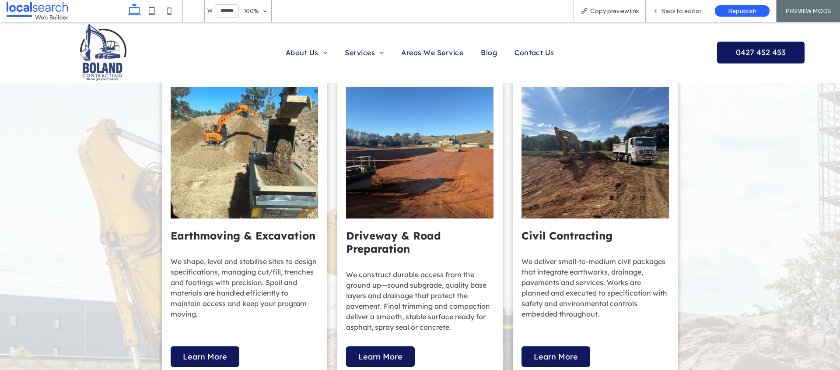
scroll to position [550, 0]
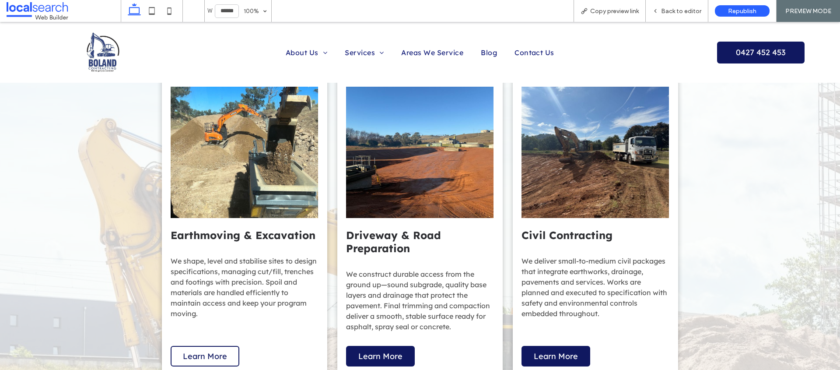
click at [219, 351] on span "Learn More" at bounding box center [205, 356] width 44 height 10
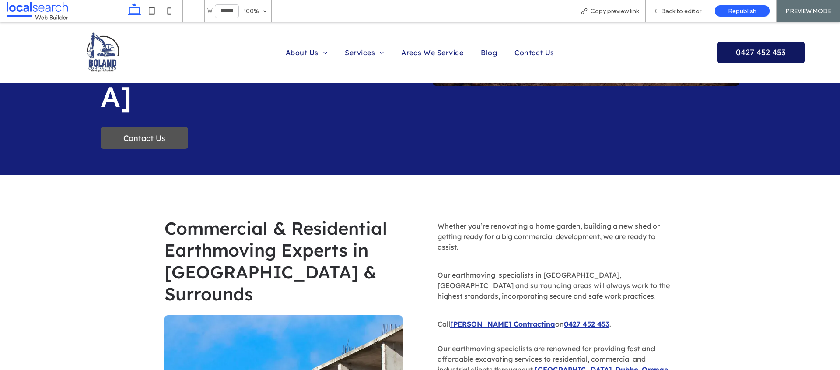
scroll to position [196, 0]
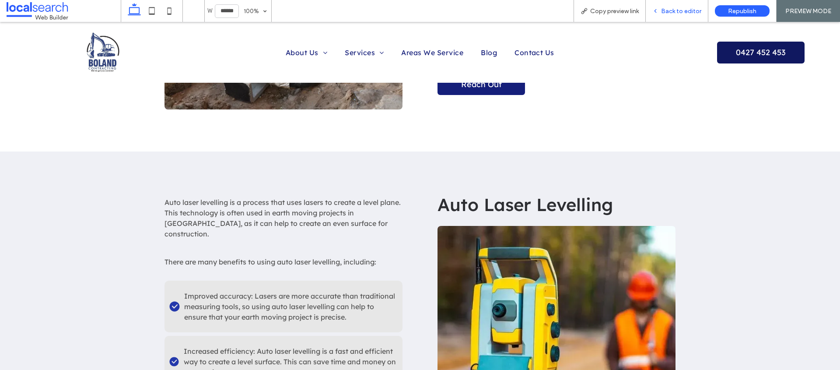
click at [678, 11] on span "Back to editor" at bounding box center [681, 10] width 40 height 7
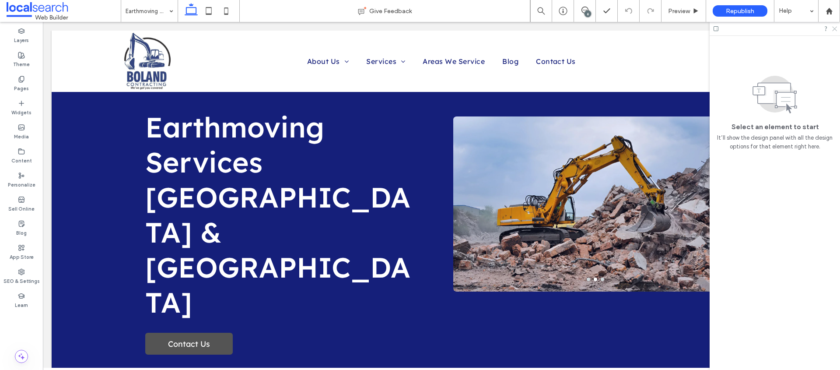
click at [835, 28] on icon at bounding box center [835, 28] width 6 height 6
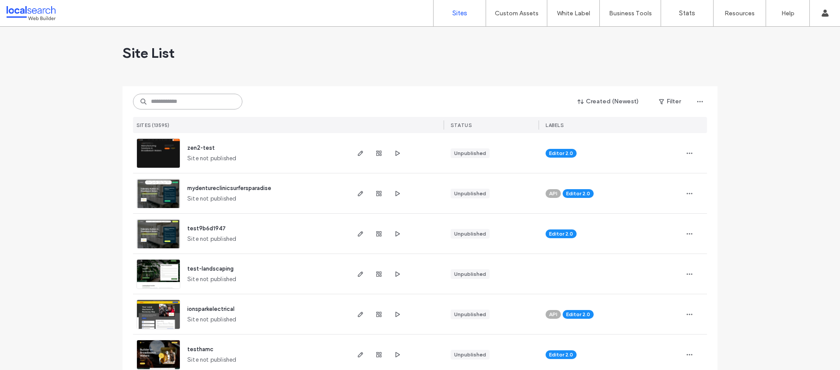
click at [209, 95] on input at bounding box center [187, 102] width 109 height 16
click at [210, 109] on input at bounding box center [187, 102] width 109 height 16
paste input "**********"
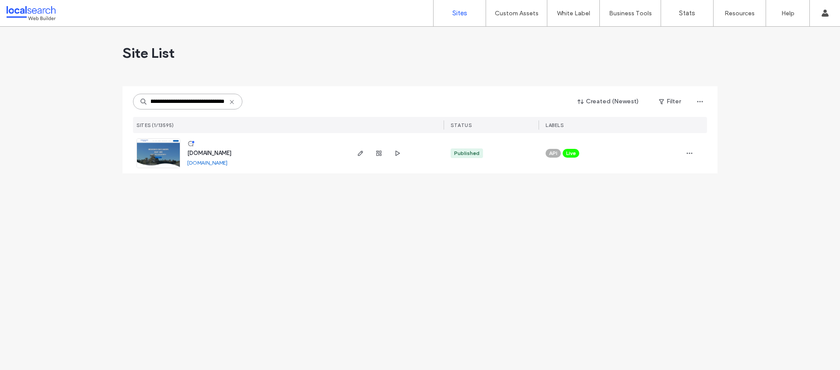
type input "**********"
click at [358, 154] on use "button" at bounding box center [360, 153] width 5 height 5
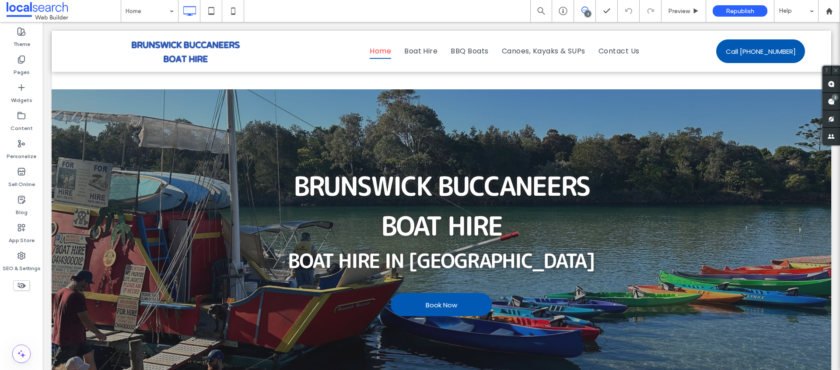
scroll to position [1925, 0]
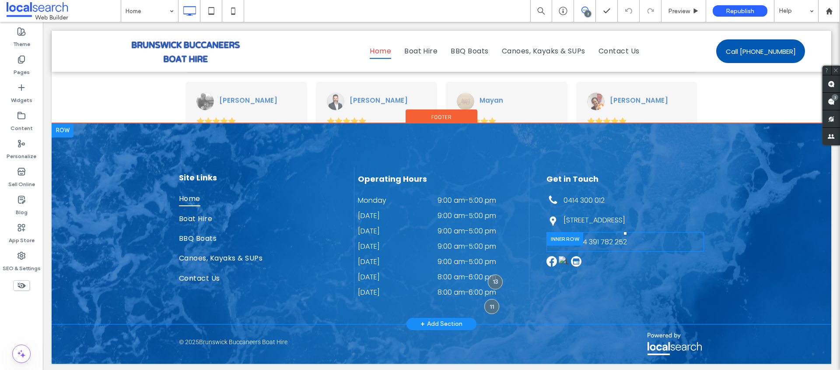
click at [597, 248] on div "ABN 64 391 782 252" at bounding box center [634, 241] width 140 height 13
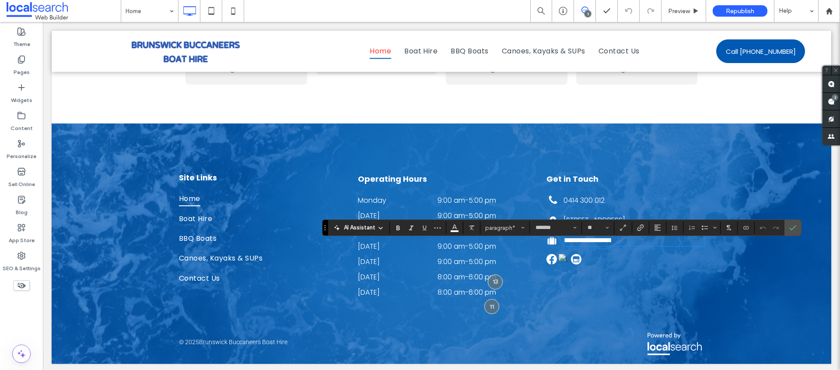
click at [610, 243] on span "**********" at bounding box center [588, 240] width 48 height 7
drag, startPoint x: 647, startPoint y: 248, endPoint x: 576, endPoint y: 248, distance: 70.9
click at [576, 244] on p "**********" at bounding box center [634, 239] width 140 height 7
drag, startPoint x: 632, startPoint y: 249, endPoint x: 578, endPoint y: 248, distance: 53.8
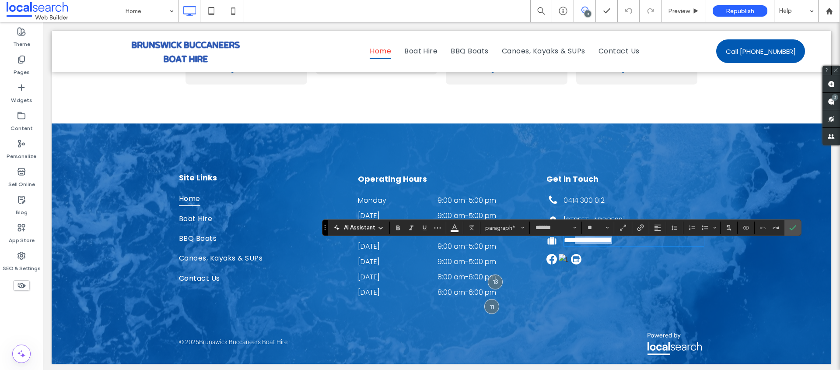
click at [578, 244] on p "**********" at bounding box center [634, 239] width 140 height 7
drag, startPoint x: 623, startPoint y: 246, endPoint x: 589, endPoint y: 247, distance: 33.3
click at [577, 244] on p "**********" at bounding box center [634, 239] width 140 height 7
drag, startPoint x: 671, startPoint y: 248, endPoint x: 569, endPoint y: 244, distance: 101.6
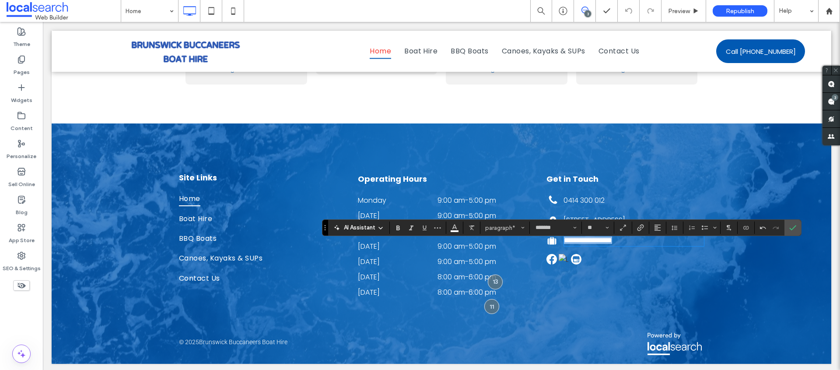
click at [535, 246] on div "**********" at bounding box center [616, 232] width 175 height 130
click at [789, 227] on icon "Confirm" at bounding box center [792, 227] width 7 height 7
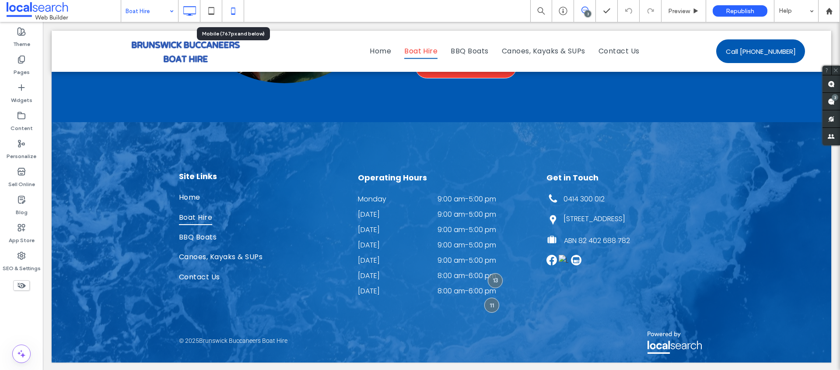
click at [231, 16] on icon at bounding box center [234, 11] width 18 height 18
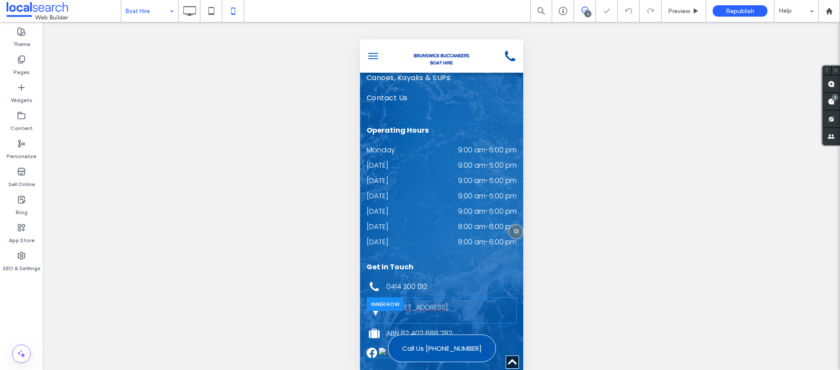
scroll to position [1435, 0]
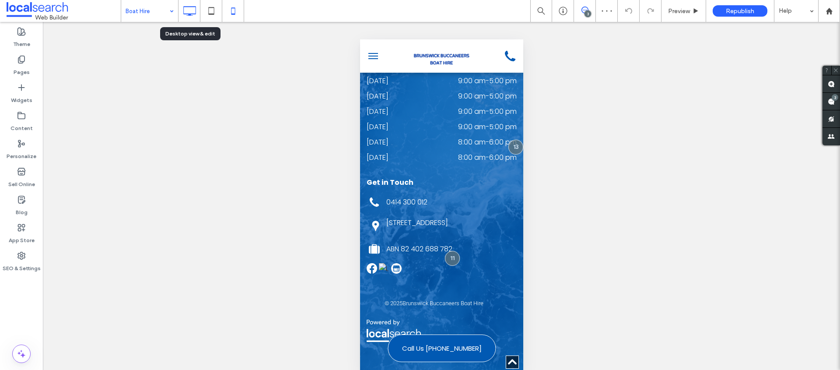
click at [189, 17] on icon at bounding box center [190, 11] width 18 height 18
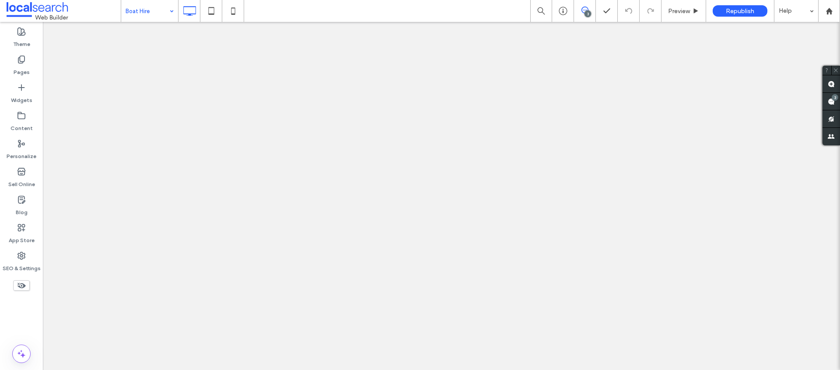
click at [135, 13] on div at bounding box center [420, 185] width 840 height 370
click at [149, 11] on div at bounding box center [420, 185] width 840 height 370
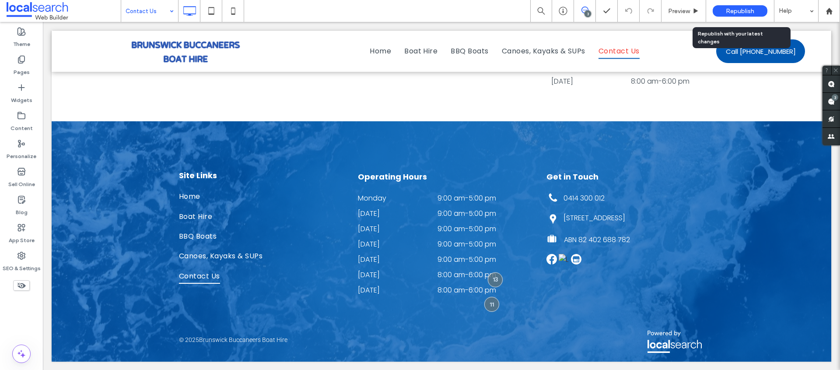
click at [745, 18] on div "Republish" at bounding box center [740, 11] width 55 height 22
click at [746, 10] on span "Republish" at bounding box center [740, 10] width 28 height 7
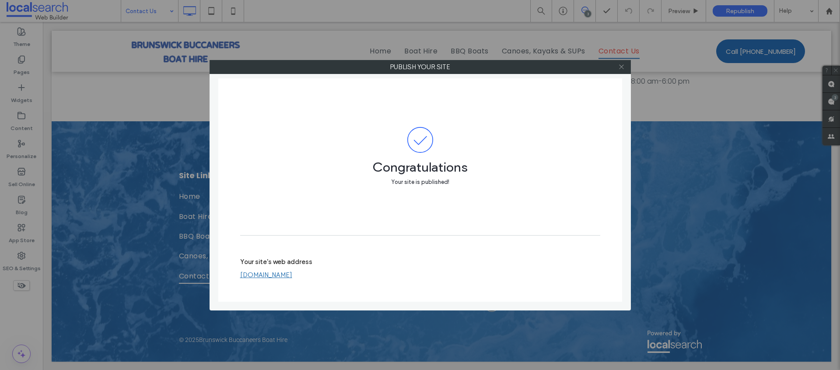
click at [622, 67] on icon at bounding box center [621, 66] width 7 height 7
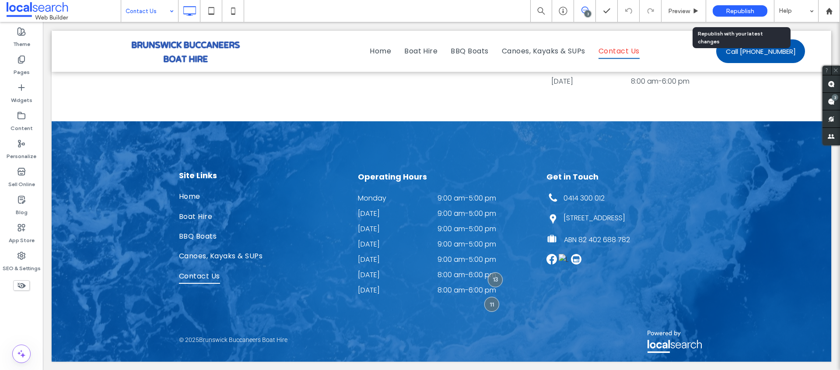
click at [736, 15] on div "Republish" at bounding box center [740, 10] width 55 height 11
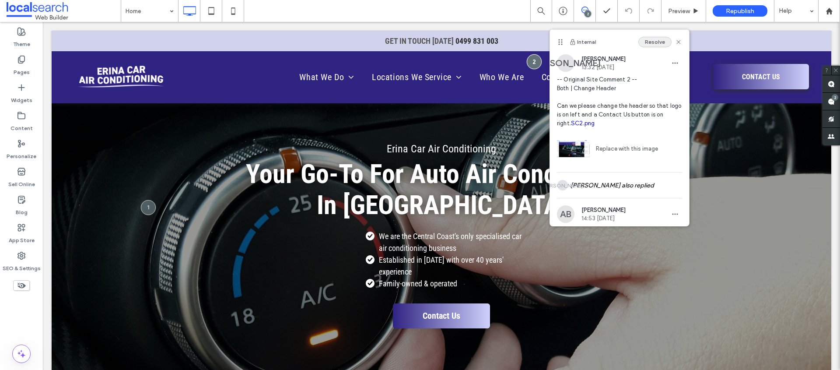
click at [651, 43] on button "Resolve" at bounding box center [655, 42] width 33 height 11
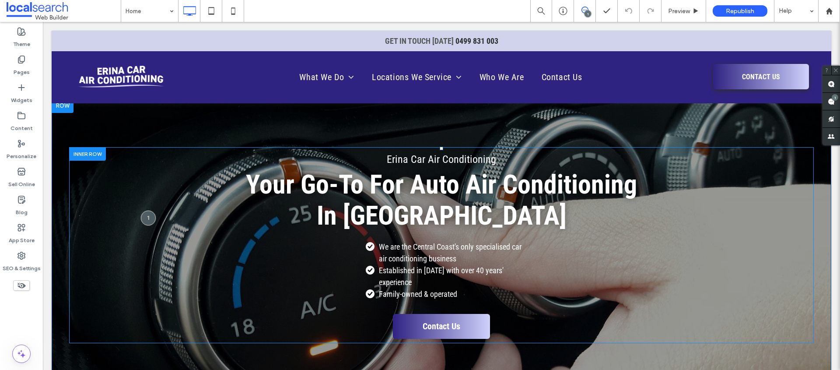
click at [803, 165] on div "Erina Car Air Conditioning Your Go-To For Auto Air Conditioning In [GEOGRAPHIC_…" at bounding box center [441, 245] width 745 height 196
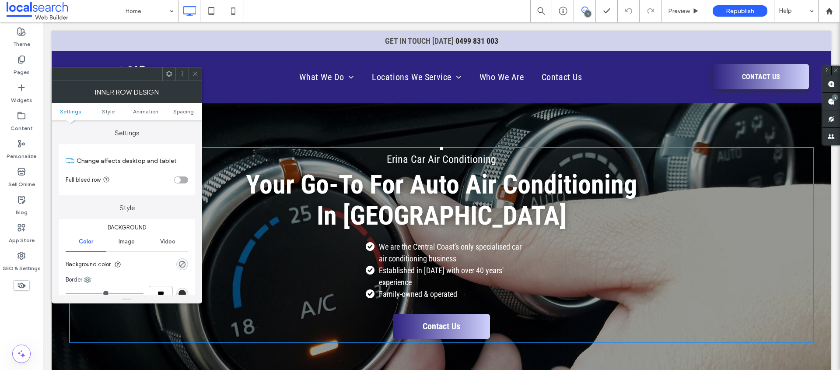
click at [196, 74] on use at bounding box center [195, 74] width 4 height 4
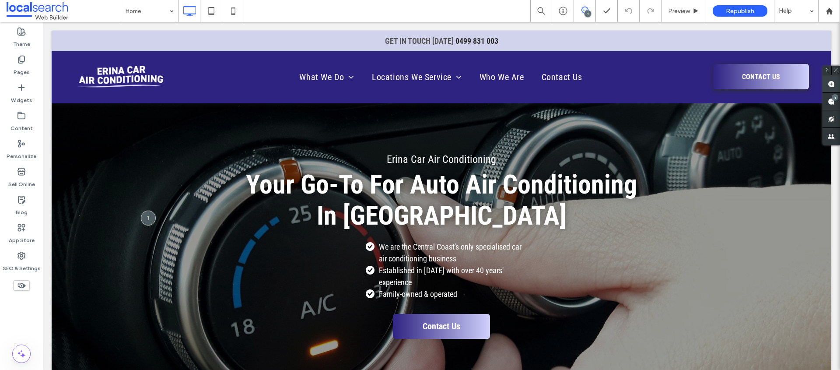
click at [831, 82] on use at bounding box center [831, 84] width 7 height 7
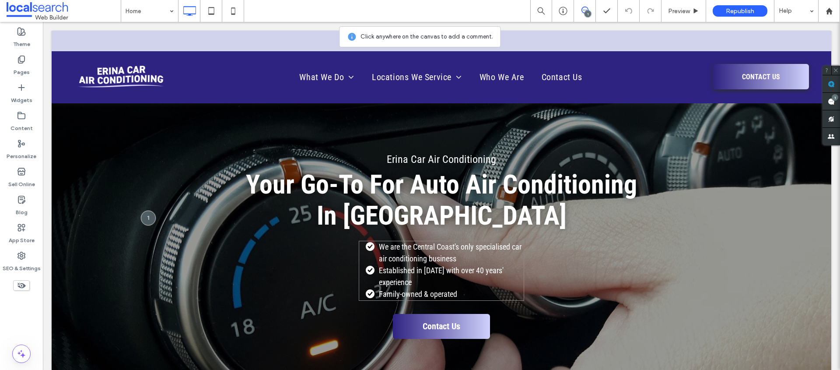
click at [396, 231] on h1 "Your Go-To For Auto Air Conditioning In [GEOGRAPHIC_DATA]" at bounding box center [441, 200] width 397 height 62
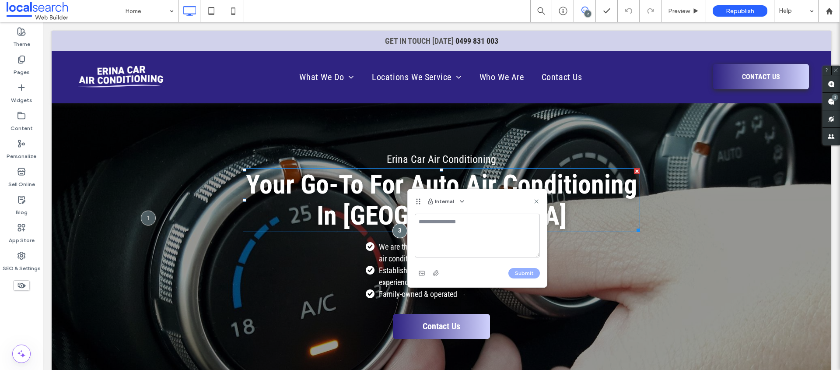
click at [480, 232] on textarea at bounding box center [477, 236] width 125 height 44
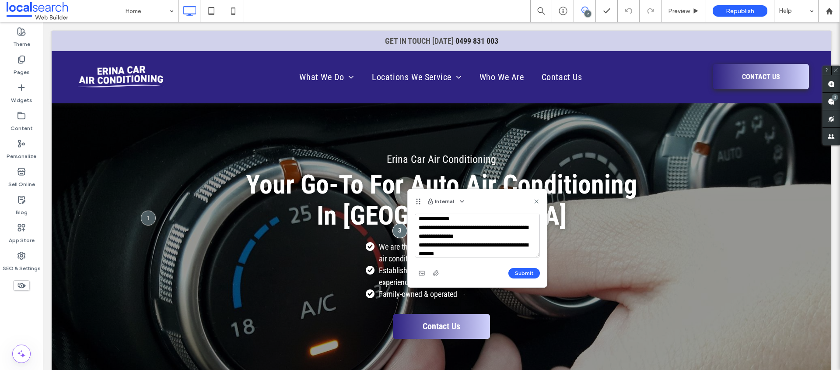
scroll to position [29, 0]
click at [468, 255] on textarea "**********" at bounding box center [477, 236] width 125 height 44
click at [464, 251] on textarea "**********" at bounding box center [477, 236] width 125 height 44
type textarea "**********"
click at [523, 273] on button "Submit" at bounding box center [525, 273] width 32 height 11
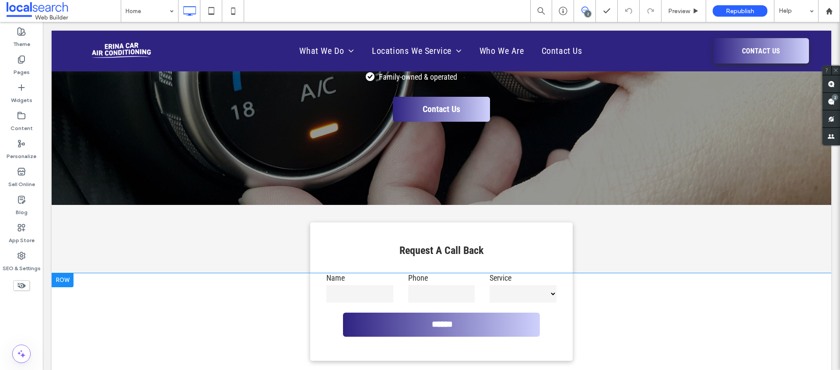
scroll to position [219, 0]
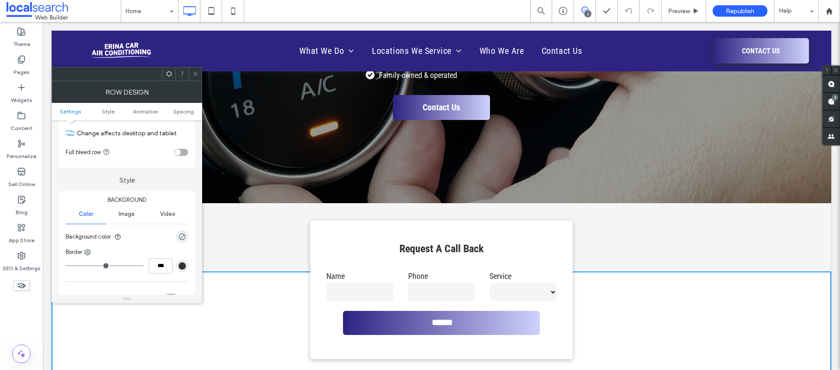
scroll to position [0, 0]
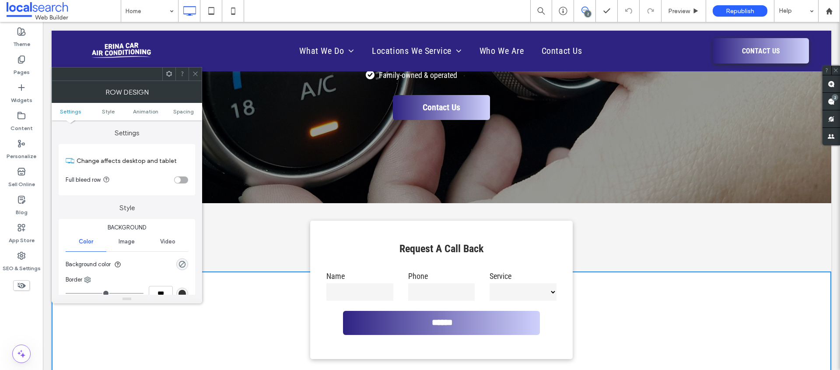
click at [194, 71] on icon at bounding box center [195, 73] width 7 height 7
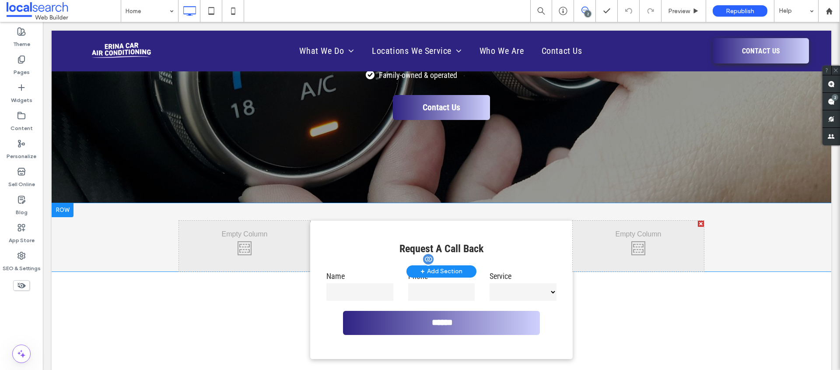
click at [426, 282] on div "Phone" at bounding box center [442, 286] width 82 height 32
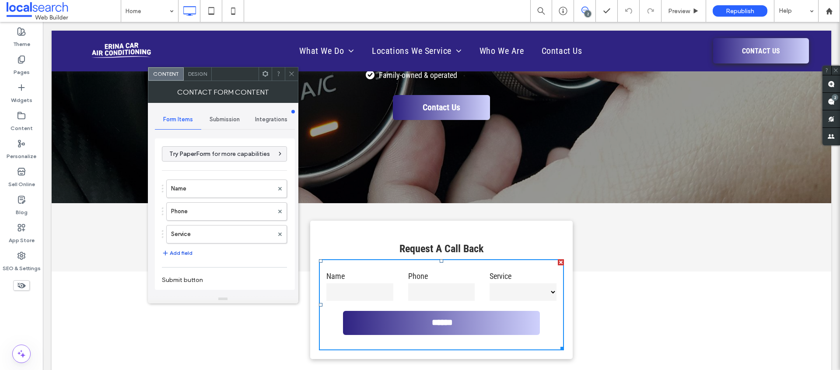
click at [178, 249] on button "Add field" at bounding box center [177, 253] width 31 height 11
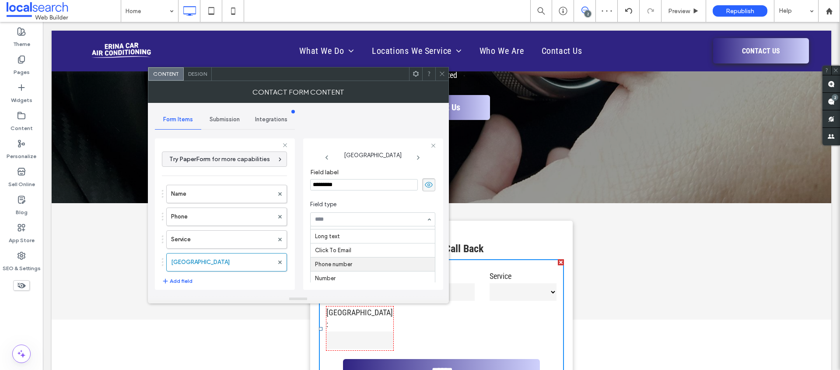
scroll to position [90, 0]
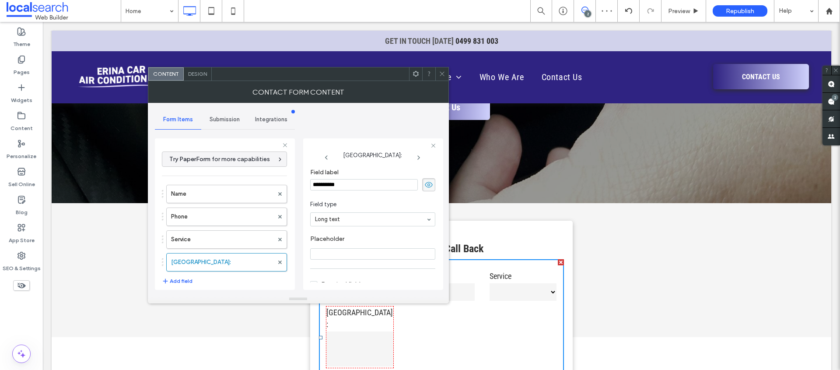
click at [340, 188] on input "**********" at bounding box center [364, 184] width 108 height 11
type input "*******"
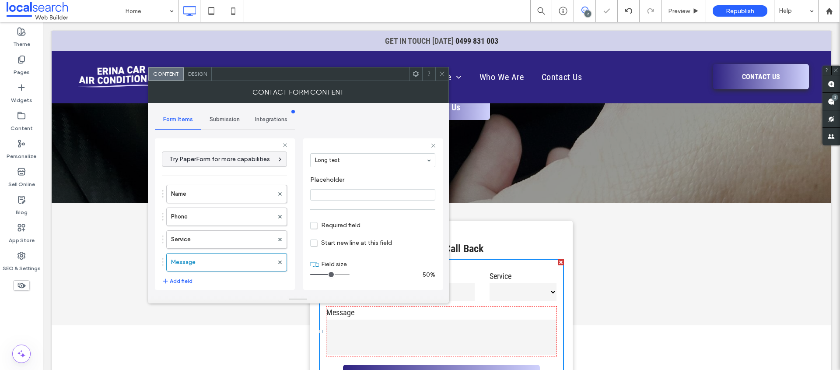
drag, startPoint x: 325, startPoint y: 273, endPoint x: 389, endPoint y: 275, distance: 64.8
type input "**"
click at [350, 275] on input "range" at bounding box center [329, 274] width 39 height 1
click at [441, 76] on icon at bounding box center [442, 73] width 7 height 7
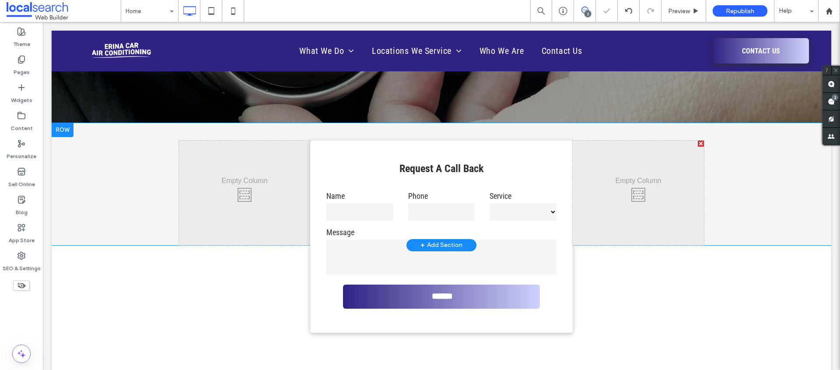
scroll to position [249, 0]
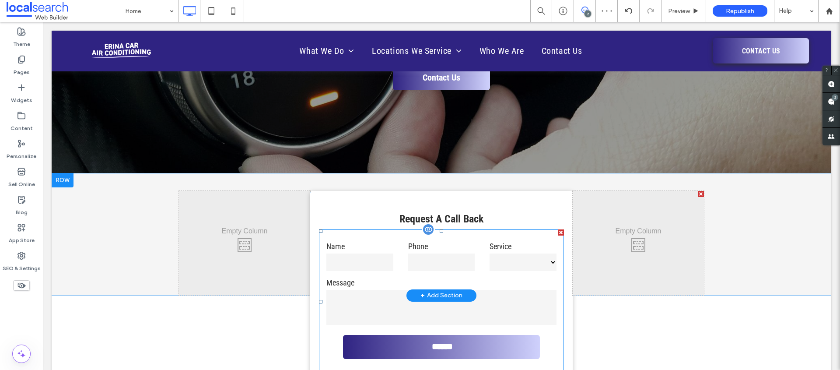
click at [470, 260] on input "tel" at bounding box center [441, 262] width 67 height 18
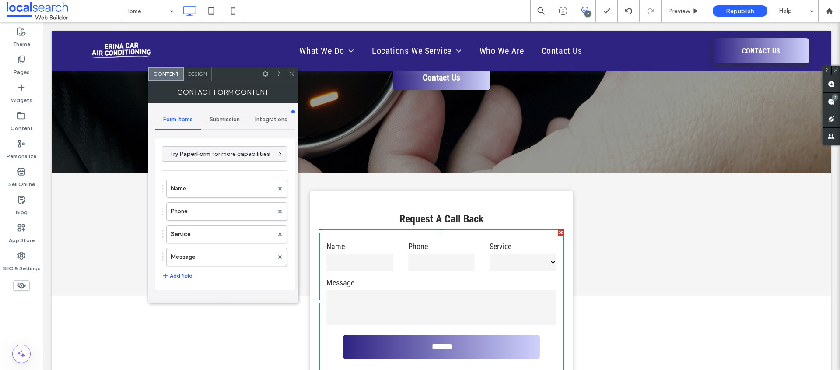
click at [189, 276] on button "Add field" at bounding box center [177, 275] width 31 height 11
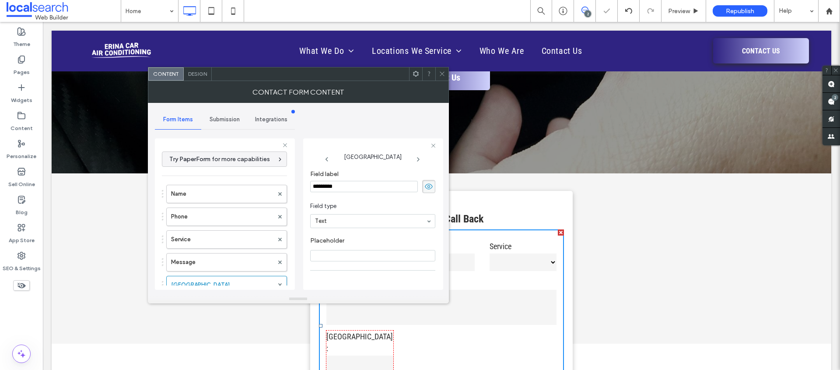
click at [337, 181] on input "*********" at bounding box center [364, 186] width 108 height 11
type input "*****"
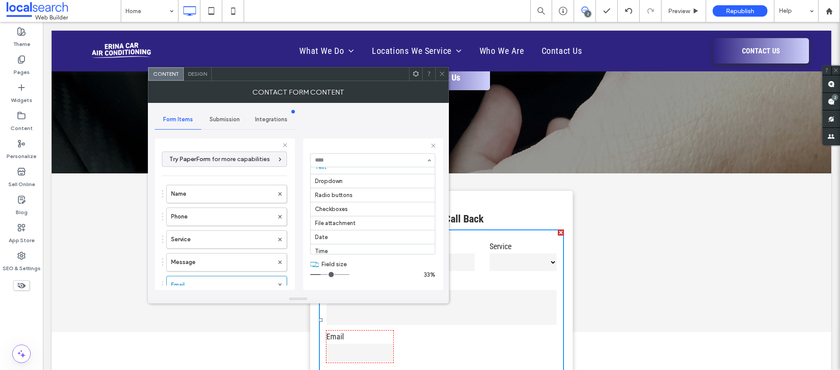
scroll to position [0, 0]
click at [347, 189] on input "Placeholder" at bounding box center [372, 194] width 125 height 11
drag, startPoint x: 336, startPoint y: 274, endPoint x: 381, endPoint y: 218, distance: 72.2
click at [350, 275] on input "range" at bounding box center [329, 274] width 39 height 1
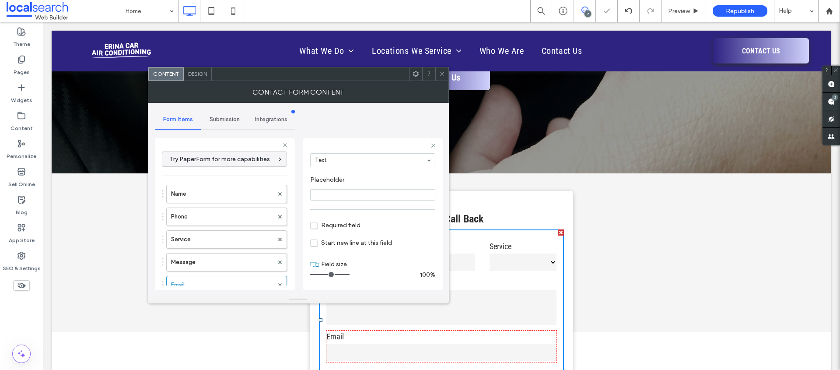
click at [318, 219] on section "Required field" at bounding box center [372, 225] width 125 height 22
click at [316, 225] on span "Required field" at bounding box center [335, 224] width 50 height 7
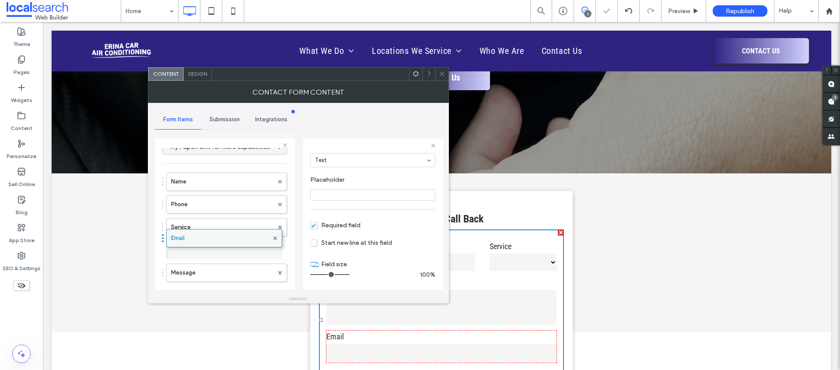
drag, startPoint x: 201, startPoint y: 270, endPoint x: 201, endPoint y: 229, distance: 40.7
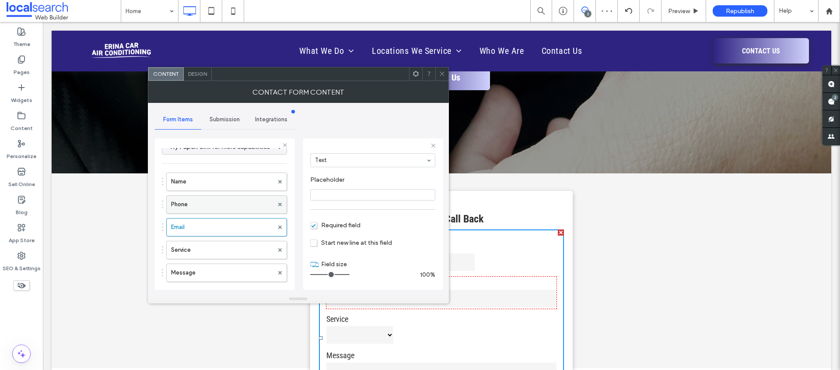
click at [222, 205] on label "Phone" at bounding box center [222, 205] width 102 height 18
click at [216, 228] on label "Email" at bounding box center [222, 227] width 102 height 18
click at [340, 275] on input "range" at bounding box center [329, 274] width 39 height 1
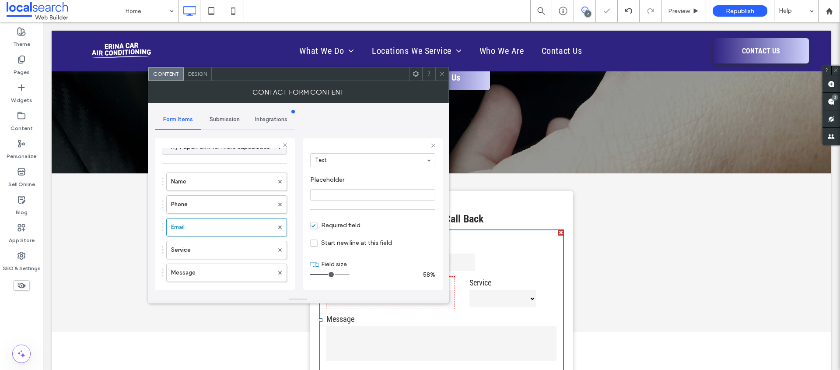
drag, startPoint x: 340, startPoint y: 276, endPoint x: 332, endPoint y: 276, distance: 7.9
click at [332, 275] on input "range" at bounding box center [329, 274] width 39 height 1
click at [212, 204] on label "Phone" at bounding box center [222, 205] width 102 height 18
drag, startPoint x: 328, startPoint y: 275, endPoint x: 320, endPoint y: 270, distance: 9.5
click at [328, 274] on input "range" at bounding box center [329, 274] width 39 height 1
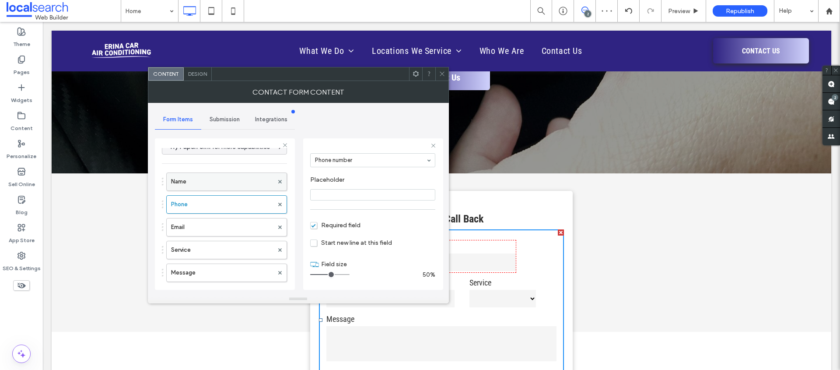
click at [210, 181] on label "Name" at bounding box center [222, 182] width 102 height 18
drag, startPoint x: 322, startPoint y: 275, endPoint x: 329, endPoint y: 275, distance: 7.0
click at [329, 275] on input "range" at bounding box center [329, 274] width 39 height 1
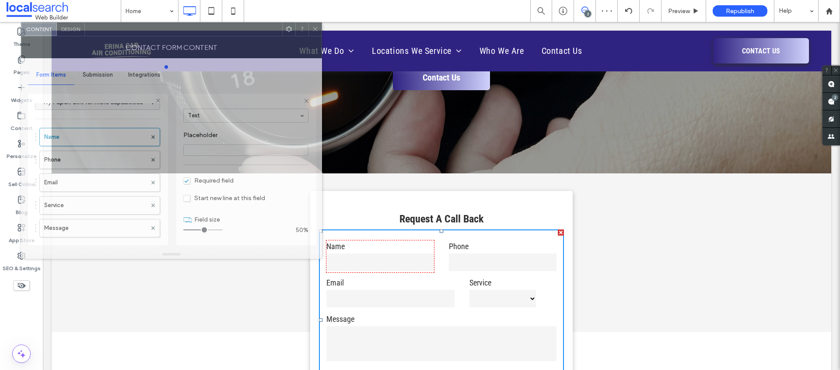
click at [238, 36] on div "Contact Form Content" at bounding box center [171, 47] width 301 height 22
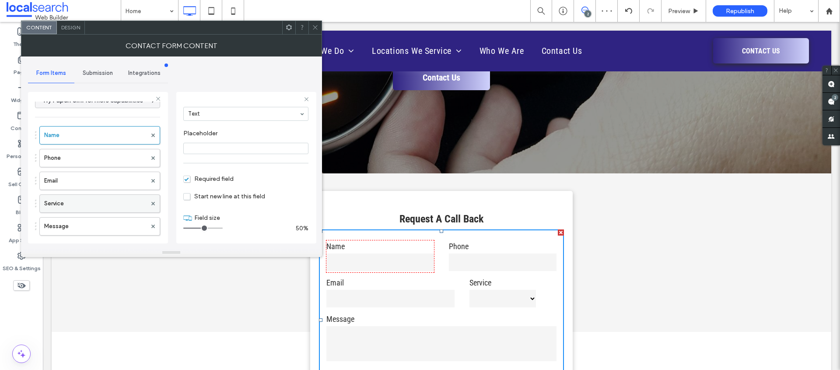
click at [85, 204] on label "Service" at bounding box center [95, 204] width 102 height 18
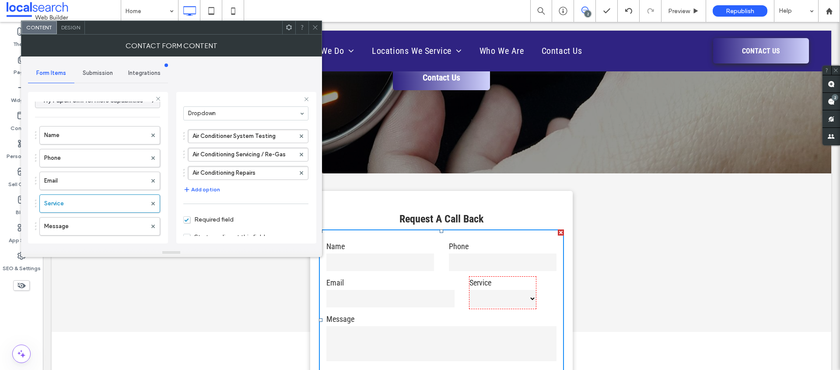
scroll to position [102, 0]
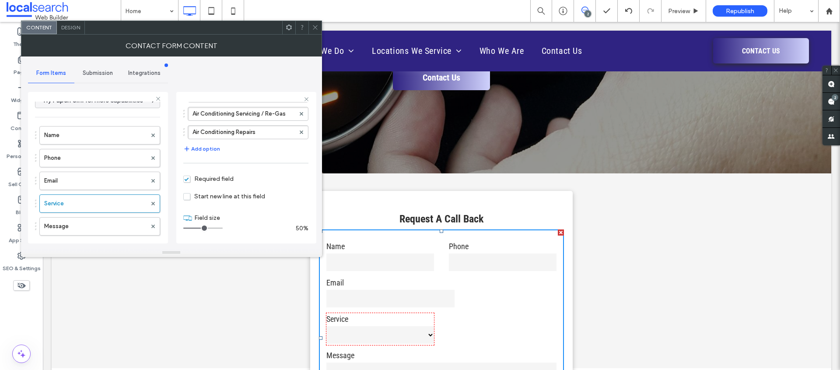
drag, startPoint x: 196, startPoint y: 230, endPoint x: 202, endPoint y: 230, distance: 6.6
click at [202, 228] on input "range" at bounding box center [202, 228] width 39 height 1
click at [79, 178] on label "Email" at bounding box center [95, 181] width 102 height 18
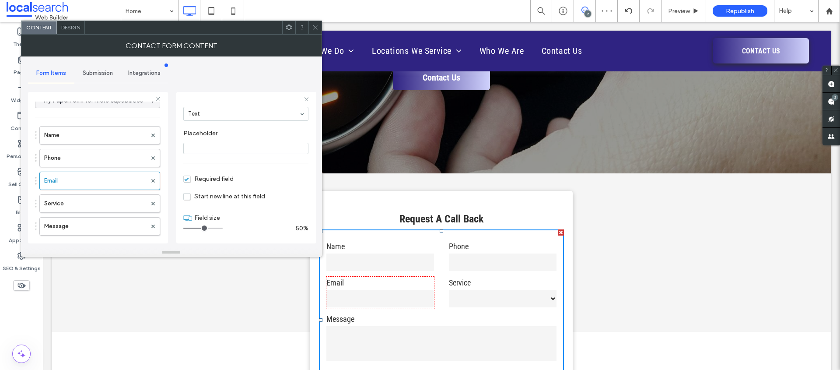
type input "*"
click at [201, 228] on input "range" at bounding box center [202, 228] width 39 height 1
click at [315, 32] on span at bounding box center [315, 27] width 7 height 13
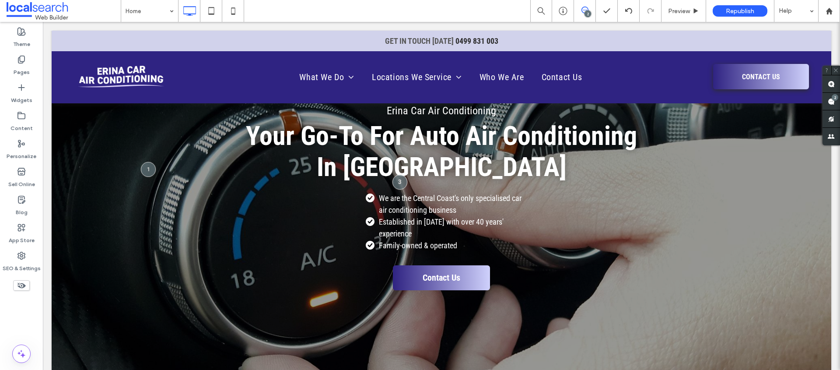
scroll to position [0, 0]
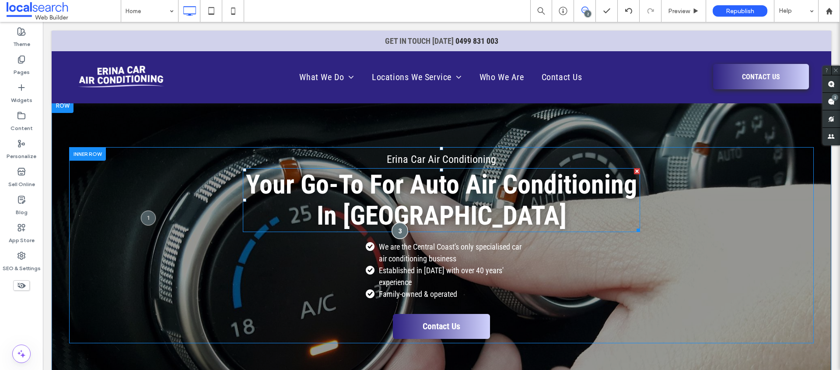
click at [393, 232] on div at bounding box center [400, 230] width 16 height 16
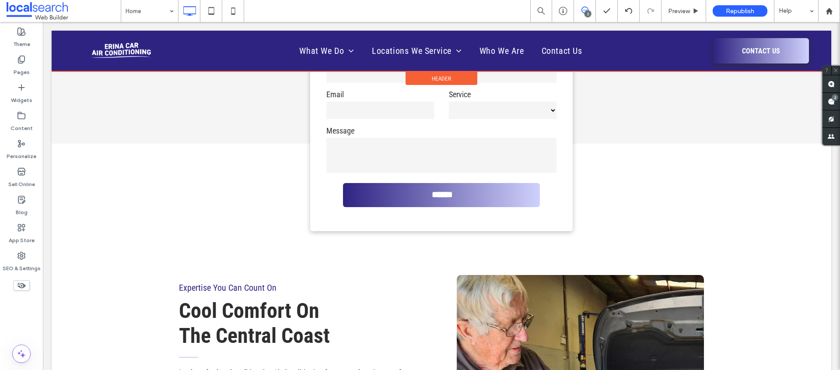
scroll to position [393, 0]
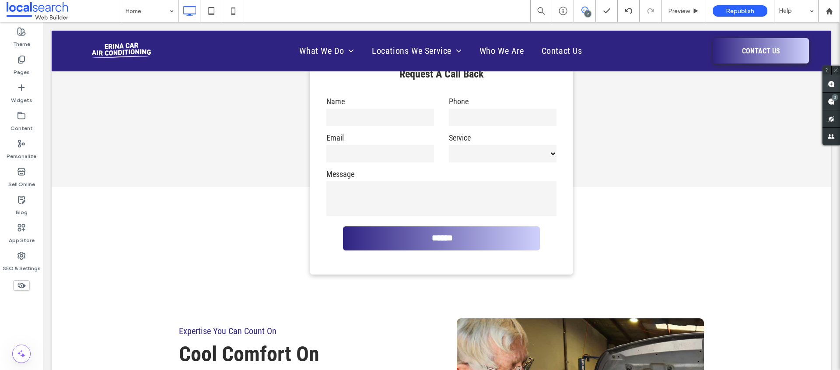
click at [827, 84] on span at bounding box center [832, 83] width 18 height 17
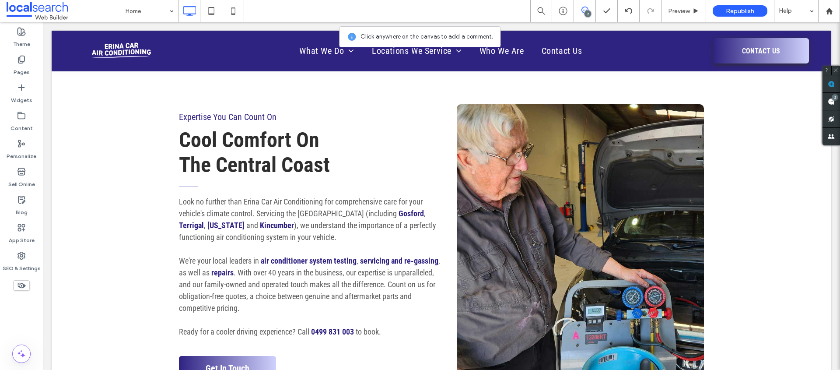
scroll to position [617, 0]
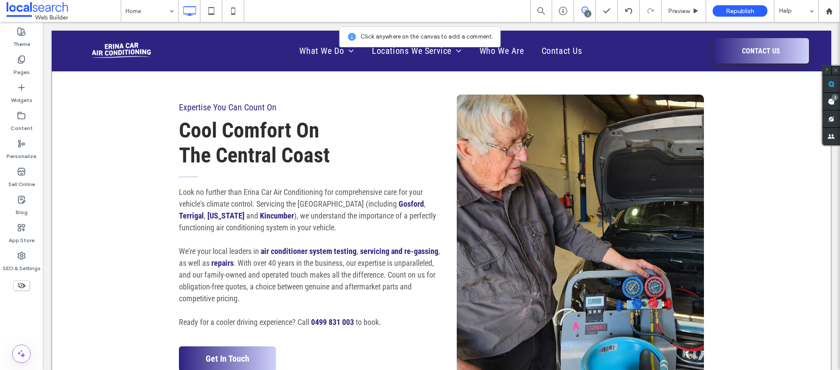
click at [119, 210] on div "Expertise You Can Count On Cool Comfort On The Central Coast Look no further th…" at bounding box center [442, 193] width 780 height 460
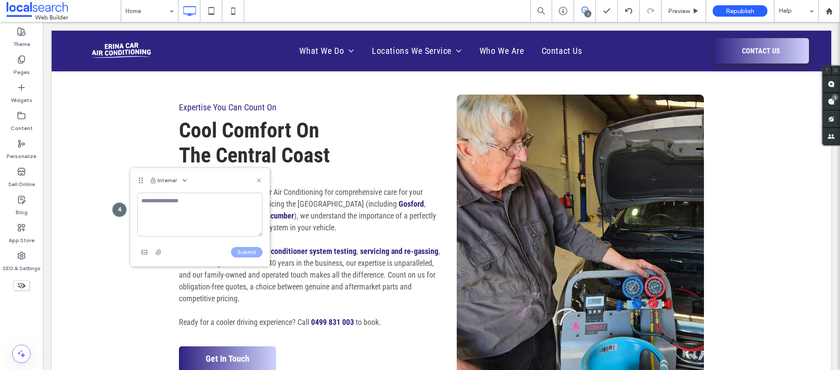
click at [201, 217] on textarea at bounding box center [199, 215] width 125 height 44
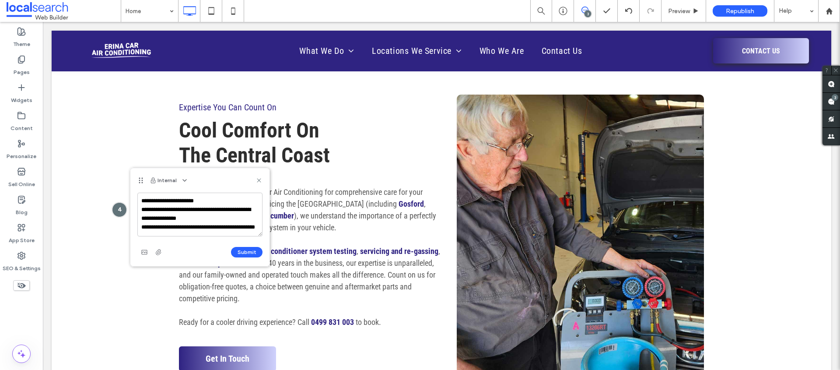
scroll to position [3, 0]
click at [141, 232] on textarea "**********" at bounding box center [199, 215] width 125 height 44
drag, startPoint x: 191, startPoint y: 229, endPoint x: 229, endPoint y: 241, distance: 39.9
click at [191, 229] on textarea "**********" at bounding box center [199, 215] width 125 height 44
type textarea "**********"
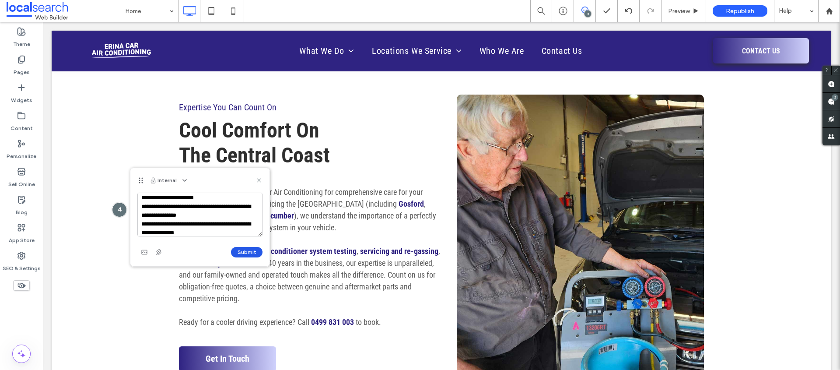
click at [257, 253] on button "Submit" at bounding box center [247, 252] width 32 height 11
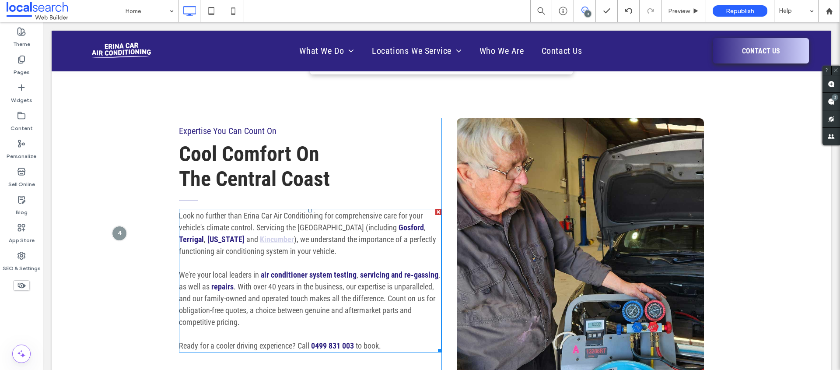
scroll to position [597, 0]
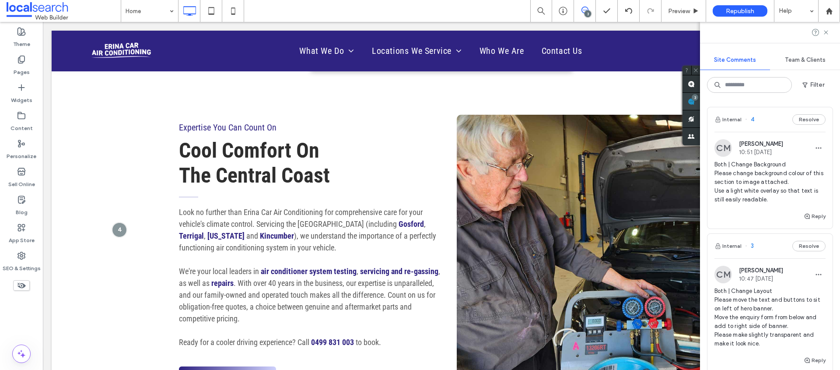
click at [695, 102] on use at bounding box center [691, 101] width 7 height 7
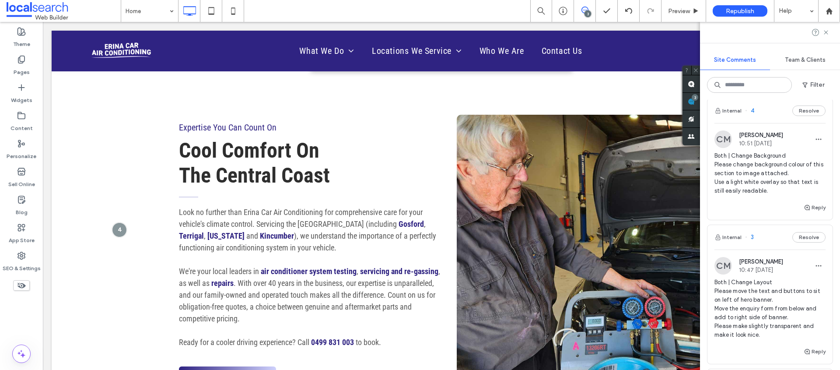
scroll to position [0, 0]
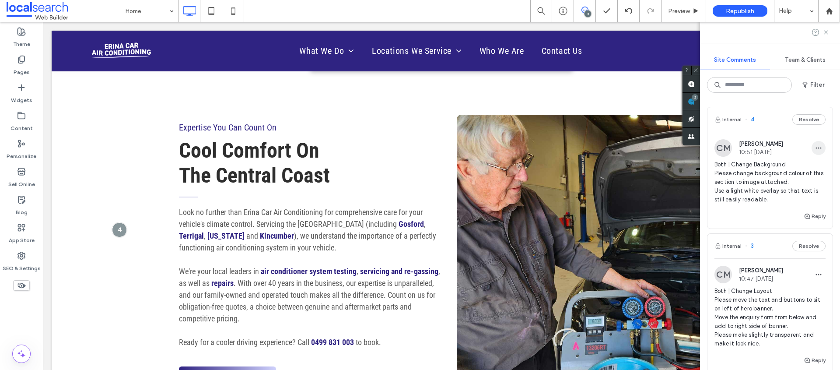
click at [815, 145] on icon "button" at bounding box center [818, 147] width 7 height 7
click at [799, 175] on div "Edit" at bounding box center [780, 170] width 78 height 17
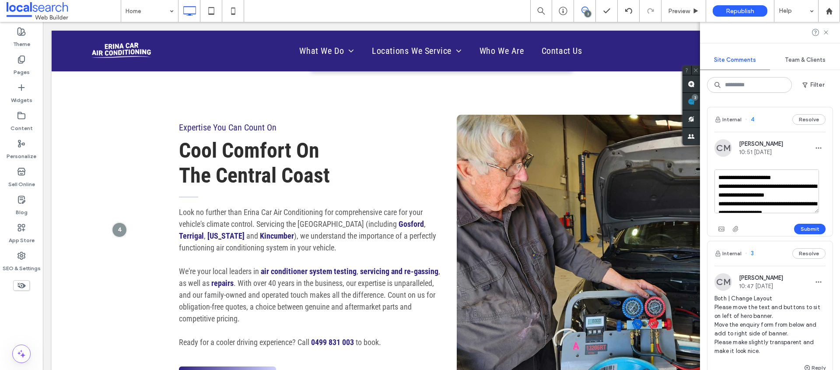
scroll to position [17, 0]
click at [793, 203] on textarea "**********" at bounding box center [767, 191] width 105 height 44
type textarea "**********"
click at [799, 228] on button "Submit" at bounding box center [810, 229] width 32 height 11
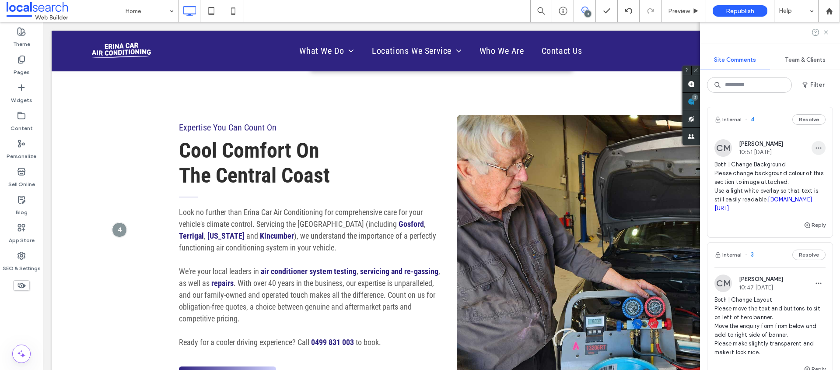
click at [815, 145] on icon "button" at bounding box center [818, 147] width 7 height 7
click at [793, 170] on div "Edit" at bounding box center [780, 170] width 78 height 17
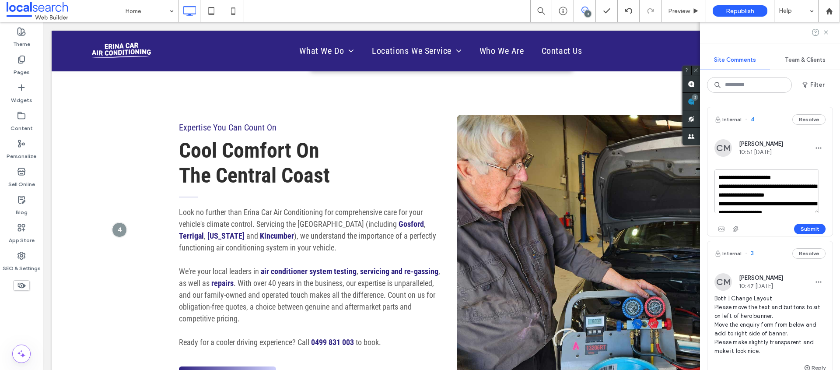
click at [732, 202] on textarea "**********" at bounding box center [767, 191] width 105 height 44
type textarea "**********"
click at [797, 230] on button "Submit" at bounding box center [810, 229] width 32 height 11
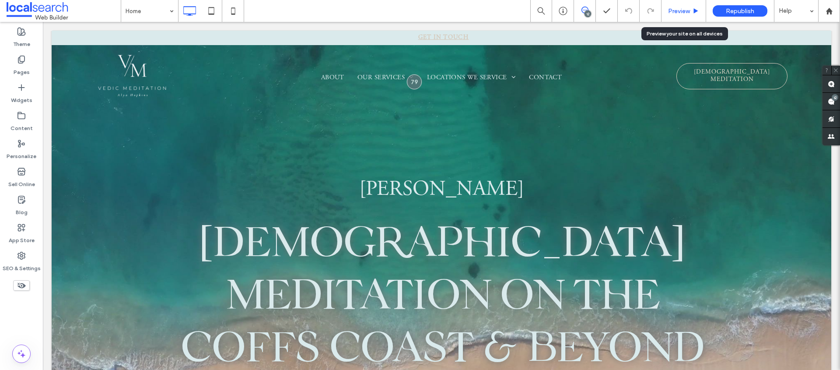
click at [684, 7] on span "Preview" at bounding box center [679, 10] width 22 height 7
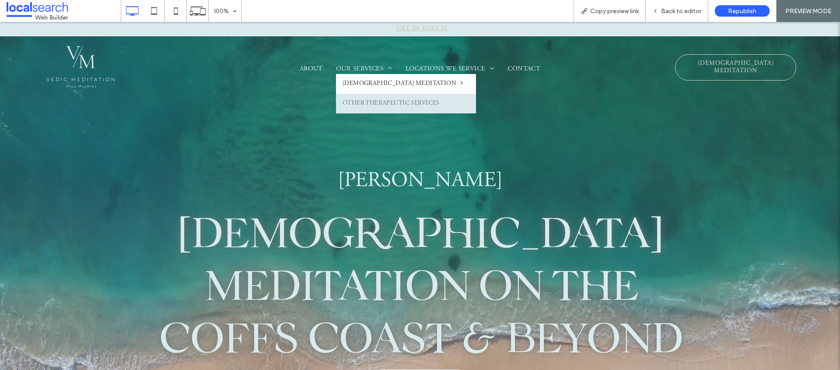
click at [360, 100] on span "Other Therapeutic Services" at bounding box center [391, 103] width 97 height 9
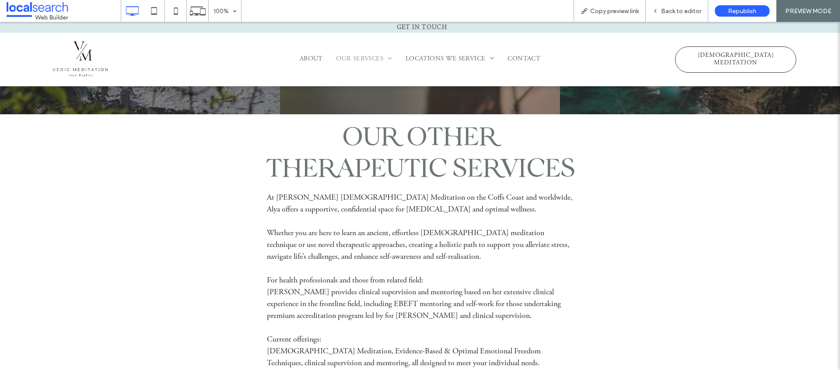
scroll to position [2169, 0]
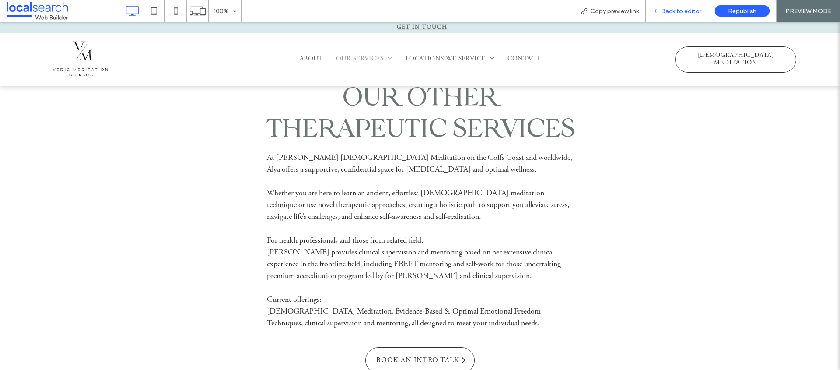
click at [691, 13] on span "Back to editor" at bounding box center [681, 10] width 40 height 7
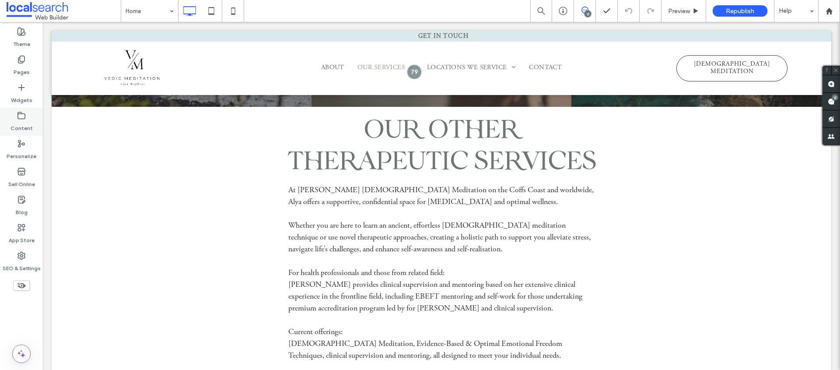
click at [26, 118] on div "Content" at bounding box center [21, 122] width 43 height 28
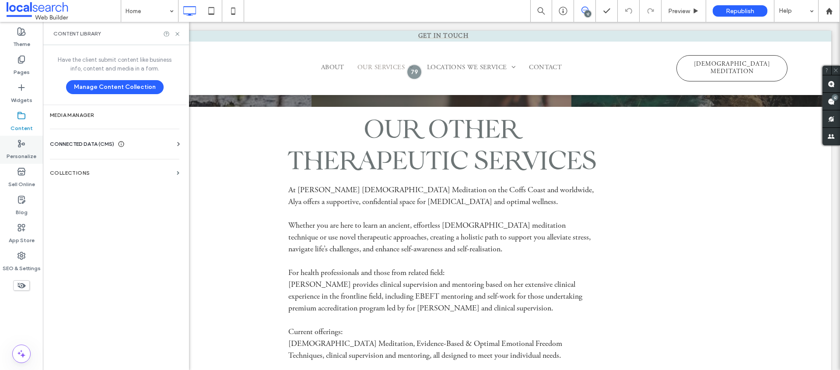
click at [23, 161] on div "Personalize" at bounding box center [21, 150] width 43 height 28
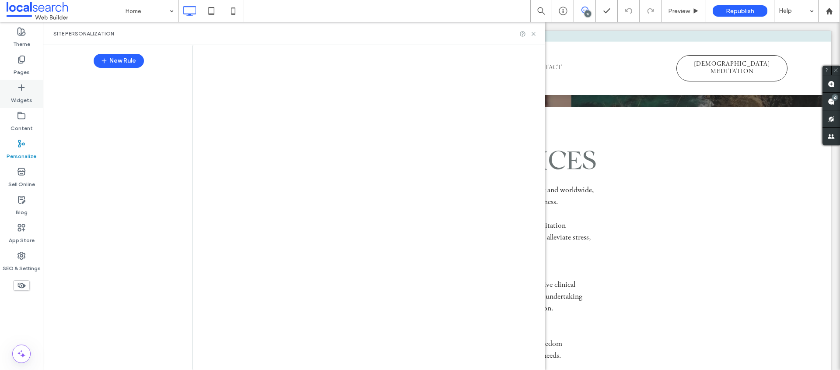
click at [26, 83] on div "Widgets" at bounding box center [21, 94] width 43 height 28
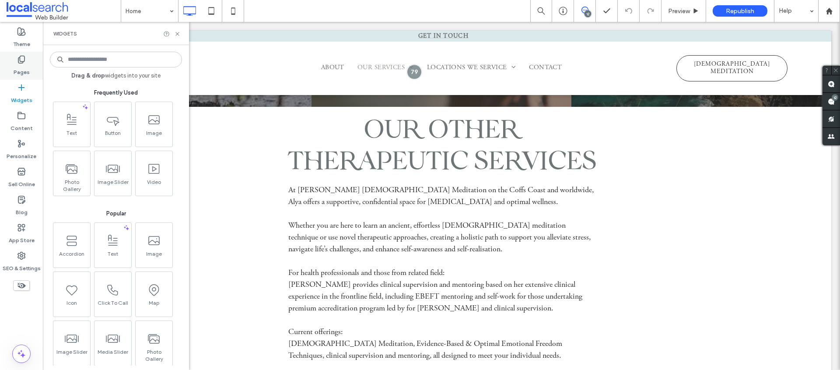
click at [26, 72] on label "Pages" at bounding box center [22, 70] width 16 height 12
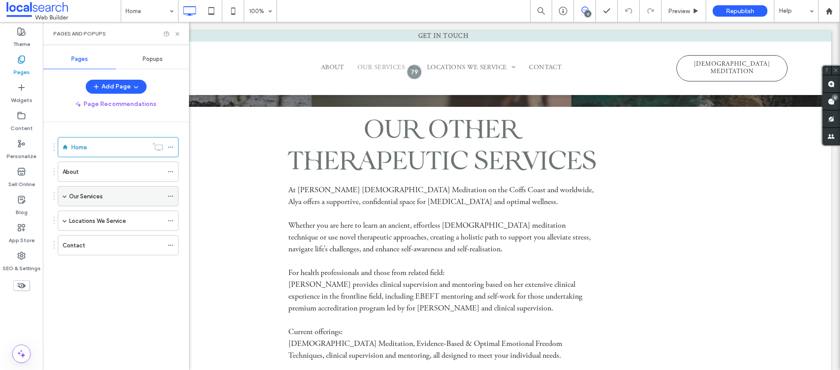
click at [65, 197] on span at bounding box center [65, 196] width 4 height 4
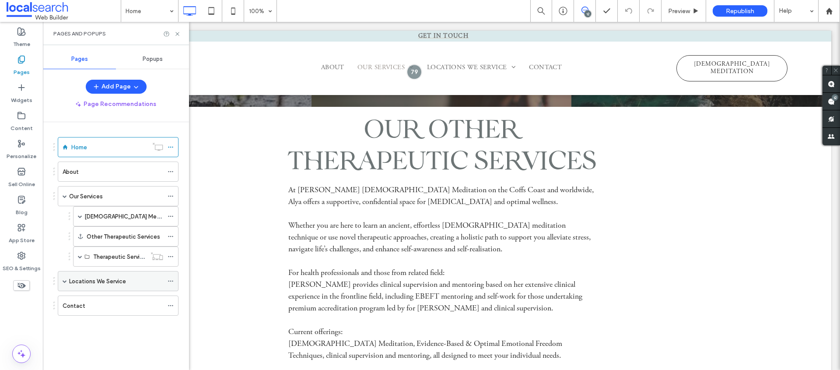
click at [63, 278] on span at bounding box center [65, 280] width 4 height 19
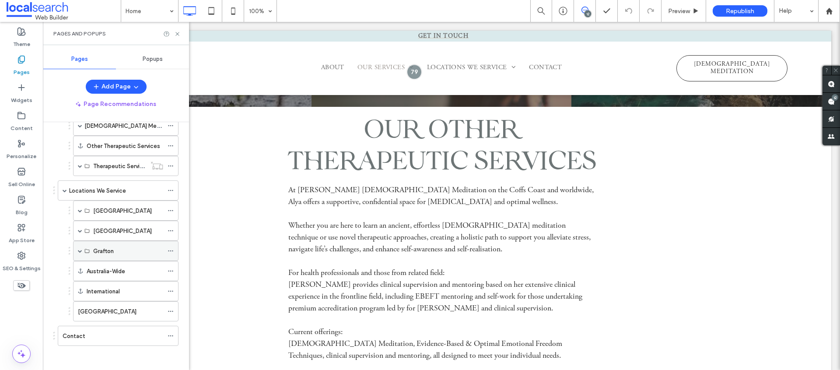
scroll to position [91, 0]
click at [91, 313] on label "[GEOGRAPHIC_DATA]" at bounding box center [107, 310] width 59 height 15
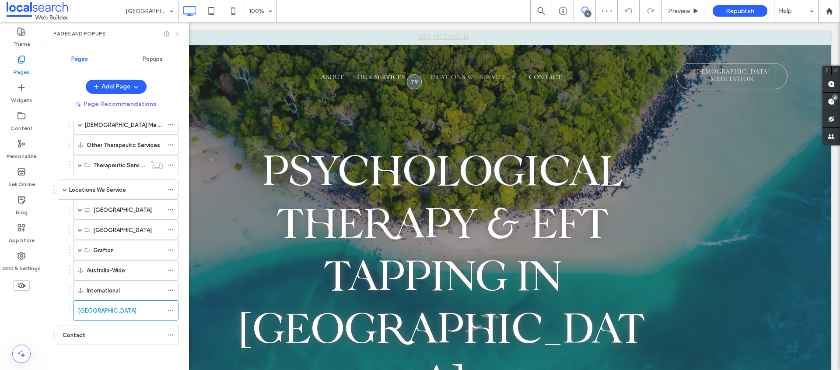
click at [177, 34] on icon at bounding box center [177, 34] width 7 height 7
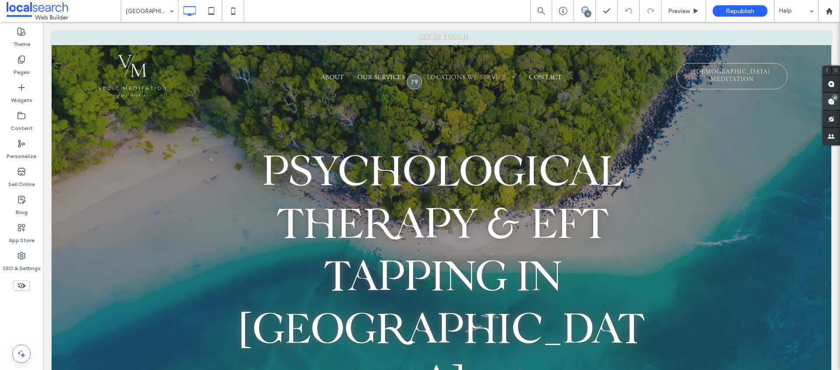
click at [829, 102] on use at bounding box center [831, 101] width 7 height 7
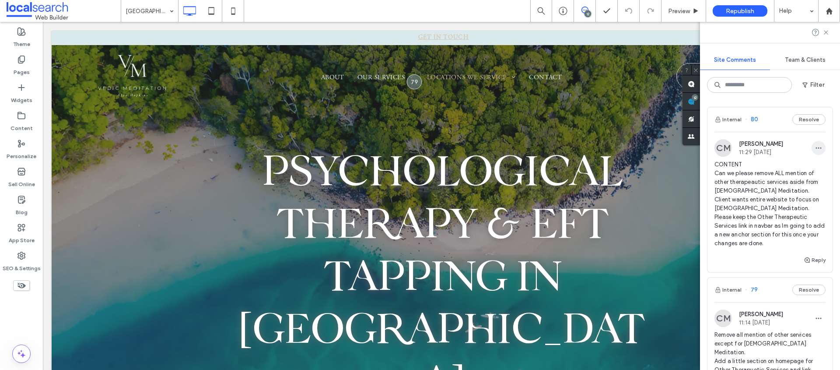
click at [815, 147] on icon "button" at bounding box center [818, 147] width 7 height 7
click at [786, 173] on div "Edit" at bounding box center [780, 170] width 78 height 17
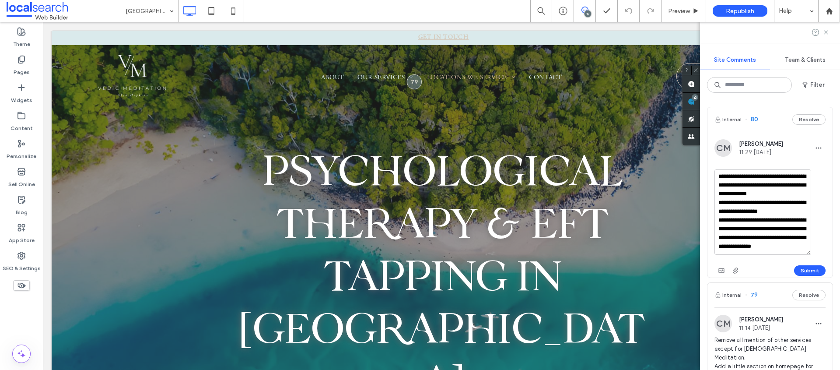
scroll to position [14, 0]
drag, startPoint x: 814, startPoint y: 208, endPoint x: 804, endPoint y: 263, distance: 55.5
click at [804, 255] on textarea "**********" at bounding box center [763, 211] width 97 height 85
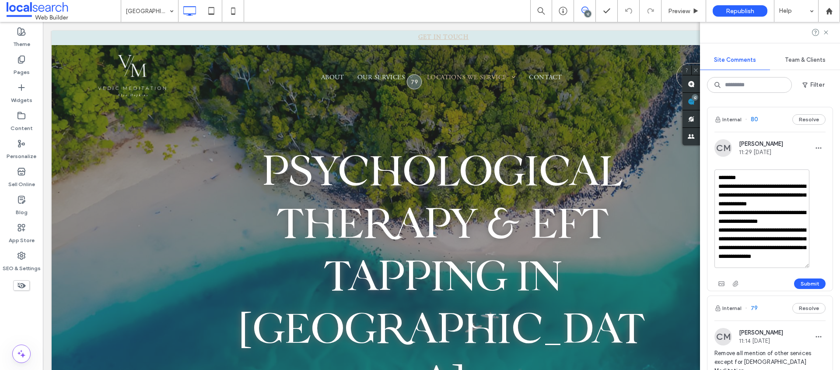
click at [776, 237] on textarea "**********" at bounding box center [762, 218] width 95 height 98
click at [792, 249] on textarea "**********" at bounding box center [762, 218] width 95 height 98
drag, startPoint x: 795, startPoint y: 260, endPoint x: 740, endPoint y: 242, distance: 58.4
click at [740, 242] on textarea "**********" at bounding box center [762, 218] width 95 height 98
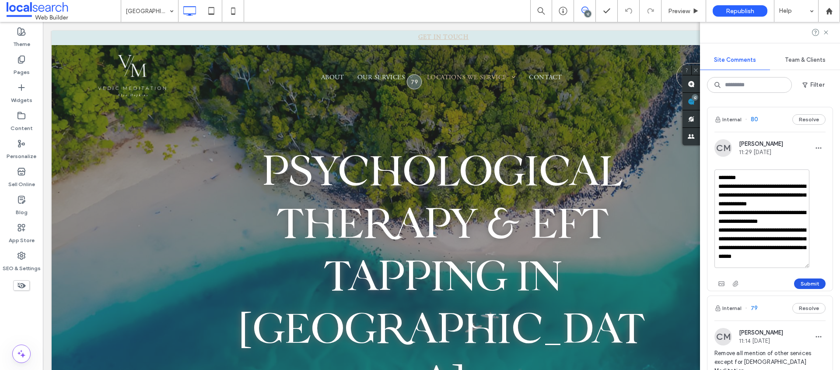
type textarea "**********"
click at [804, 281] on button "Submit" at bounding box center [810, 283] width 32 height 11
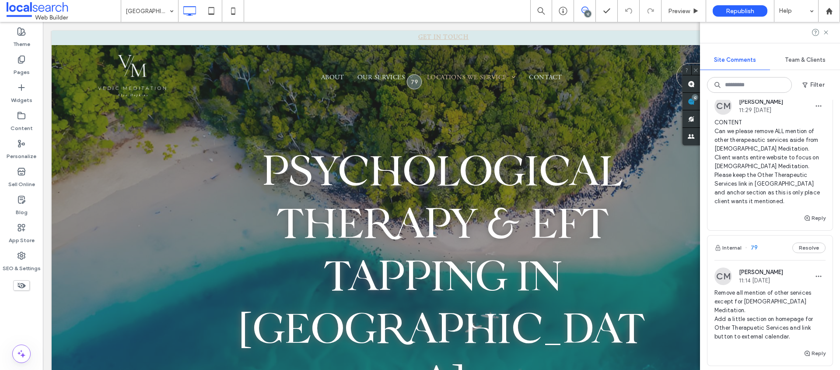
scroll to position [53, 0]
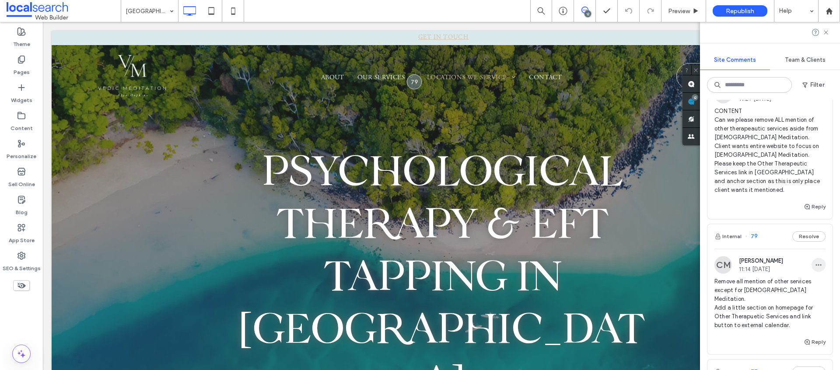
click at [812, 268] on span "button" at bounding box center [819, 265] width 14 height 14
click at [786, 302] on div "Delete" at bounding box center [780, 304] width 78 height 17
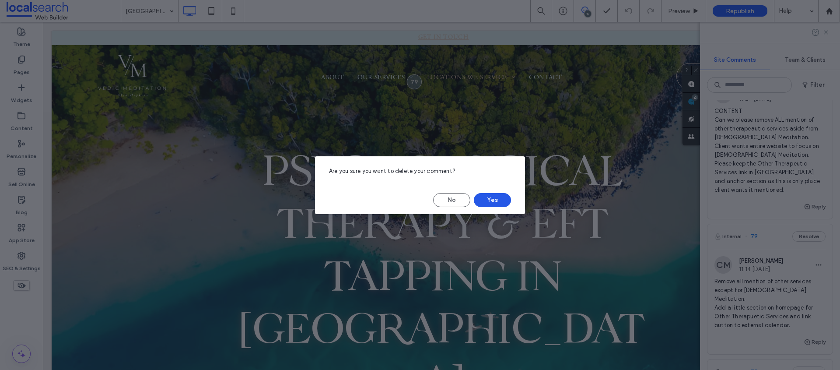
click at [491, 198] on button "Yes" at bounding box center [492, 200] width 37 height 14
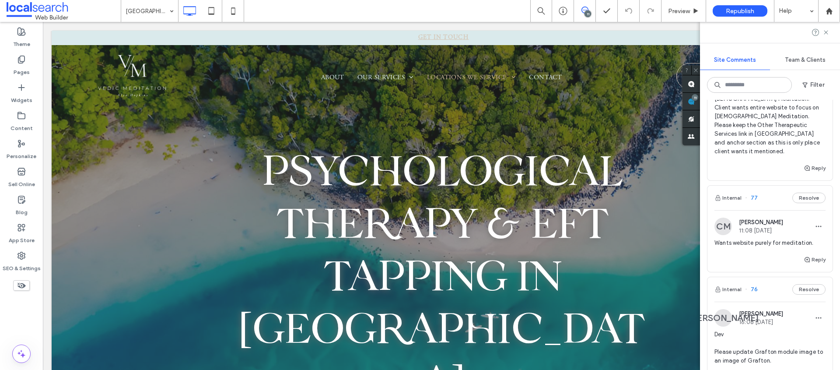
scroll to position [192, 0]
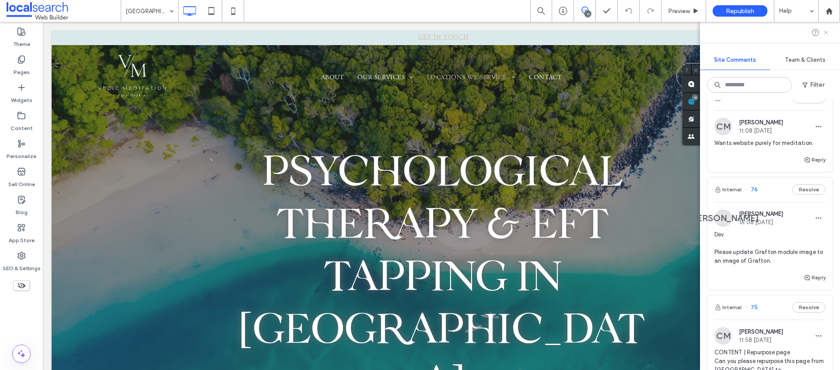
click at [828, 32] on icon at bounding box center [826, 32] width 7 height 7
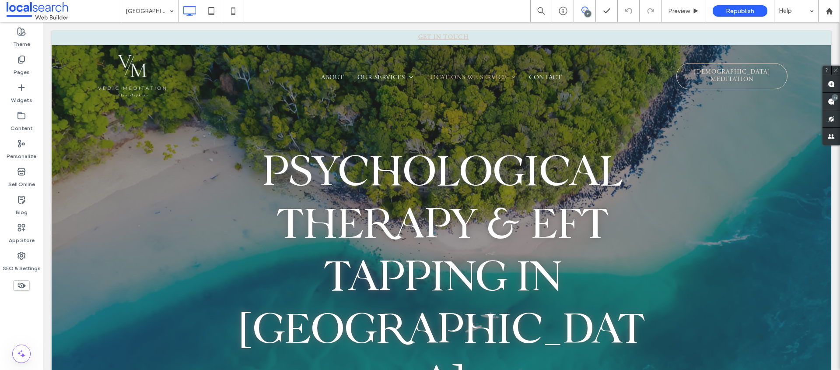
scroll to position [0, 0]
click at [830, 81] on use at bounding box center [831, 84] width 7 height 7
click at [491, 192] on span "Psychological Therapy & EFT tapping in coffs harbour" at bounding box center [442, 272] width 404 height 263
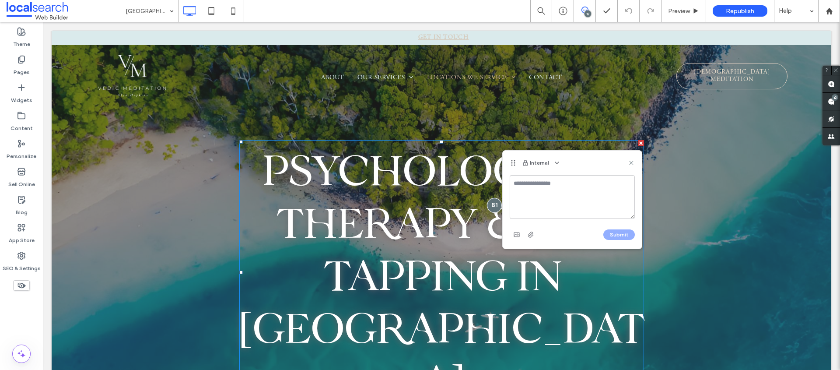
click at [550, 194] on textarea at bounding box center [572, 197] width 125 height 44
click at [513, 183] on textarea "**********" at bounding box center [572, 197] width 125 height 44
click at [521, 181] on textarea "**********" at bounding box center [572, 197] width 125 height 44
click at [544, 205] on textarea "**********" at bounding box center [572, 197] width 125 height 44
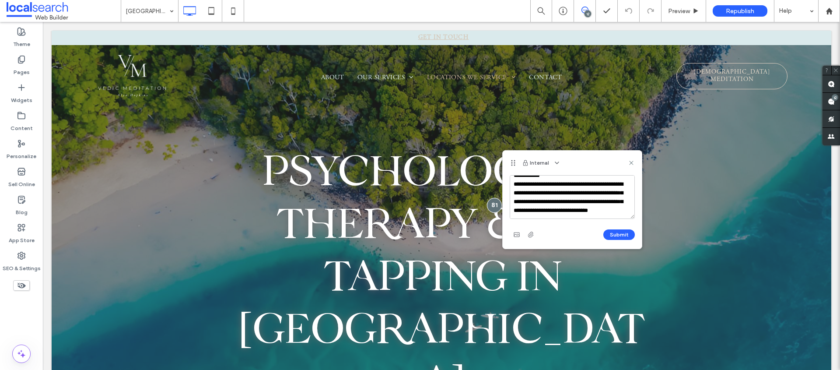
scroll to position [47, 0]
type textarea "**********"
click at [610, 233] on button "Submit" at bounding box center [619, 234] width 32 height 11
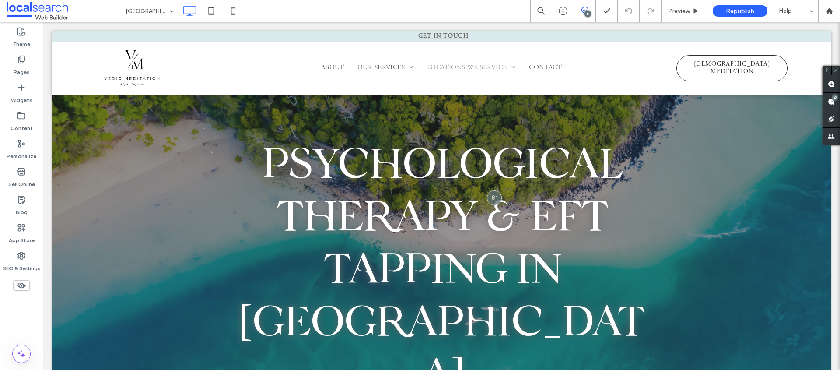
scroll to position [0, 0]
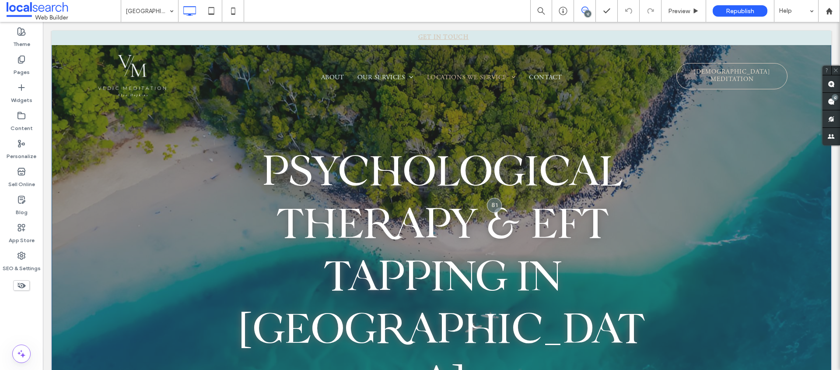
click at [126, 157] on div "Psychological Therapy & EFT tapping in coffs harbour Click To Paste" at bounding box center [441, 276] width 692 height 272
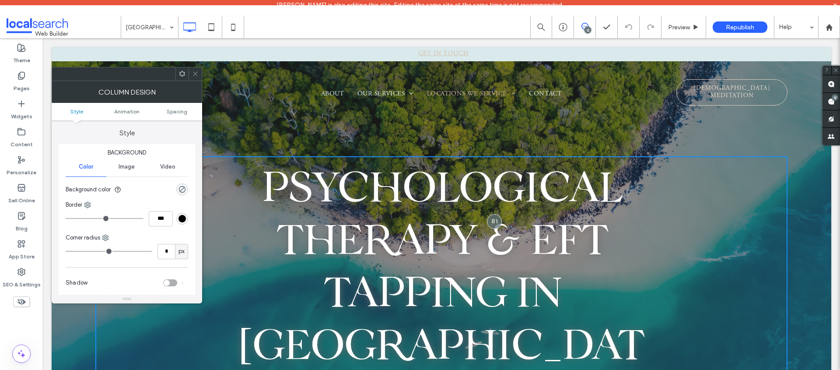
click at [195, 77] on span at bounding box center [195, 73] width 7 height 13
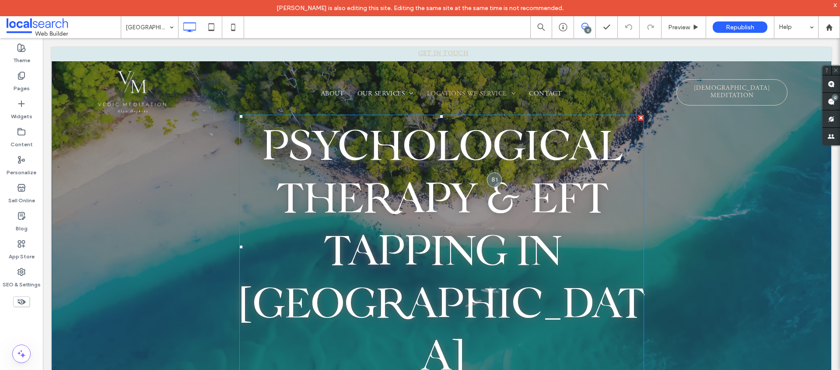
scroll to position [44, 0]
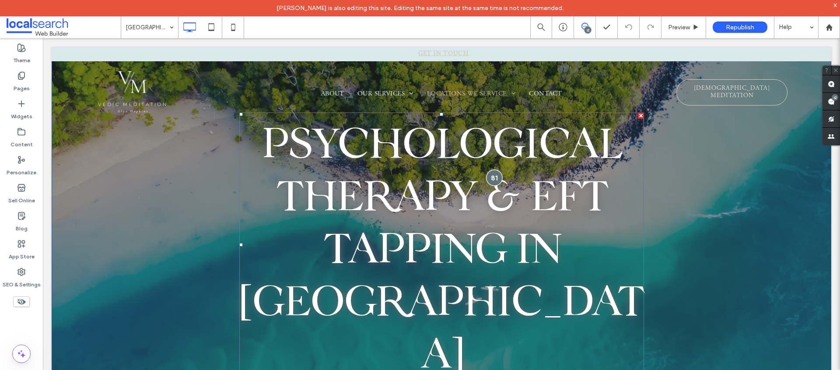
click at [490, 169] on div at bounding box center [495, 177] width 16 height 16
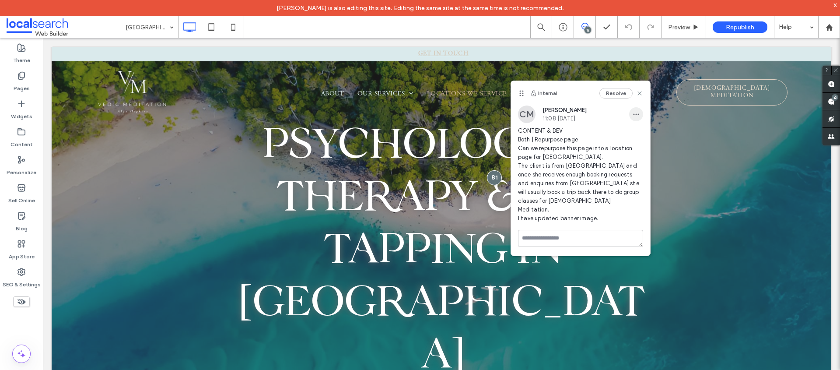
click at [636, 116] on icon "button" at bounding box center [636, 114] width 7 height 7
click at [640, 136] on span "Edit" at bounding box center [642, 137] width 11 height 9
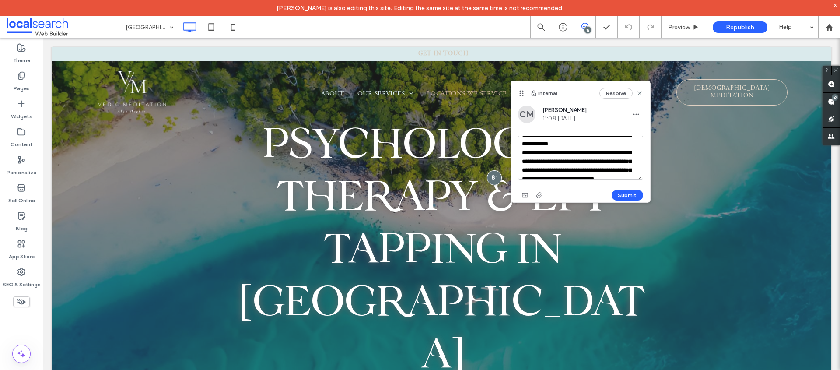
scroll to position [52, 0]
drag, startPoint x: 642, startPoint y: 209, endPoint x: 506, endPoint y: 170, distance: 141.1
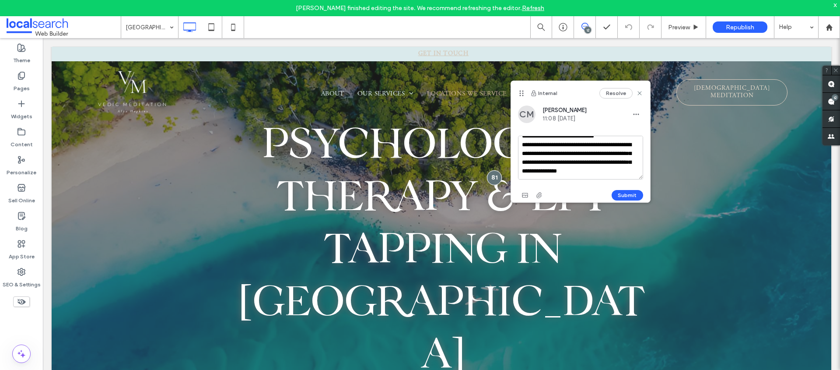
scroll to position [77, 0]
click at [521, 144] on textarea "**********" at bounding box center [580, 158] width 125 height 44
type textarea "**********"
click at [633, 197] on button "Submit" at bounding box center [628, 195] width 32 height 11
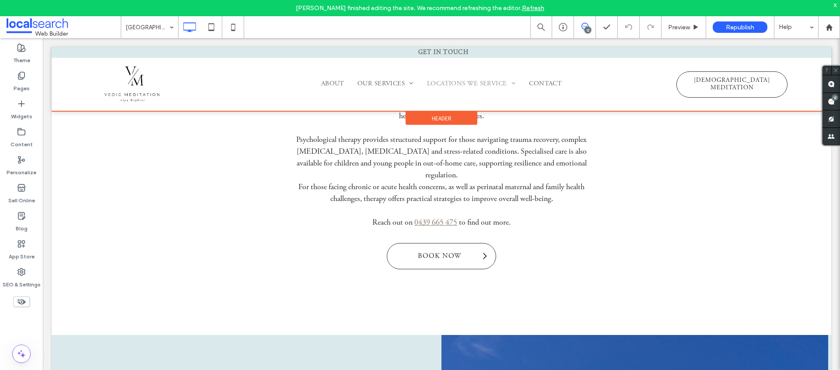
scroll to position [812, 0]
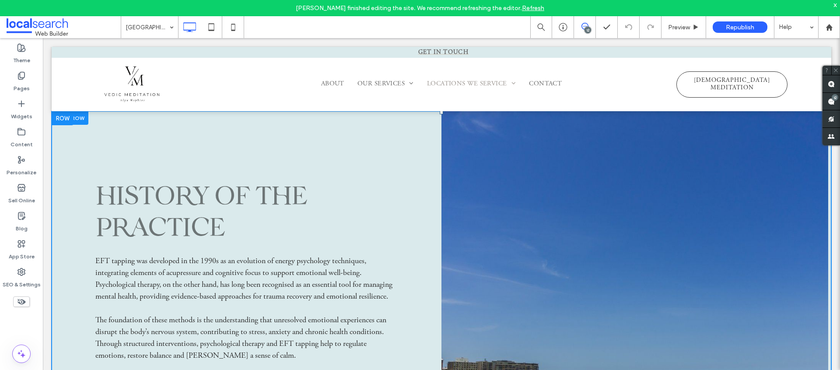
click at [621, 224] on link at bounding box center [635, 327] width 387 height 432
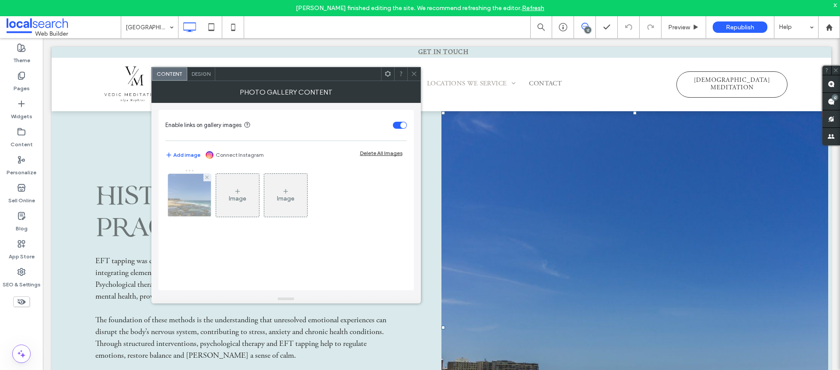
click at [181, 193] on img at bounding box center [189, 195] width 64 height 43
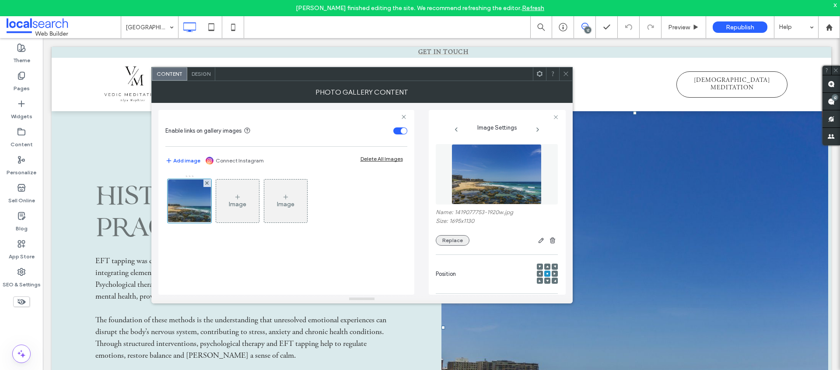
click at [446, 239] on button "Replace" at bounding box center [453, 240] width 34 height 11
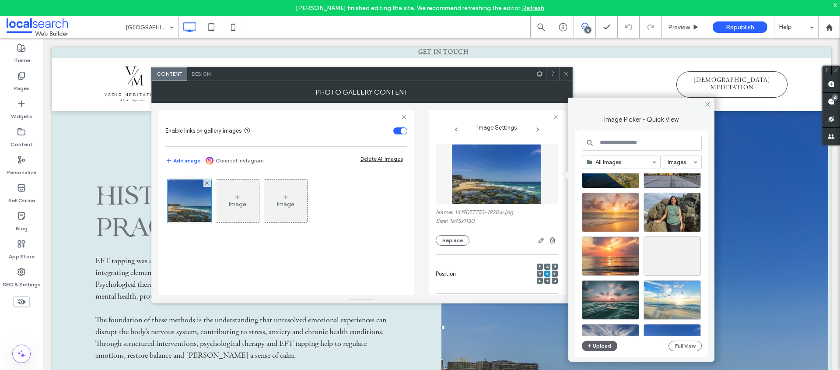
scroll to position [126, 0]
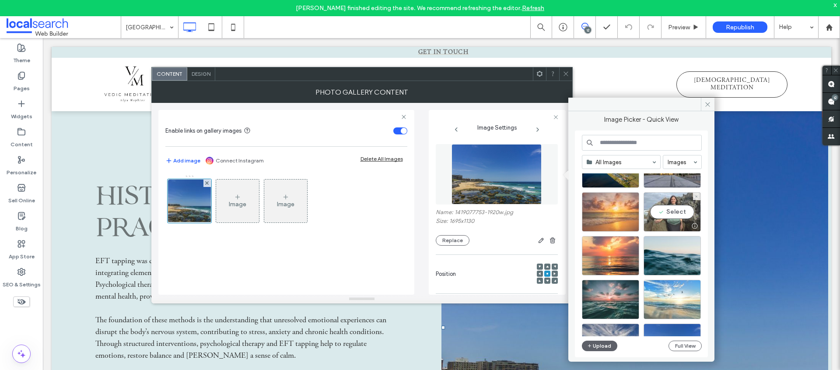
click at [675, 213] on div "Select" at bounding box center [672, 211] width 57 height 39
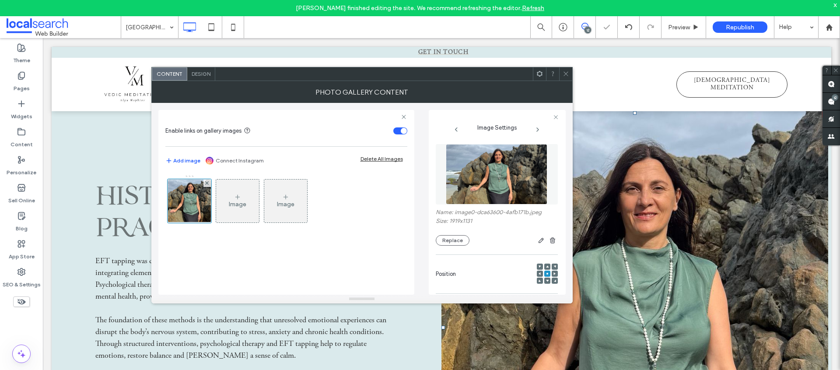
click at [567, 79] on span at bounding box center [566, 73] width 7 height 13
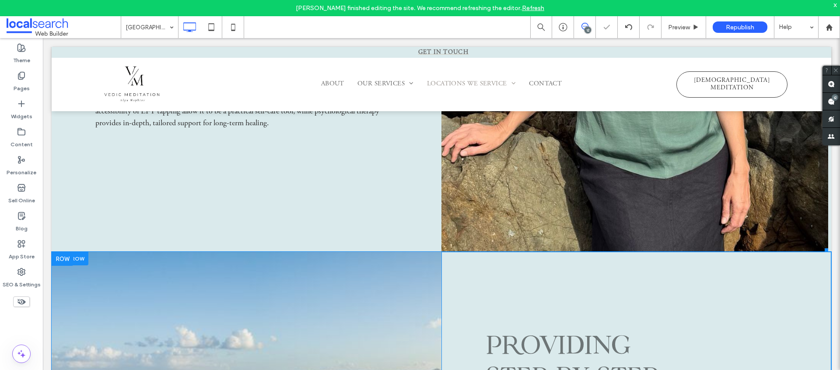
scroll to position [1162, 0]
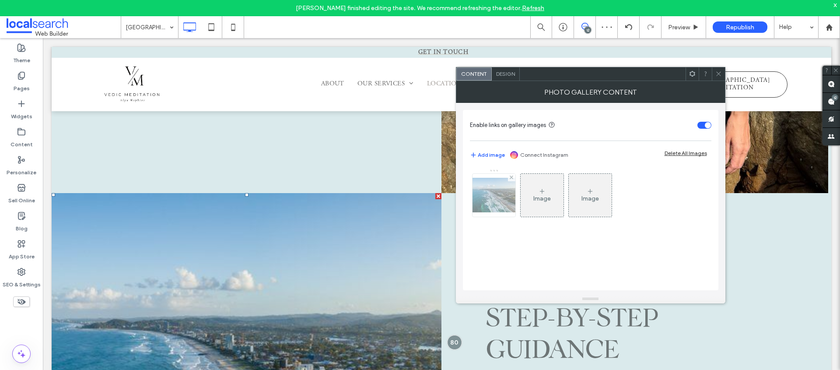
click at [491, 194] on img at bounding box center [494, 195] width 70 height 35
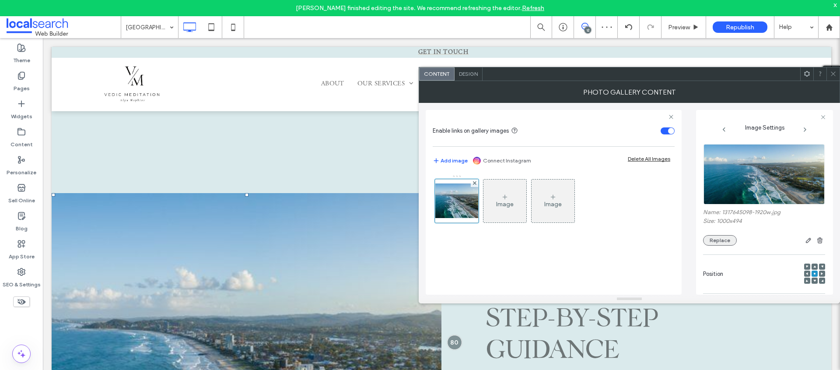
drag, startPoint x: 737, startPoint y: 242, endPoint x: 713, endPoint y: 243, distance: 24.5
click at [737, 242] on div at bounding box center [781, 240] width 88 height 11
click at [713, 243] on button "Replace" at bounding box center [720, 240] width 34 height 11
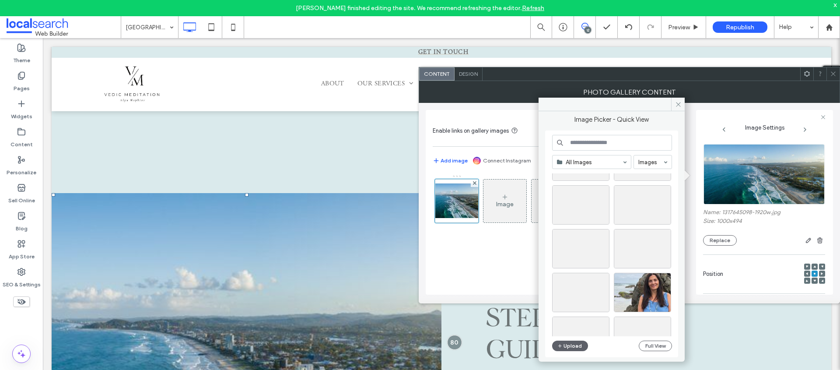
scroll to position [474, 0]
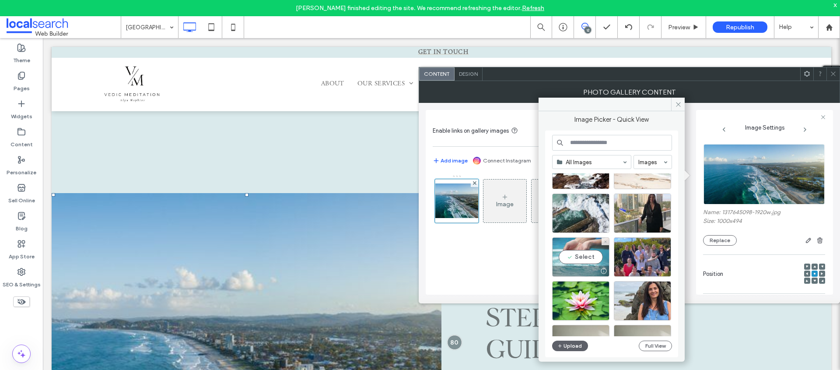
click at [574, 256] on div "Select" at bounding box center [580, 256] width 57 height 39
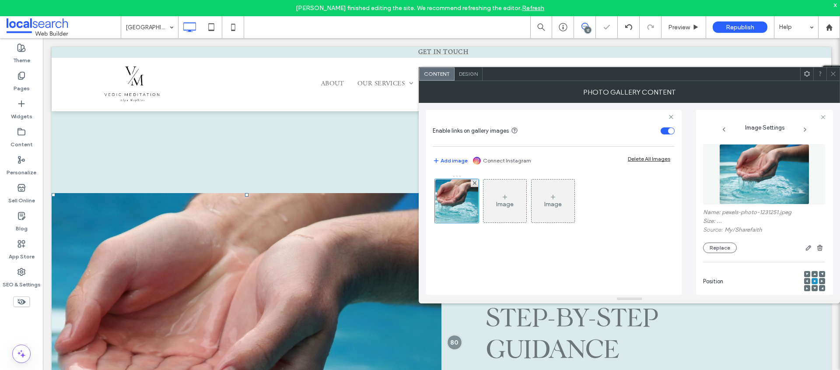
click at [836, 74] on icon at bounding box center [833, 73] width 7 height 7
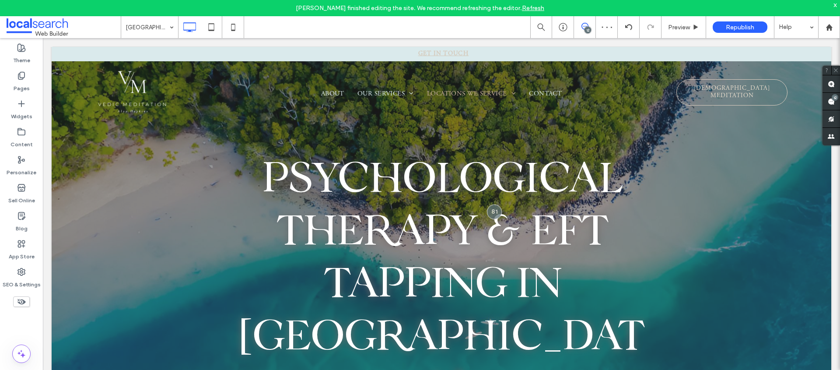
scroll to position [0, 0]
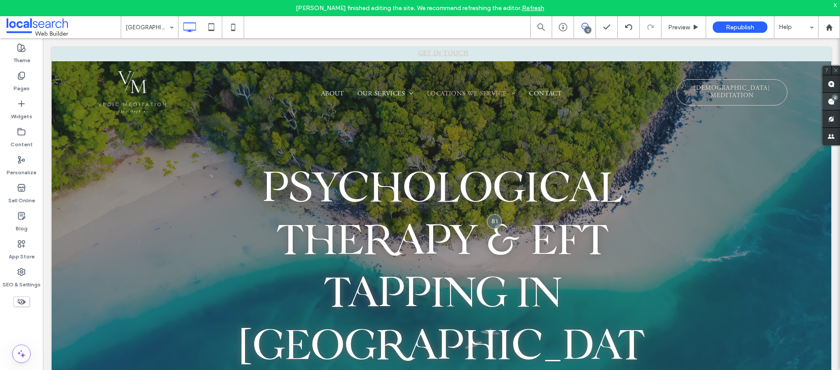
click at [835, 101] on use at bounding box center [831, 101] width 7 height 7
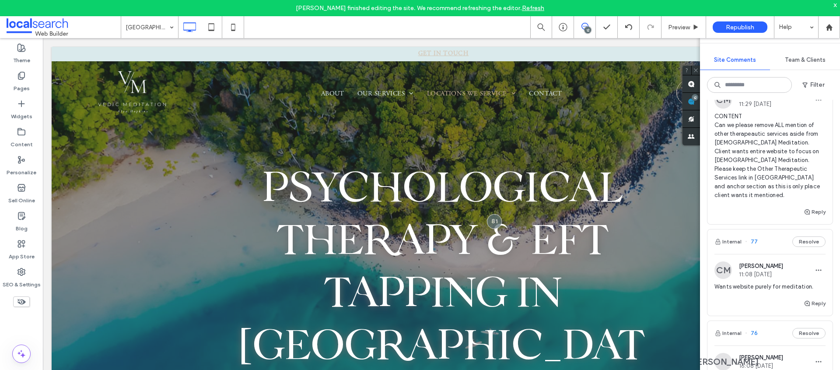
scroll to position [355, 0]
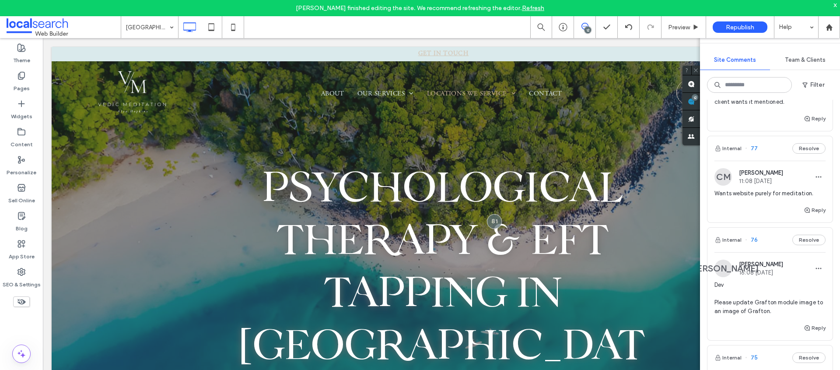
click at [809, 169] on div "CM Chayce McLoughlin 11:08 Sep 12 2025" at bounding box center [770, 177] width 111 height 18
click at [810, 176] on div at bounding box center [420, 185] width 840 height 370
click at [815, 178] on icon "button" at bounding box center [818, 176] width 7 height 7
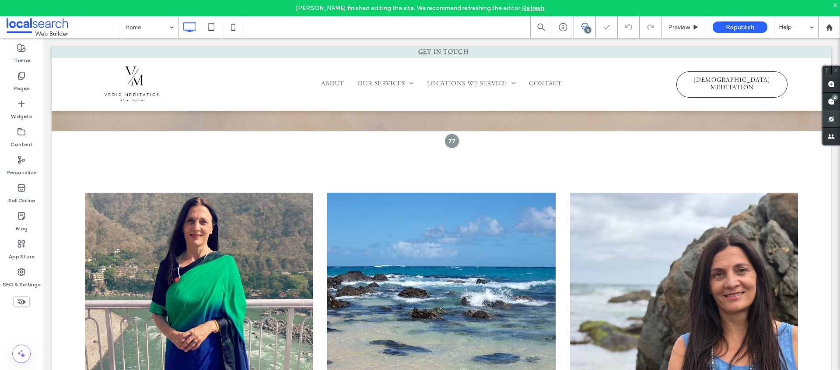
click at [832, 98] on div "12" at bounding box center [835, 97] width 7 height 7
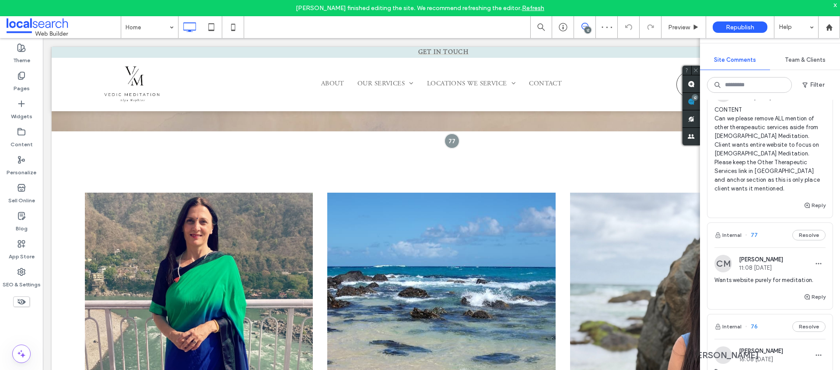
scroll to position [357, 0]
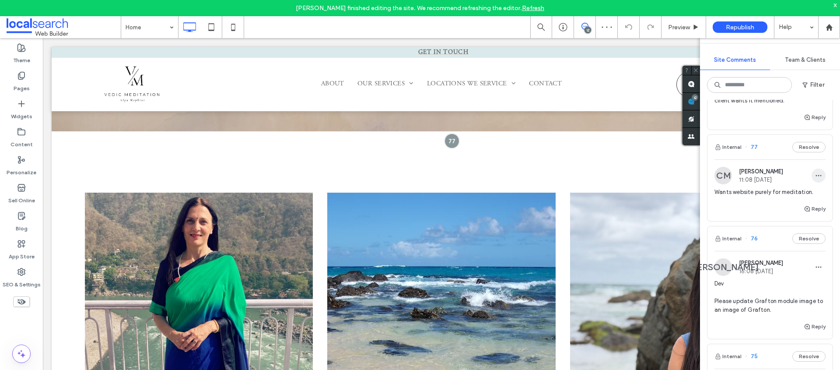
click at [816, 175] on use "button" at bounding box center [819, 175] width 6 height 1
click at [780, 219] on div "Delete" at bounding box center [780, 215] width 78 height 17
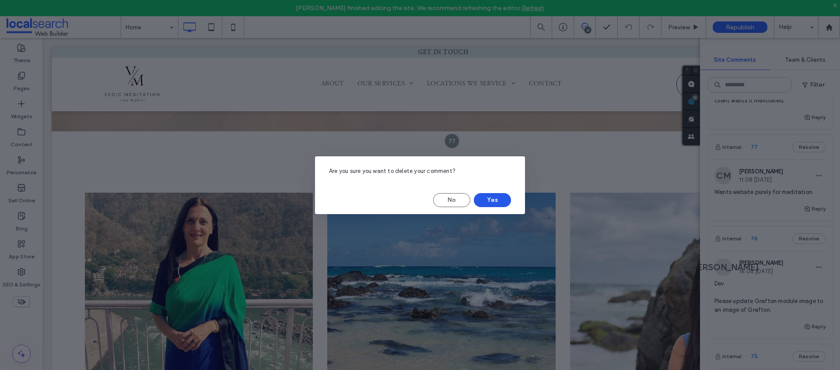
click at [482, 200] on button "Yes" at bounding box center [492, 200] width 37 height 14
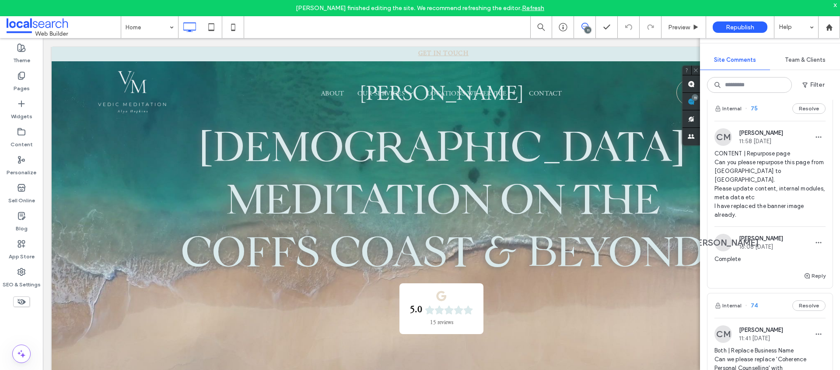
scroll to position [0, 0]
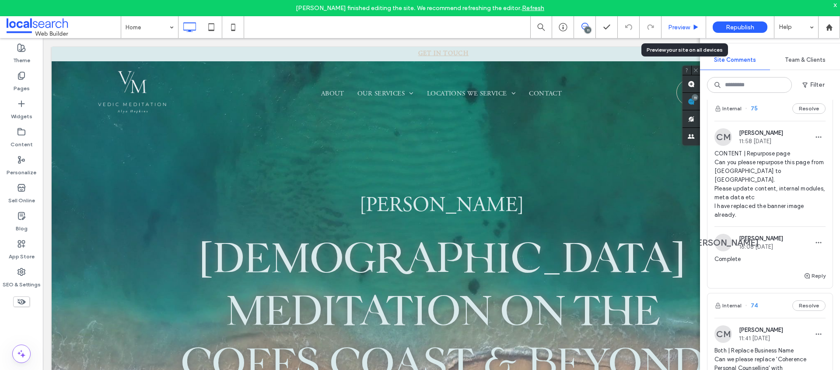
click at [691, 27] on div "Preview" at bounding box center [684, 27] width 44 height 7
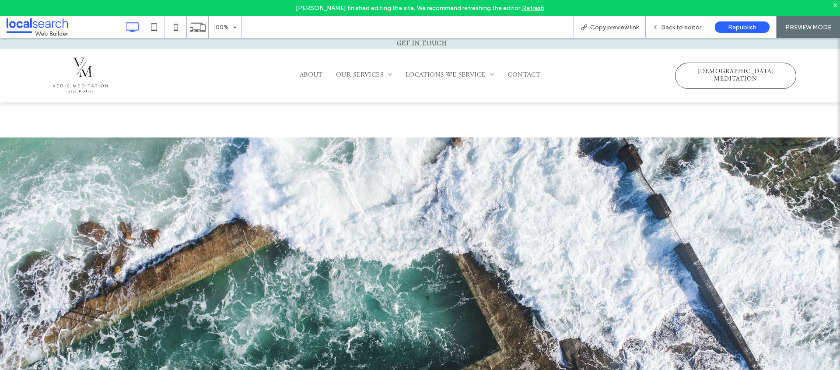
scroll to position [980, 0]
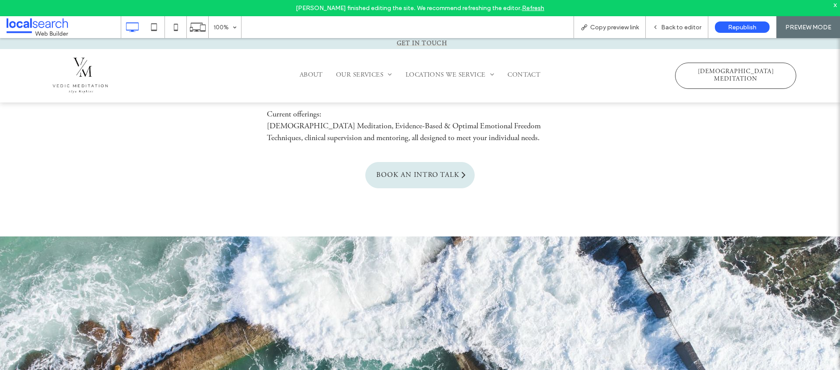
click at [434, 176] on span "BOOK AN INTRO TALK" at bounding box center [417, 175] width 89 height 17
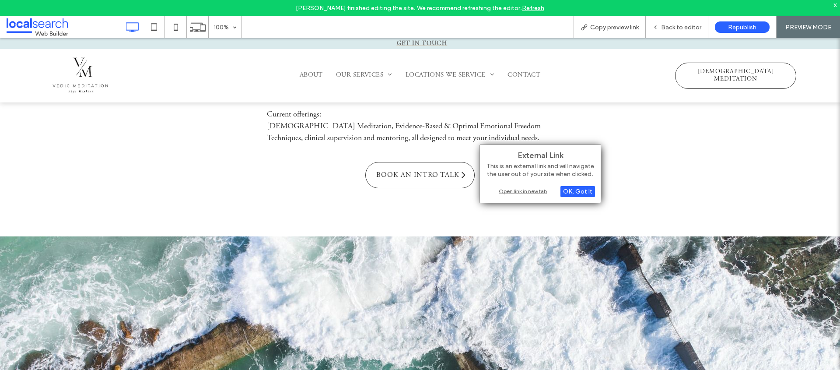
click at [533, 190] on div "Open link in new tab" at bounding box center [540, 190] width 109 height 9
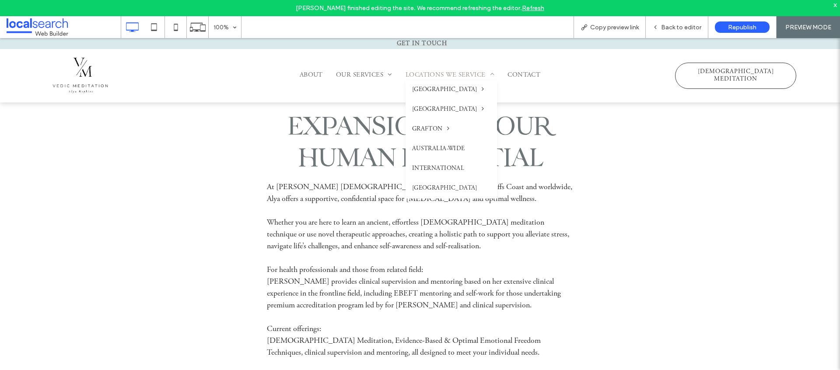
scroll to position [674, 0]
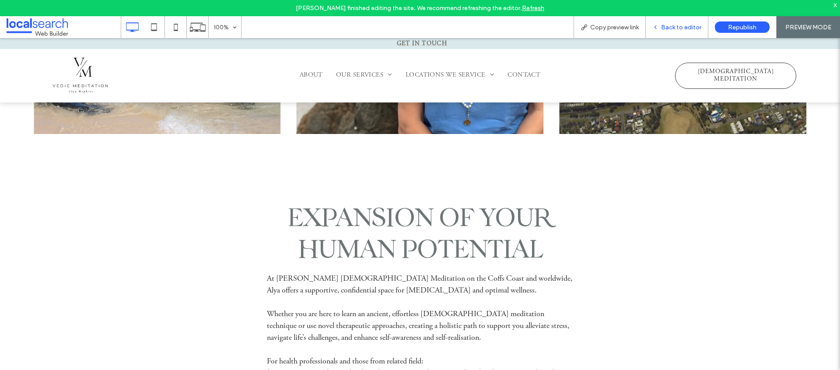
click at [666, 28] on span "Back to editor" at bounding box center [681, 27] width 40 height 7
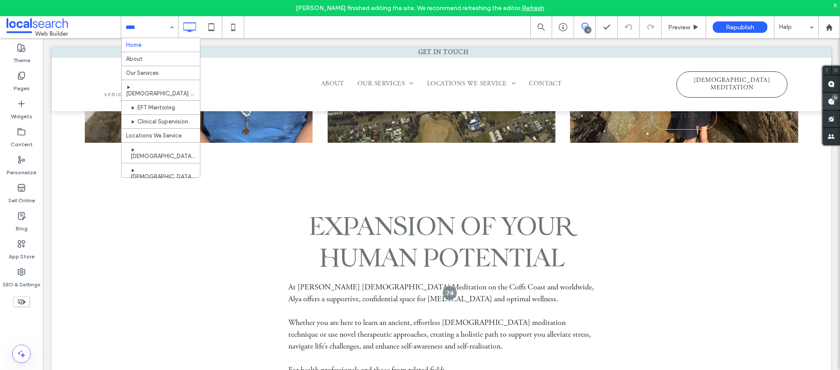
click at [834, 105] on use at bounding box center [831, 101] width 7 height 7
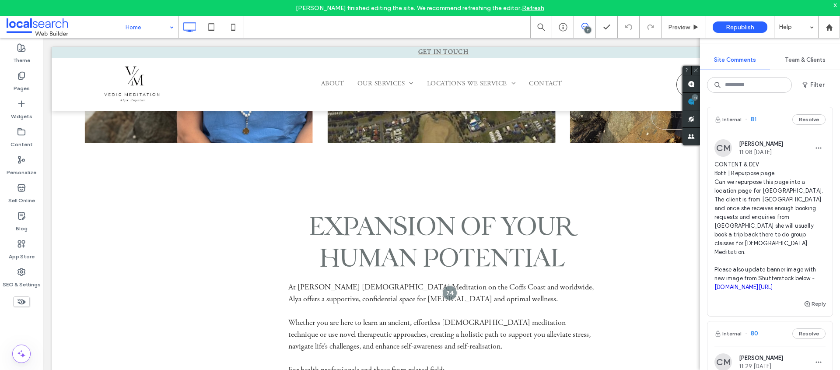
click at [766, 191] on span "CONTENT & DEV Both | Repurpose page Can we repurpose this page into a location …" at bounding box center [770, 225] width 111 height 131
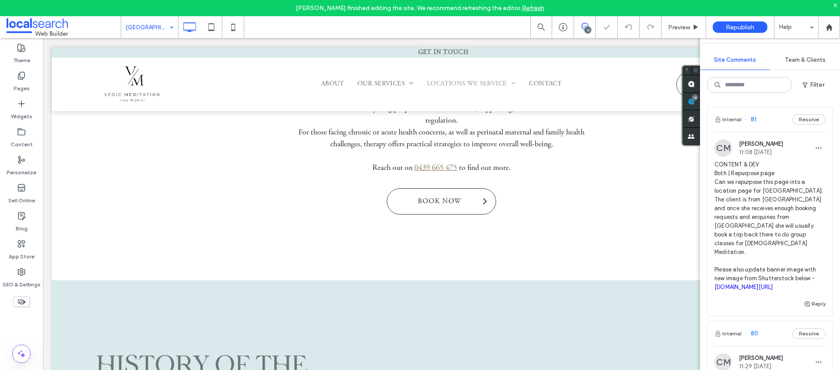
scroll to position [645, 0]
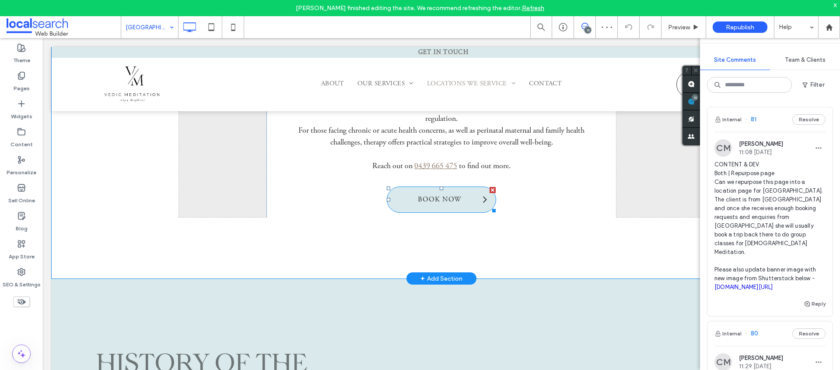
click at [450, 191] on span "BOOK NOW" at bounding box center [439, 199] width 49 height 17
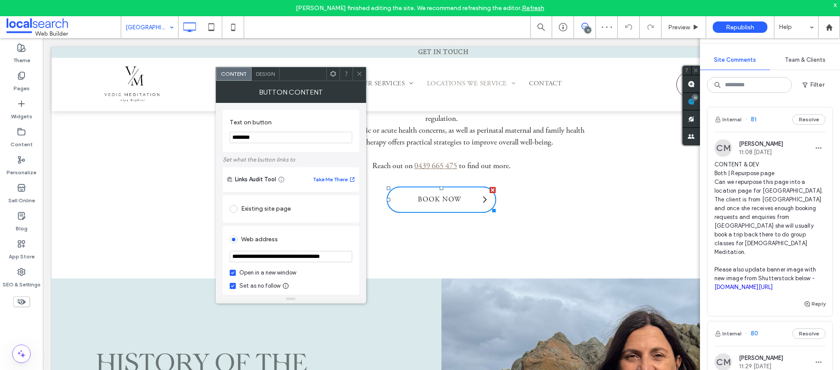
click at [310, 256] on input "**********" at bounding box center [291, 256] width 123 height 11
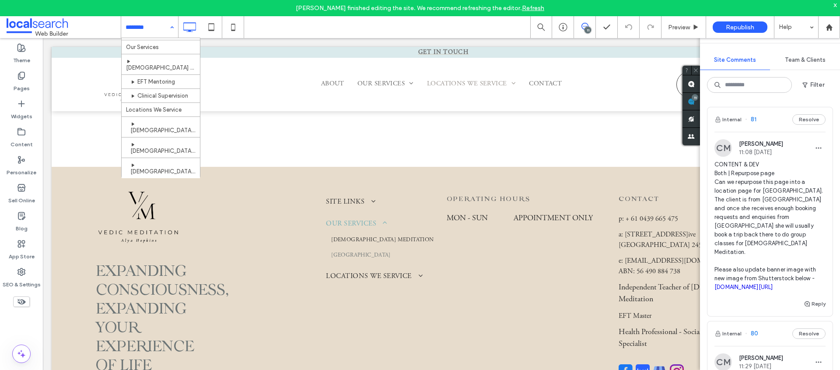
scroll to position [47, 0]
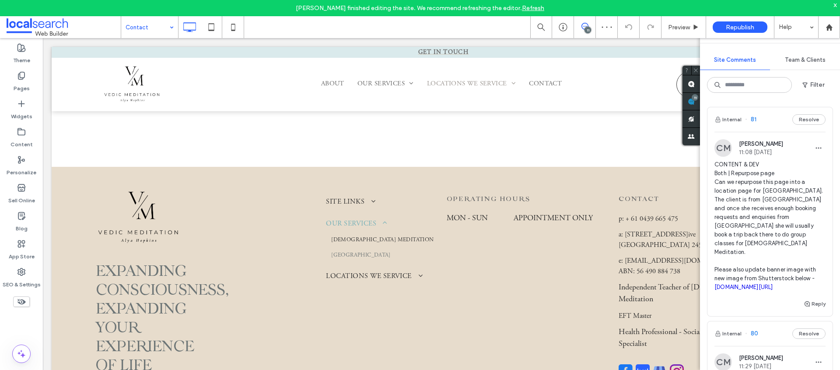
click at [141, 28] on input at bounding box center [148, 27] width 44 height 22
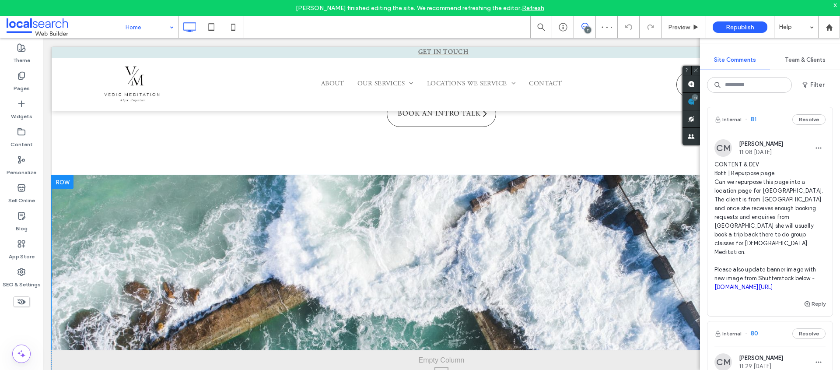
scroll to position [894, 0]
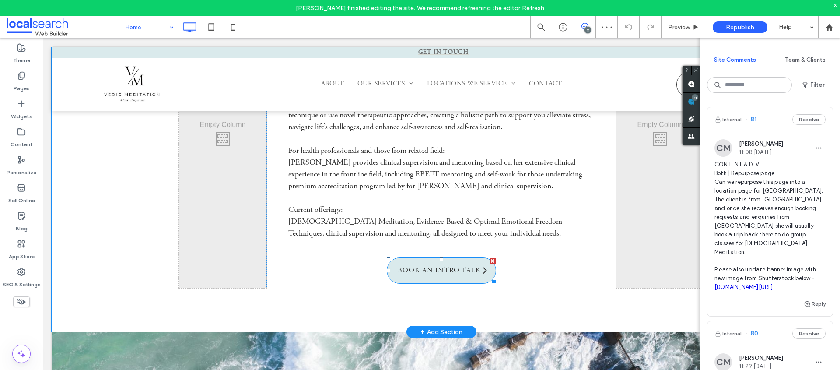
click at [463, 269] on span "BOOK AN INTRO TALK" at bounding box center [439, 270] width 89 height 17
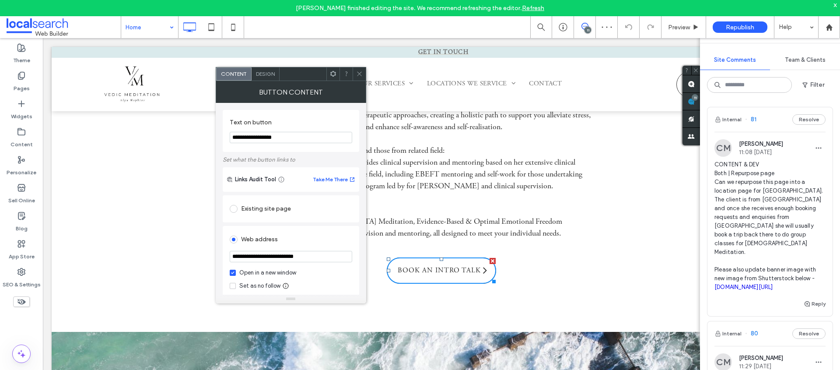
click at [287, 259] on input "**********" at bounding box center [291, 256] width 123 height 11
click at [321, 30] on div "Home 11 Preview Republish Help" at bounding box center [480, 27] width 719 height 22
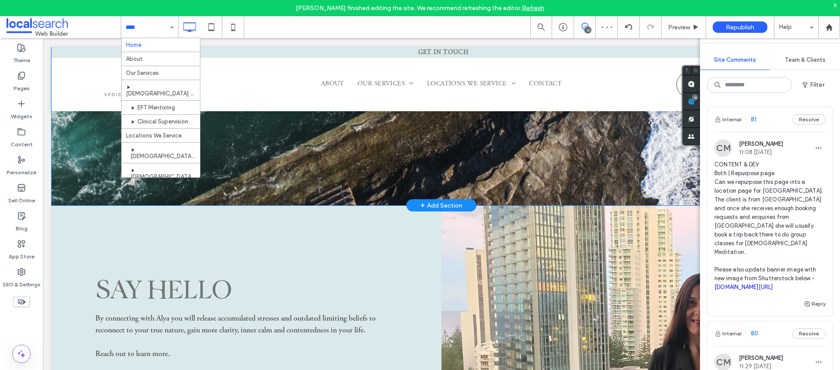
scroll to position [1564, 0]
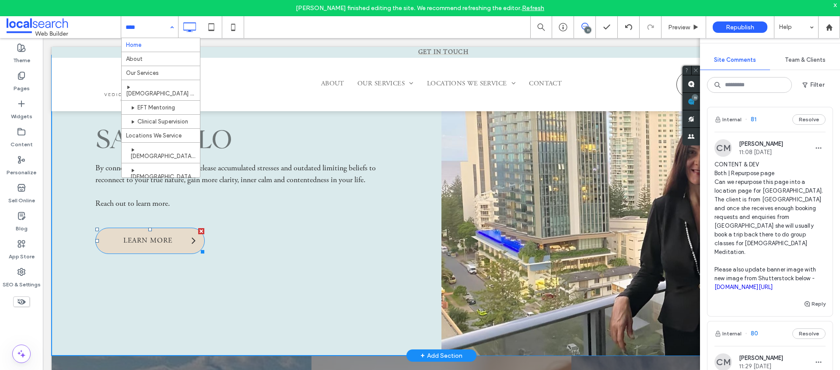
click at [163, 234] on span "LEARN MORE" at bounding box center [147, 240] width 55 height 17
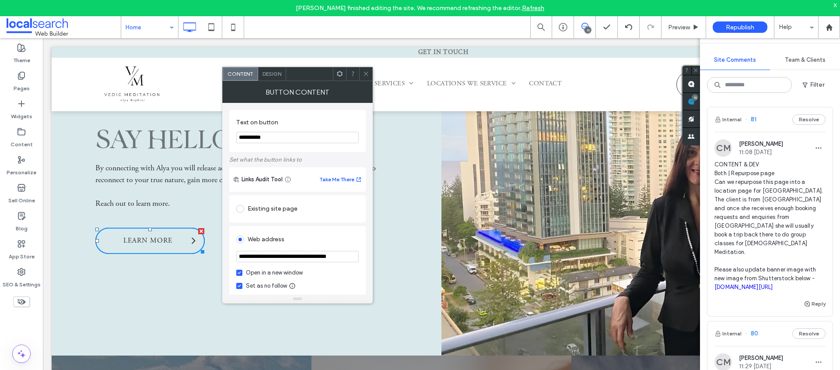
click at [322, 258] on input "**********" at bounding box center [297, 256] width 123 height 11
paste input "**********"
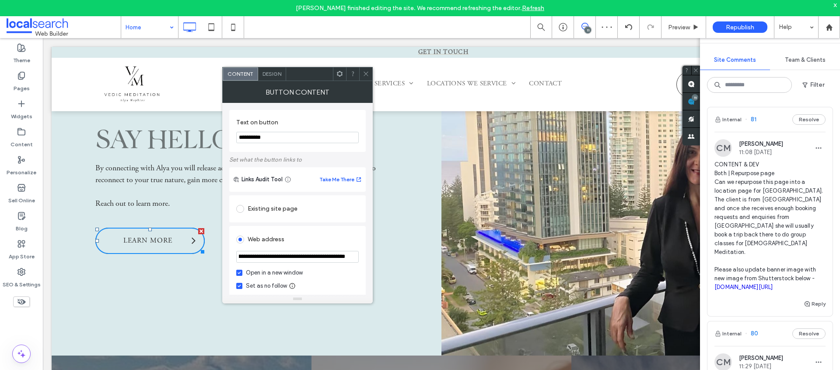
type input "**********"
click at [366, 213] on div "**********" at bounding box center [297, 199] width 151 height 192
click at [365, 69] on span at bounding box center [366, 73] width 7 height 13
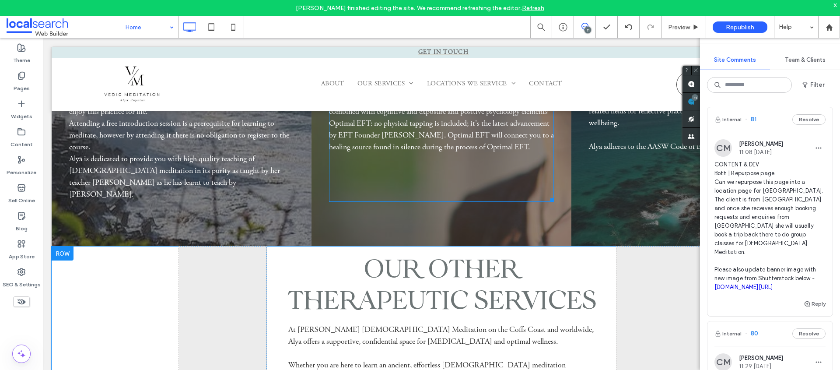
scroll to position [1930, 0]
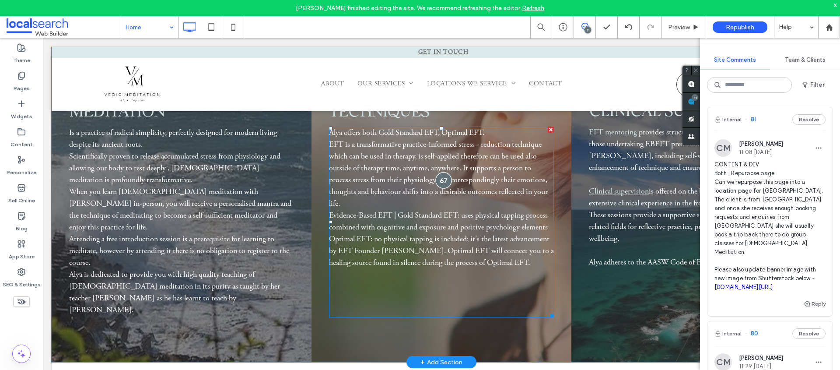
click at [443, 180] on div at bounding box center [443, 180] width 16 height 16
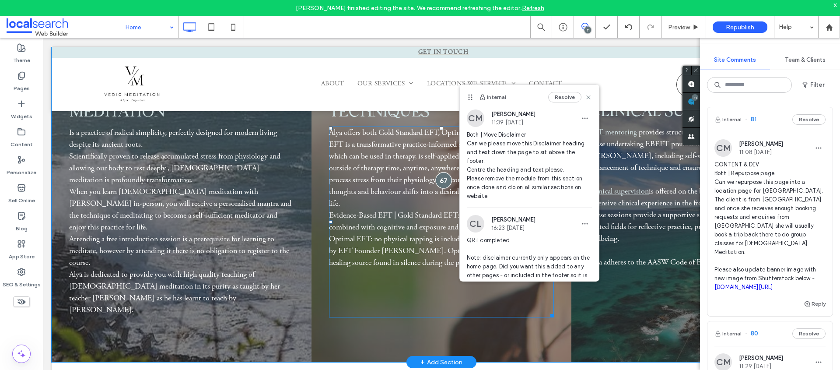
click at [442, 182] on div at bounding box center [443, 180] width 16 height 16
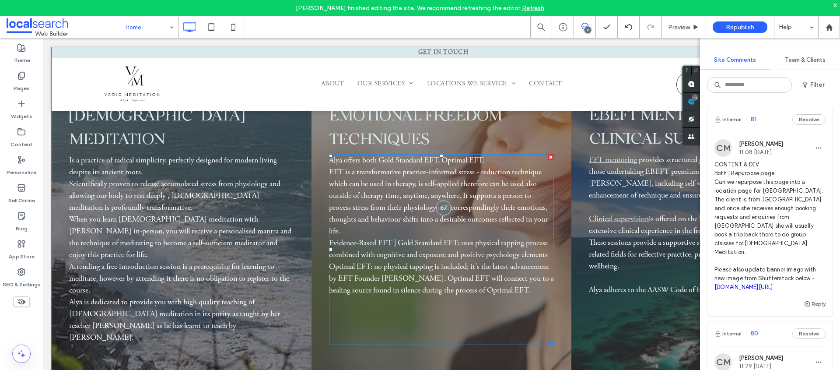
scroll to position [1835, 0]
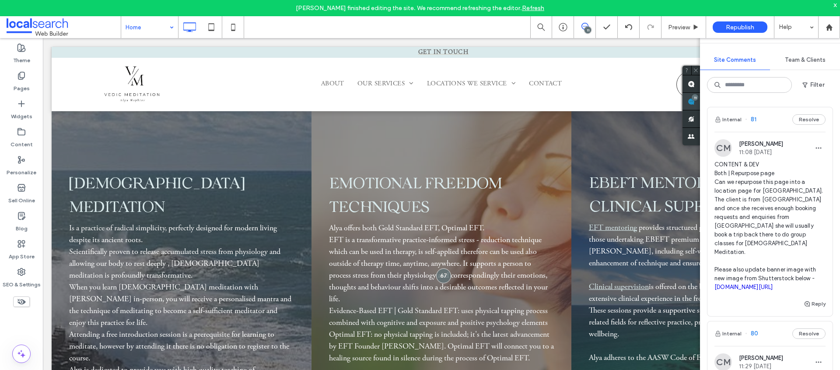
click at [693, 100] on div "11" at bounding box center [695, 97] width 7 height 7
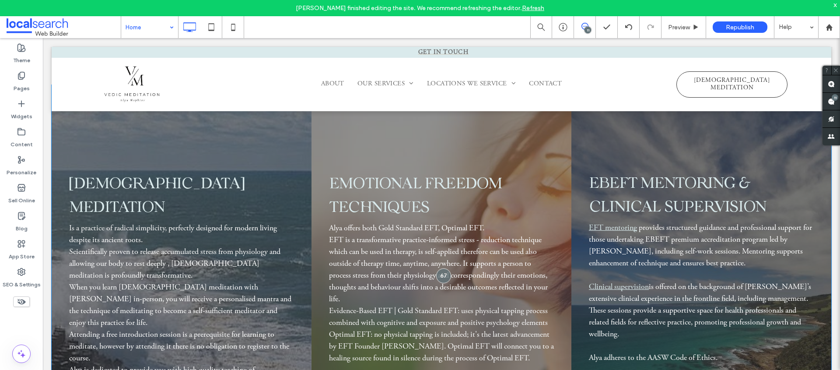
click at [372, 133] on div "Emotional Freedom techniques Alya offers both Gold Standard EFT, Optimal EFT. E…" at bounding box center [442, 271] width 260 height 372
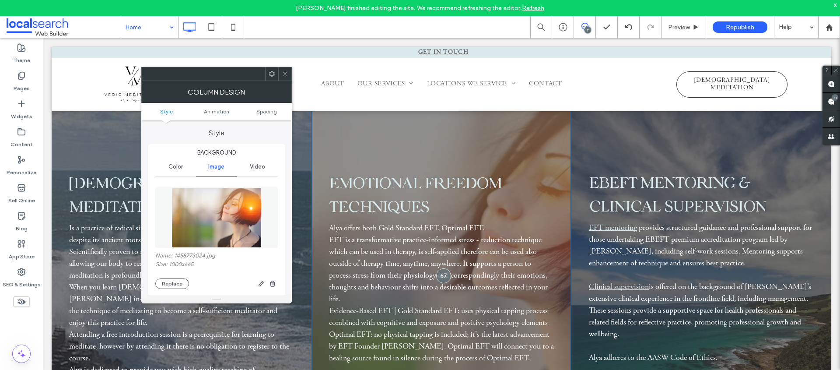
click at [283, 73] on icon at bounding box center [285, 73] width 7 height 7
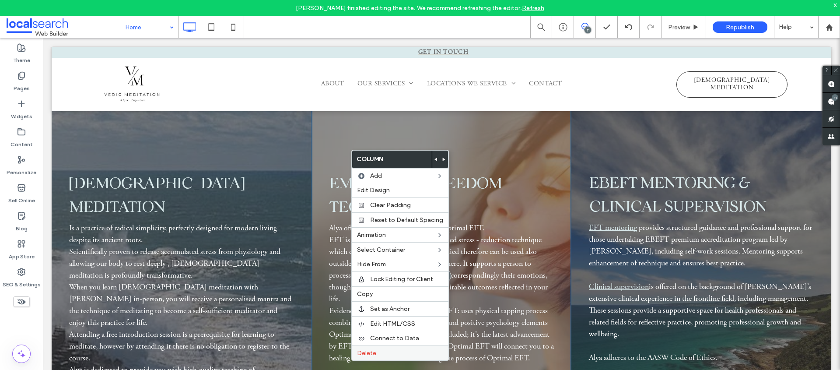
click at [381, 348] on div "Delete" at bounding box center [400, 352] width 97 height 15
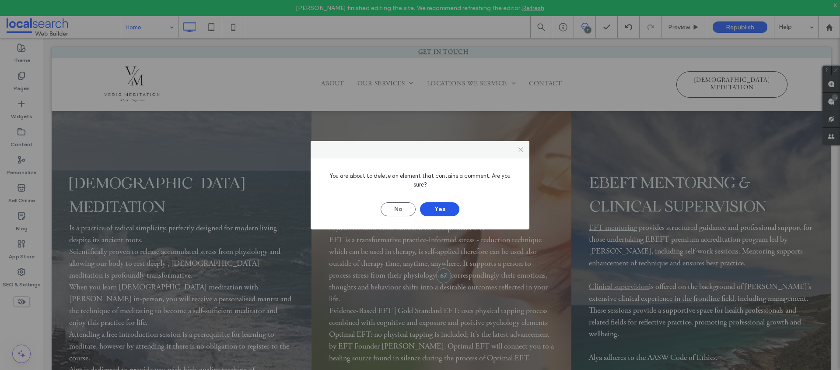
click at [440, 202] on button "Yes" at bounding box center [439, 209] width 39 height 14
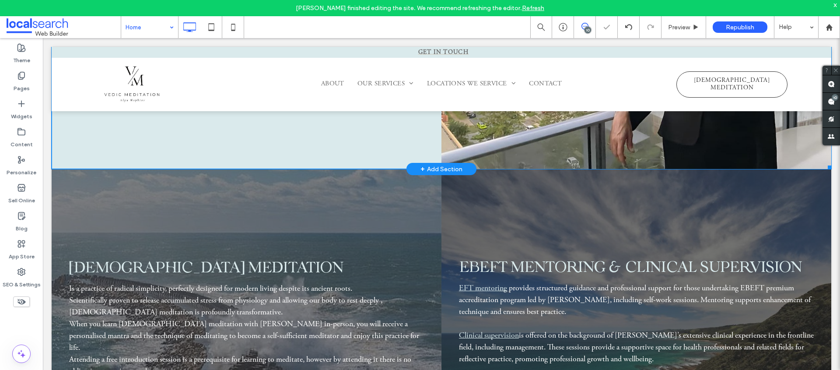
scroll to position [1741, 0]
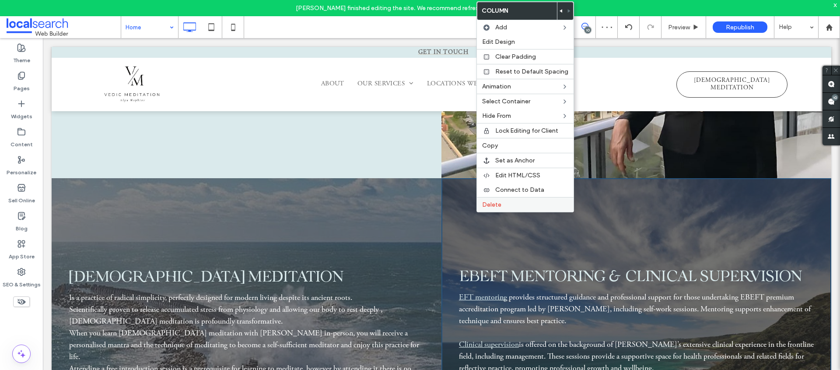
click at [523, 199] on div "Delete" at bounding box center [525, 204] width 97 height 15
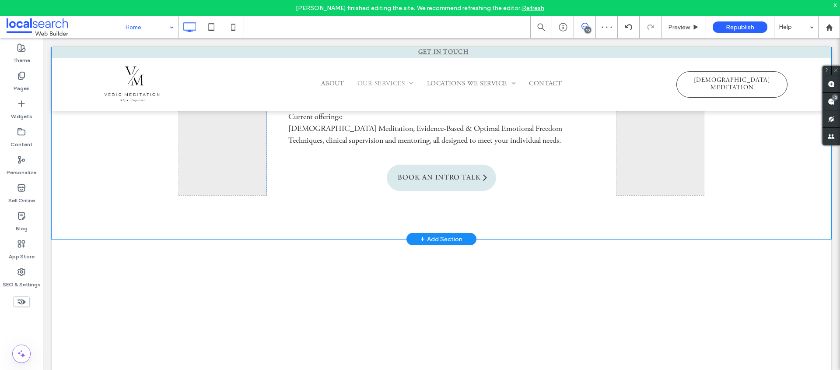
scroll to position [2250, 0]
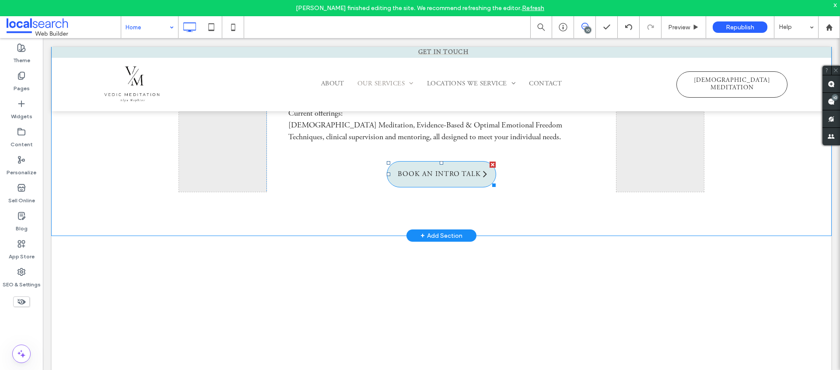
click at [447, 175] on span "BOOK AN INTRO TALK" at bounding box center [439, 174] width 89 height 17
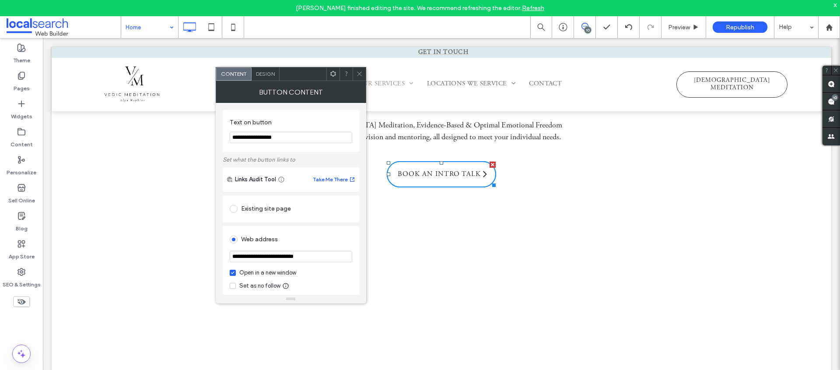
click at [309, 256] on input "**********" at bounding box center [291, 256] width 123 height 11
click at [358, 73] on icon at bounding box center [359, 73] width 7 height 7
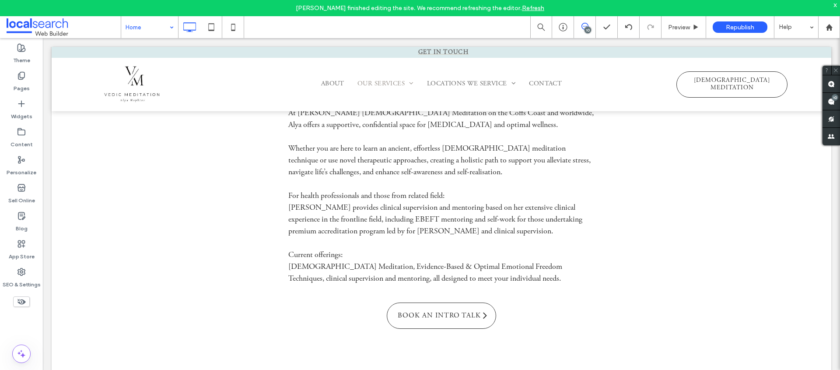
scroll to position [2180, 0]
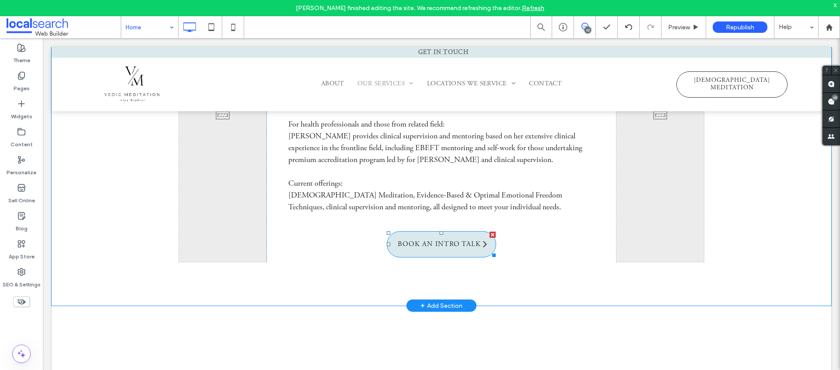
click at [431, 239] on span "BOOK AN INTRO TALK" at bounding box center [439, 244] width 89 height 17
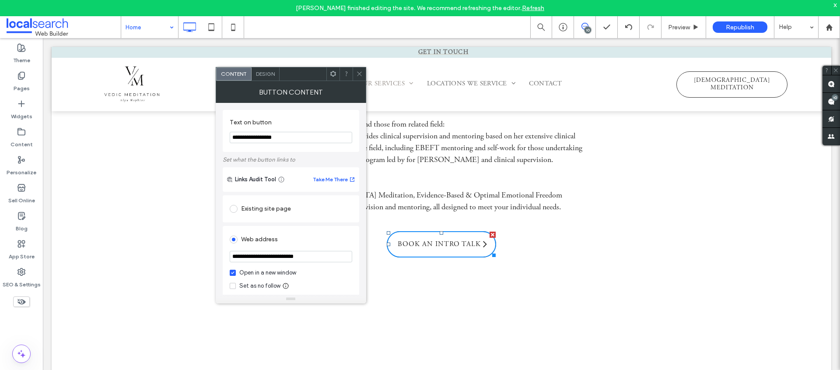
click at [281, 258] on input "**********" at bounding box center [291, 256] width 123 height 11
paste input "**********"
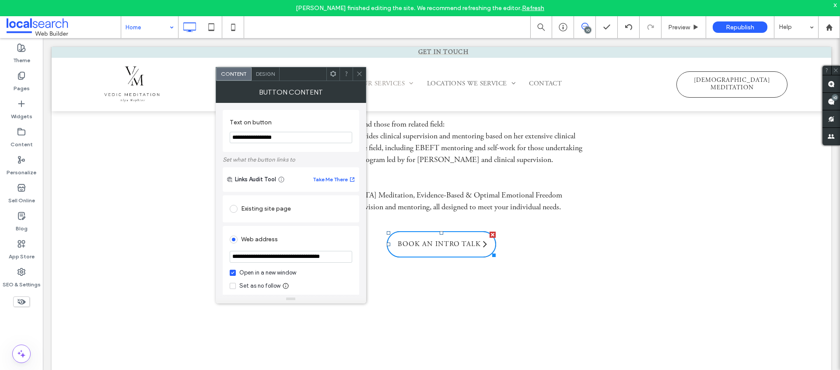
type input "**********"
click at [354, 108] on div "**********" at bounding box center [291, 288] width 137 height 371
click at [362, 77] on span at bounding box center [359, 73] width 7 height 13
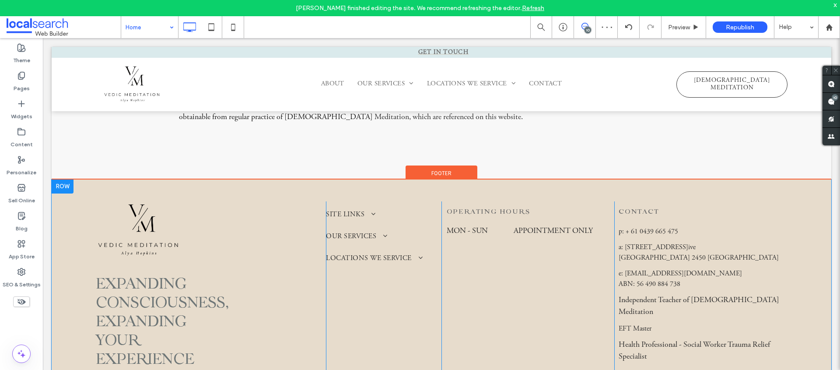
scroll to position [3080, 0]
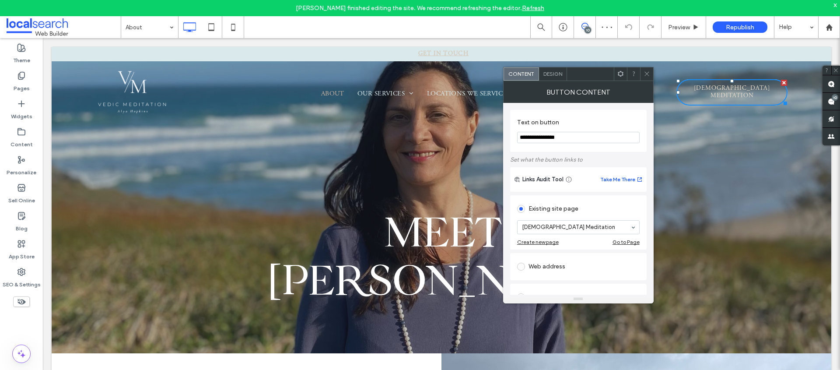
drag, startPoint x: 647, startPoint y: 74, endPoint x: 617, endPoint y: 87, distance: 32.9
click at [646, 74] on use at bounding box center [647, 74] width 4 height 4
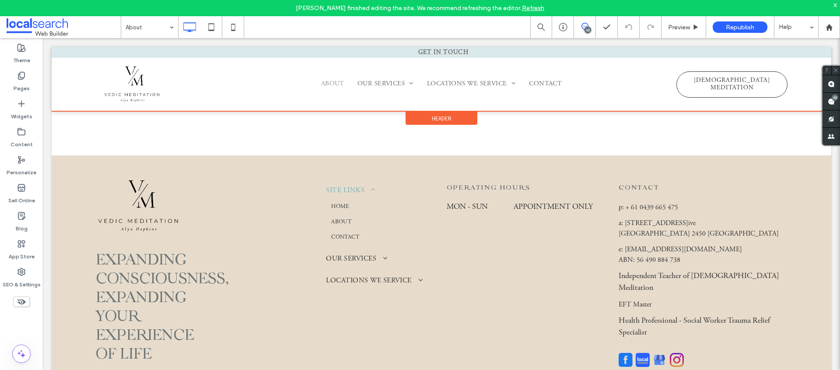
scroll to position [2277, 0]
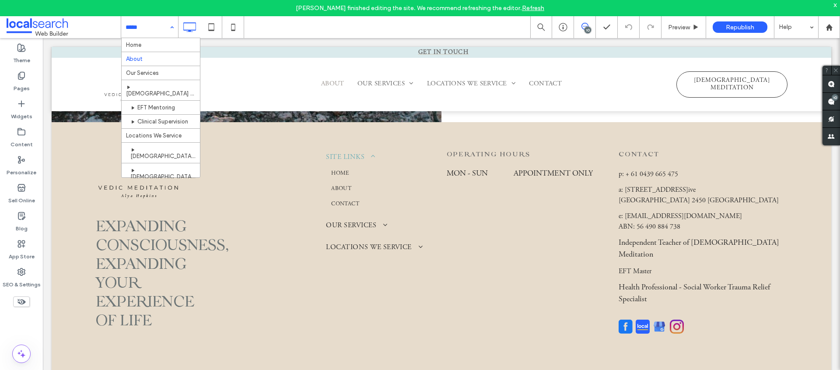
drag, startPoint x: 131, startPoint y: 25, endPoint x: 91, endPoint y: 2, distance: 46.7
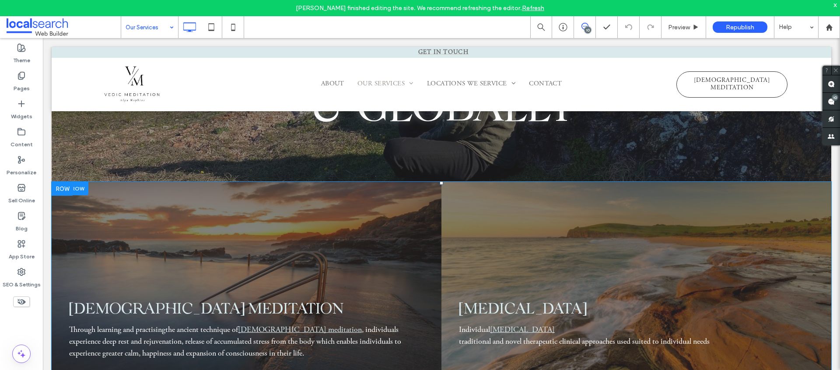
scroll to position [284, 0]
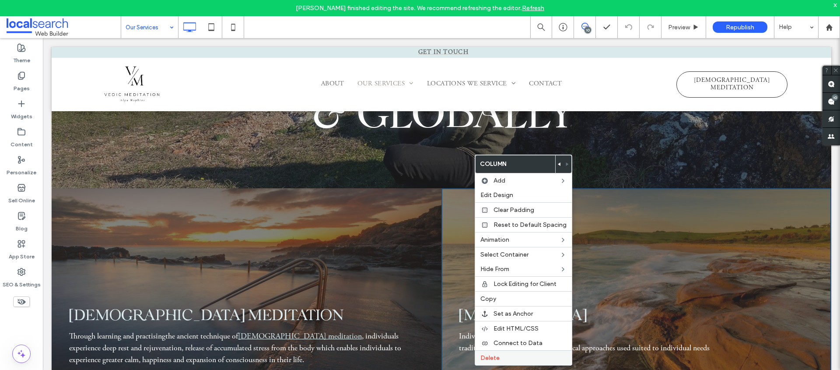
click at [495, 354] on span "Delete" at bounding box center [490, 357] width 19 height 7
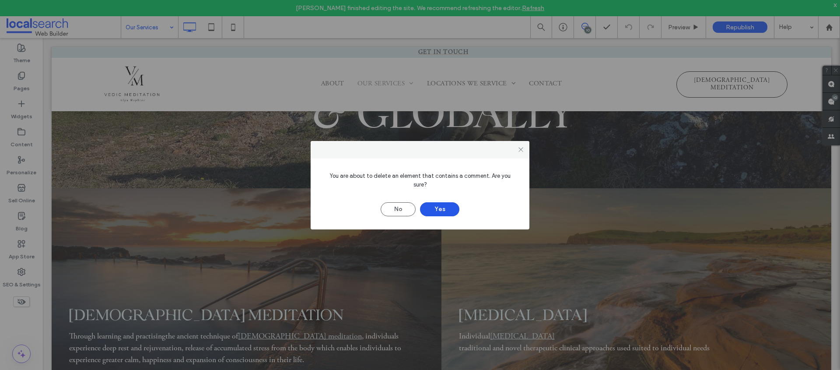
click at [447, 202] on button "Yes" at bounding box center [439, 209] width 39 height 14
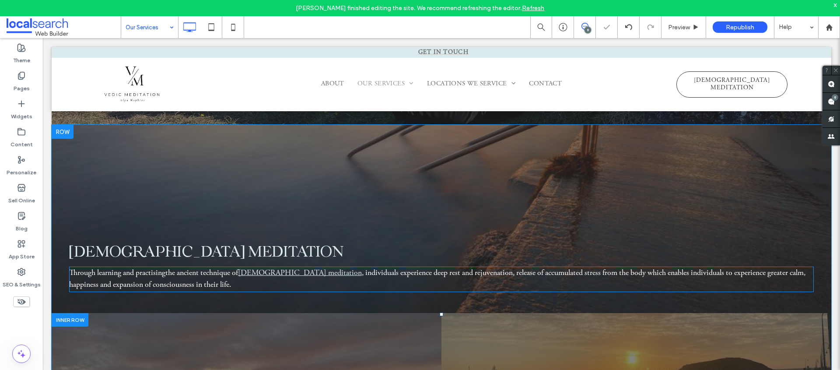
scroll to position [371, 0]
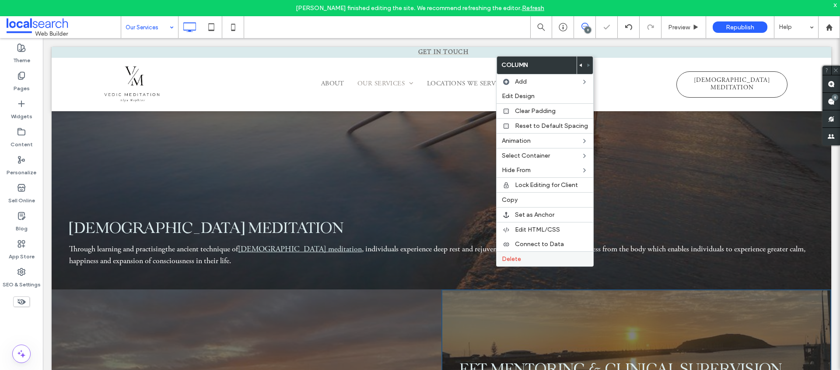
click at [512, 256] on span "Delete" at bounding box center [511, 258] width 19 height 7
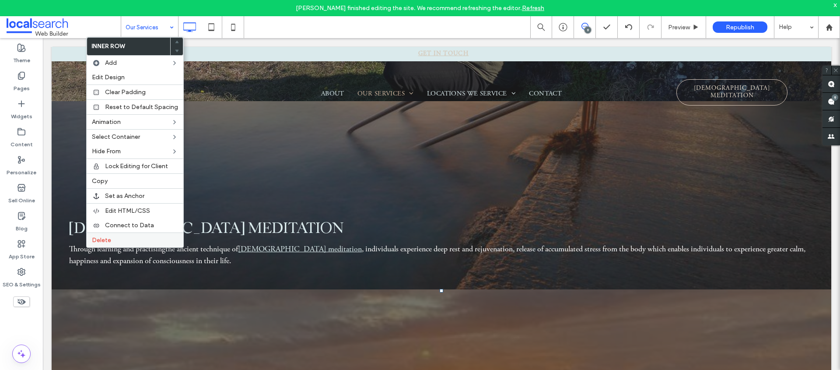
click at [98, 244] on div "Delete" at bounding box center [135, 239] width 97 height 15
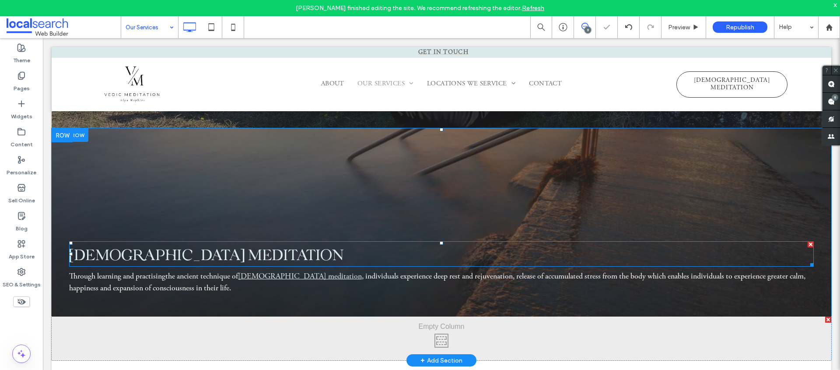
scroll to position [274, 0]
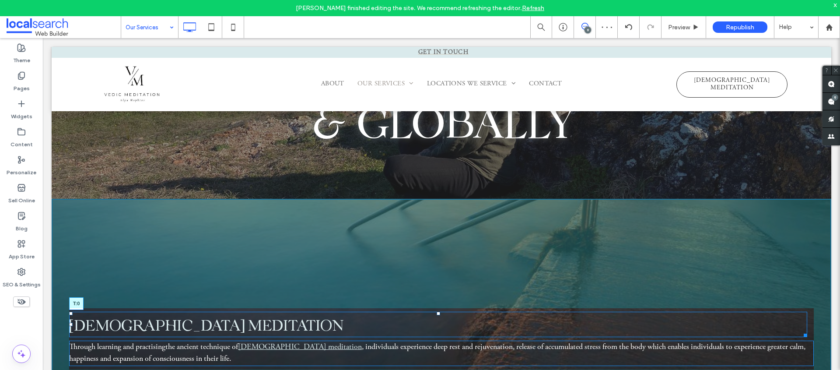
drag, startPoint x: 438, startPoint y: 260, endPoint x: 444, endPoint y: 231, distance: 29.1
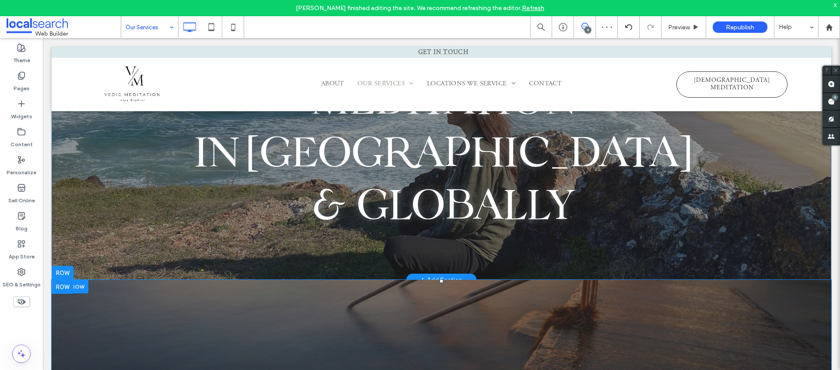
scroll to position [176, 0]
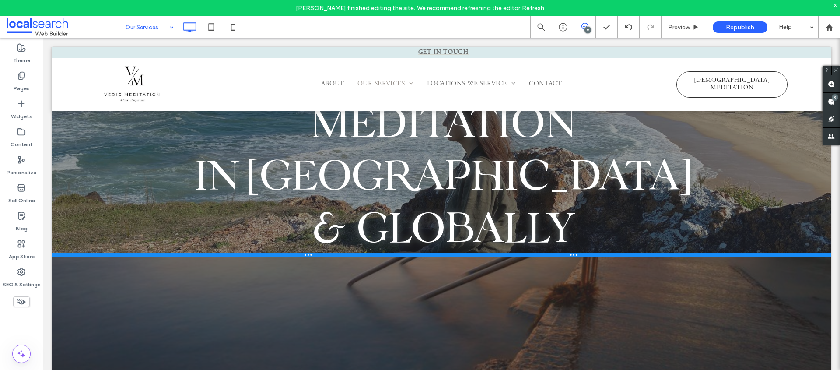
drag, startPoint x: 386, startPoint y: 242, endPoint x: 386, endPoint y: 253, distance: 10.9
click at [386, 253] on div at bounding box center [442, 255] width 780 height 4
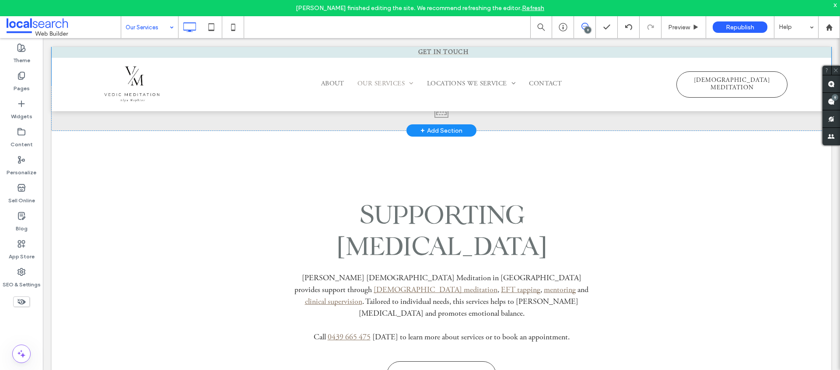
scroll to position [360, 0]
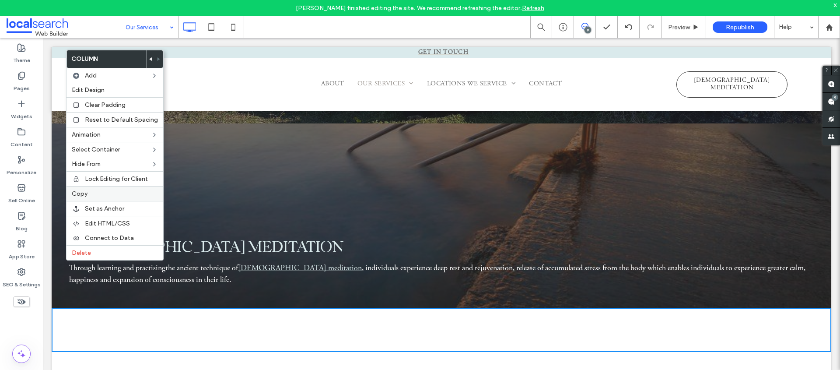
click at [101, 193] on label "Copy" at bounding box center [115, 193] width 86 height 7
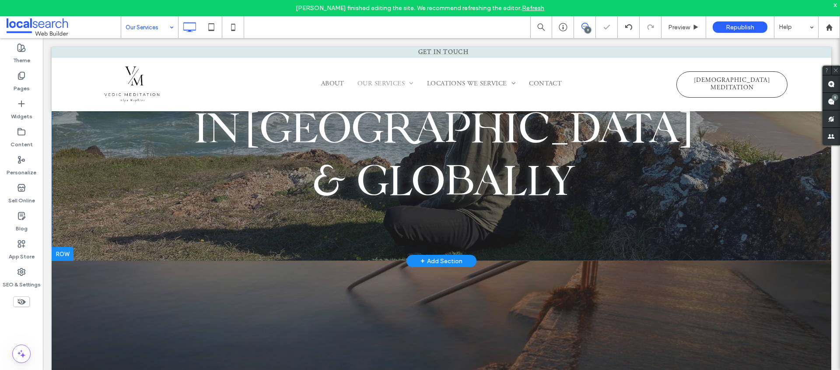
scroll to position [213, 0]
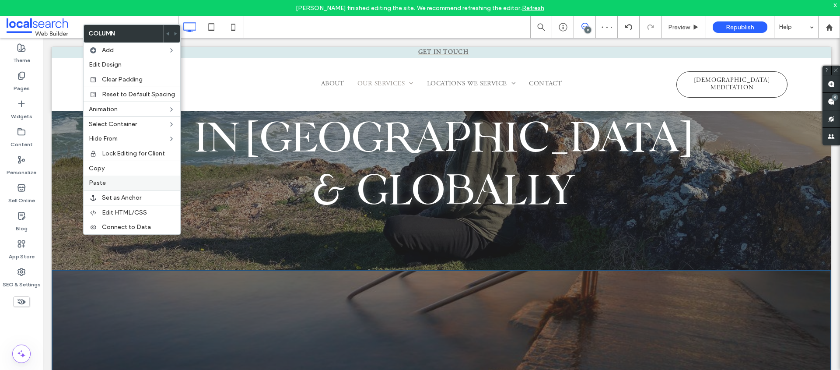
click at [112, 183] on label "Paste" at bounding box center [132, 182] width 86 height 7
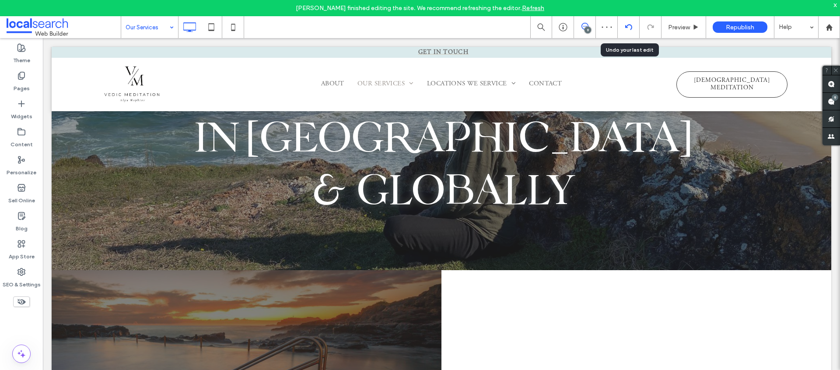
click at [629, 25] on icon at bounding box center [628, 27] width 7 height 7
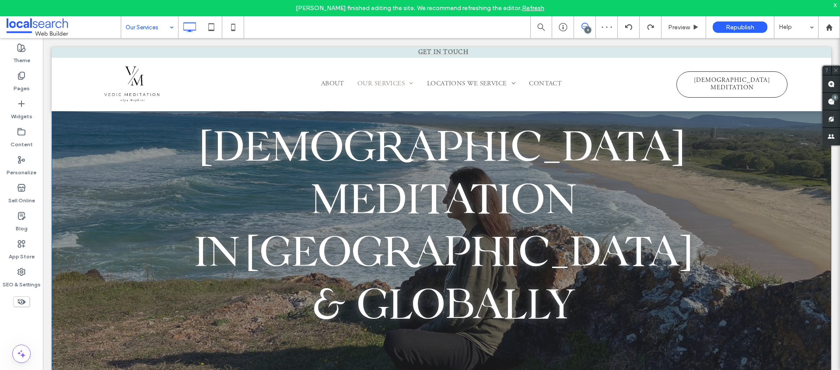
scroll to position [156, 0]
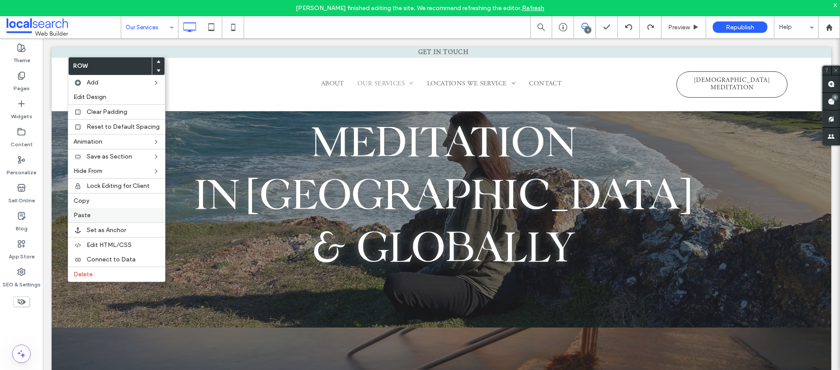
click at [94, 217] on label "Paste" at bounding box center [117, 214] width 86 height 7
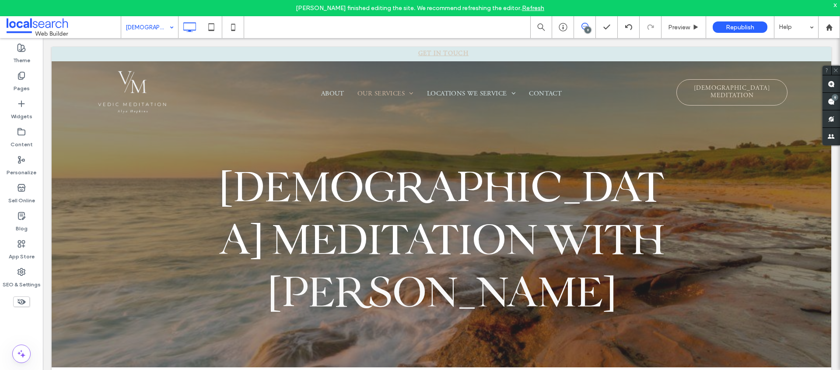
scroll to position [0, 0]
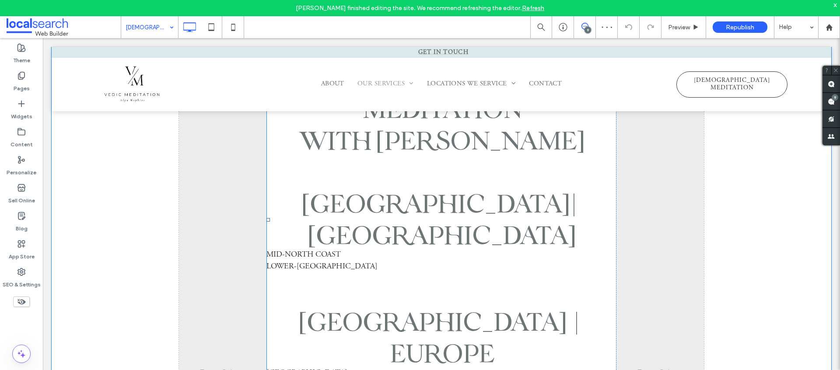
scroll to position [381, 0]
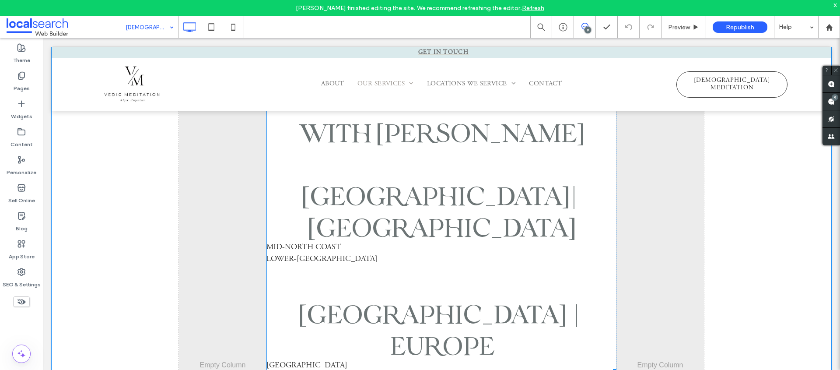
click at [276, 361] on span "[GEOGRAPHIC_DATA]" at bounding box center [307, 365] width 81 height 8
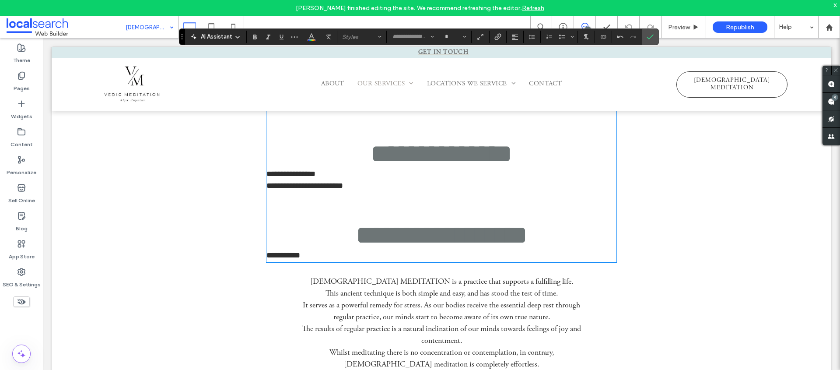
click at [283, 259] on span "*********" at bounding box center [284, 255] width 34 height 8
type input "**********"
type input "**"
click at [283, 259] on span "*********" at bounding box center [284, 255] width 34 height 8
copy span "*********"
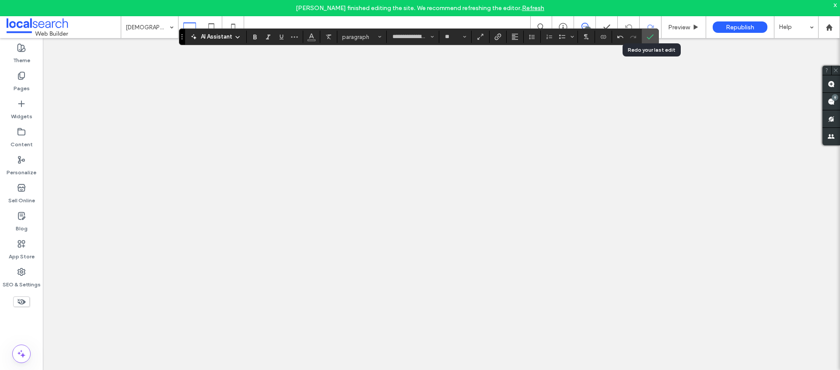
click at [650, 35] on icon "Confirm" at bounding box center [650, 36] width 7 height 7
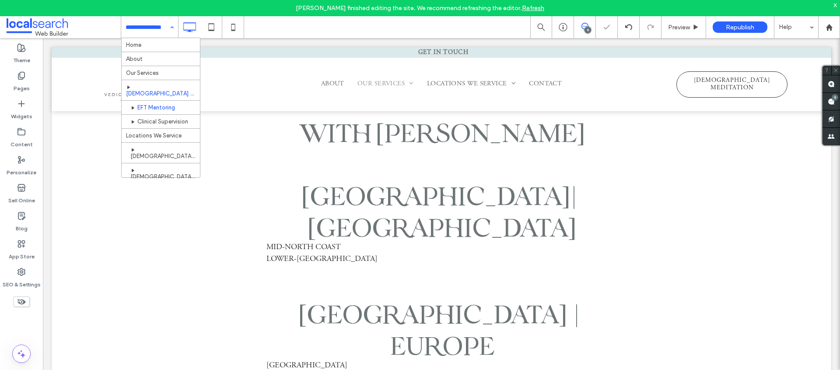
scroll to position [2, 0]
click at [829, 100] on use at bounding box center [831, 101] width 7 height 7
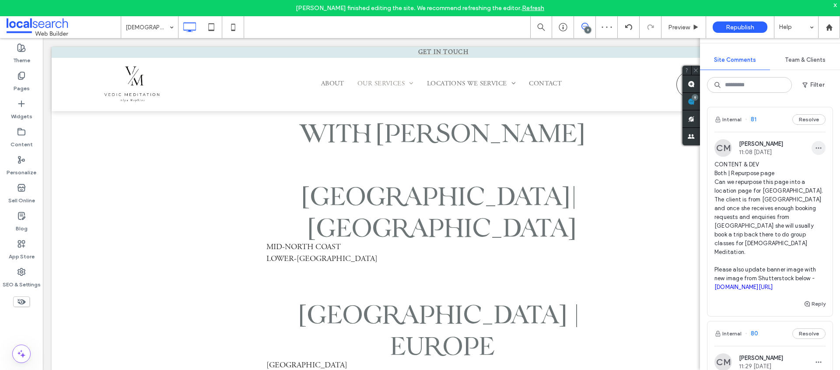
click at [815, 149] on icon "button" at bounding box center [818, 147] width 7 height 7
click at [800, 166] on div "Edit" at bounding box center [780, 170] width 78 height 17
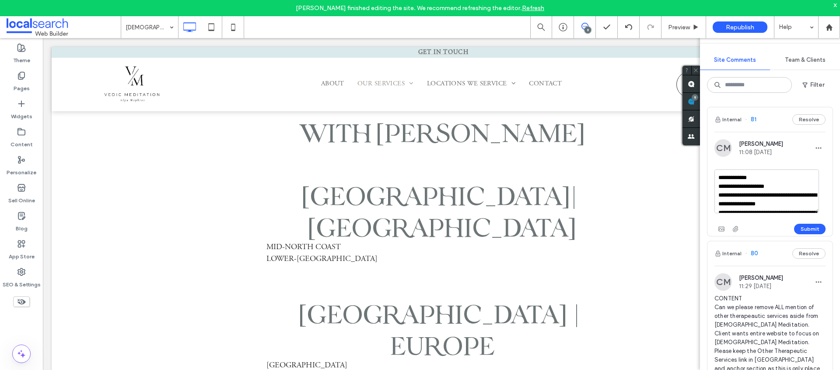
click at [772, 203] on textarea "**********" at bounding box center [767, 191] width 105 height 44
click at [790, 202] on textarea "**********" at bounding box center [767, 191] width 105 height 44
click at [800, 203] on textarea "**********" at bounding box center [767, 191] width 105 height 44
type textarea "**********"
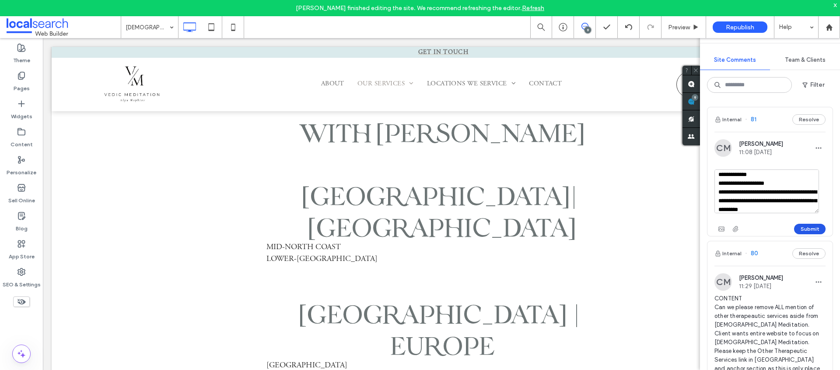
click at [809, 230] on button "Submit" at bounding box center [810, 229] width 32 height 11
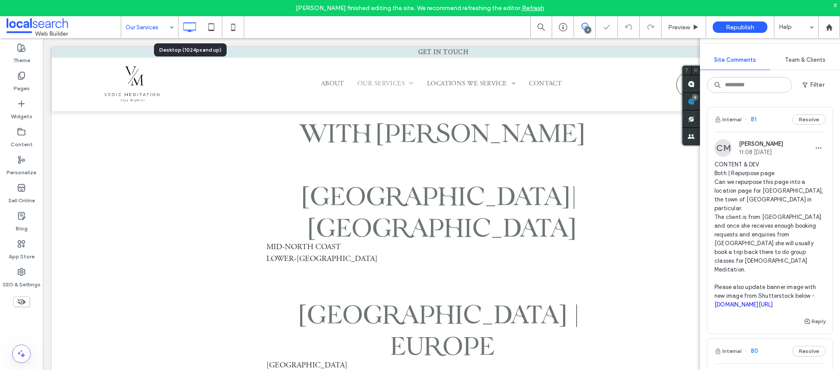
click at [154, 24] on input at bounding box center [148, 27] width 44 height 22
click at [692, 101] on use at bounding box center [691, 101] width 7 height 7
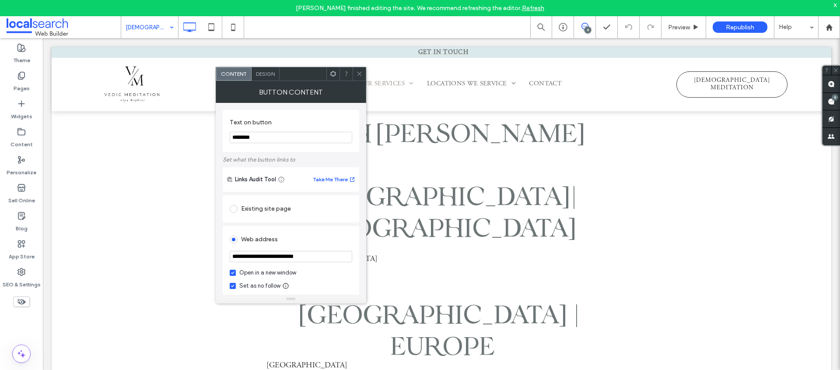
click at [362, 75] on icon at bounding box center [359, 73] width 7 height 7
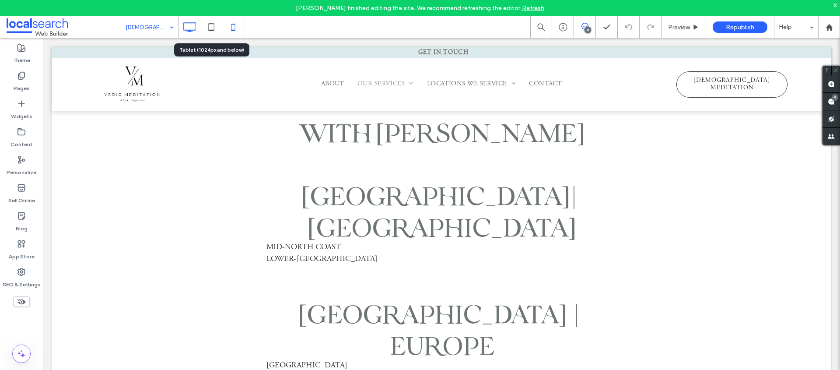
click at [229, 24] on icon at bounding box center [234, 27] width 18 height 18
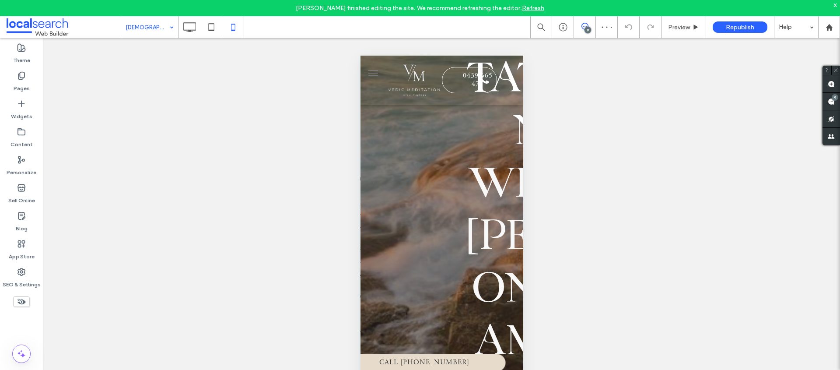
scroll to position [8, 0]
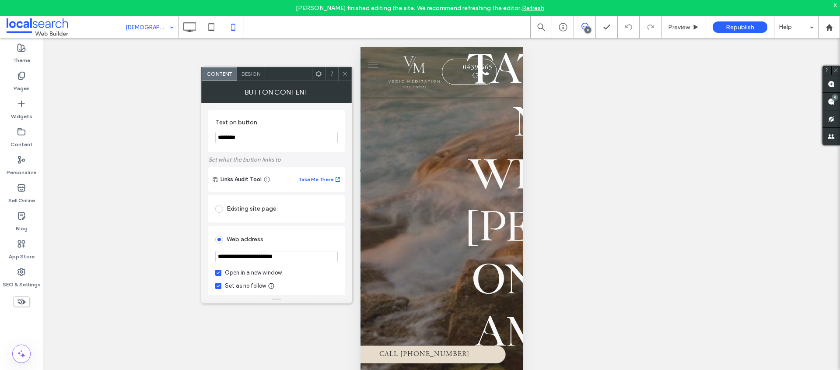
click at [255, 253] on input "**********" at bounding box center [276, 256] width 123 height 11
click at [281, 256] on input "**********" at bounding box center [276, 256] width 123 height 11
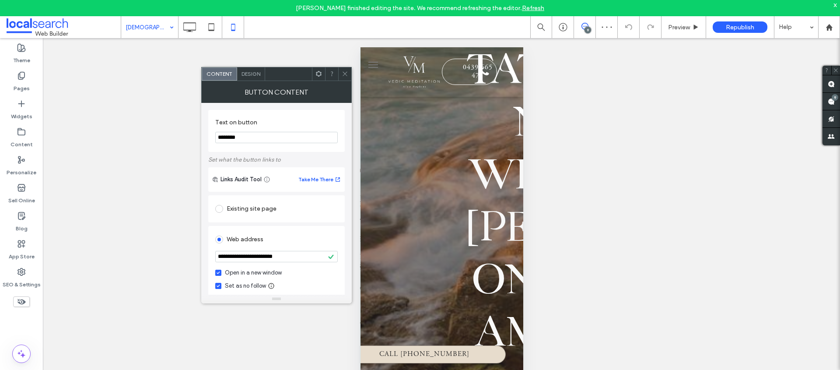
click at [281, 256] on input "**********" at bounding box center [276, 256] width 123 height 11
paste input "url"
click at [265, 257] on input "*********" at bounding box center [276, 256] width 123 height 11
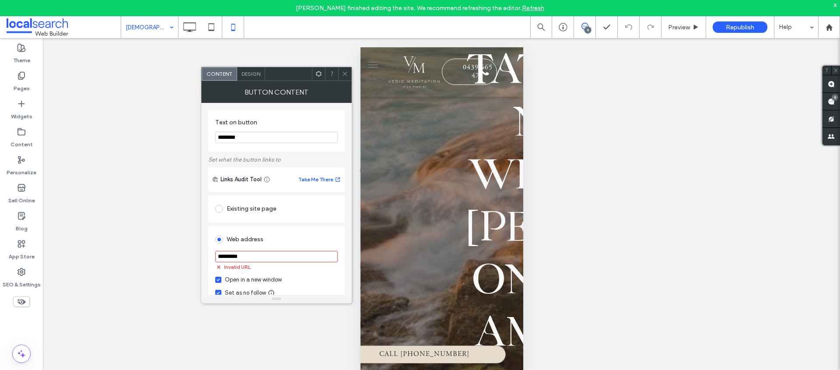
paste input "**********"
type input "**********"
click at [302, 220] on div "Existing site page" at bounding box center [276, 208] width 137 height 27
click at [304, 225] on div "**********" at bounding box center [276, 333] width 137 height 281
click at [345, 73] on use at bounding box center [345, 74] width 4 height 4
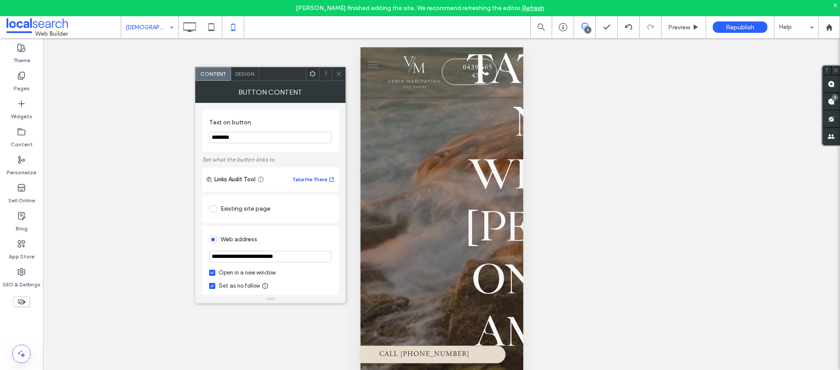
click at [336, 70] on icon at bounding box center [339, 73] width 7 height 7
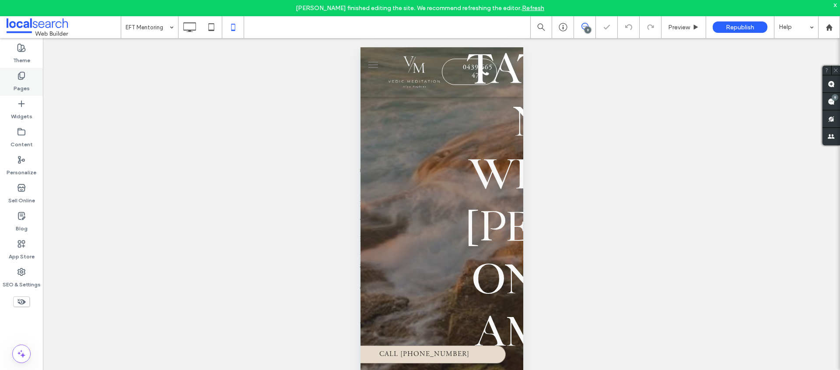
click at [19, 88] on label "Pages" at bounding box center [22, 86] width 16 height 12
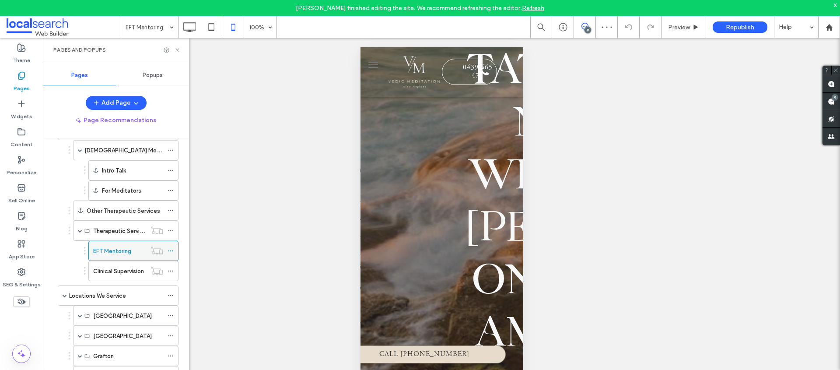
scroll to position [96, 0]
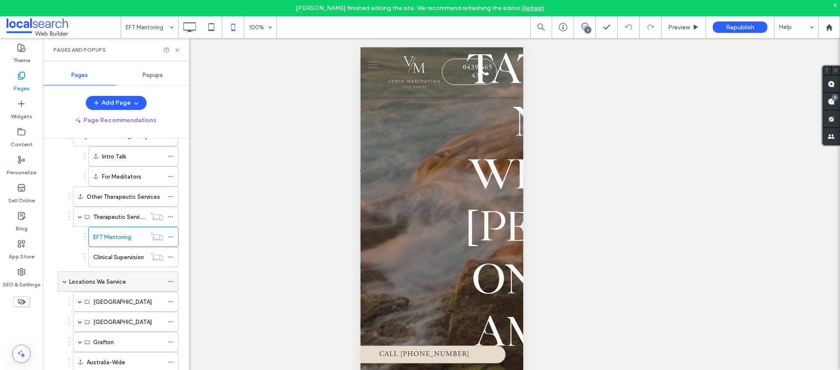
click at [102, 281] on label "Locations We Service" at bounding box center [97, 281] width 57 height 15
click at [127, 302] on label "[GEOGRAPHIC_DATA]" at bounding box center [122, 301] width 59 height 15
click at [123, 295] on div "[GEOGRAPHIC_DATA]" at bounding box center [128, 301] width 70 height 19
click at [99, 304] on label "[GEOGRAPHIC_DATA]" at bounding box center [122, 301] width 59 height 15
click at [78, 301] on span at bounding box center [80, 301] width 4 height 4
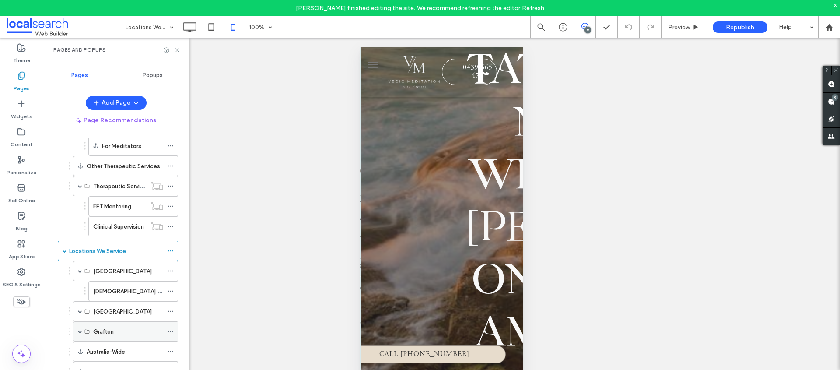
scroll to position [179, 0]
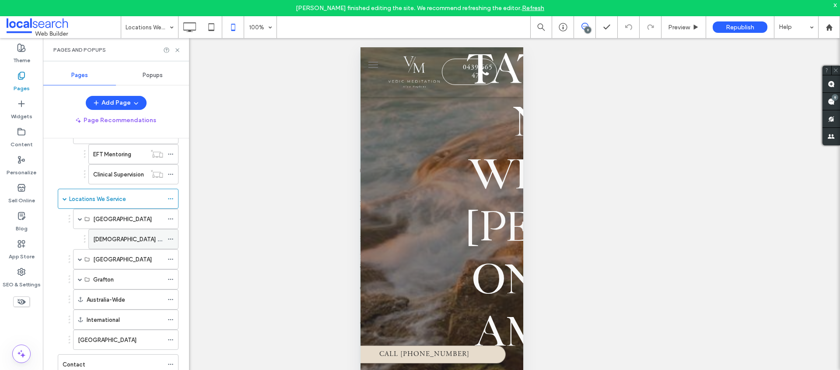
click at [128, 232] on div "[DEMOGRAPHIC_DATA] Meditation [GEOGRAPHIC_DATA]" at bounding box center [128, 238] width 70 height 19
click at [80, 260] on span at bounding box center [80, 259] width 4 height 4
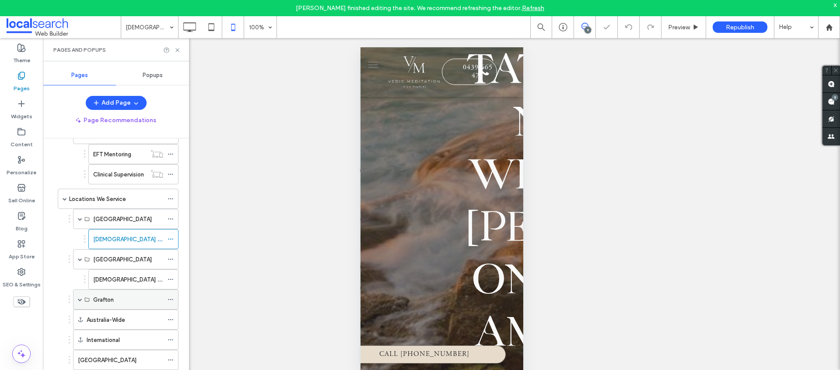
click at [78, 297] on span at bounding box center [80, 299] width 4 height 4
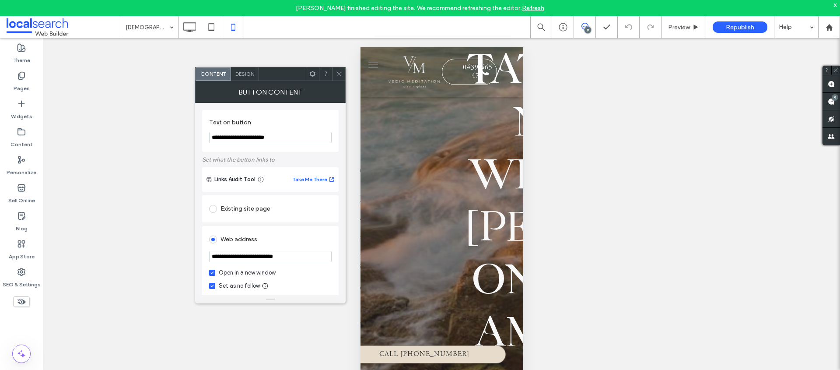
click at [339, 75] on icon at bounding box center [339, 73] width 7 height 7
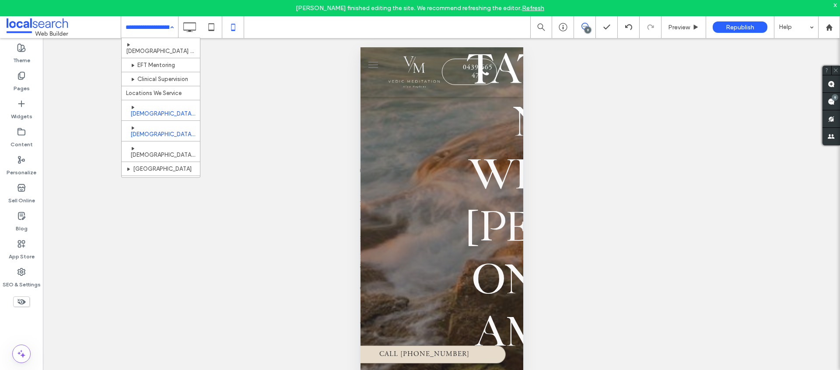
scroll to position [43, 0]
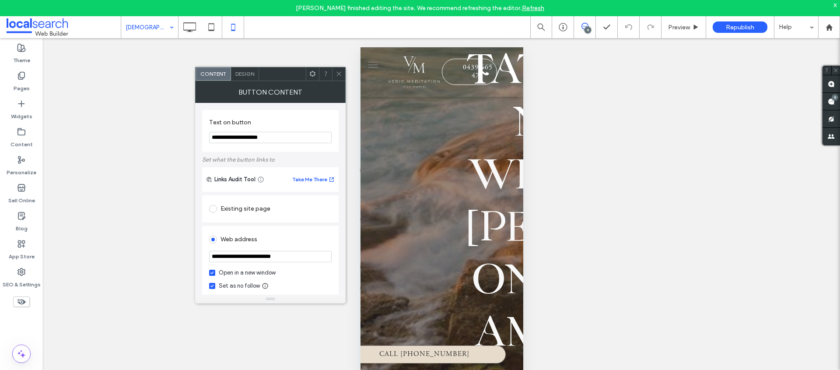
click at [338, 74] on use at bounding box center [339, 74] width 4 height 4
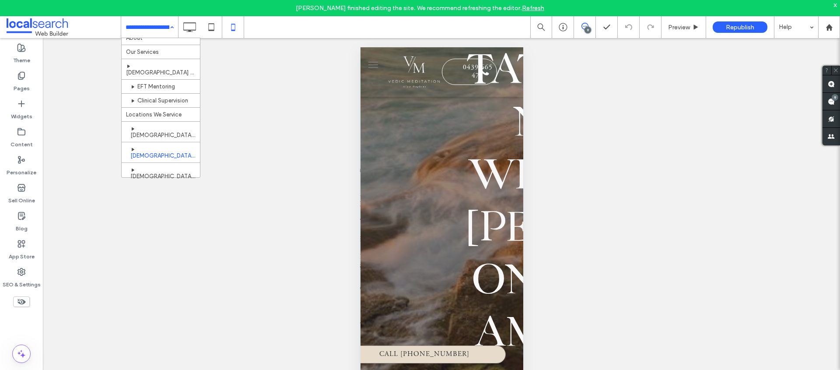
scroll to position [47, 0]
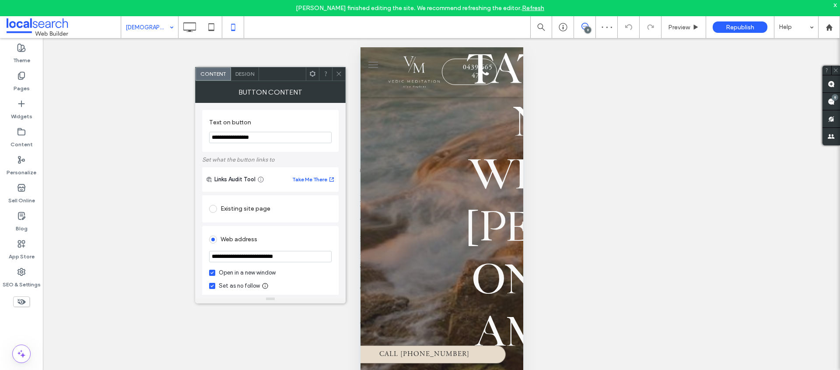
click at [336, 74] on icon at bounding box center [339, 73] width 7 height 7
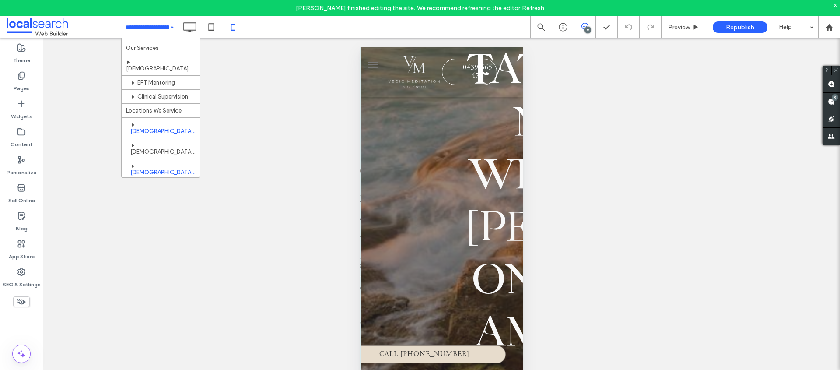
scroll to position [47, 0]
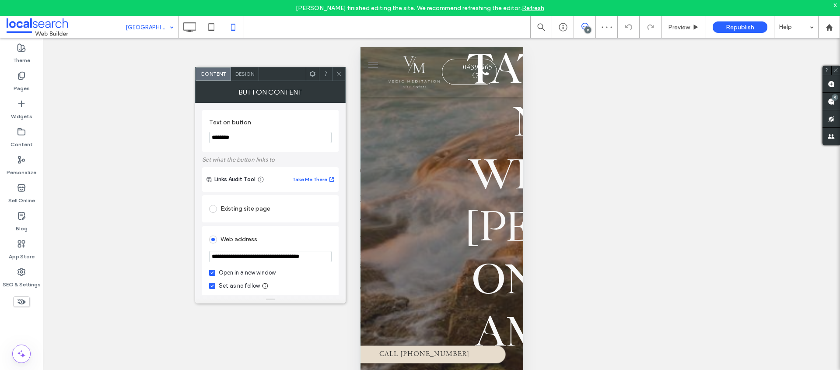
click at [283, 262] on input "**********" at bounding box center [270, 256] width 123 height 11
click at [278, 256] on input "**********" at bounding box center [270, 256] width 123 height 11
paste input "url"
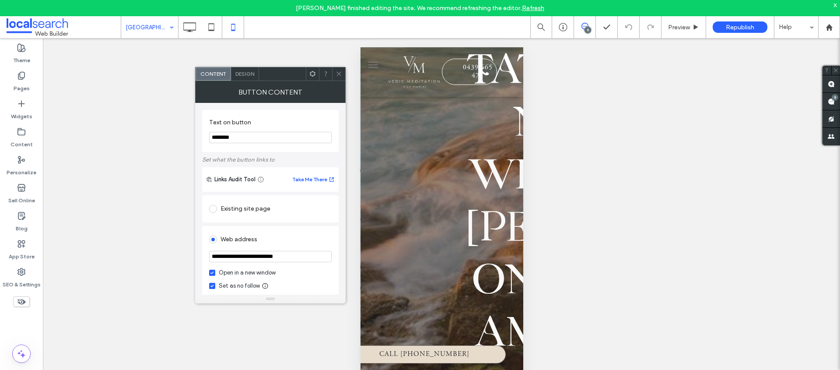
type input "**********"
click at [338, 77] on icon at bounding box center [339, 73] width 7 height 7
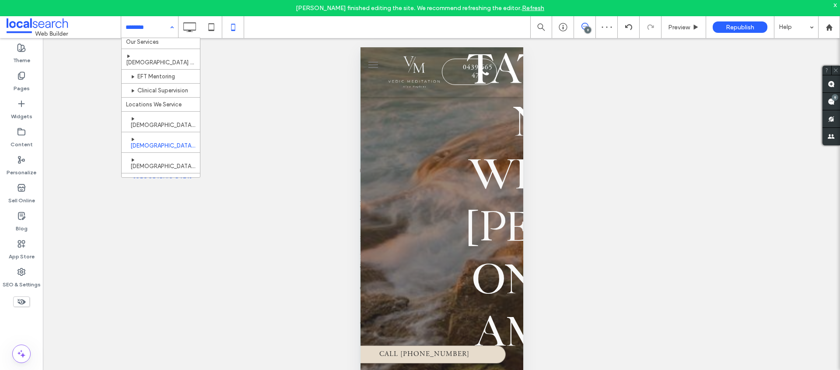
scroll to position [47, 0]
click at [190, 29] on icon at bounding box center [190, 27] width 18 height 18
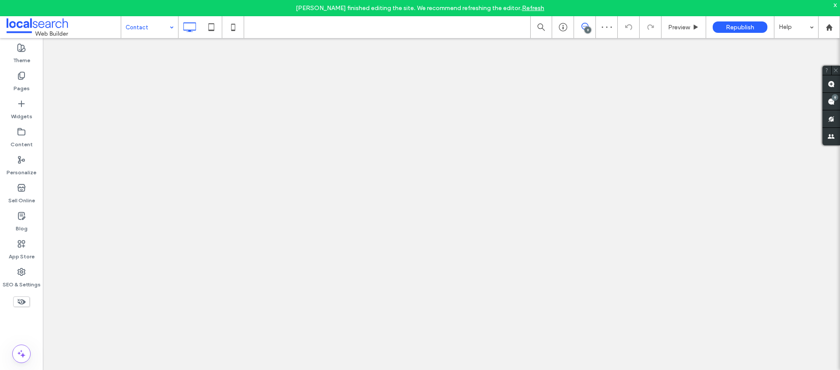
click at [137, 28] on div at bounding box center [420, 185] width 840 height 370
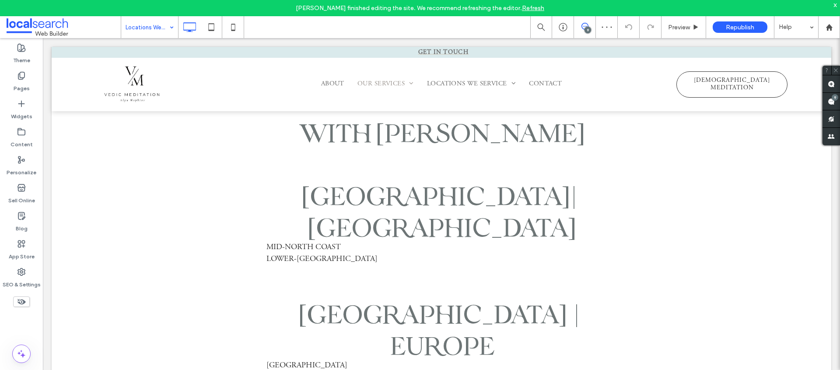
click at [158, 27] on input at bounding box center [148, 27] width 44 height 22
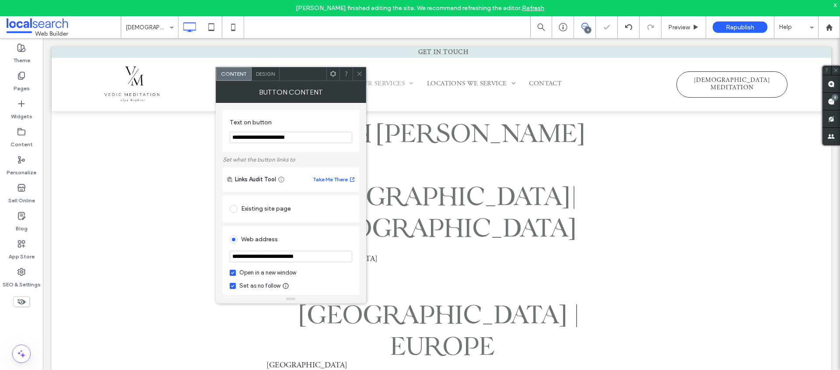
click at [360, 75] on icon at bounding box center [359, 73] width 7 height 7
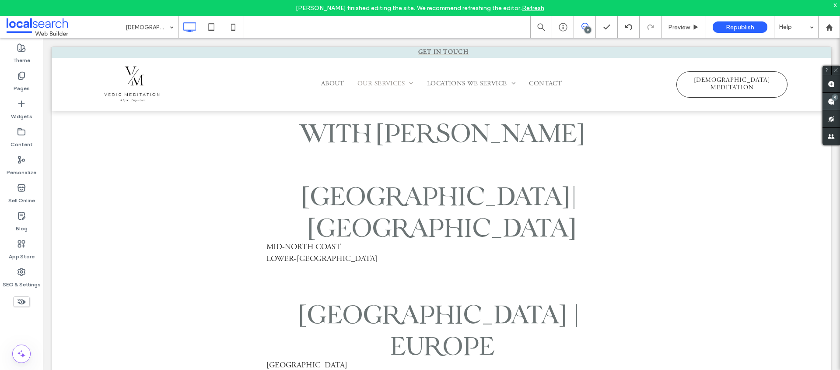
click at [828, 105] on span at bounding box center [832, 101] width 18 height 17
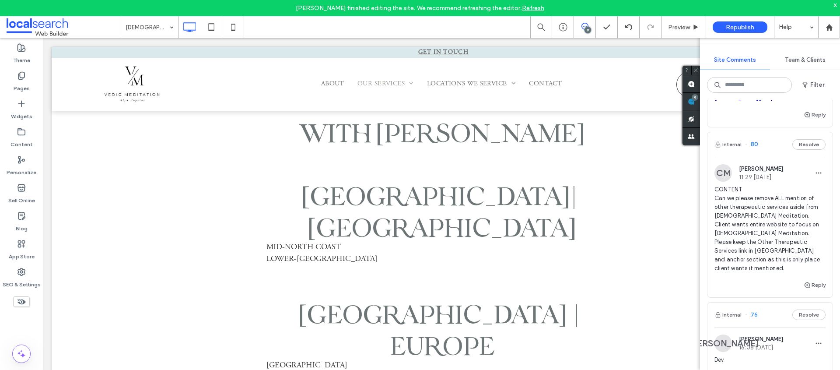
scroll to position [206, 0]
click at [683, 25] on span "Preview" at bounding box center [679, 27] width 22 height 7
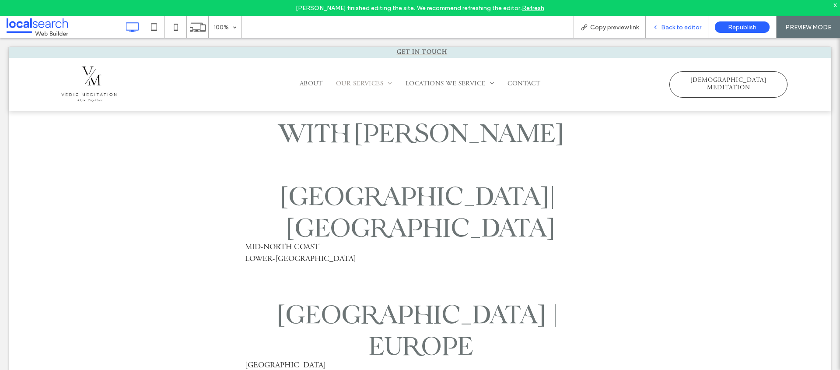
click at [668, 28] on span "Back to editor" at bounding box center [681, 27] width 40 height 7
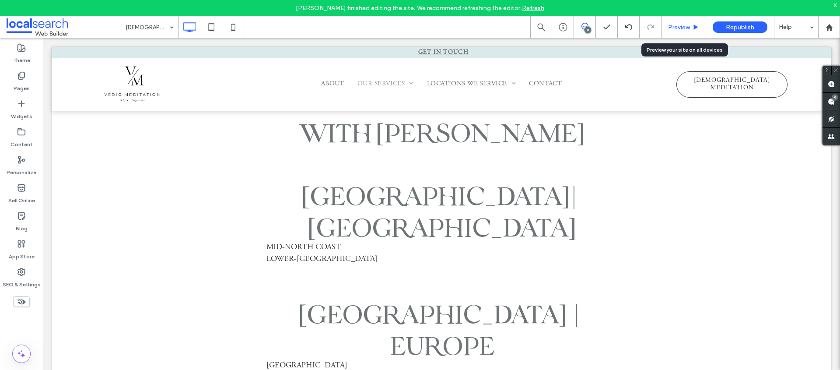
click at [688, 29] on span "Preview" at bounding box center [679, 27] width 22 height 7
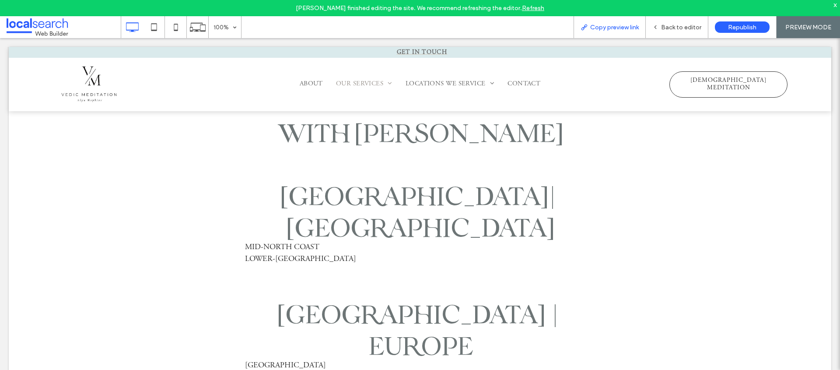
click at [614, 30] on span "Copy preview link" at bounding box center [614, 27] width 49 height 7
click at [680, 28] on span "Back to editor" at bounding box center [681, 27] width 40 height 7
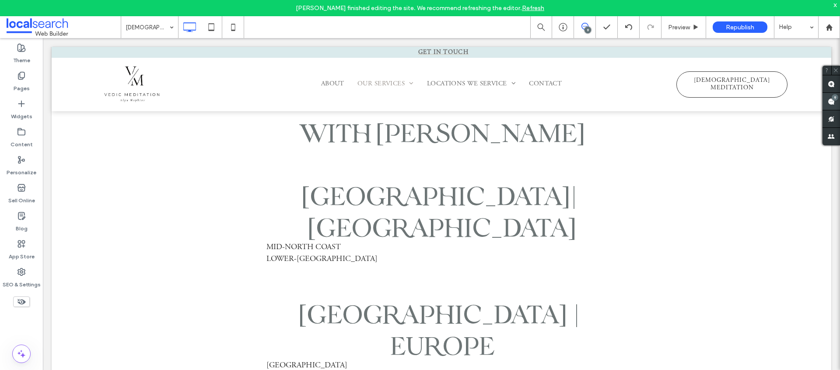
click at [837, 104] on span at bounding box center [832, 101] width 18 height 17
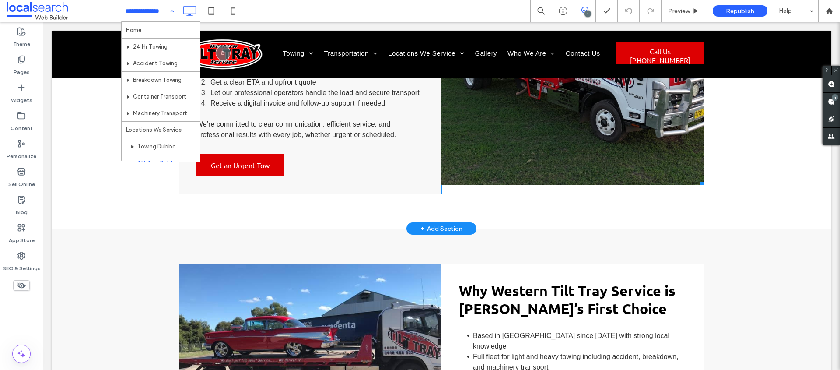
scroll to position [1059, 0]
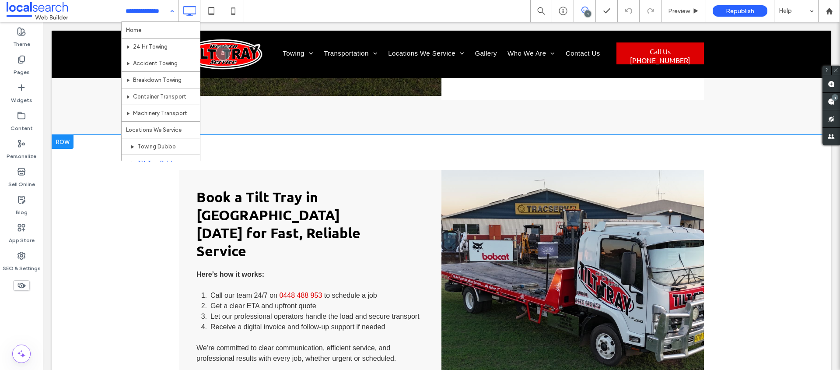
click at [381, 135] on div "Book a Tilt Tray in Dubbo Today for Fast, Reliable Service Here’s how it works:…" at bounding box center [442, 293] width 780 height 317
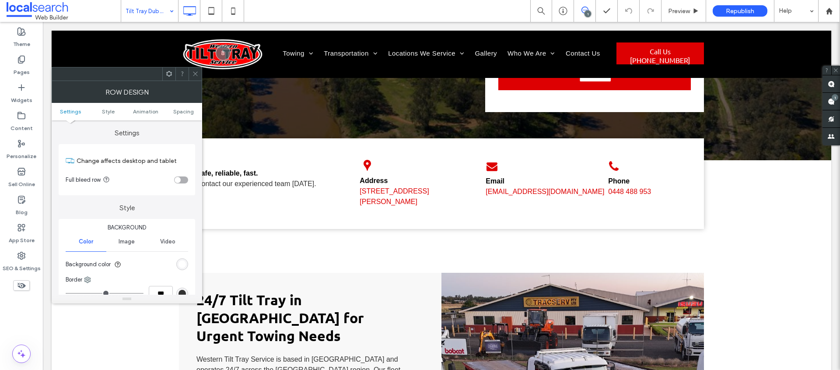
scroll to position [0, 0]
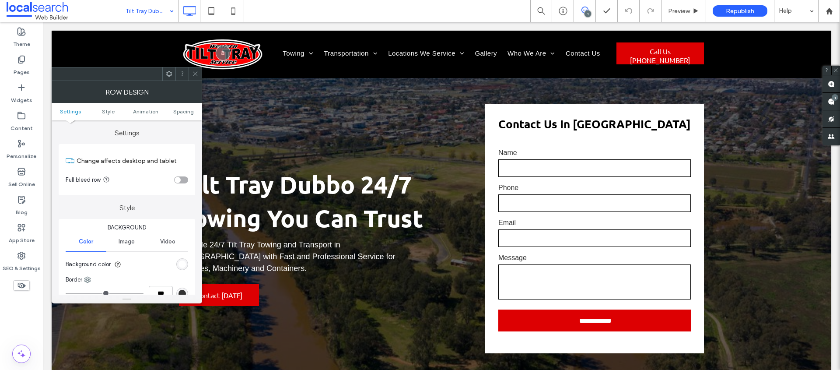
click at [194, 77] on span at bounding box center [195, 73] width 7 height 13
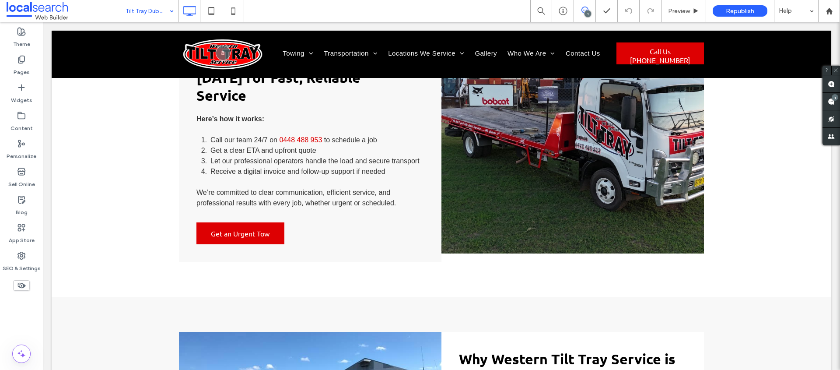
scroll to position [1381, 0]
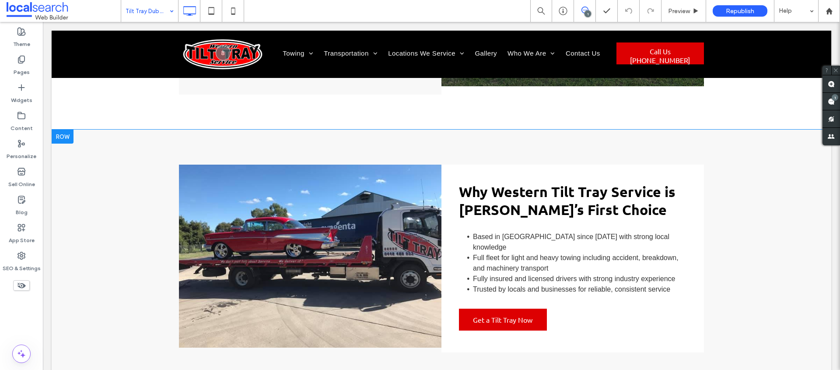
click at [333, 218] on li "Write your caption here Button" at bounding box center [310, 256] width 263 height 183
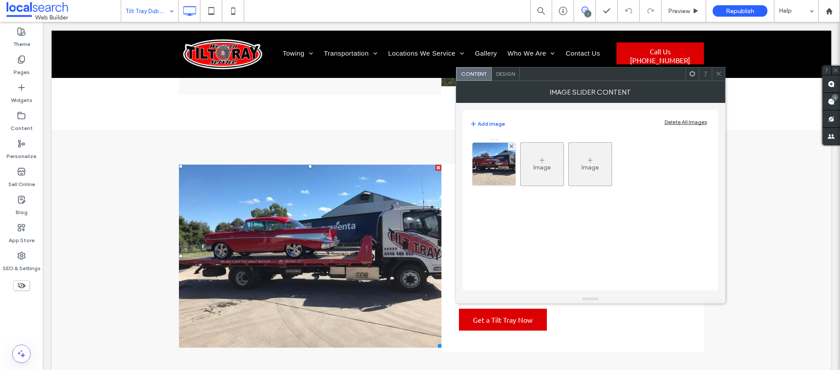
click at [517, 167] on div "Image Image" at bounding box center [590, 166] width 241 height 57
click at [501, 166] on img at bounding box center [493, 164] width 57 height 43
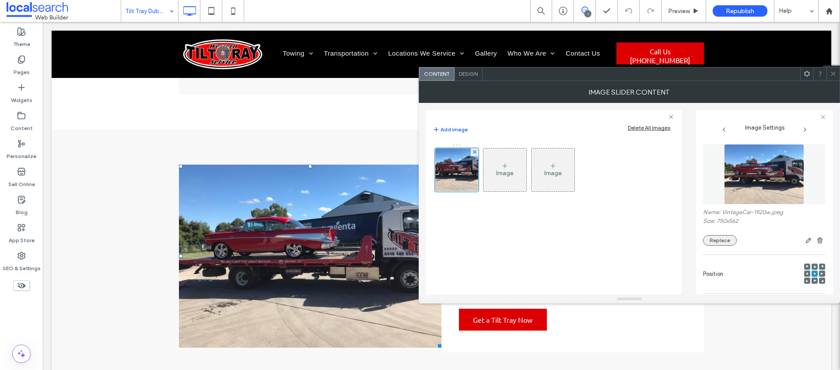
click at [731, 236] on button "Replace" at bounding box center [720, 240] width 34 height 11
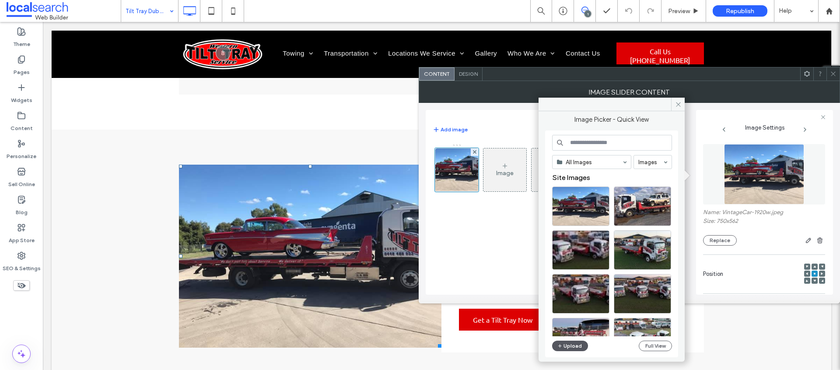
click at [572, 346] on button "Upload" at bounding box center [570, 345] width 36 height 11
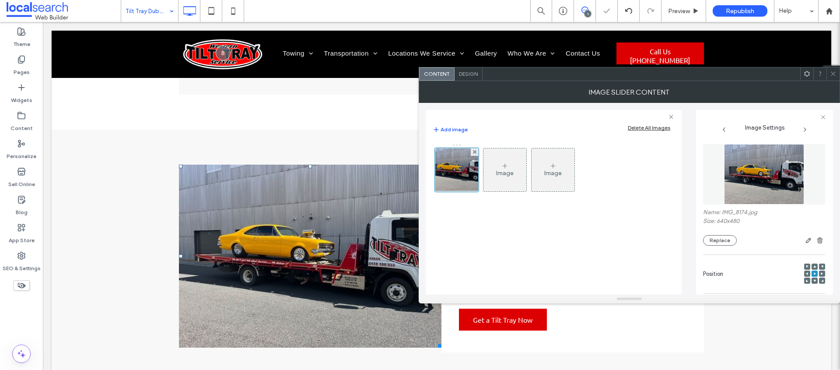
click at [837, 72] on div at bounding box center [833, 73] width 13 height 13
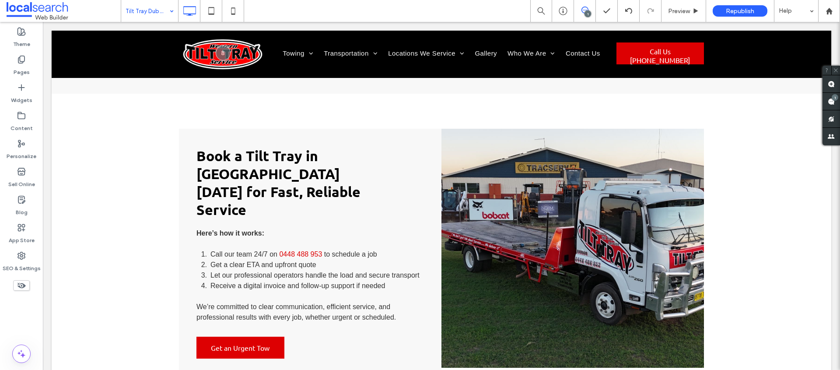
scroll to position [1100, 0]
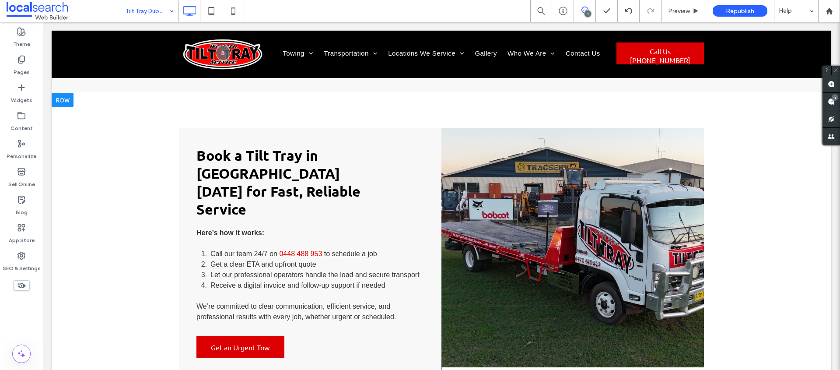
click at [575, 216] on li "Write your caption here Button" at bounding box center [573, 247] width 263 height 239
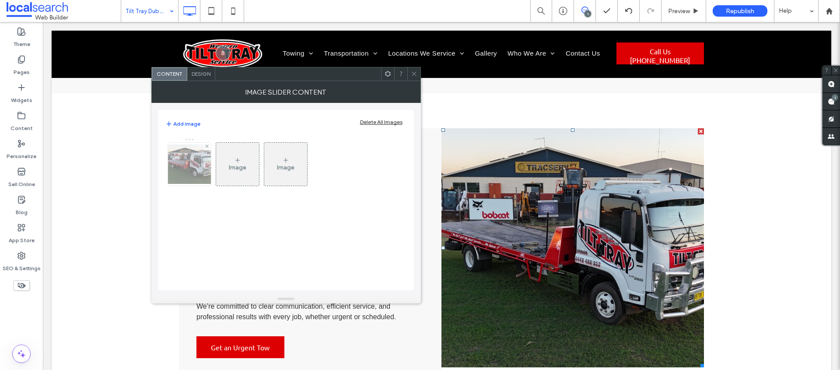
click at [192, 170] on img at bounding box center [189, 163] width 70 height 39
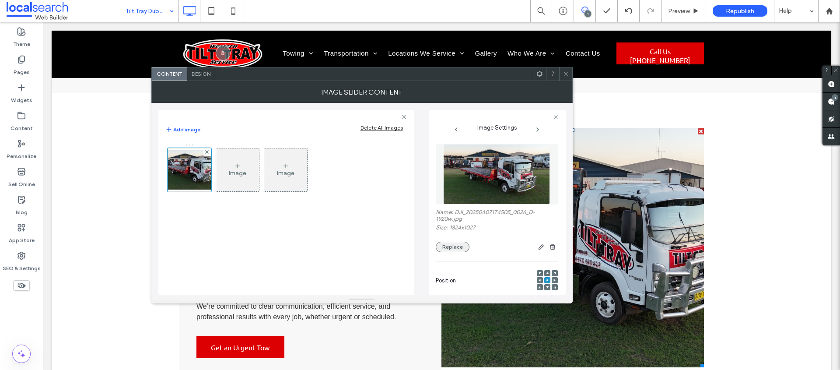
click at [452, 248] on button "Replace" at bounding box center [453, 247] width 34 height 11
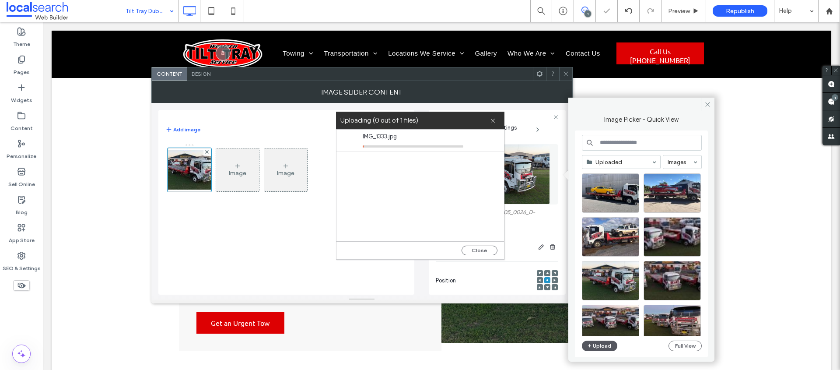
scroll to position [1126, 0]
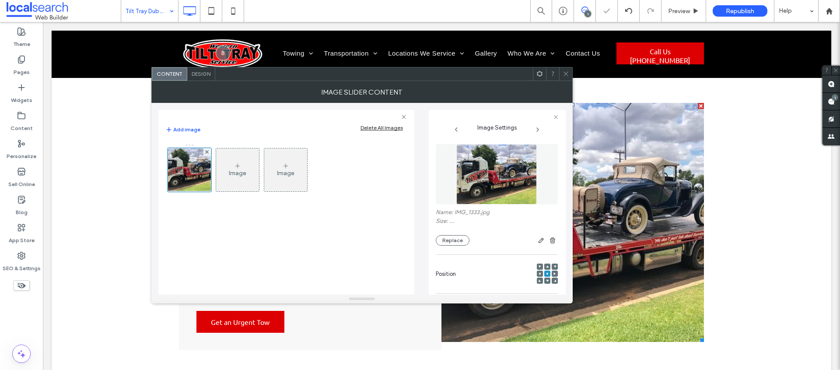
drag, startPoint x: 568, startPoint y: 72, endPoint x: 531, endPoint y: 56, distance: 39.8
click at [568, 72] on use at bounding box center [566, 74] width 4 height 4
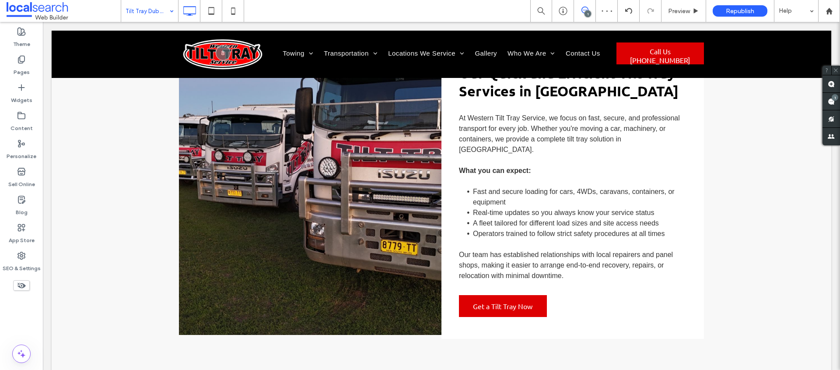
scroll to position [678, 0]
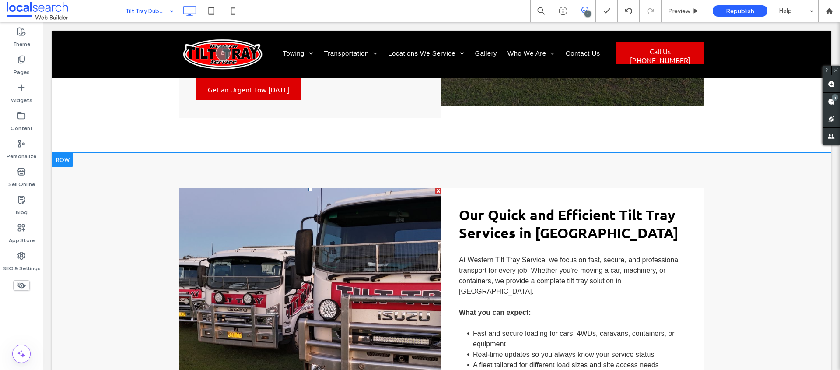
click at [314, 271] on li "Write your caption here Button" at bounding box center [310, 332] width 263 height 289
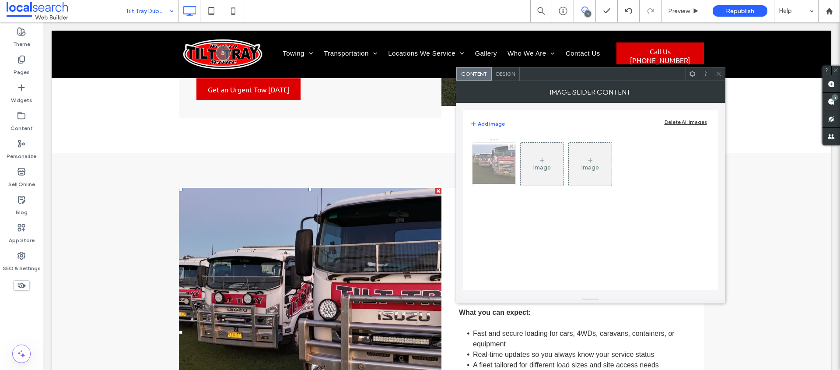
click at [503, 161] on img at bounding box center [494, 163] width 70 height 39
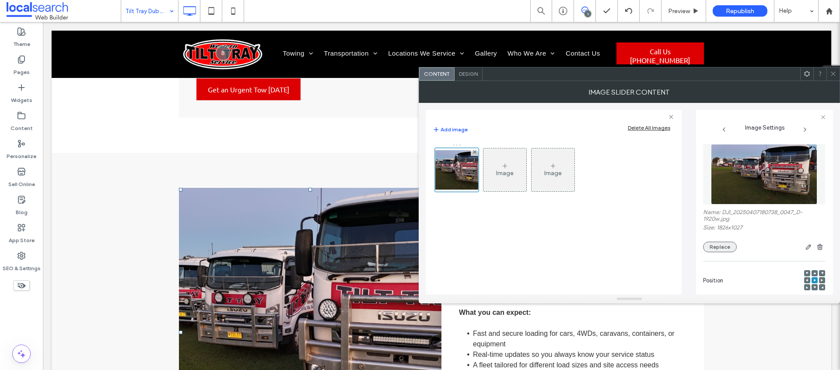
click at [724, 246] on button "Replace" at bounding box center [720, 247] width 34 height 11
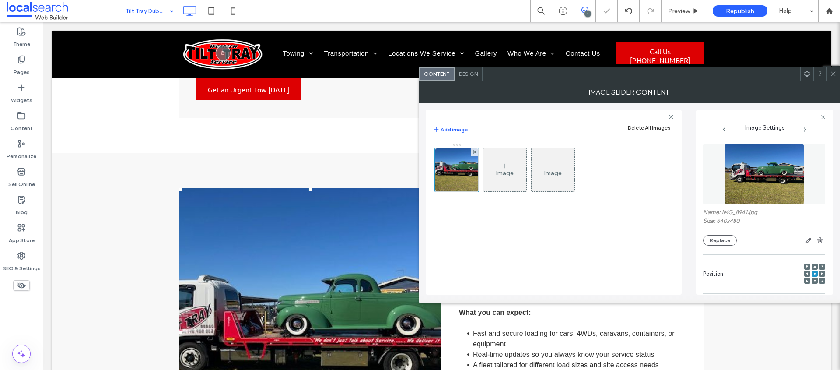
click at [830, 73] on icon at bounding box center [833, 73] width 7 height 7
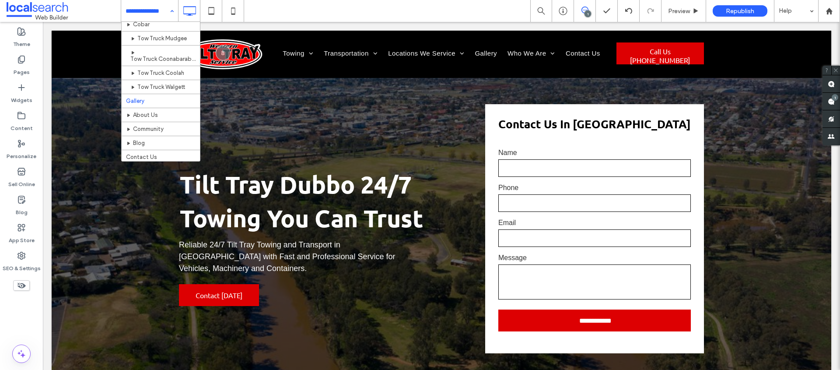
scroll to position [146, 0]
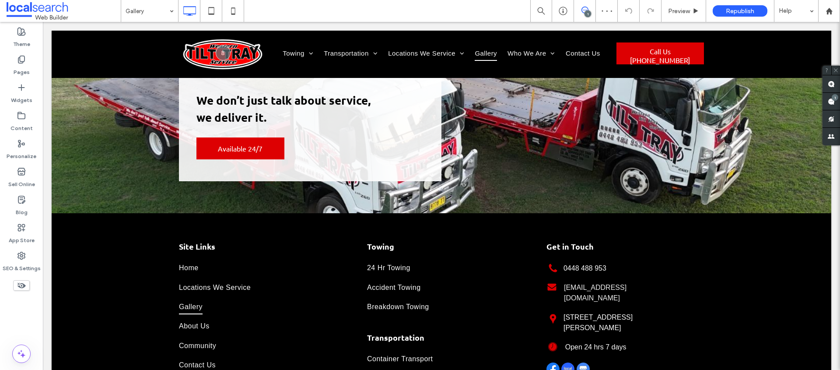
scroll to position [1550, 0]
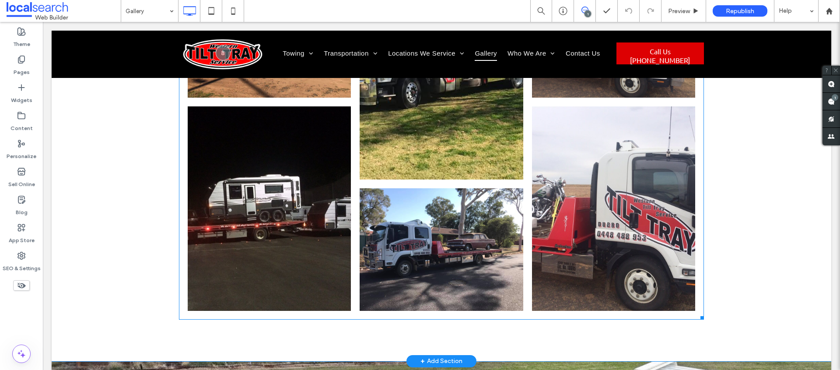
click at [458, 149] on link at bounding box center [441, 77] width 163 height 204
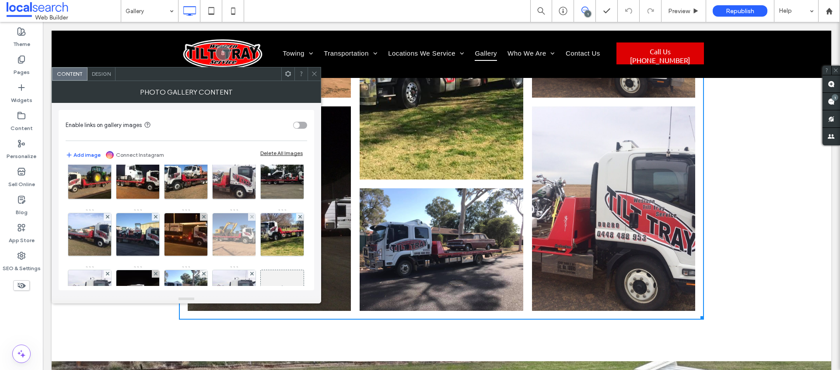
scroll to position [287, 0]
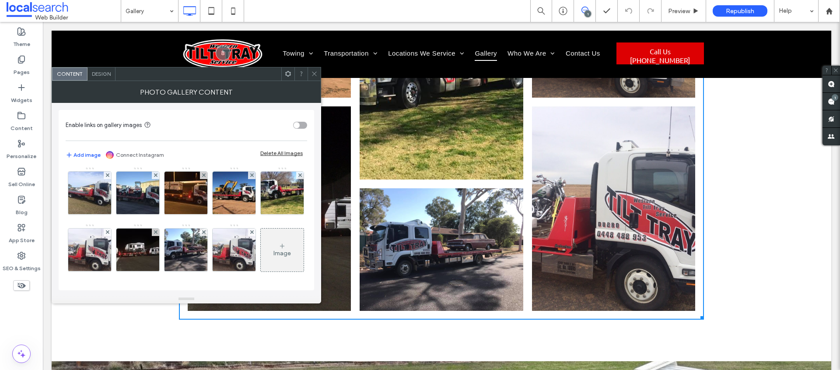
click at [274, 250] on div "Image" at bounding box center [283, 252] width 18 height 7
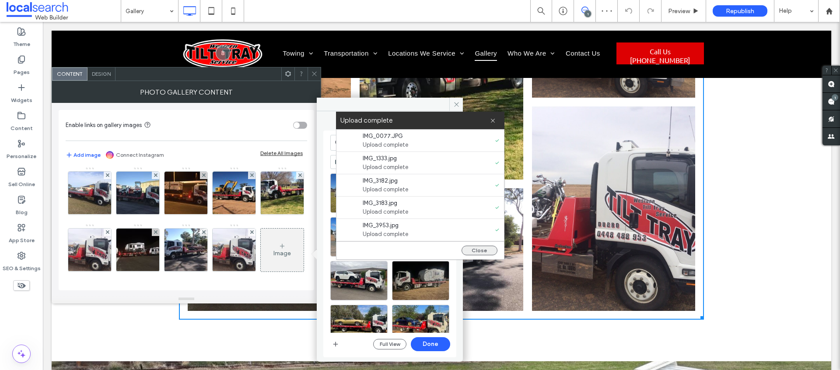
click at [481, 252] on button "Close" at bounding box center [480, 251] width 36 height 10
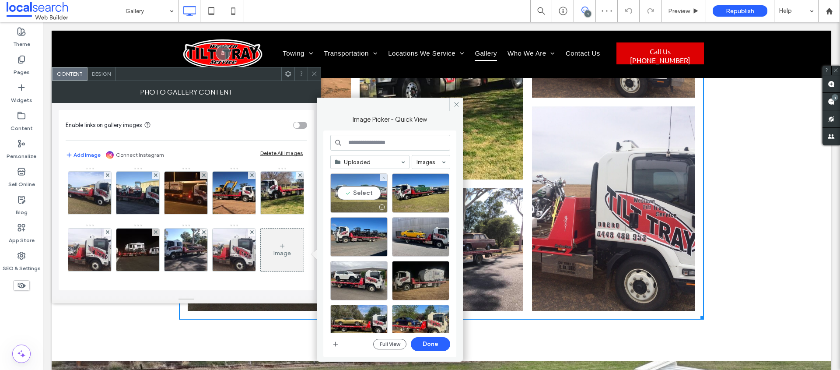
click at [365, 194] on div "Select" at bounding box center [358, 192] width 57 height 39
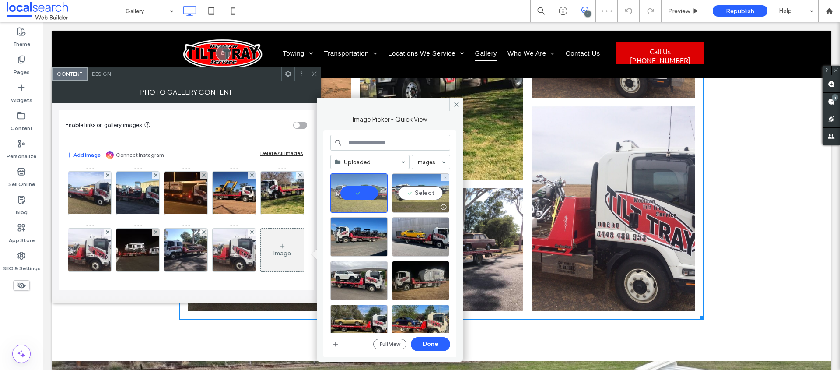
click at [407, 194] on div "Select" at bounding box center [420, 192] width 57 height 39
click at [359, 229] on div at bounding box center [358, 236] width 57 height 39
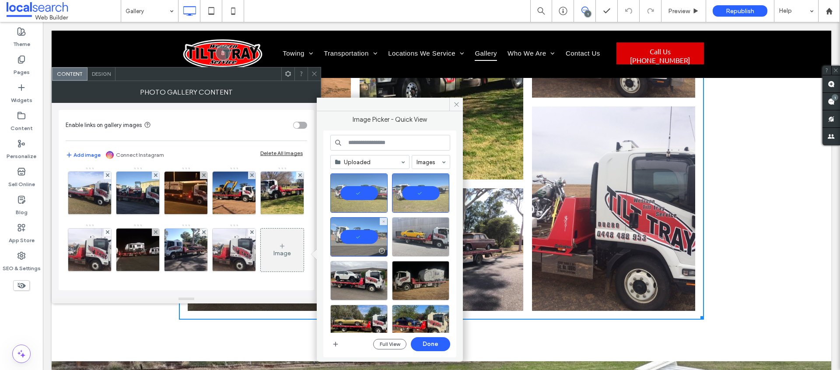
click at [403, 231] on div at bounding box center [420, 236] width 57 height 39
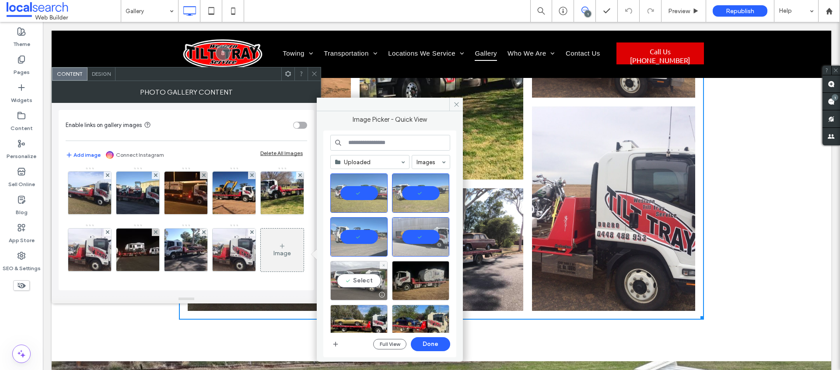
click at [368, 270] on div "Select" at bounding box center [358, 280] width 57 height 39
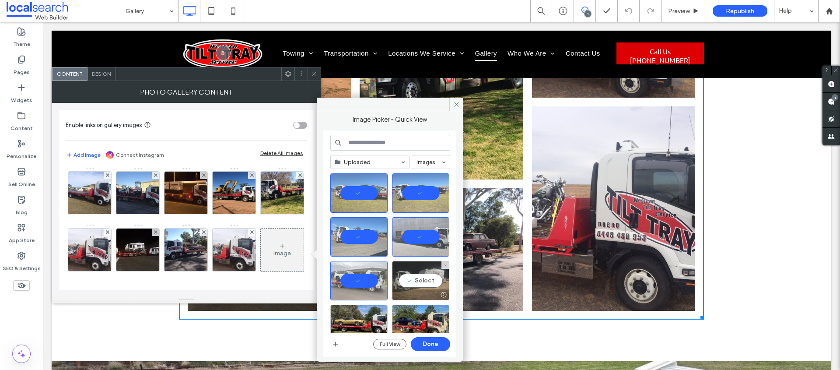
click at [421, 284] on div "Select" at bounding box center [420, 280] width 57 height 39
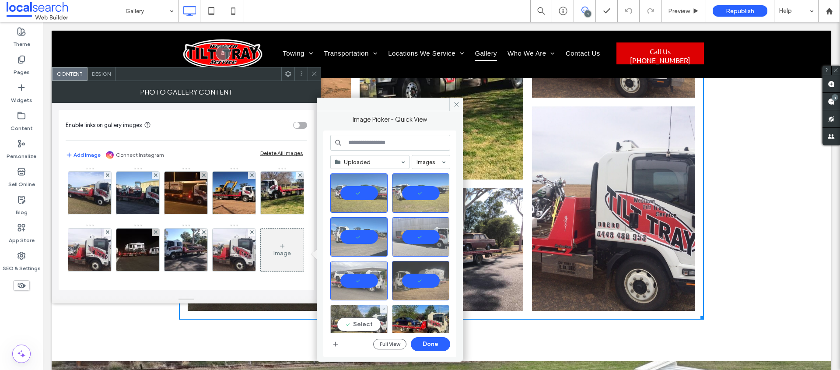
click at [357, 317] on div "Select" at bounding box center [358, 324] width 57 height 39
click at [430, 326] on div at bounding box center [420, 324] width 57 height 39
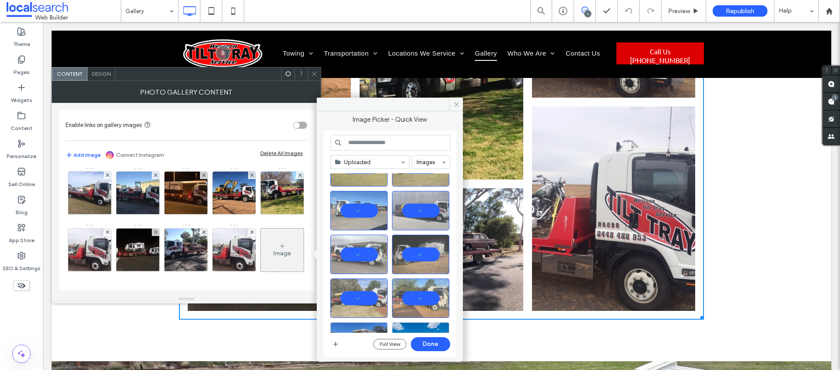
scroll to position [140, 0]
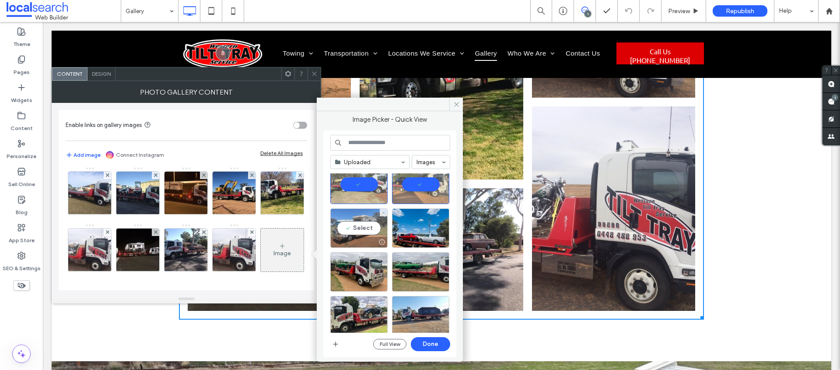
click at [367, 225] on div "Select" at bounding box center [358, 227] width 57 height 39
click at [417, 230] on div at bounding box center [420, 227] width 57 height 39
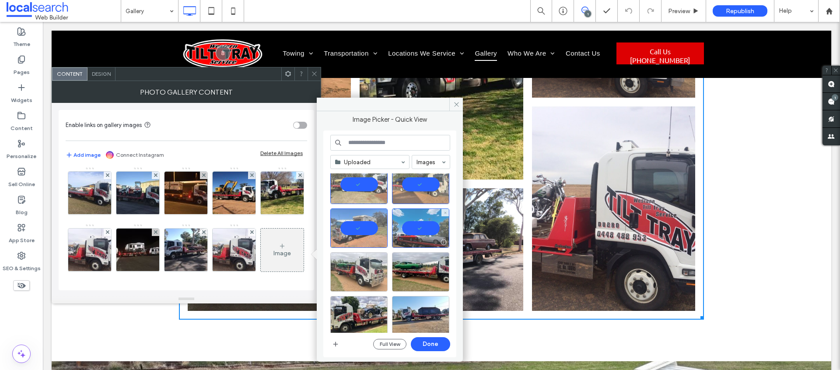
drag, startPoint x: 353, startPoint y: 266, endPoint x: 364, endPoint y: 267, distance: 11.0
click at [353, 266] on div at bounding box center [358, 271] width 57 height 39
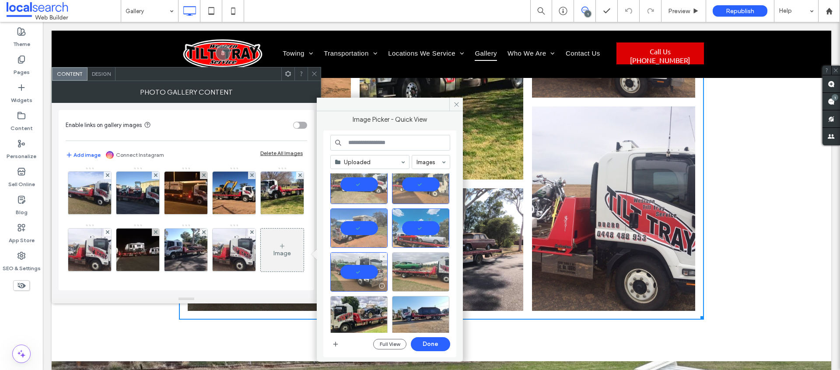
click at [412, 269] on div at bounding box center [420, 271] width 57 height 39
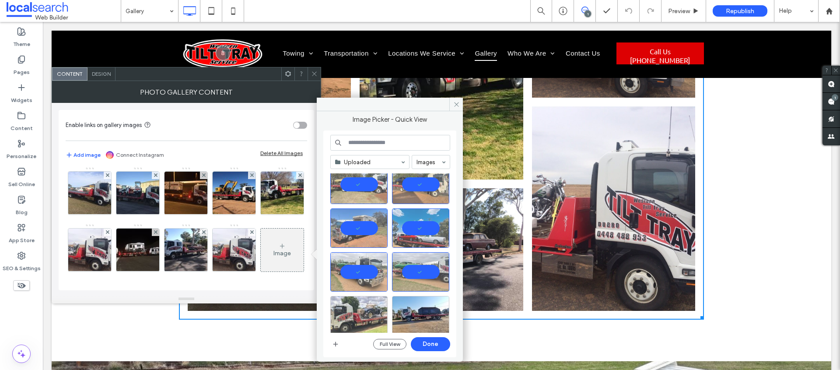
click at [349, 305] on div at bounding box center [358, 315] width 57 height 39
click at [422, 319] on div at bounding box center [420, 315] width 57 height 39
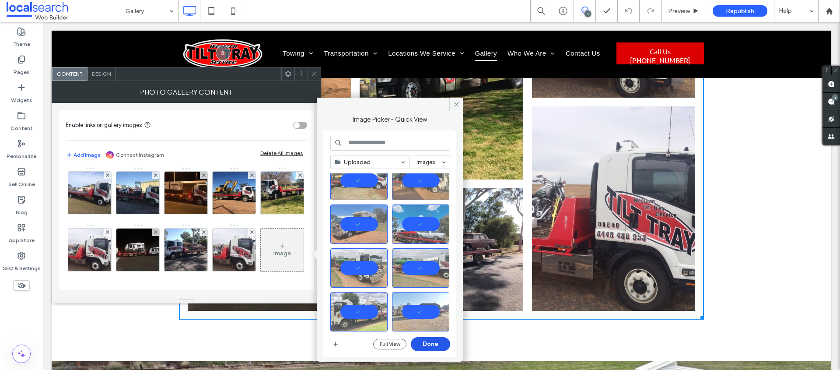
scroll to position [151, 0]
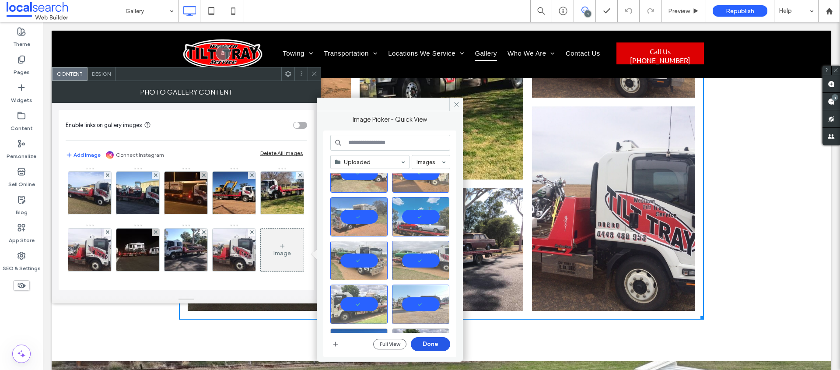
click at [438, 344] on button "Done" at bounding box center [430, 344] width 39 height 14
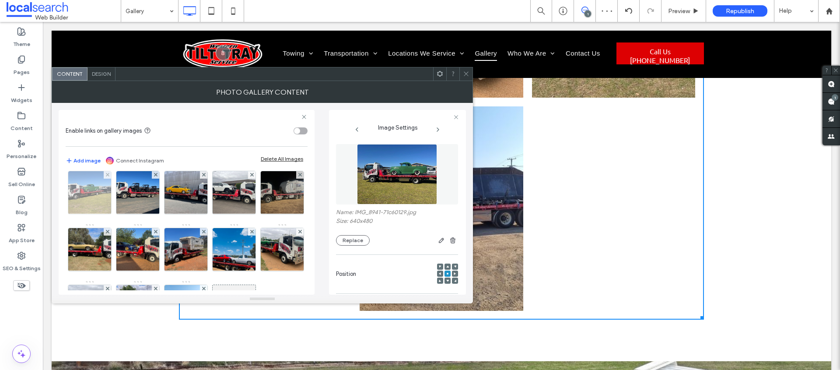
scroll to position [291, 0]
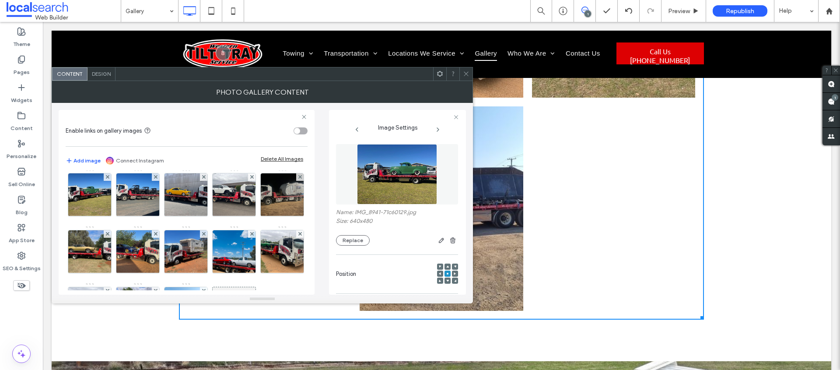
click at [298, 122] on icon at bounding box center [300, 120] width 4 height 4
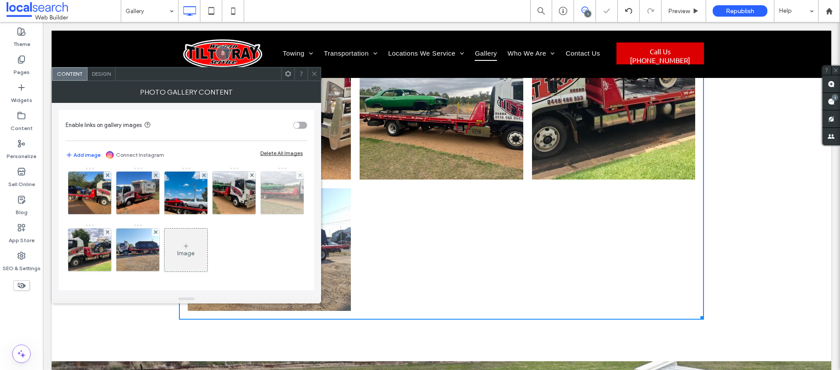
scroll to position [429, 0]
click at [298, 177] on use at bounding box center [300, 175] width 4 height 4
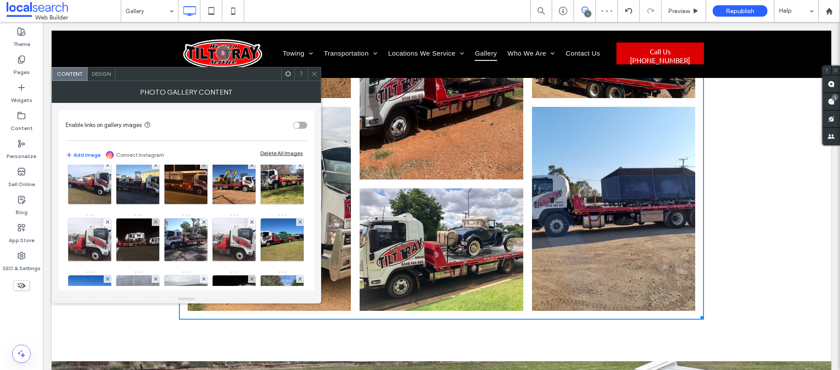
scroll to position [331, 0]
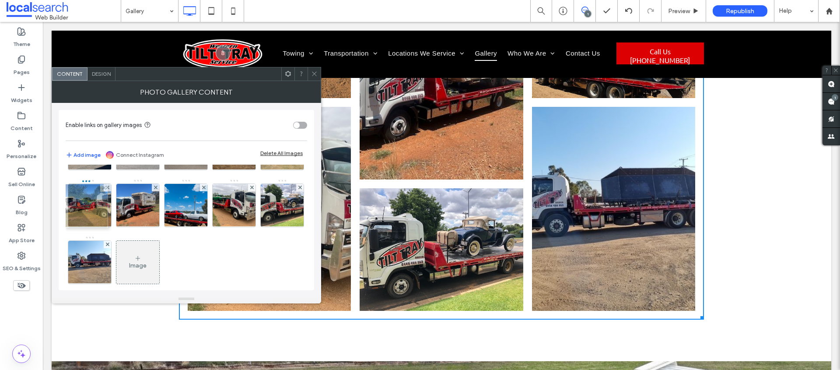
drag, startPoint x: 92, startPoint y: 212, endPoint x: 88, endPoint y: 207, distance: 6.3
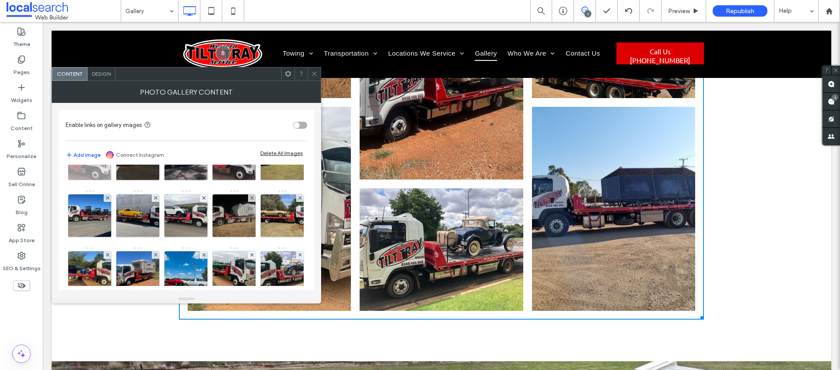
scroll to position [253, 0]
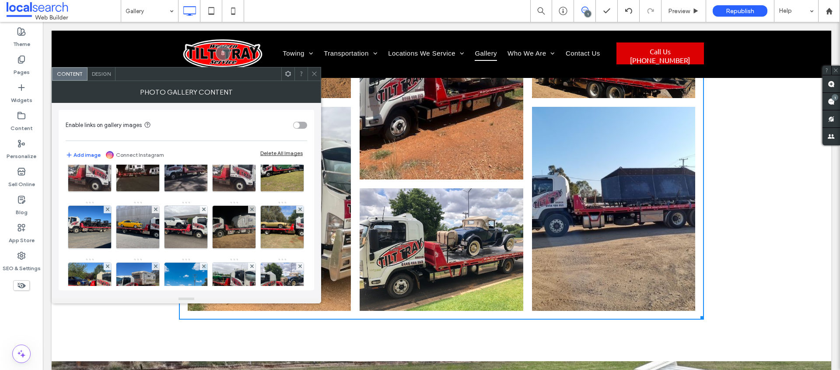
drag, startPoint x: 319, startPoint y: 76, endPoint x: 400, endPoint y: 178, distance: 129.9
click at [319, 76] on div at bounding box center [314, 73] width 13 height 13
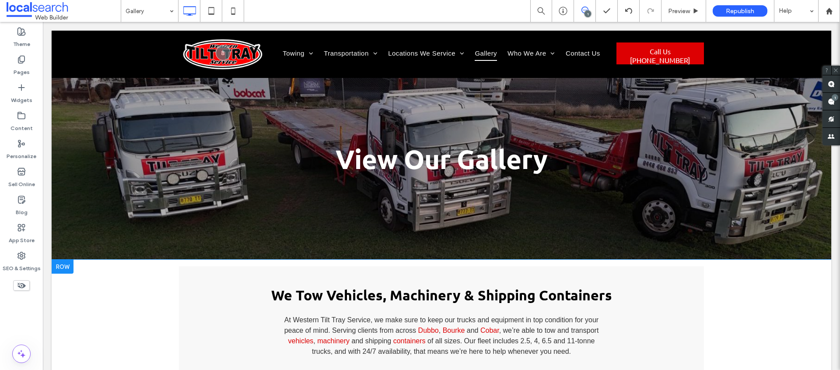
scroll to position [0, 0]
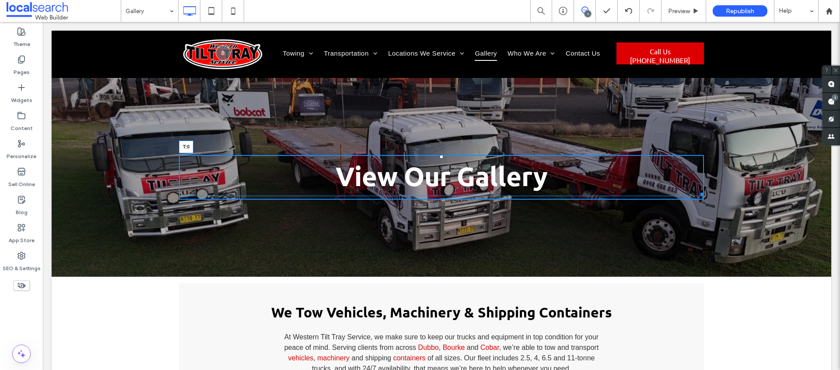
click at [440, 156] on div at bounding box center [442, 157] width 4 height 4
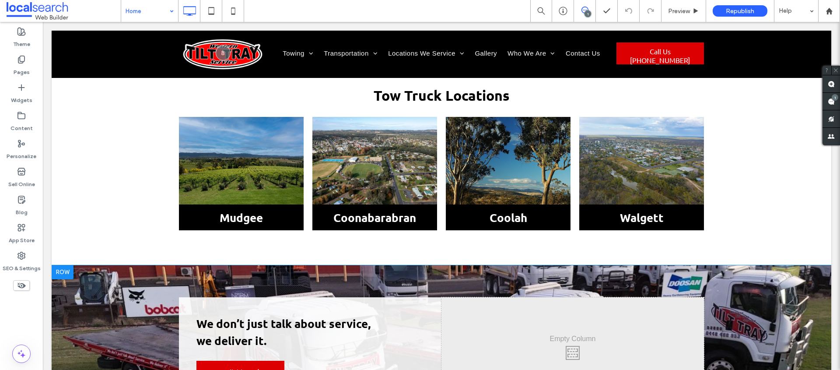
scroll to position [1975, 0]
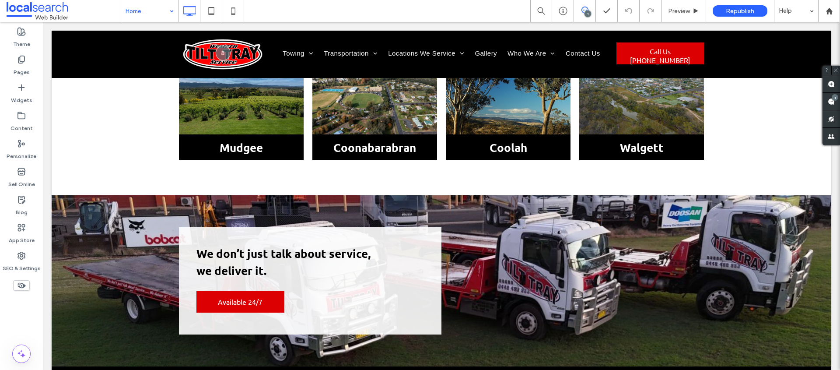
click at [156, 15] on input at bounding box center [148, 11] width 44 height 22
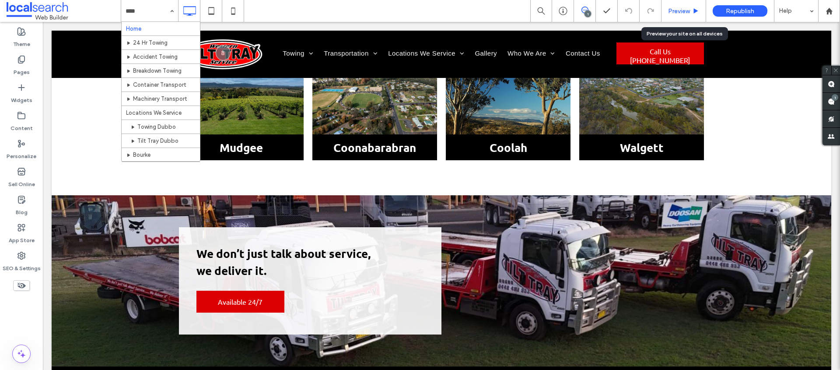
click at [689, 10] on span "Preview" at bounding box center [679, 10] width 22 height 7
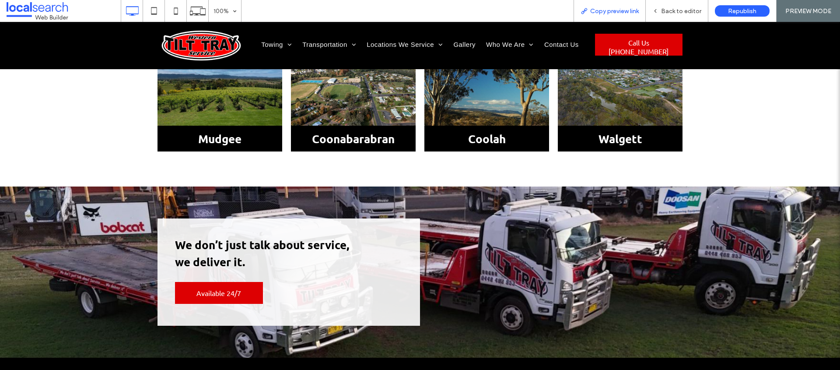
click at [614, 13] on span "Copy preview link" at bounding box center [614, 10] width 49 height 7
click at [626, 13] on span "Copy preview link" at bounding box center [614, 10] width 49 height 7
